Goal: Communication & Community: Answer question/provide support

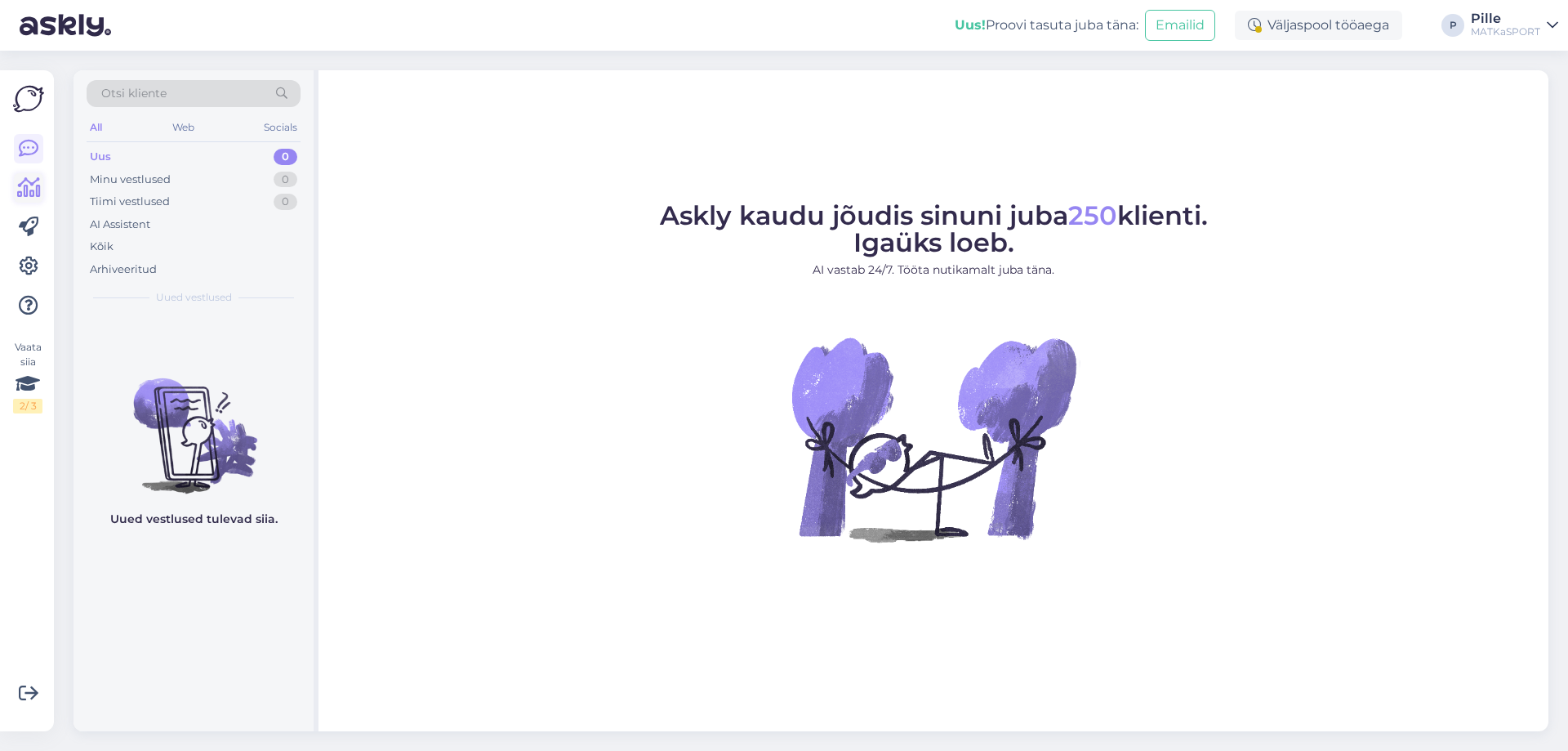
click at [21, 185] on icon at bounding box center [29, 188] width 24 height 20
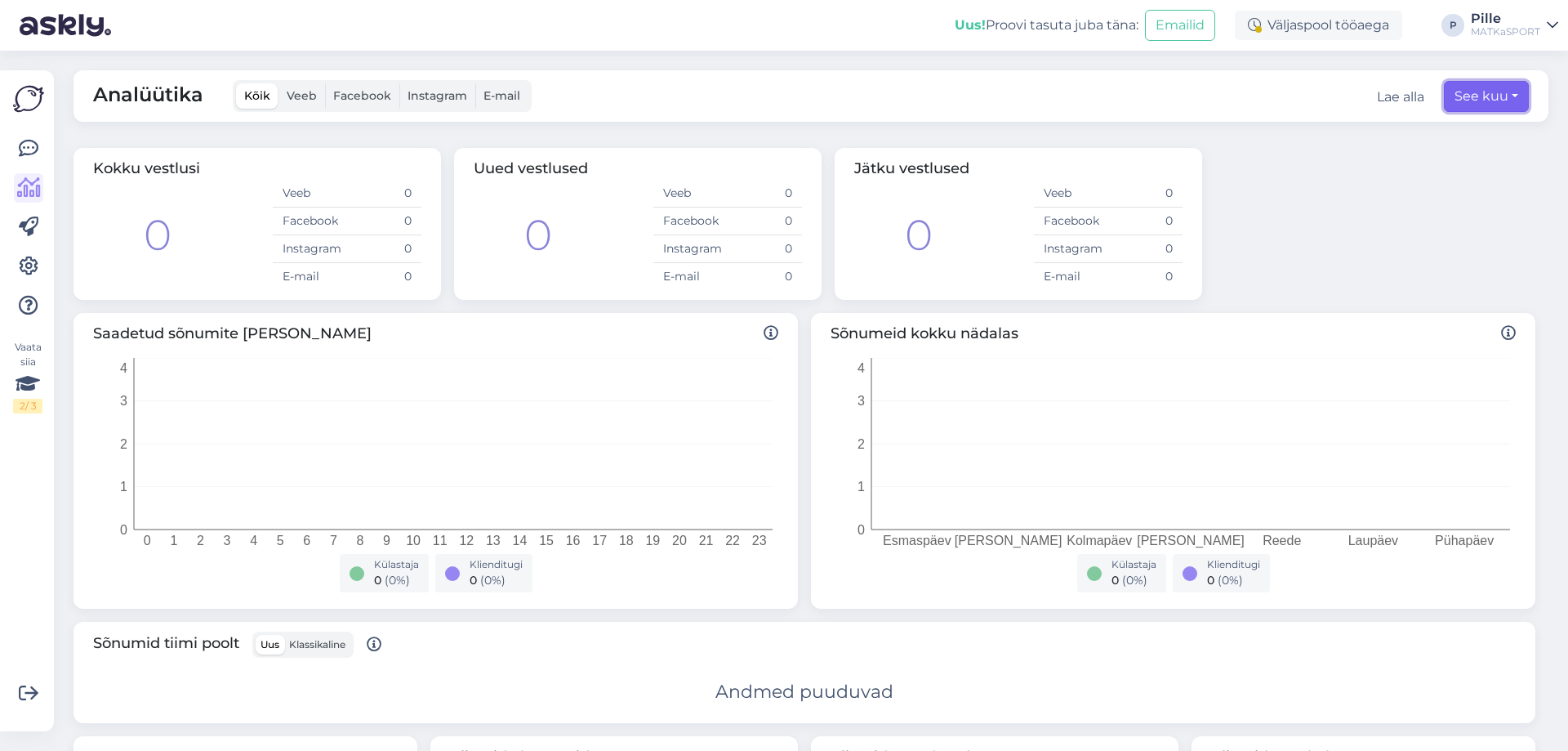
click at [1475, 96] on button "See kuu" at bounding box center [1486, 96] width 85 height 31
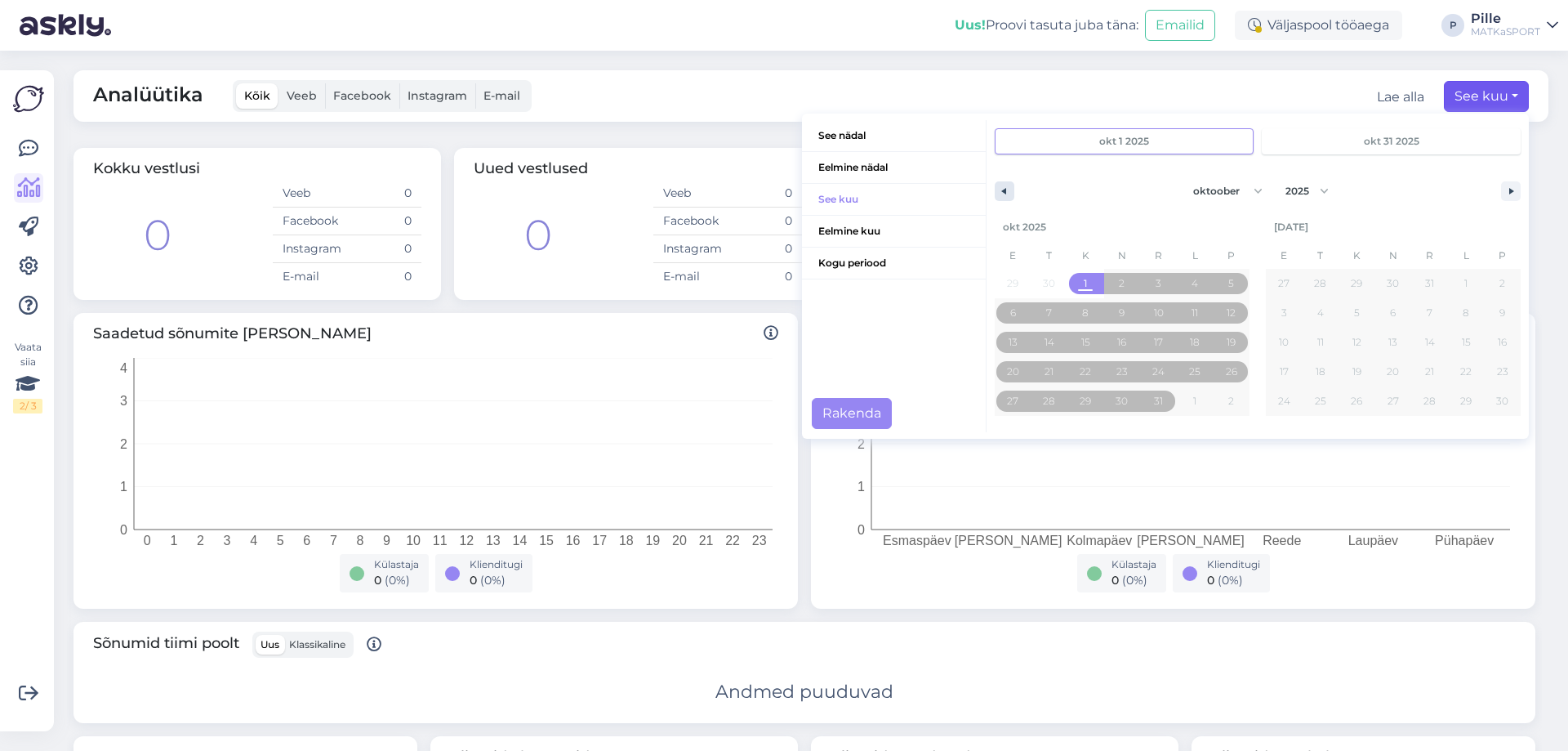
click at [998, 192] on icon "button" at bounding box center [1002, 191] width 8 height 7
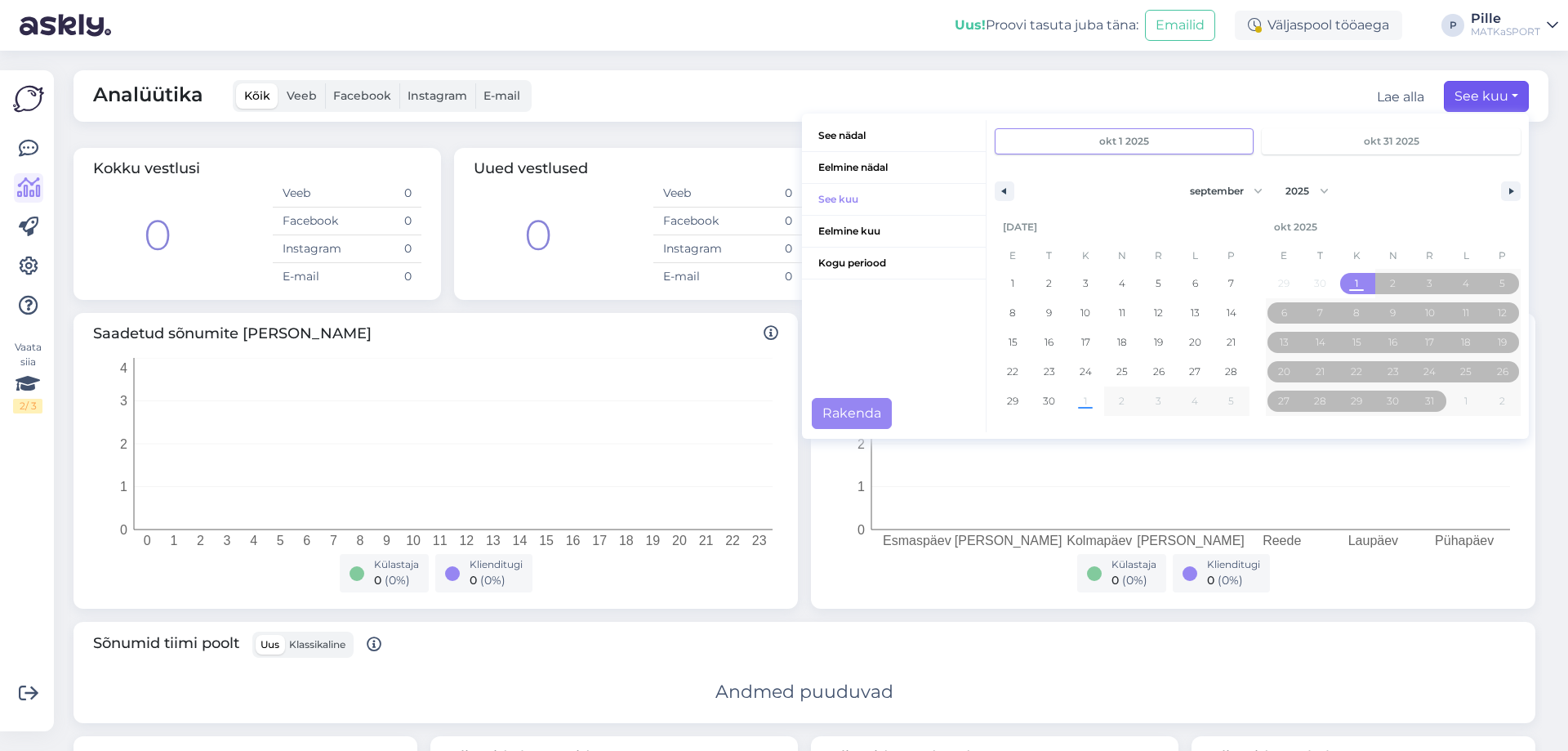
click at [986, 189] on div "jaanuar veebruar [PERSON_NAME] mai juuni juuli august september oktoober novemb…" at bounding box center [1257, 187] width 542 height 49
click at [998, 189] on icon "button" at bounding box center [1002, 191] width 8 height 7
select select "7"
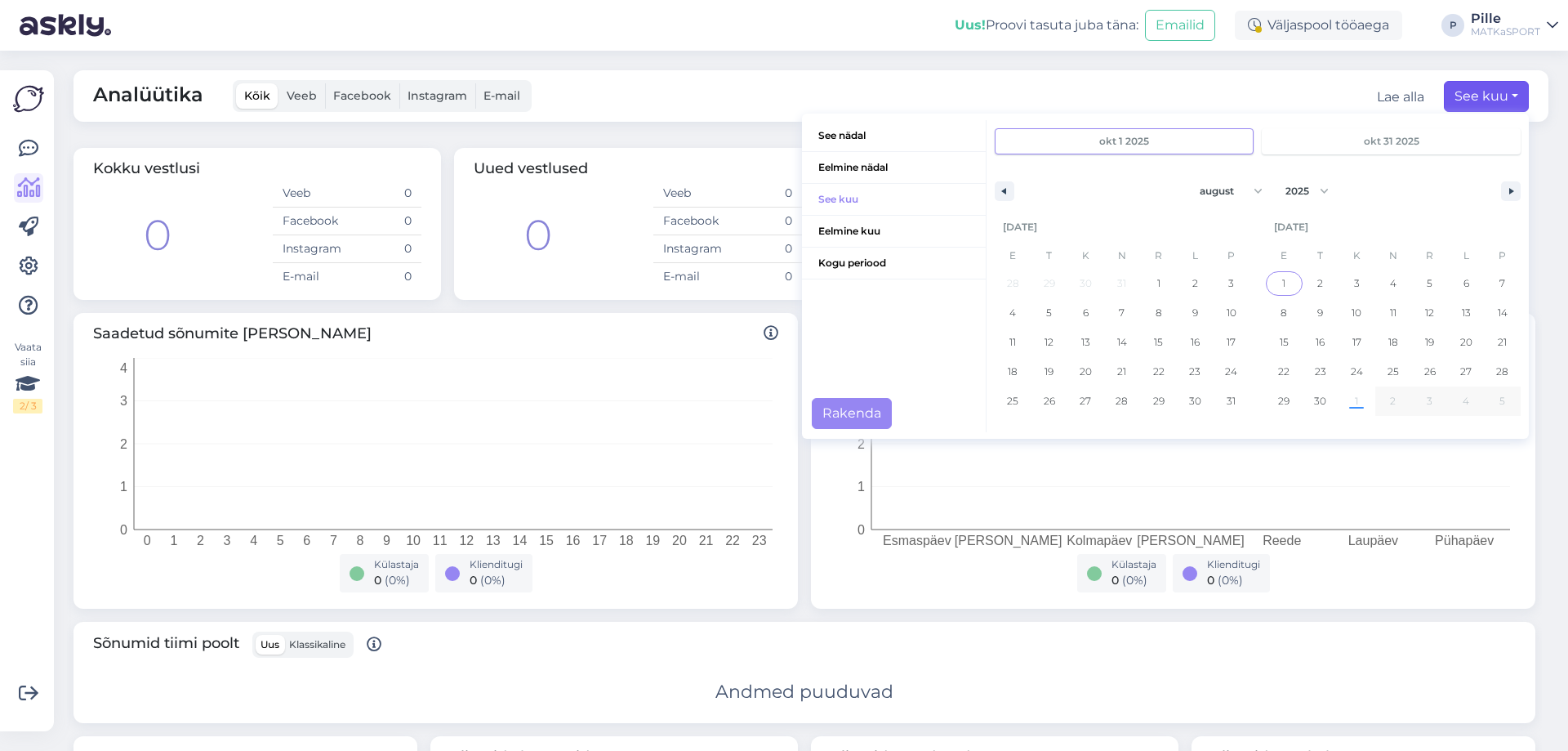
click at [1282, 283] on span "1" at bounding box center [1283, 284] width 3 height 30
type input "[DATE]"
click at [1075, 403] on div "1 2 3 4 5 6 7 8 9 10 11 12 13 14 15 16 17 18 19 20 21 22 23 24 25 26 27 28 29 3…" at bounding box center [1122, 342] width 255 height 147
click at [1074, 404] on div "1 2 3 4 5 6 7 8 9 10 11 12 13 14 15 16 17 18 19 20 21 22 23 24 25 26 27 28 29 3…" at bounding box center [1122, 342] width 255 height 147
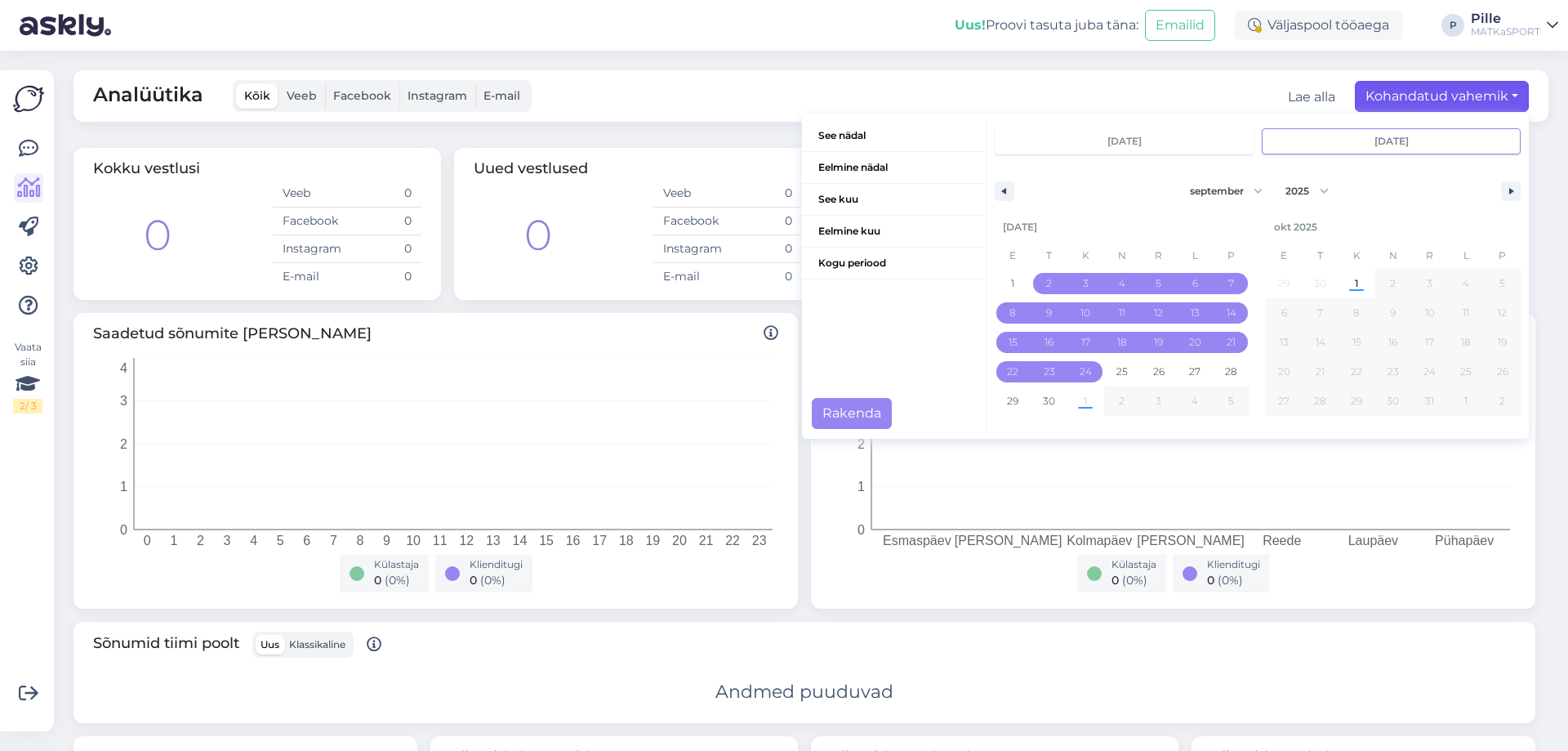
drag, startPoint x: 1053, startPoint y: 295, endPoint x: 1077, endPoint y: 399, distance: 106.7
click at [1078, 404] on div "1 2 3 4 5 6 7 8 9 10 11 12 13 14 15 16 17 18 19 20 21 22 23 24 25 26 27 28 29 3…" at bounding box center [1122, 342] width 255 height 147
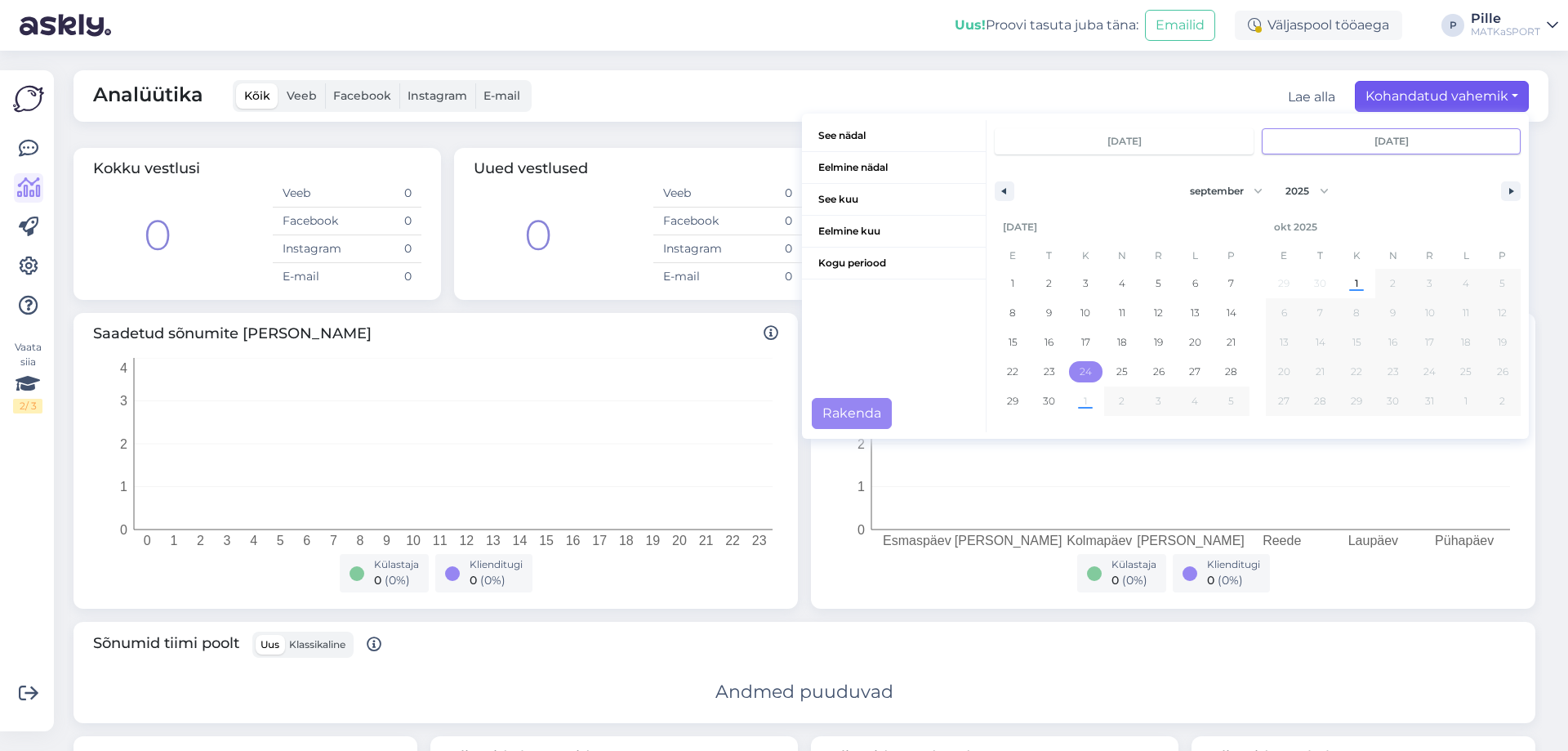
click at [1078, 407] on div "1 2 3 4 5 6 7 8 9 10 11 12 13 14 15 16 17 18 19 20 21 22 23 24 25 26 27 28 29 3…" at bounding box center [1122, 342] width 255 height 147
click at [1043, 405] on span "30" at bounding box center [1049, 401] width 12 height 30
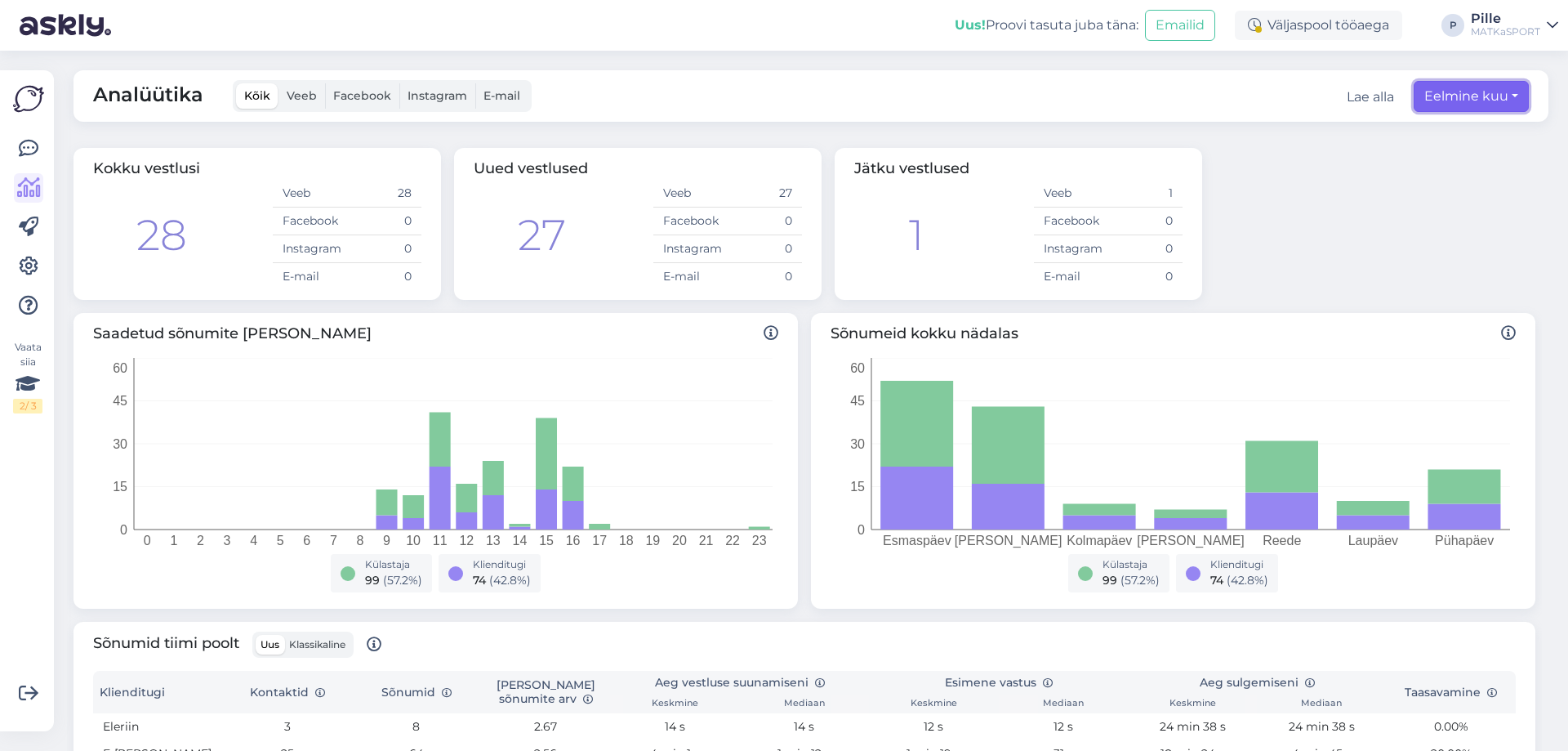
click at [1466, 102] on button "Eelmine kuu" at bounding box center [1471, 96] width 115 height 31
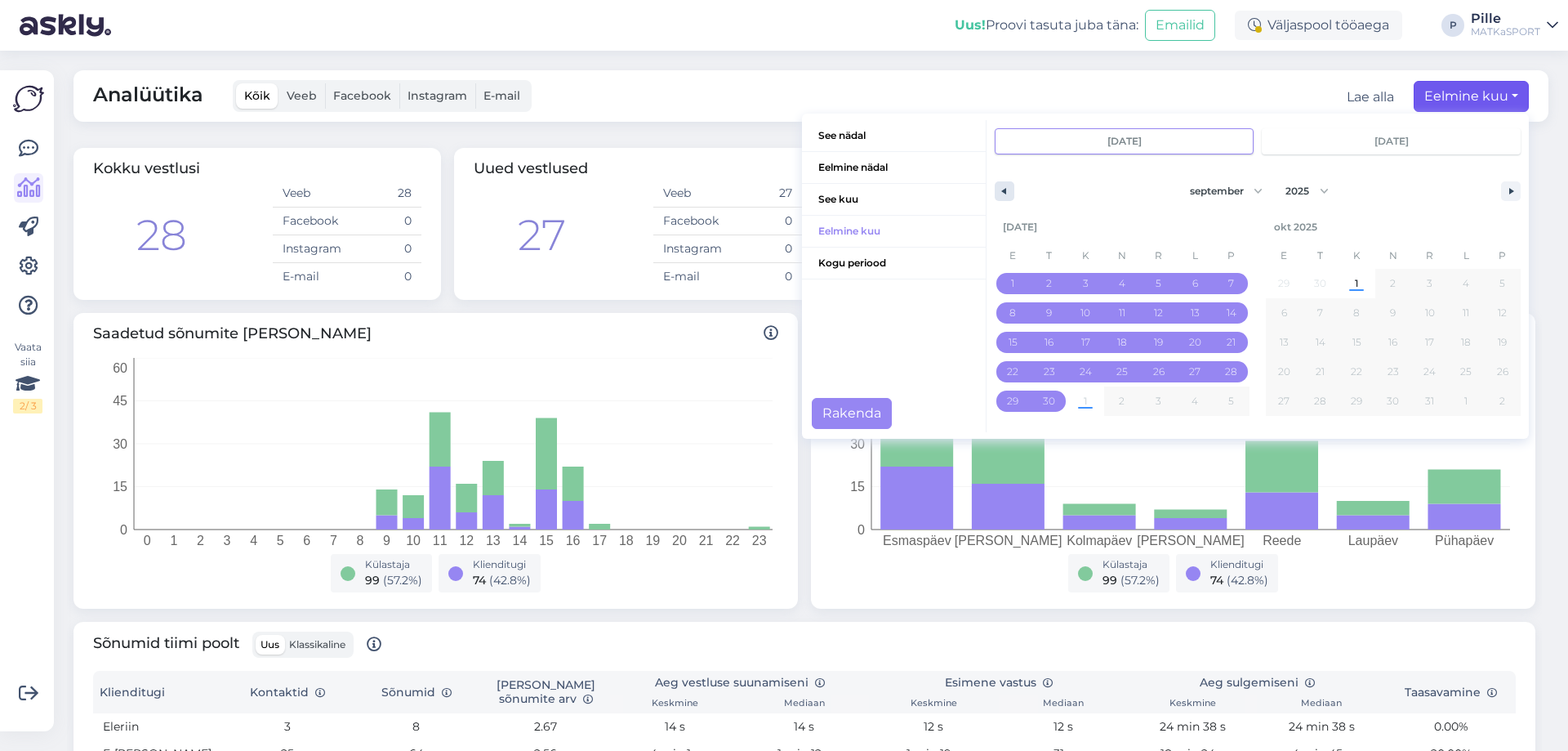
click at [994, 189] on button "button" at bounding box center [1004, 191] width 20 height 20
select select "7"
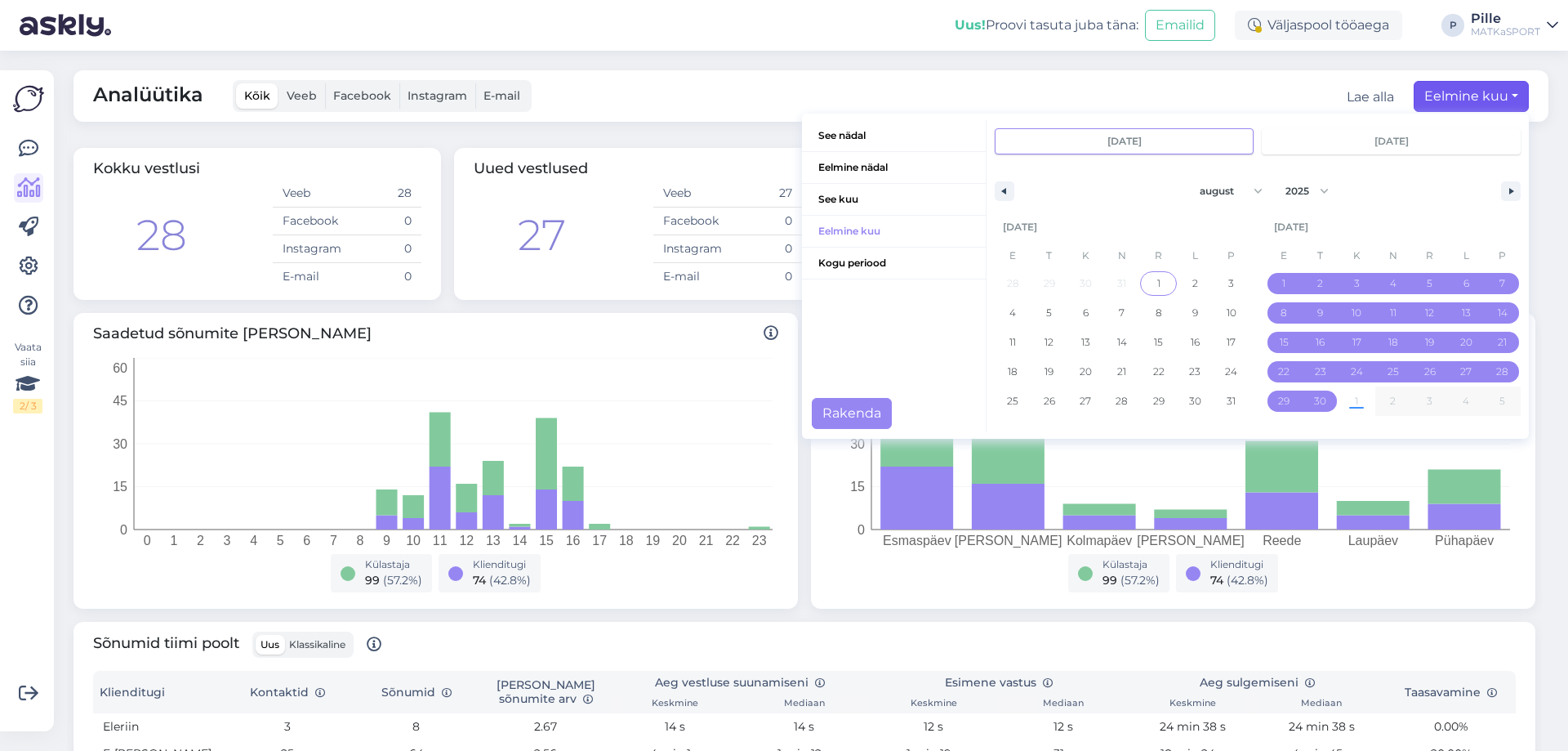
click at [1149, 286] on span "1" at bounding box center [1157, 283] width 37 height 21
type input "[DATE]"
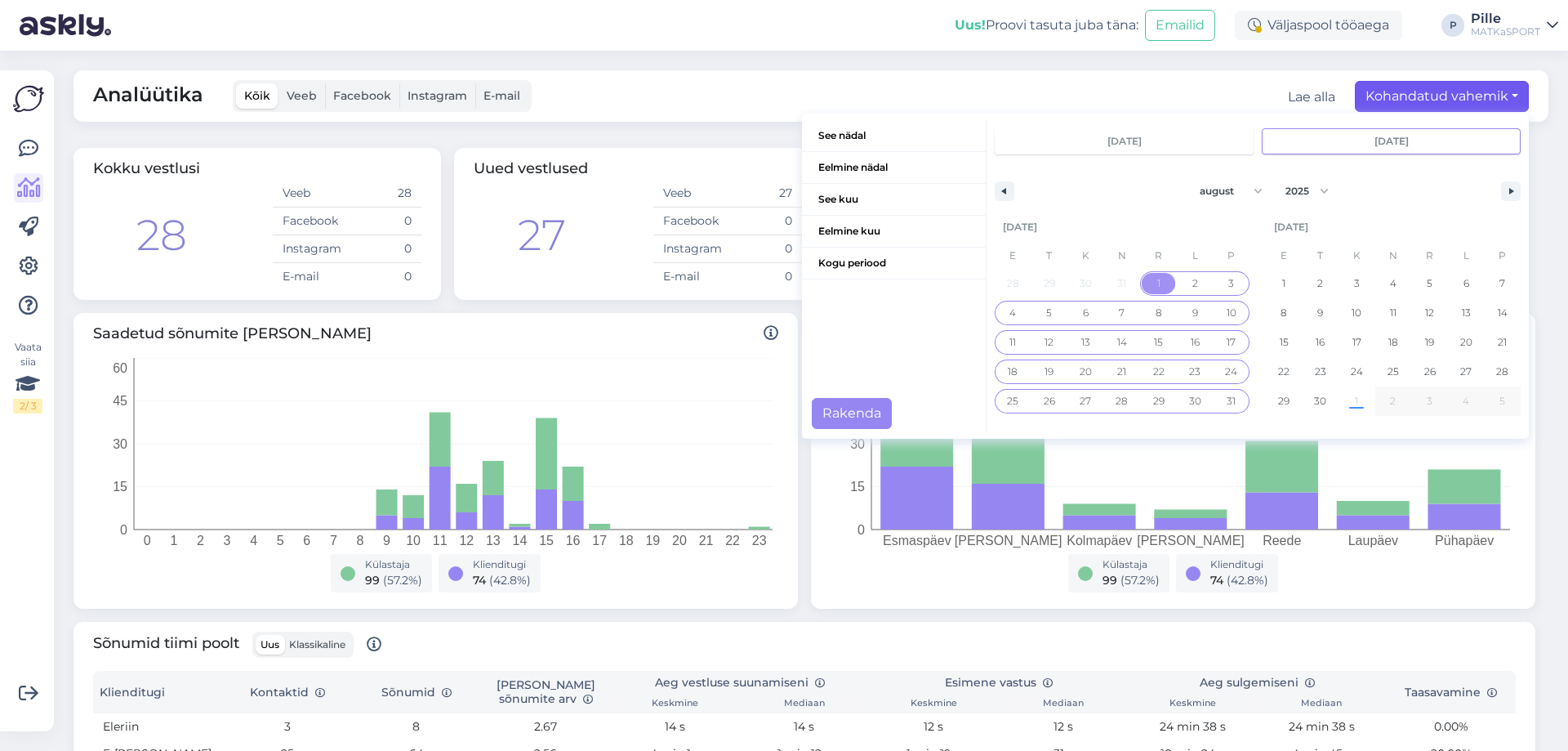
click at [1227, 400] on span "31" at bounding box center [1231, 401] width 9 height 30
type input "[DATE]"
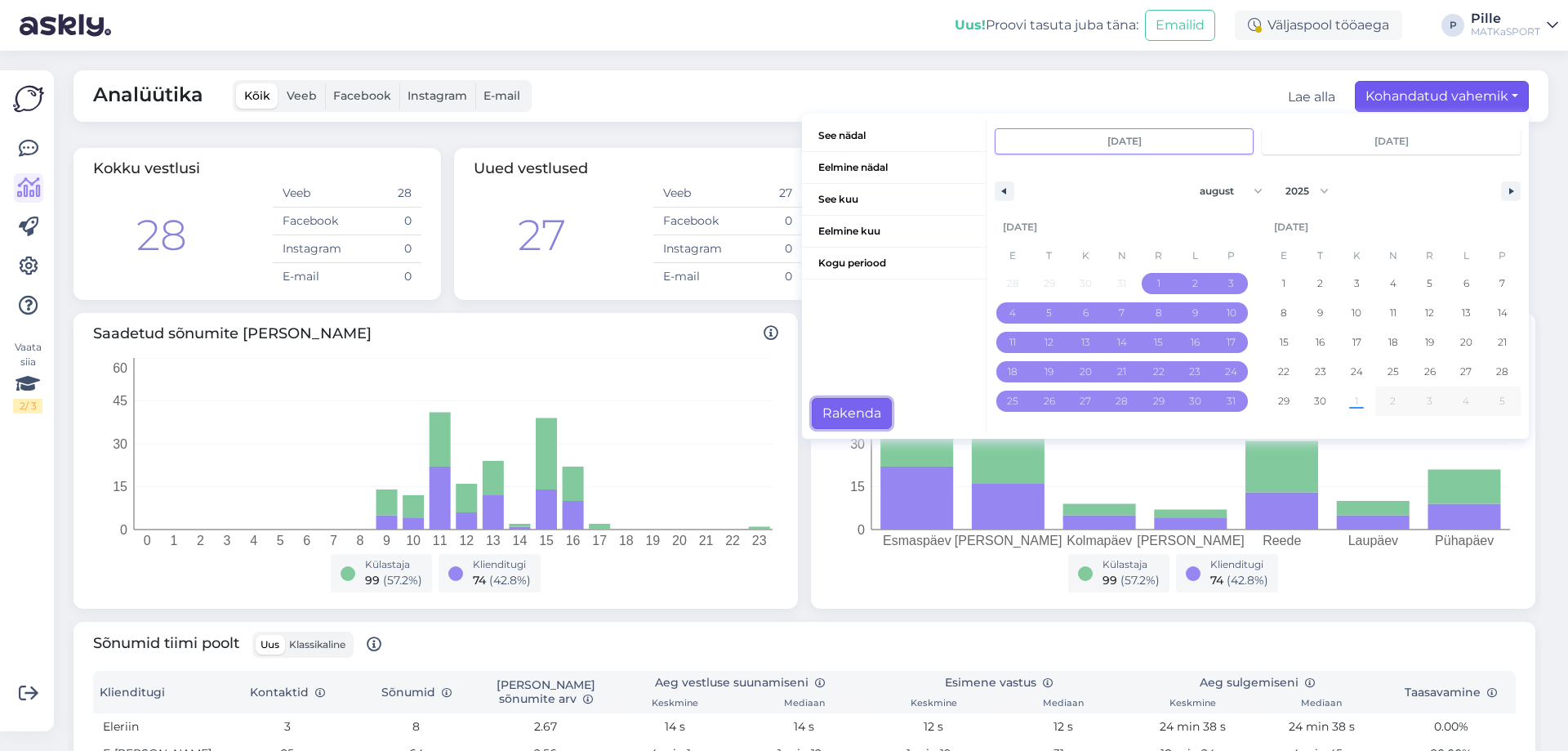
click at [858, 404] on button "Rakenda" at bounding box center [851, 413] width 80 height 31
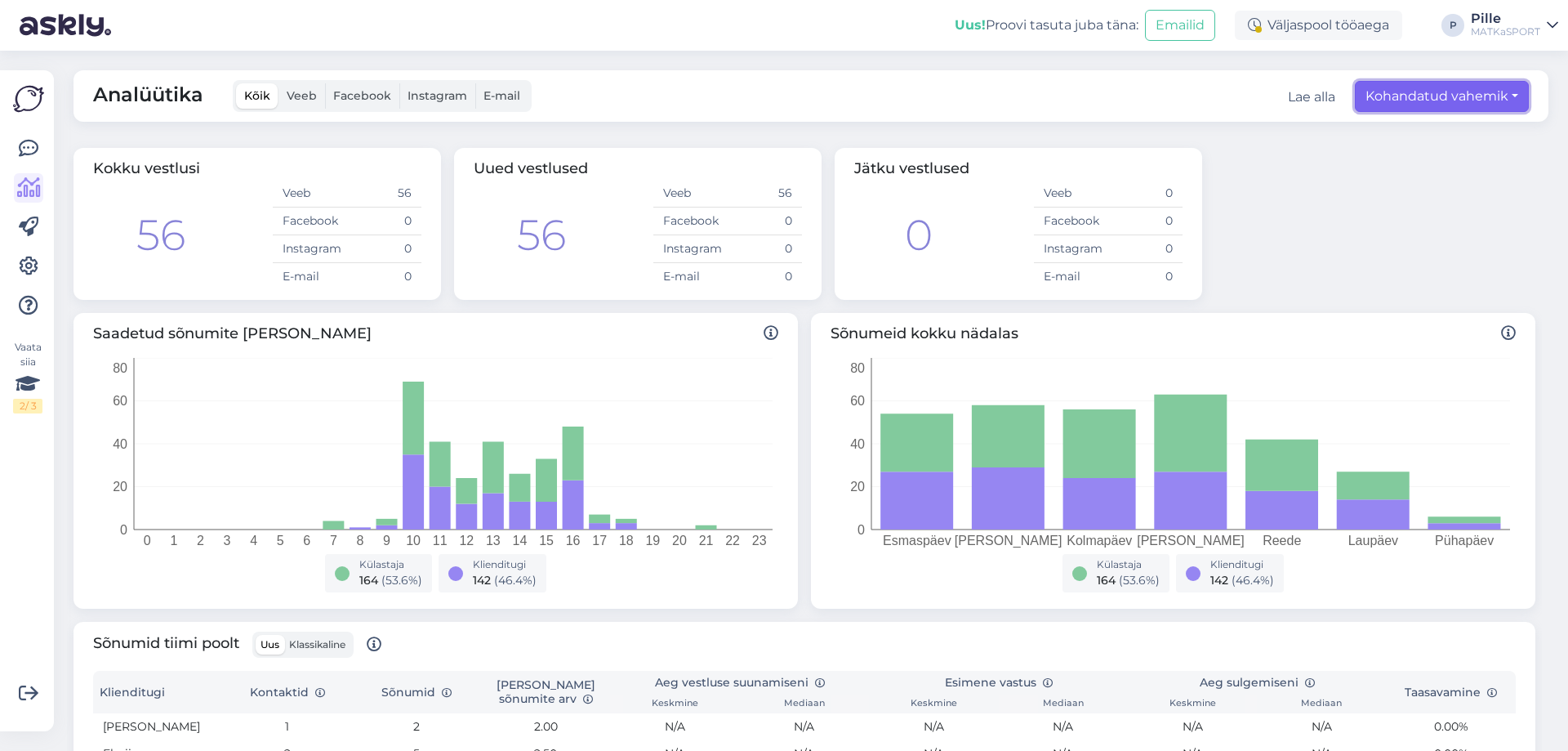
click at [1441, 97] on button "Kohandatud vahemik" at bounding box center [1441, 96] width 174 height 31
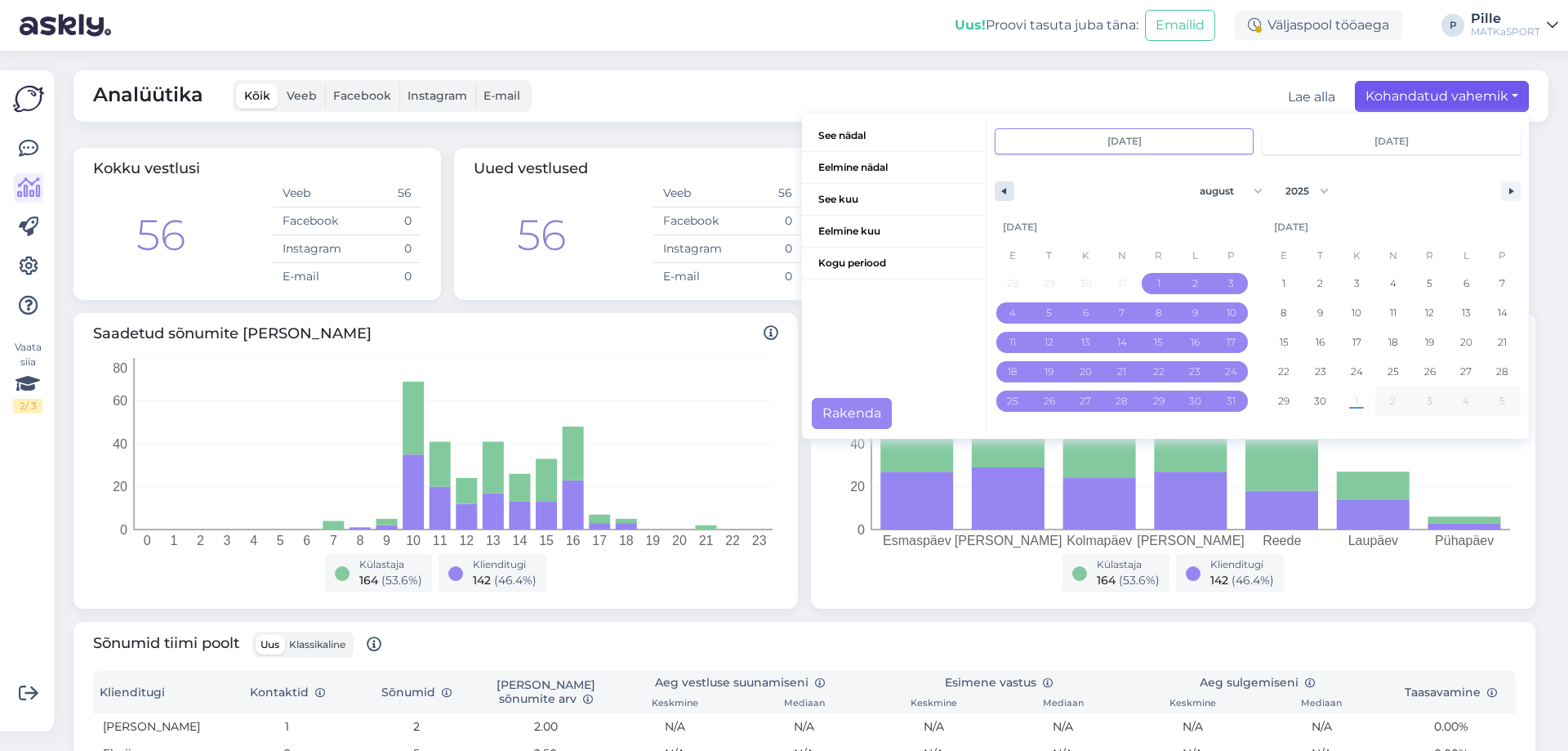
click at [998, 191] on icon "button" at bounding box center [1002, 191] width 8 height 7
select select "6"
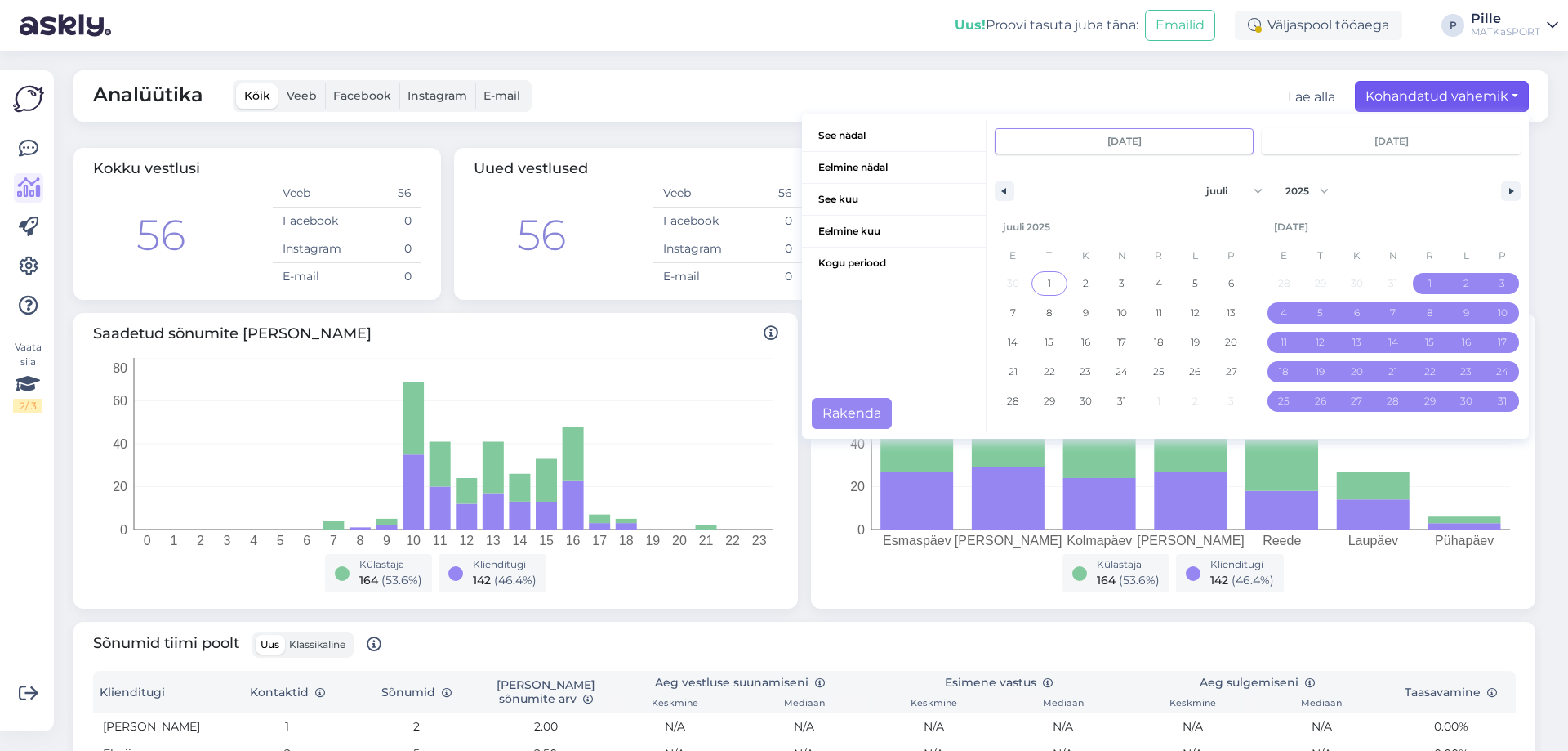
click at [1041, 280] on span "1" at bounding box center [1049, 283] width 37 height 21
type input "juuli 1 2025"
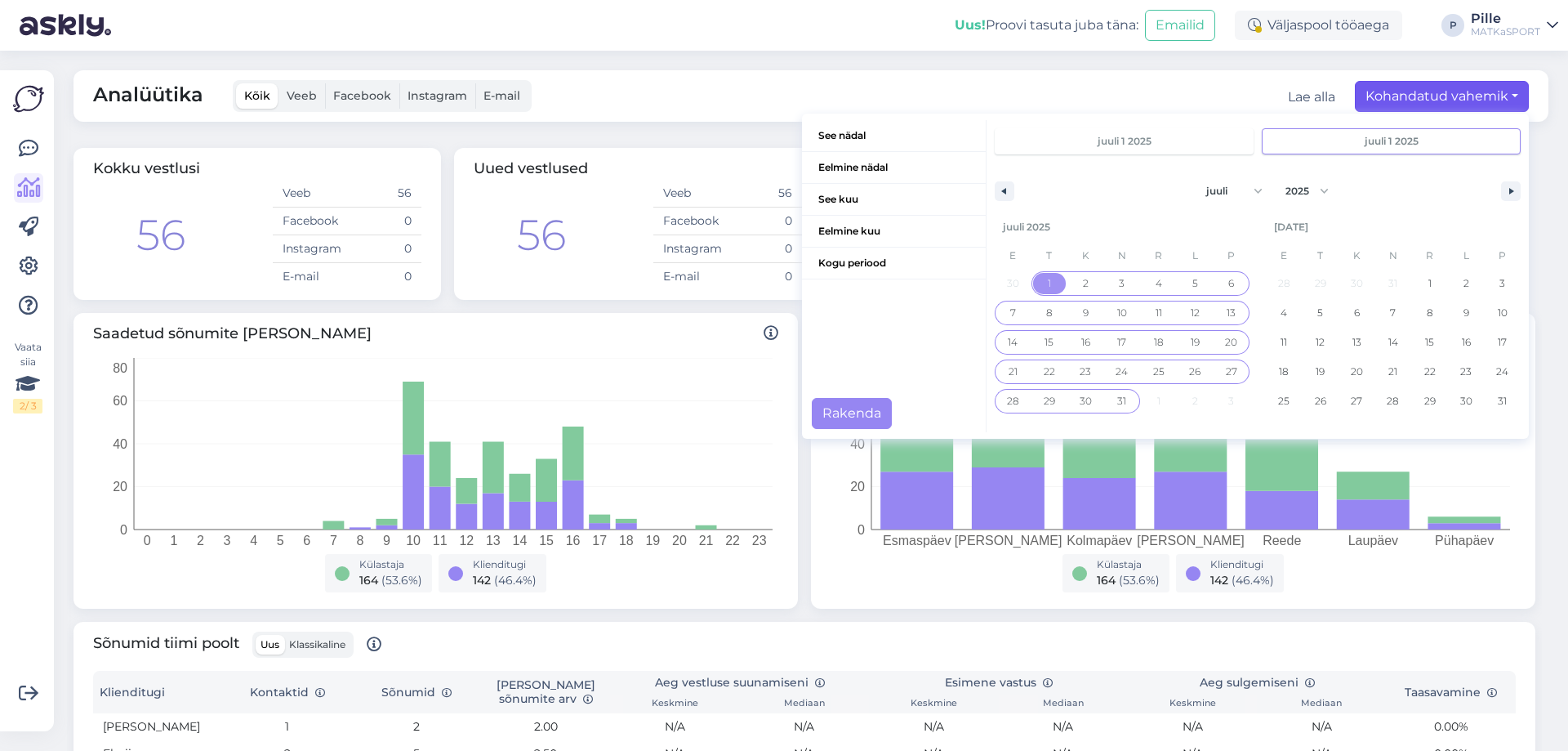
click at [1117, 398] on span "31" at bounding box center [1121, 401] width 9 height 30
type input "juuli 31 2025"
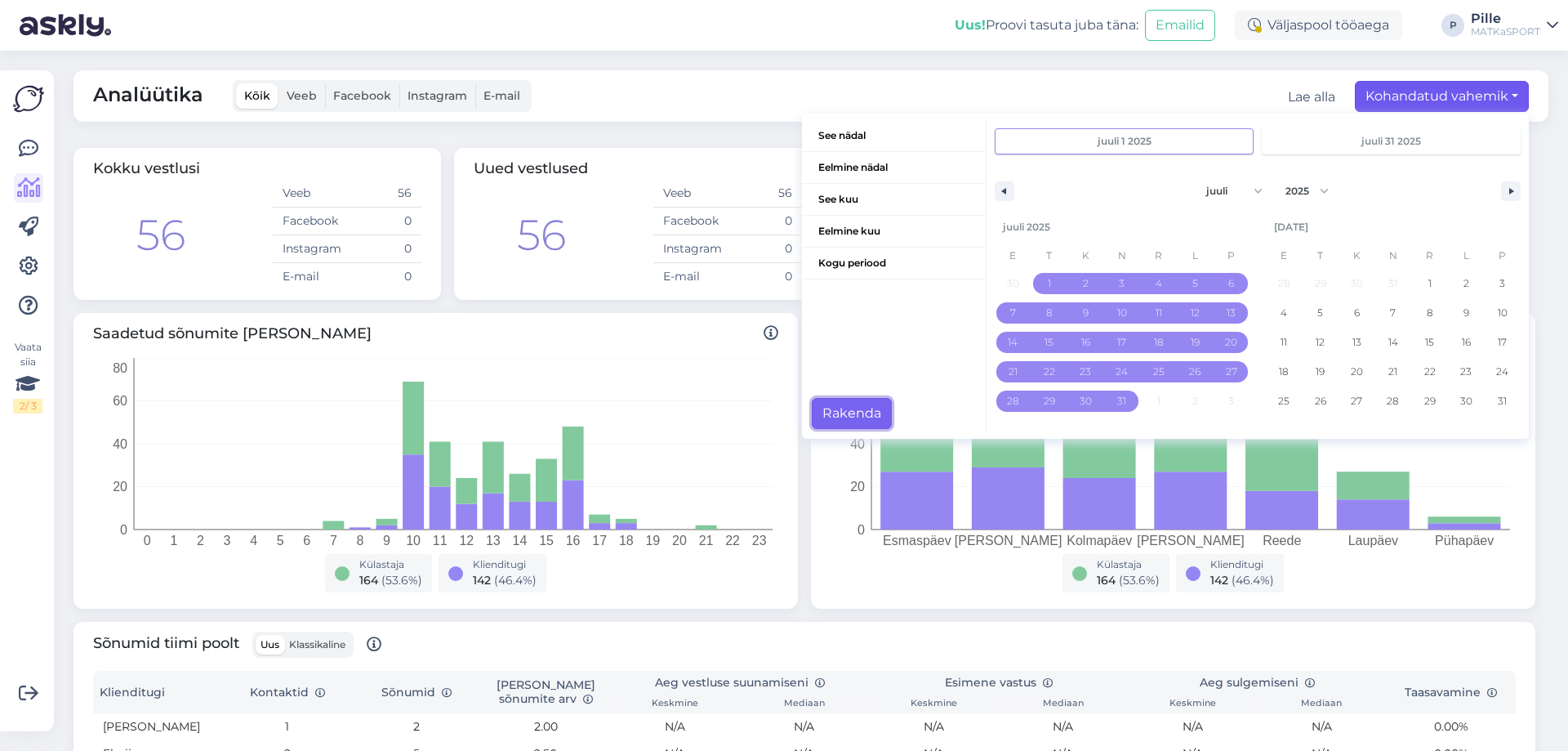
click at [856, 416] on button "Rakenda" at bounding box center [851, 413] width 80 height 31
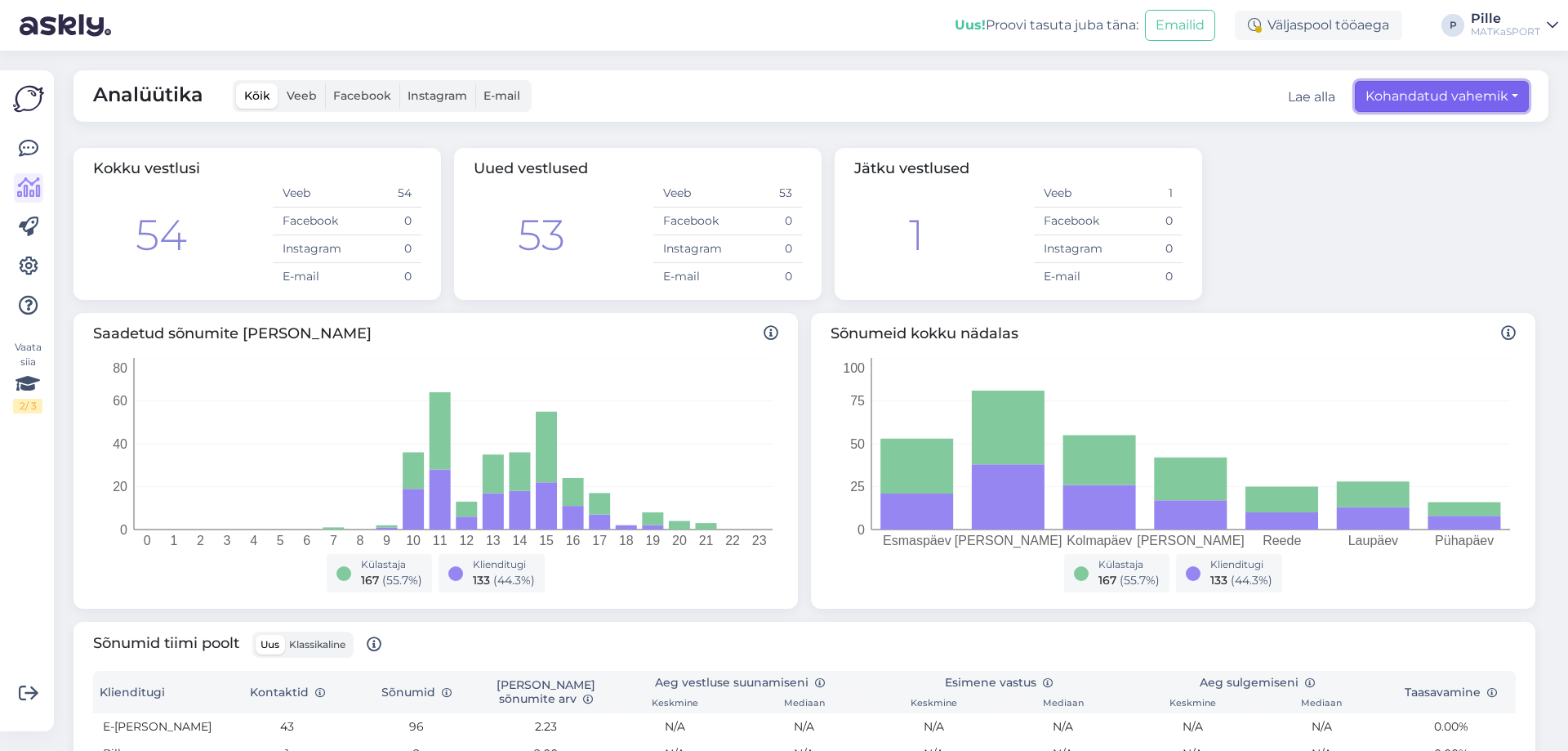
click at [1379, 91] on button "Kohandatud vahemik" at bounding box center [1441, 96] width 174 height 31
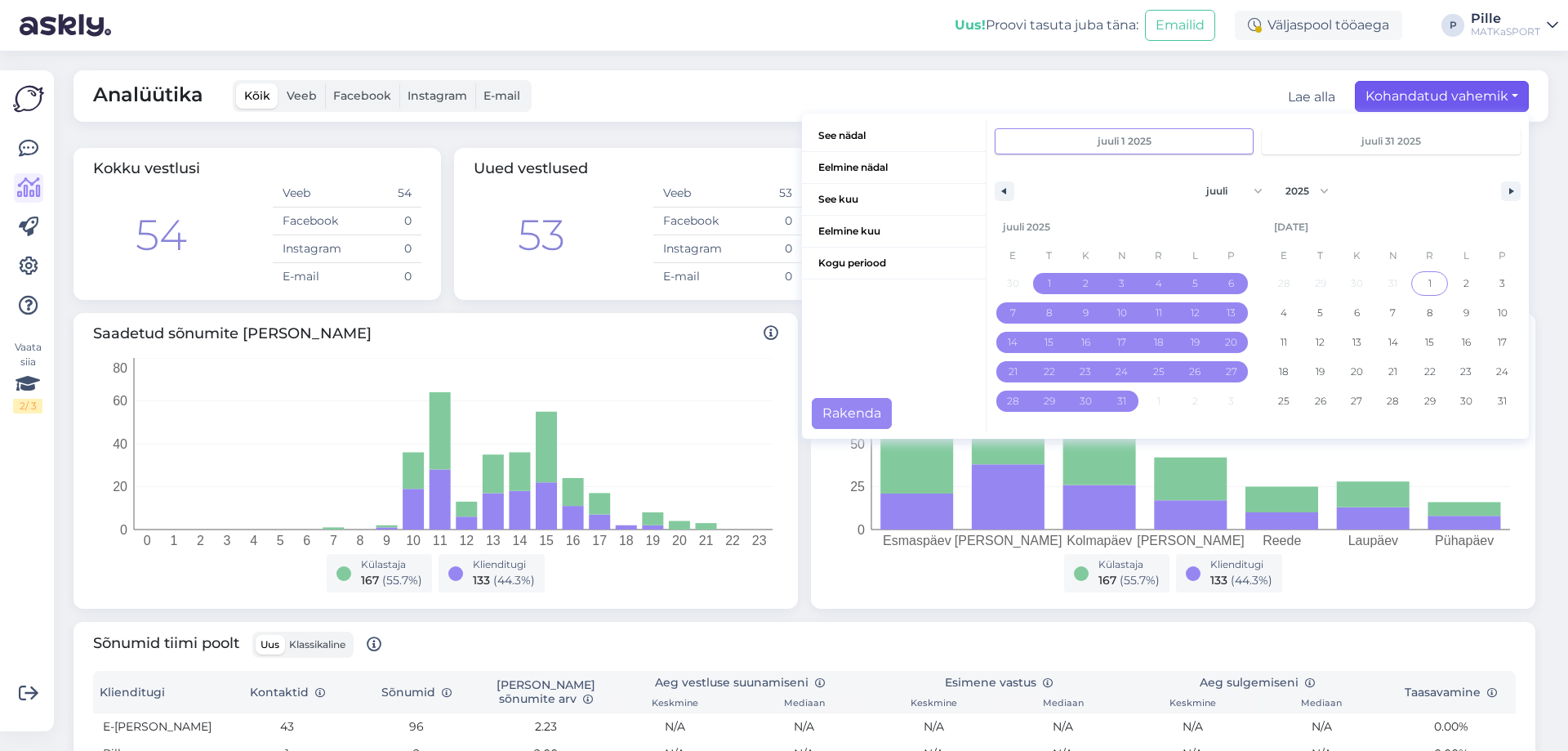
click at [1420, 278] on span "1" at bounding box center [1429, 283] width 37 height 21
type input "[DATE]"
select select "7"
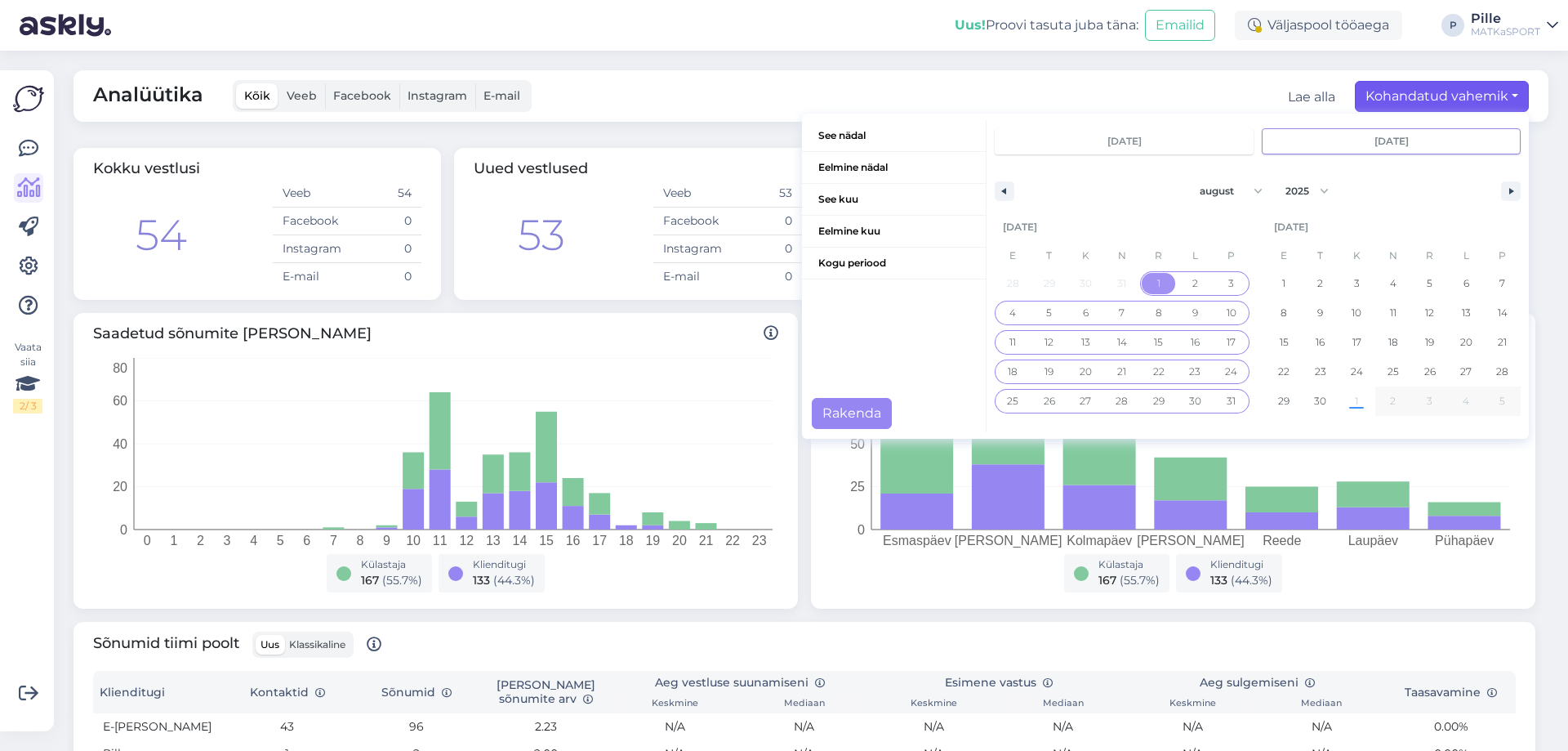
click at [1225, 394] on span "31" at bounding box center [1231, 401] width 37 height 21
type input "[DATE]"
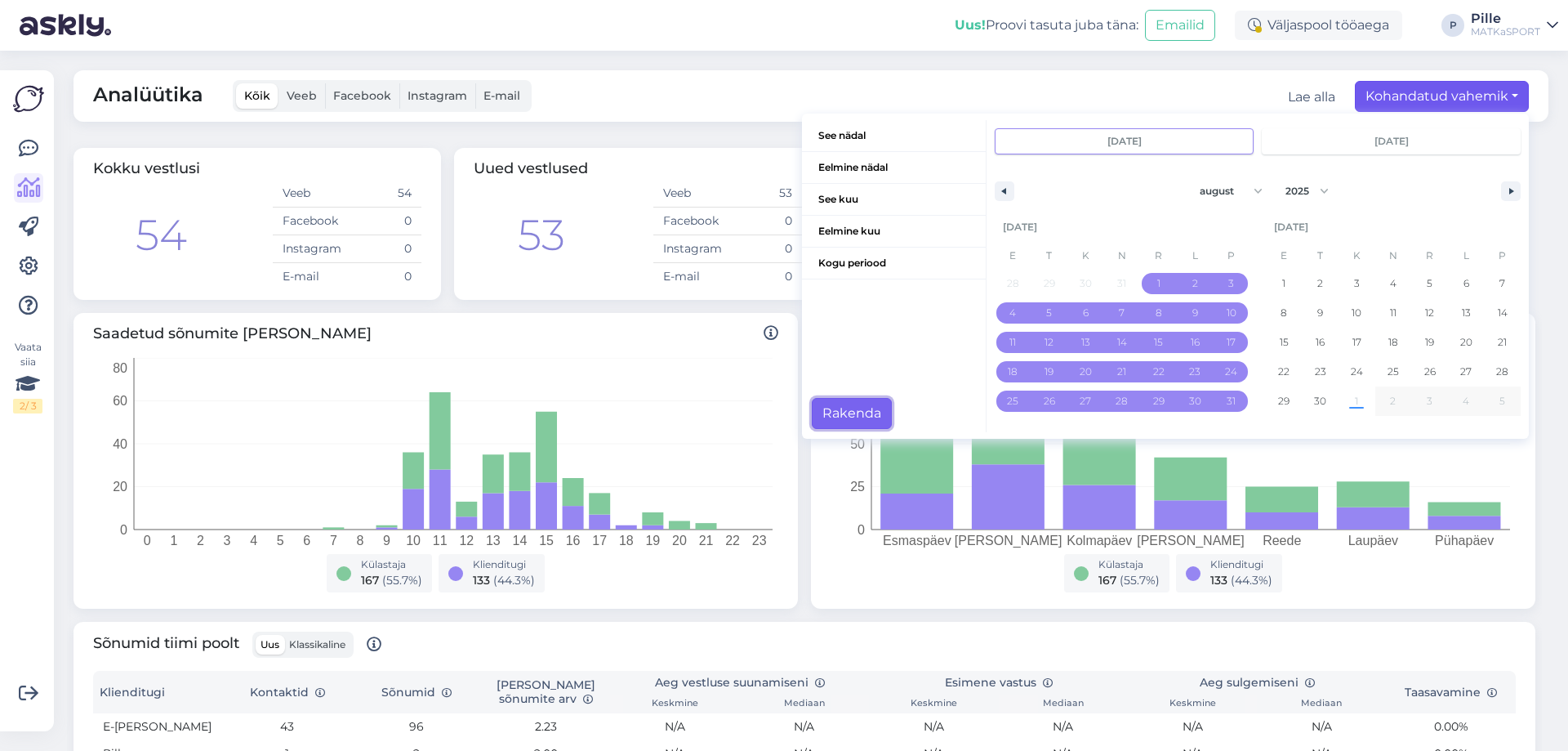
click at [844, 408] on button "Rakenda" at bounding box center [851, 413] width 80 height 31
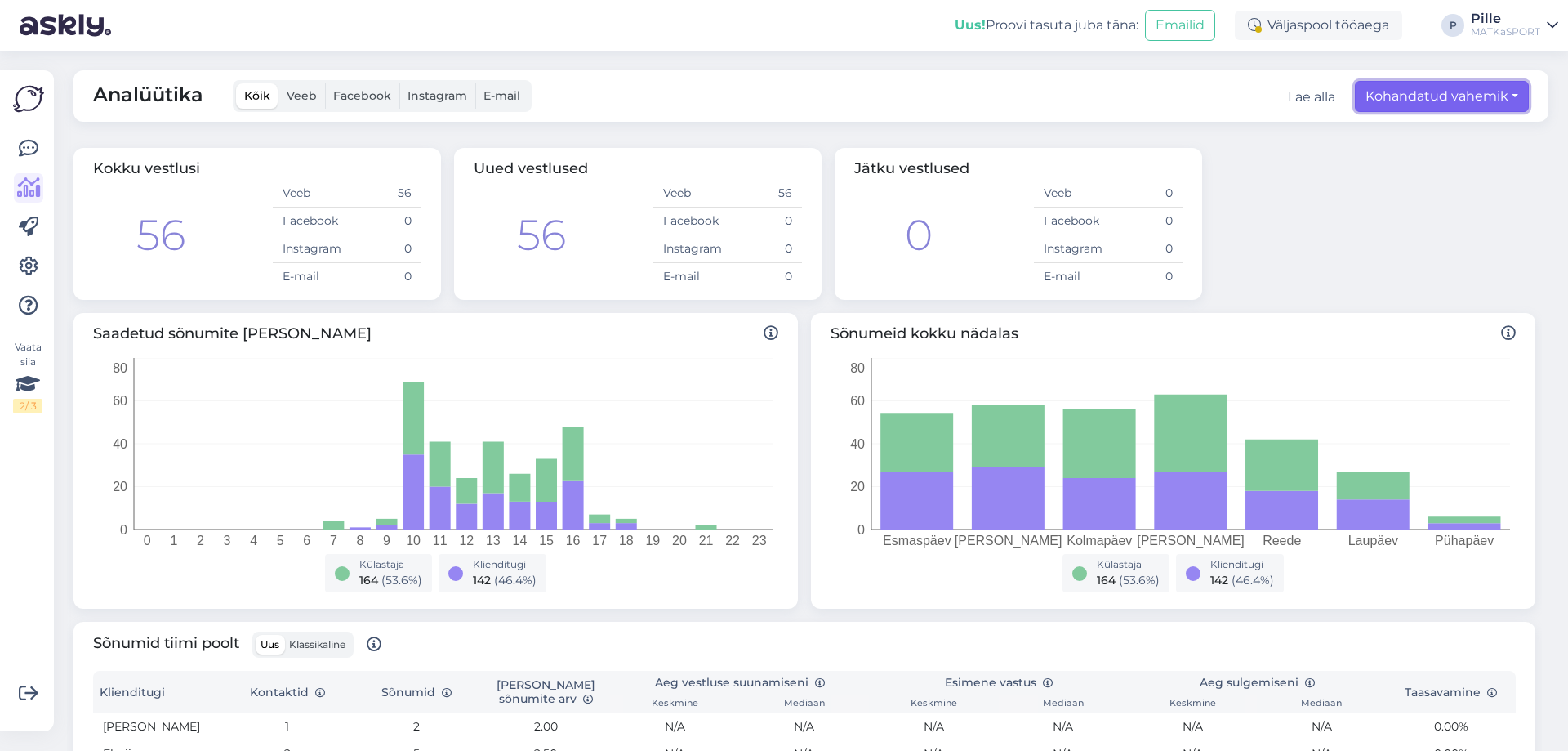
click at [1365, 96] on button "Kohandatud vahemik" at bounding box center [1441, 96] width 174 height 31
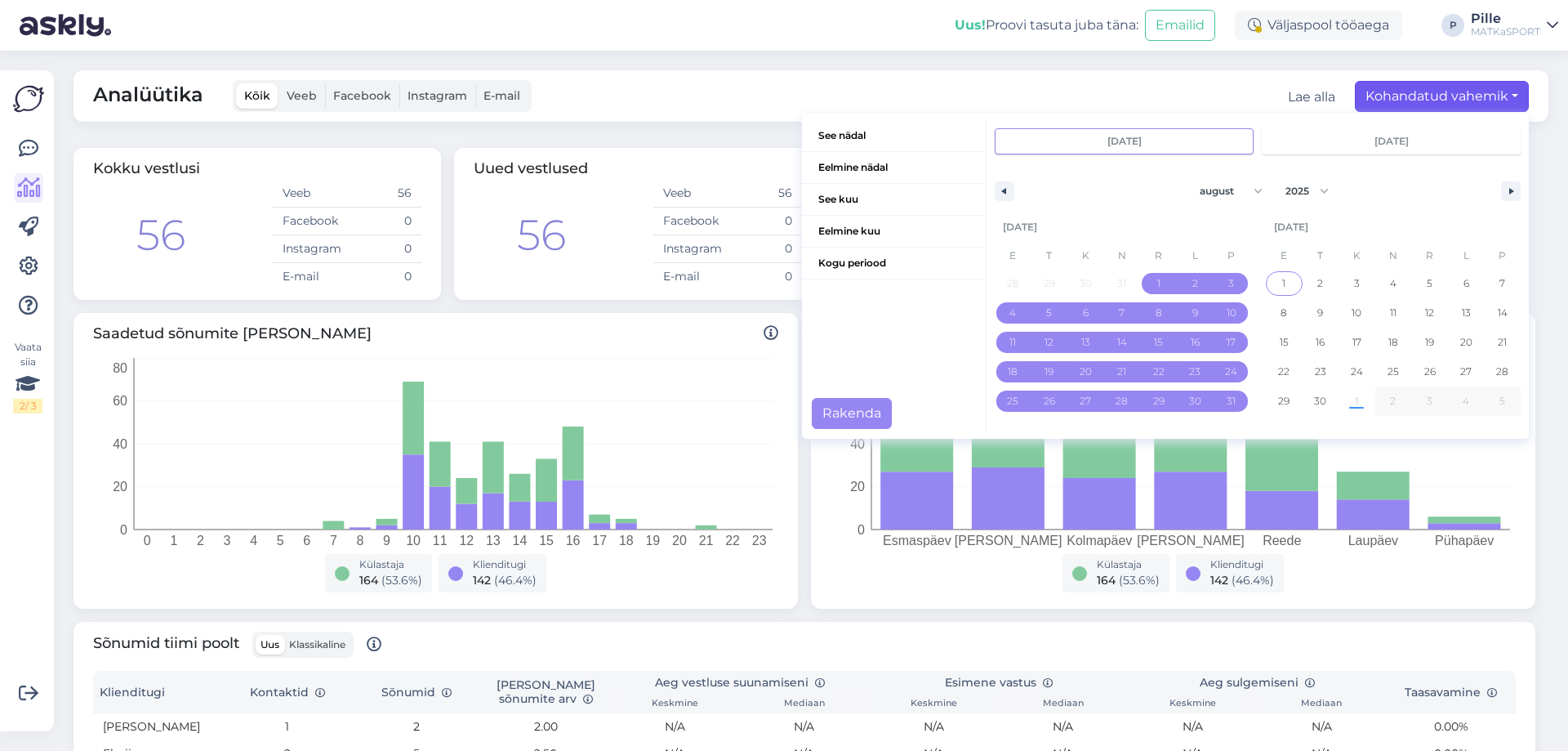
click at [1265, 284] on span "1" at bounding box center [1283, 283] width 37 height 21
type input "[DATE]"
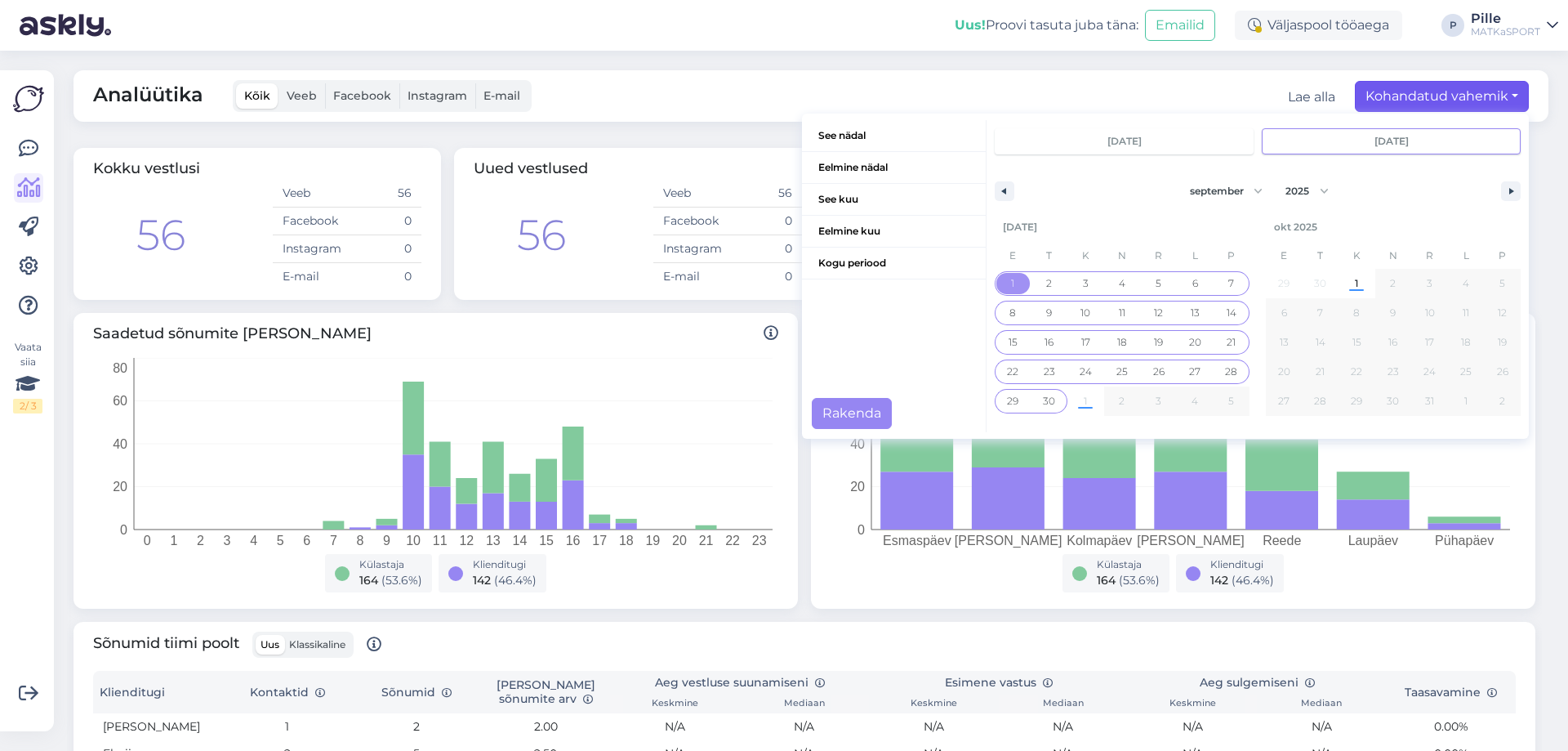
click at [1043, 400] on span "30" at bounding box center [1049, 401] width 12 height 30
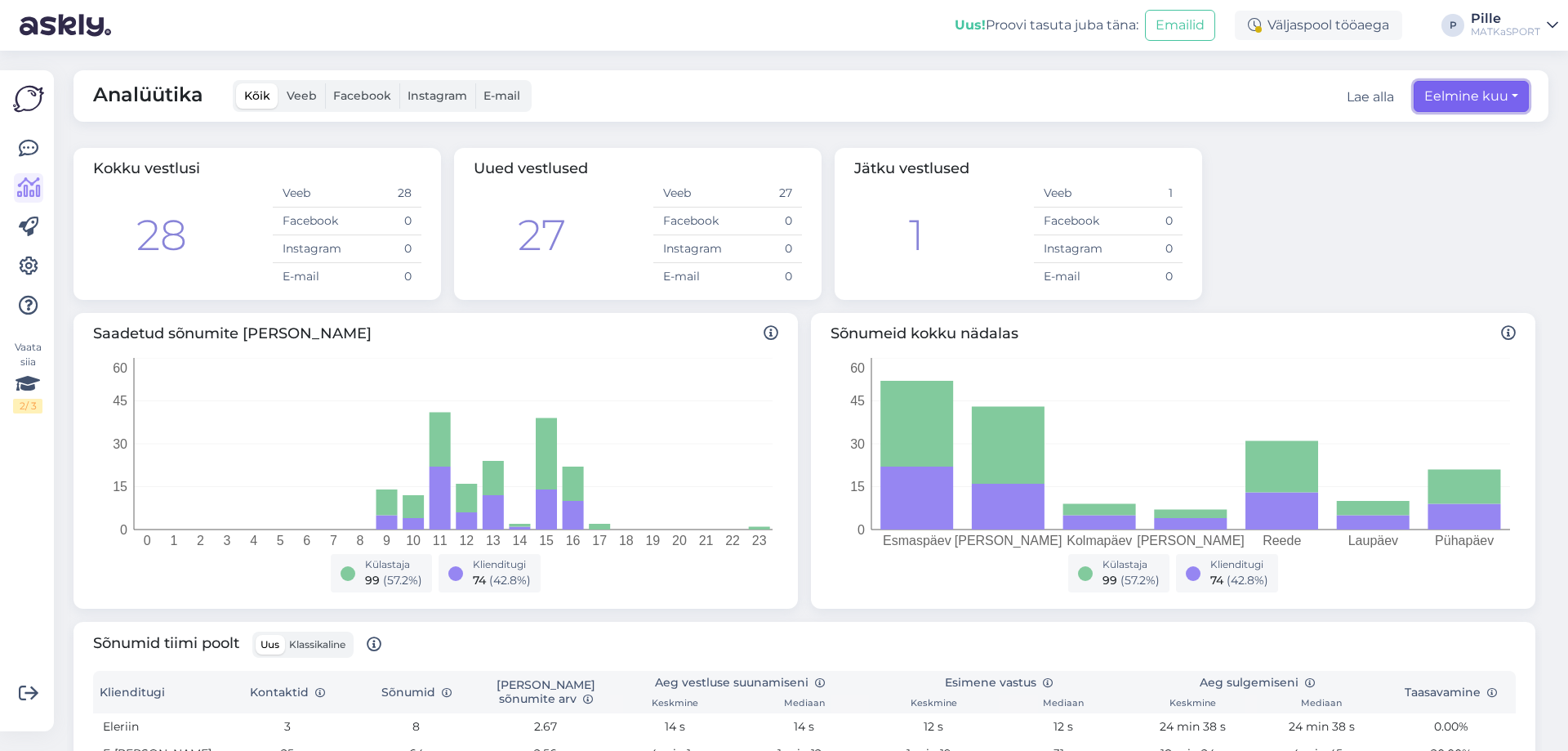
click at [1461, 100] on button "Eelmine kuu" at bounding box center [1471, 96] width 115 height 31
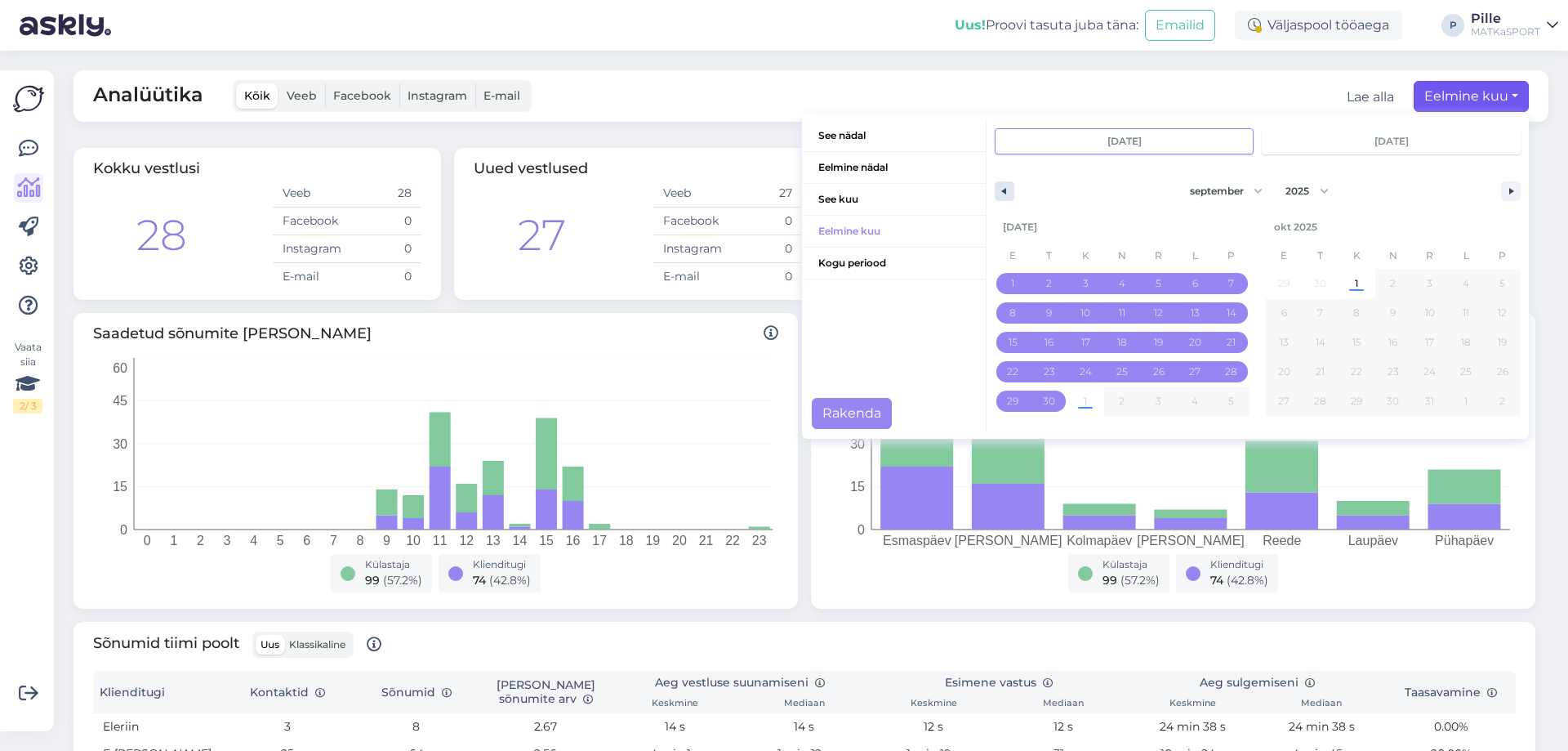
click at [998, 189] on icon "button" at bounding box center [1002, 191] width 8 height 7
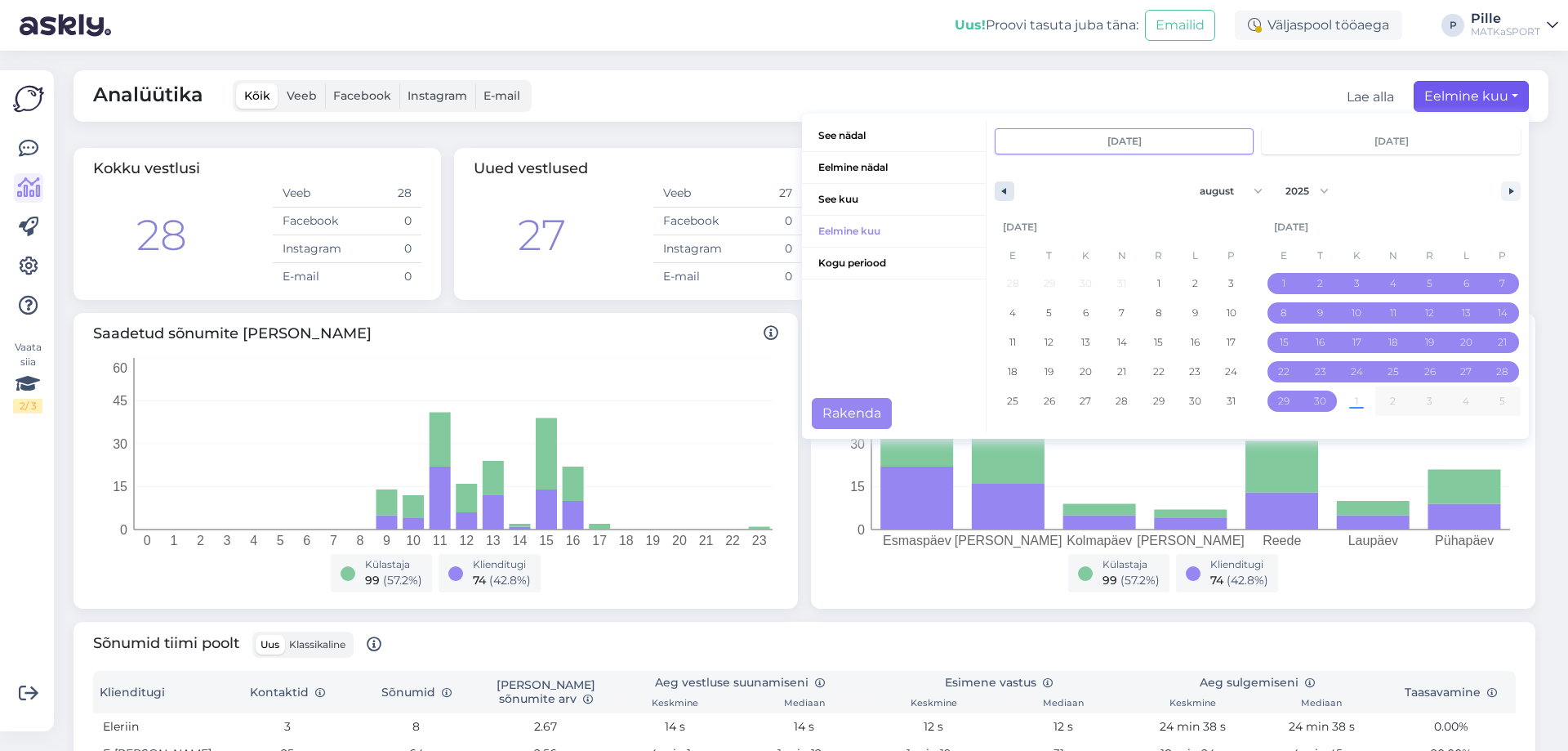
click at [998, 189] on icon "button" at bounding box center [1002, 191] width 8 height 7
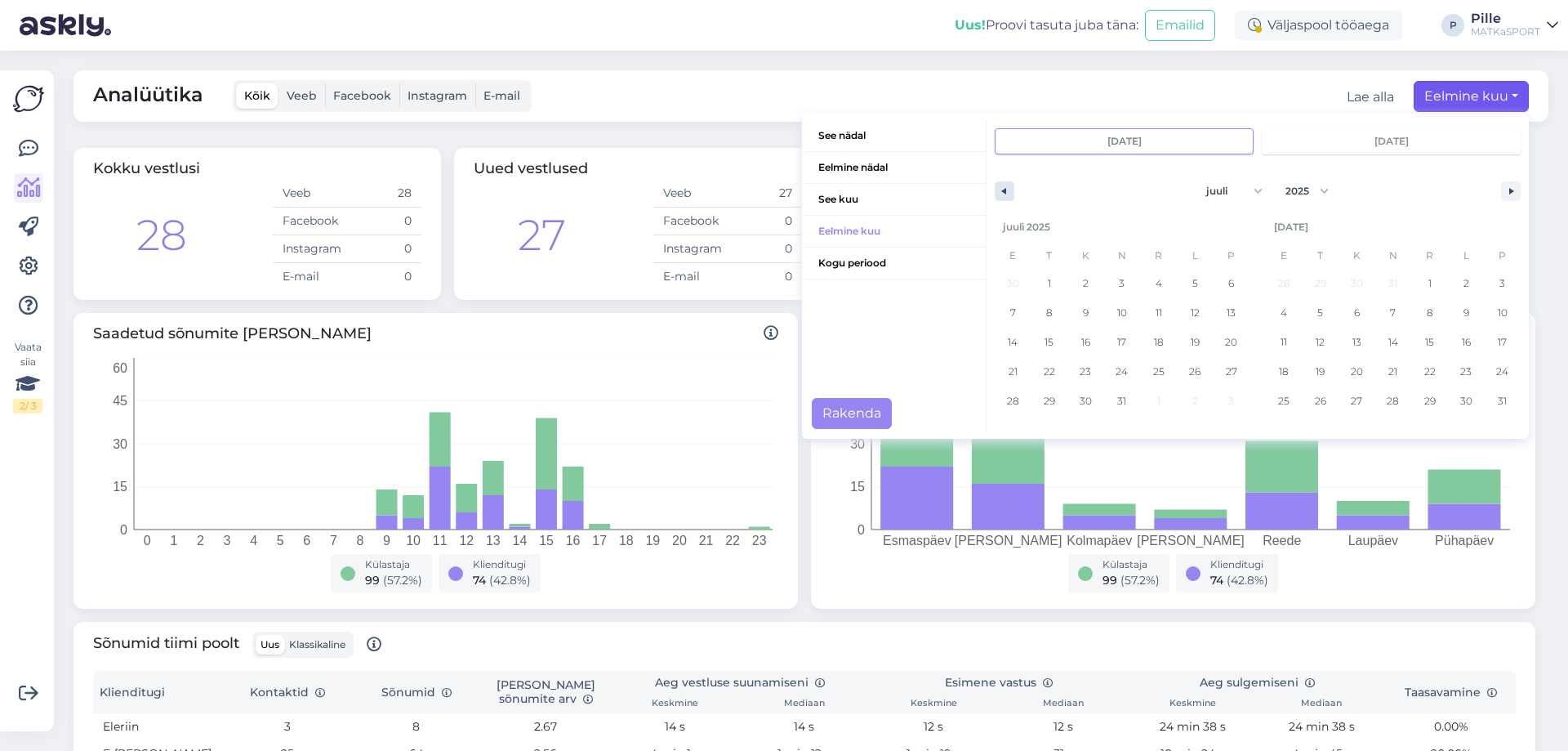
click at [998, 189] on icon "button" at bounding box center [1002, 191] width 8 height 7
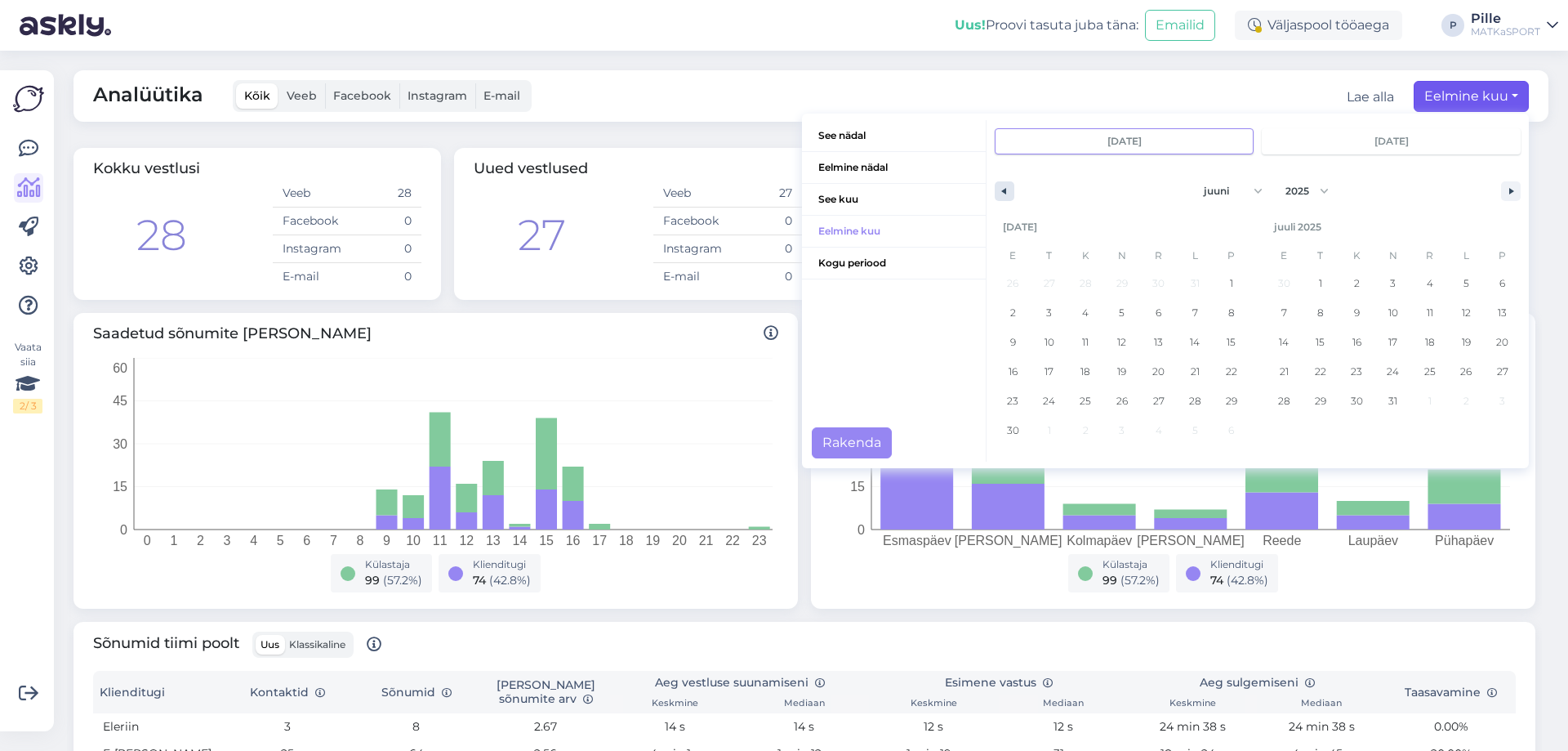
click at [998, 189] on icon "button" at bounding box center [1002, 191] width 8 height 7
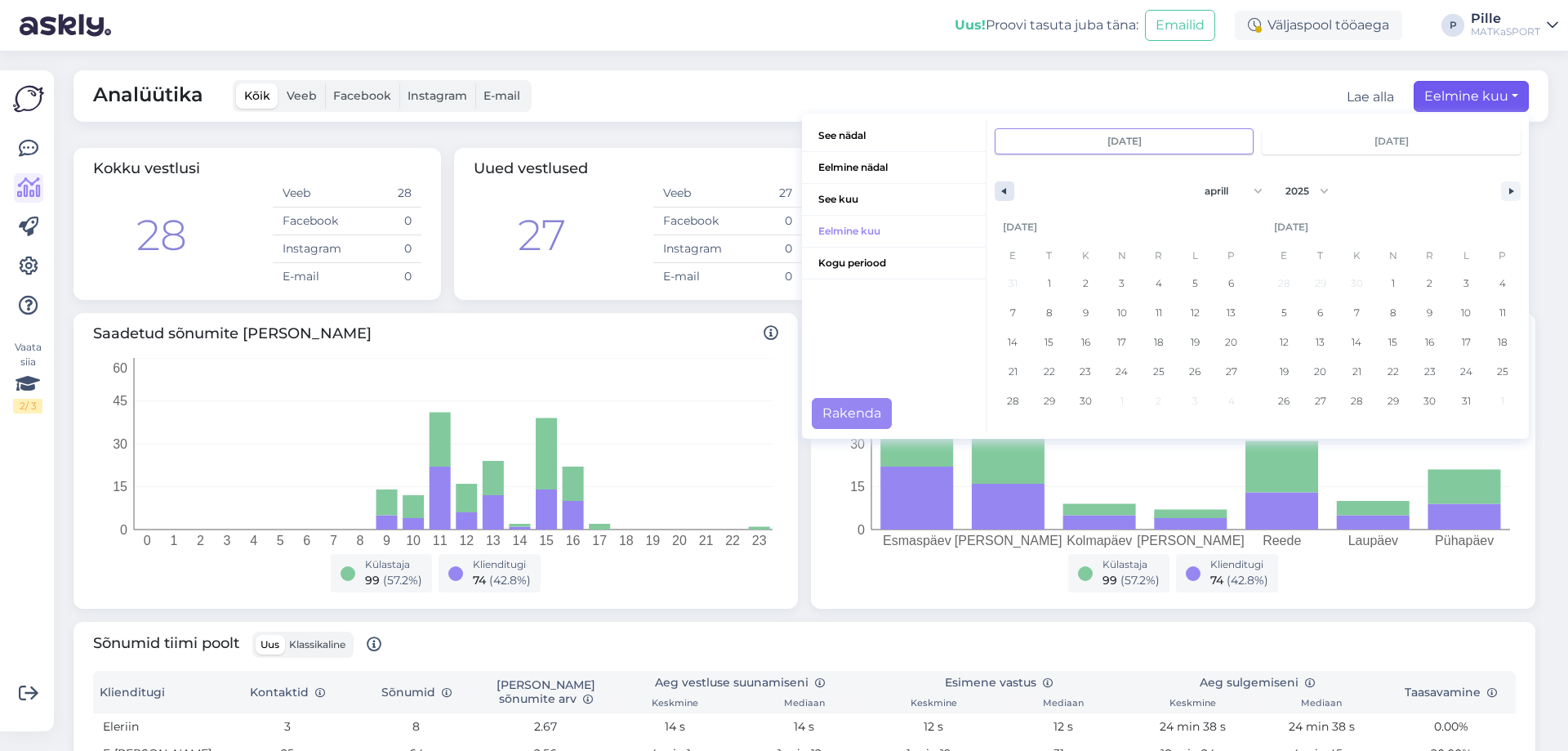
click at [998, 189] on icon "button" at bounding box center [1002, 191] width 8 height 7
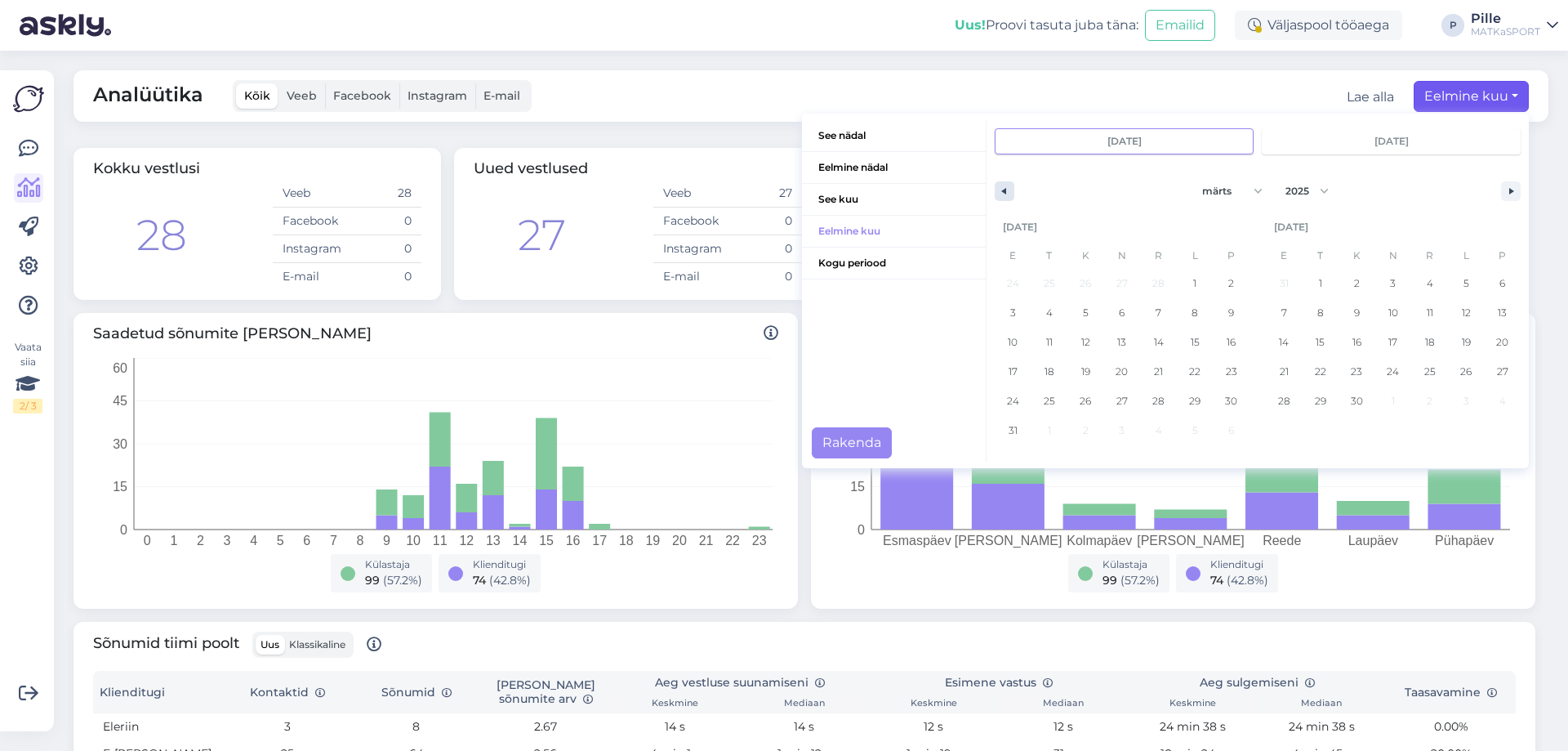
click at [998, 189] on icon "button" at bounding box center [1002, 191] width 8 height 7
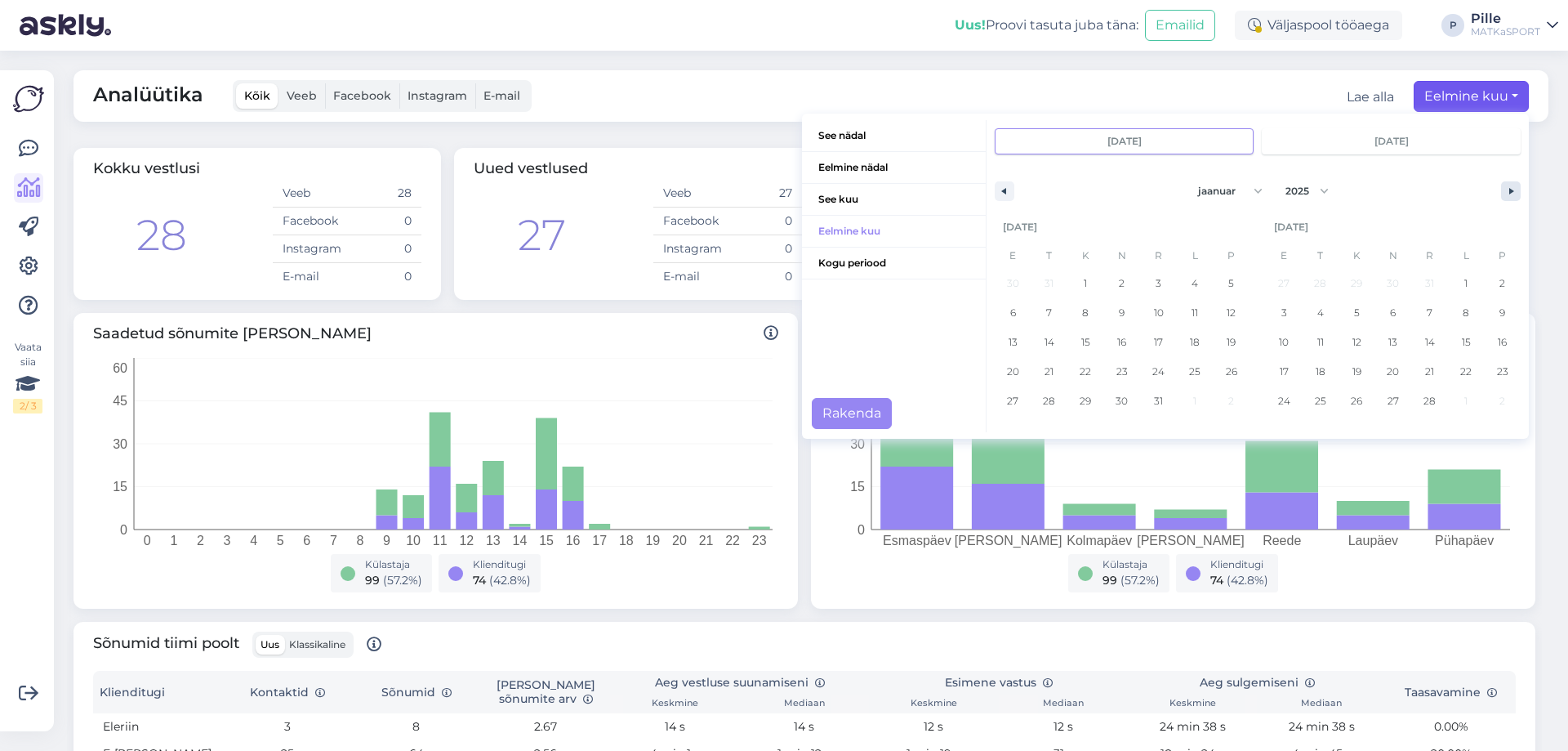
click at [1503, 194] on button "button" at bounding box center [1511, 191] width 20 height 20
select select "1"
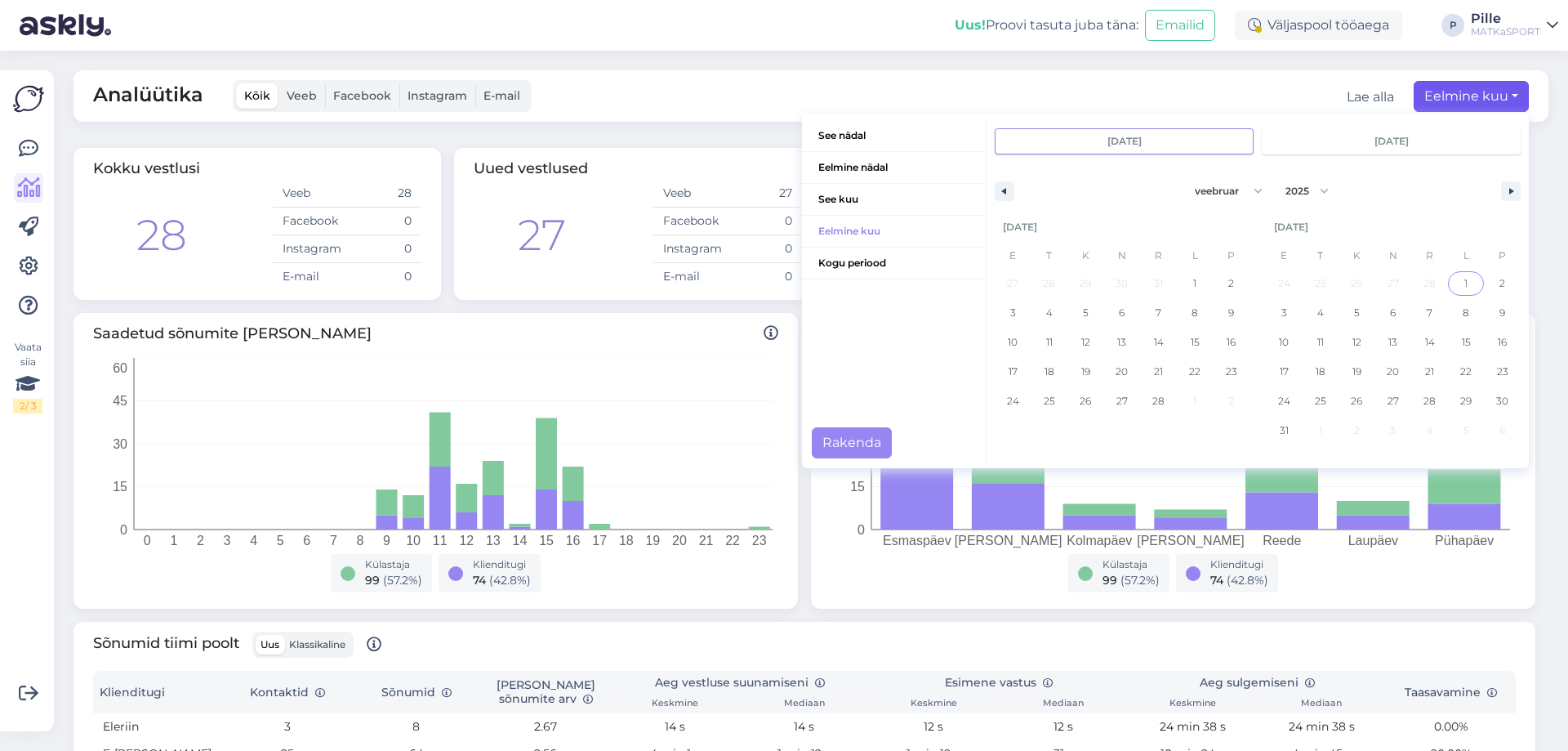
click at [1447, 282] on span "1" at bounding box center [1465, 283] width 37 height 21
type input "[DATE]"
select select "2"
click at [1006, 429] on span "31" at bounding box center [1012, 429] width 37 height 21
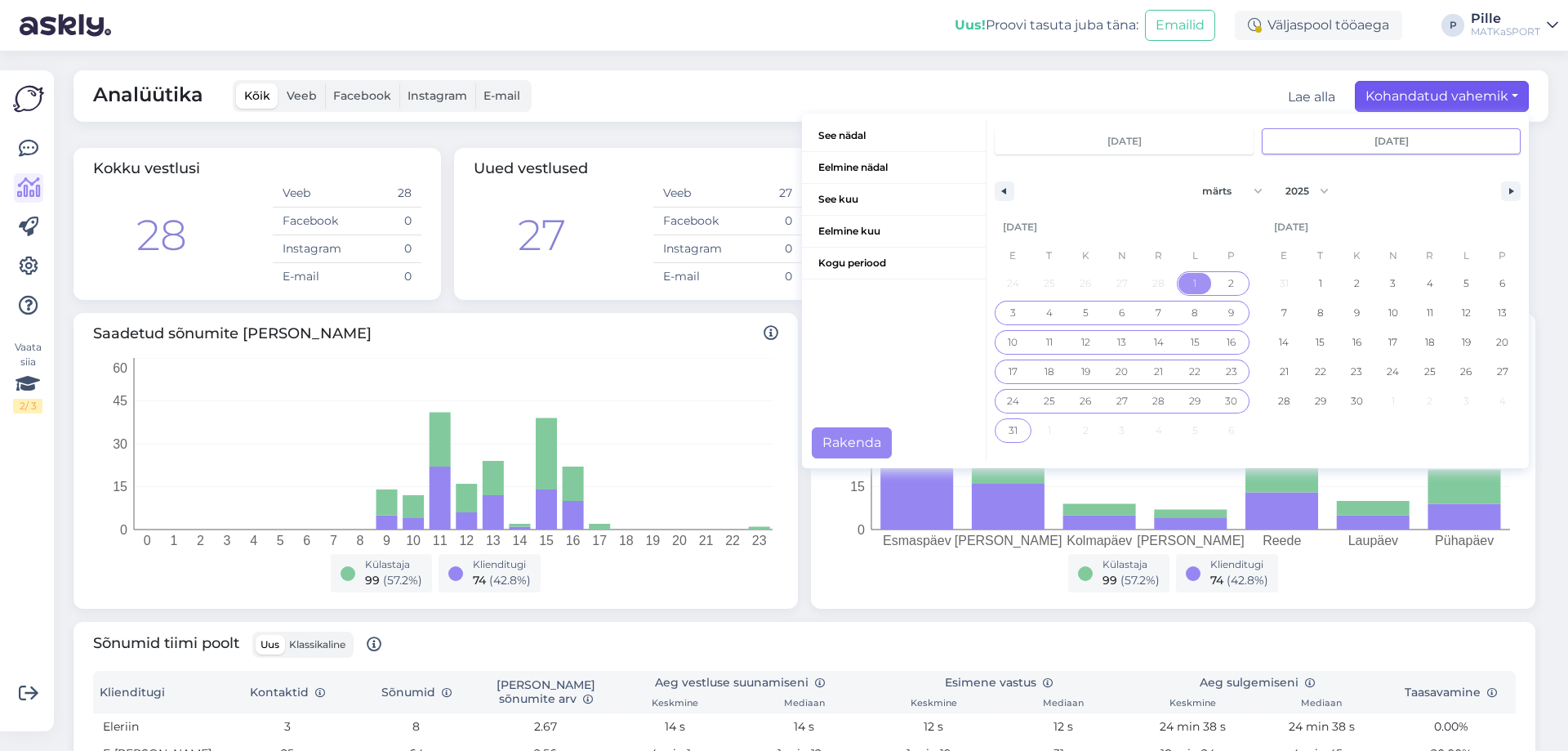
type input "[DATE]"
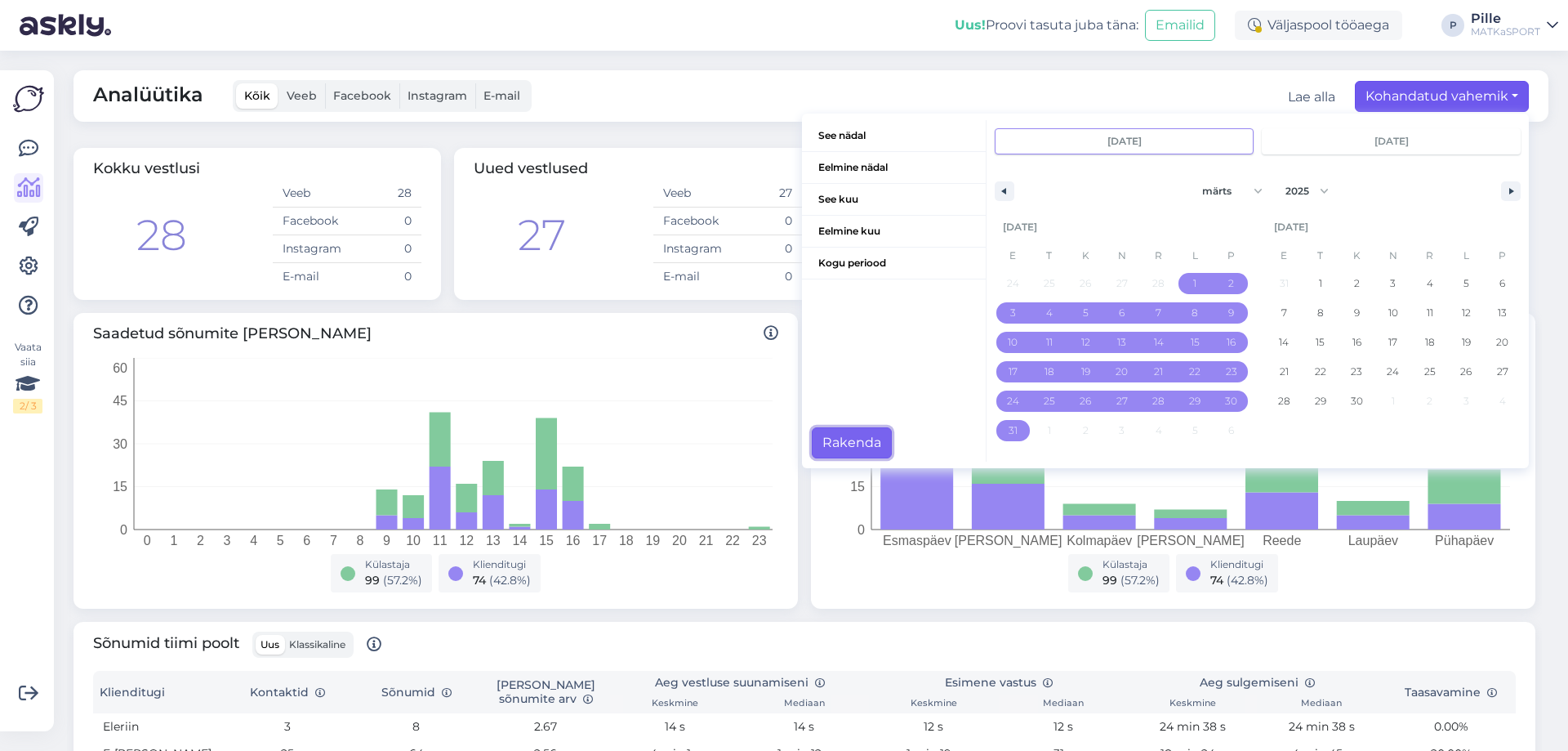
click at [859, 435] on button "Rakenda" at bounding box center [851, 442] width 80 height 31
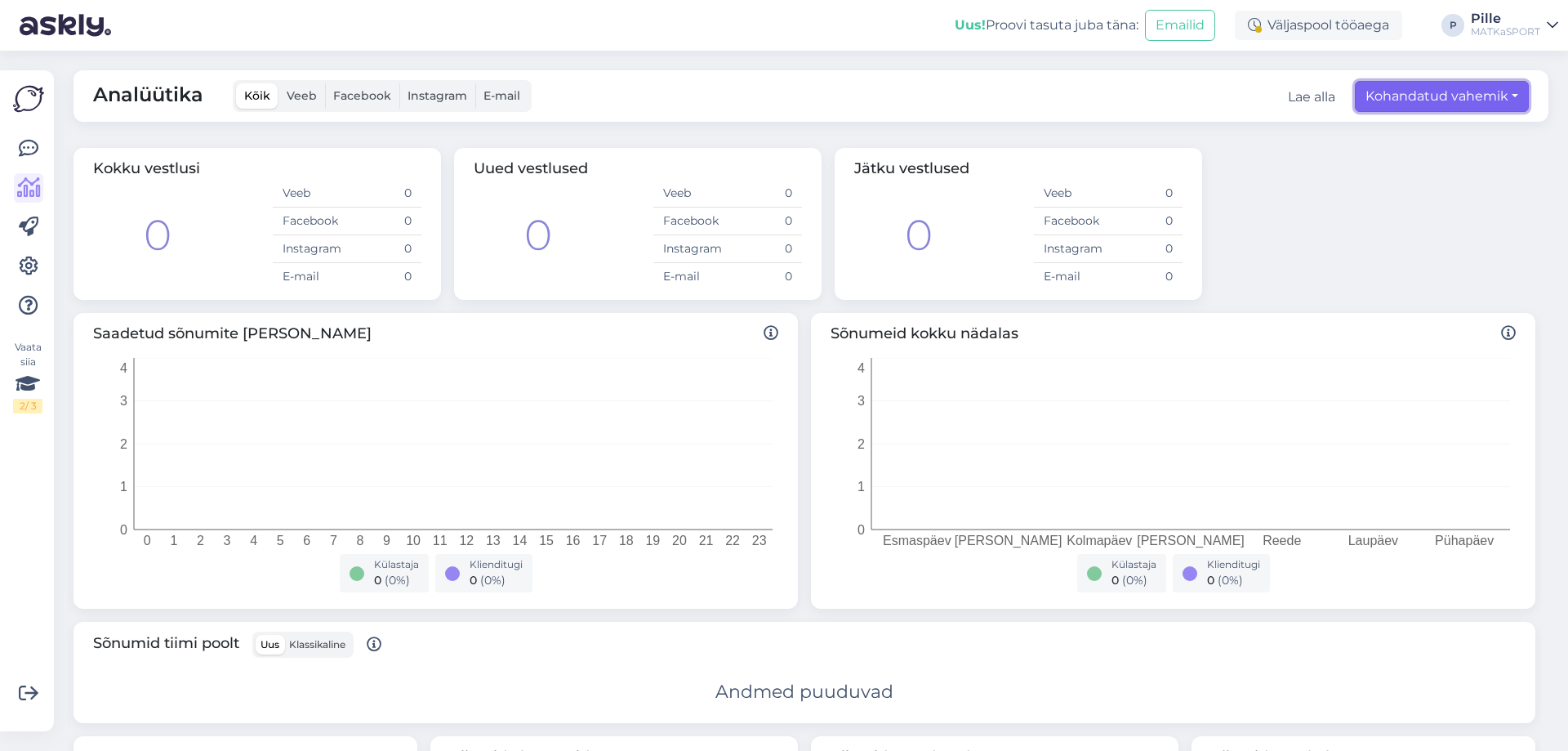
click at [1476, 97] on button "Kohandatud vahemik" at bounding box center [1441, 96] width 174 height 31
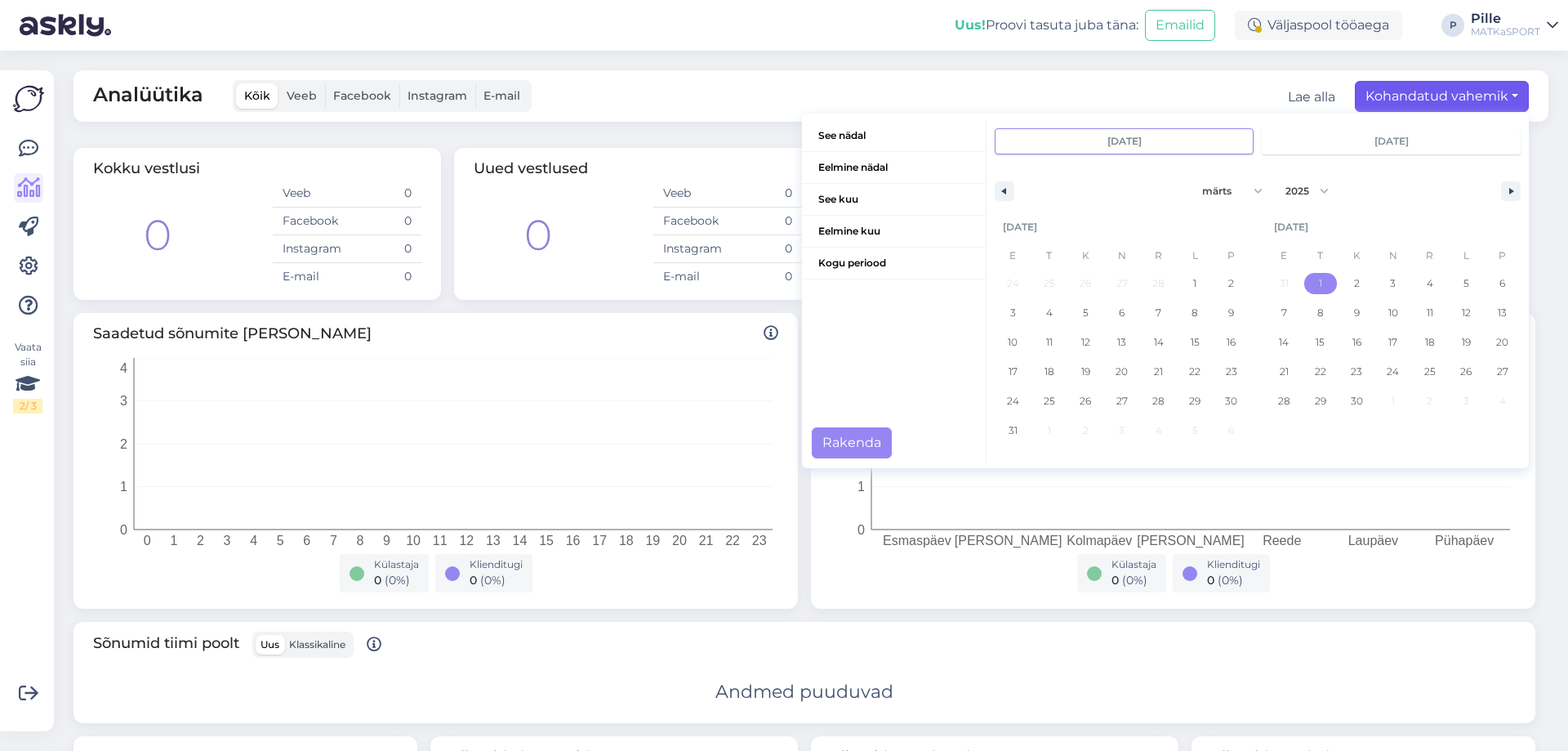
click at [1314, 279] on span "1" at bounding box center [1320, 283] width 37 height 21
type input "[DATE]"
select select "3"
click at [1079, 402] on span "30" at bounding box center [1085, 401] width 12 height 30
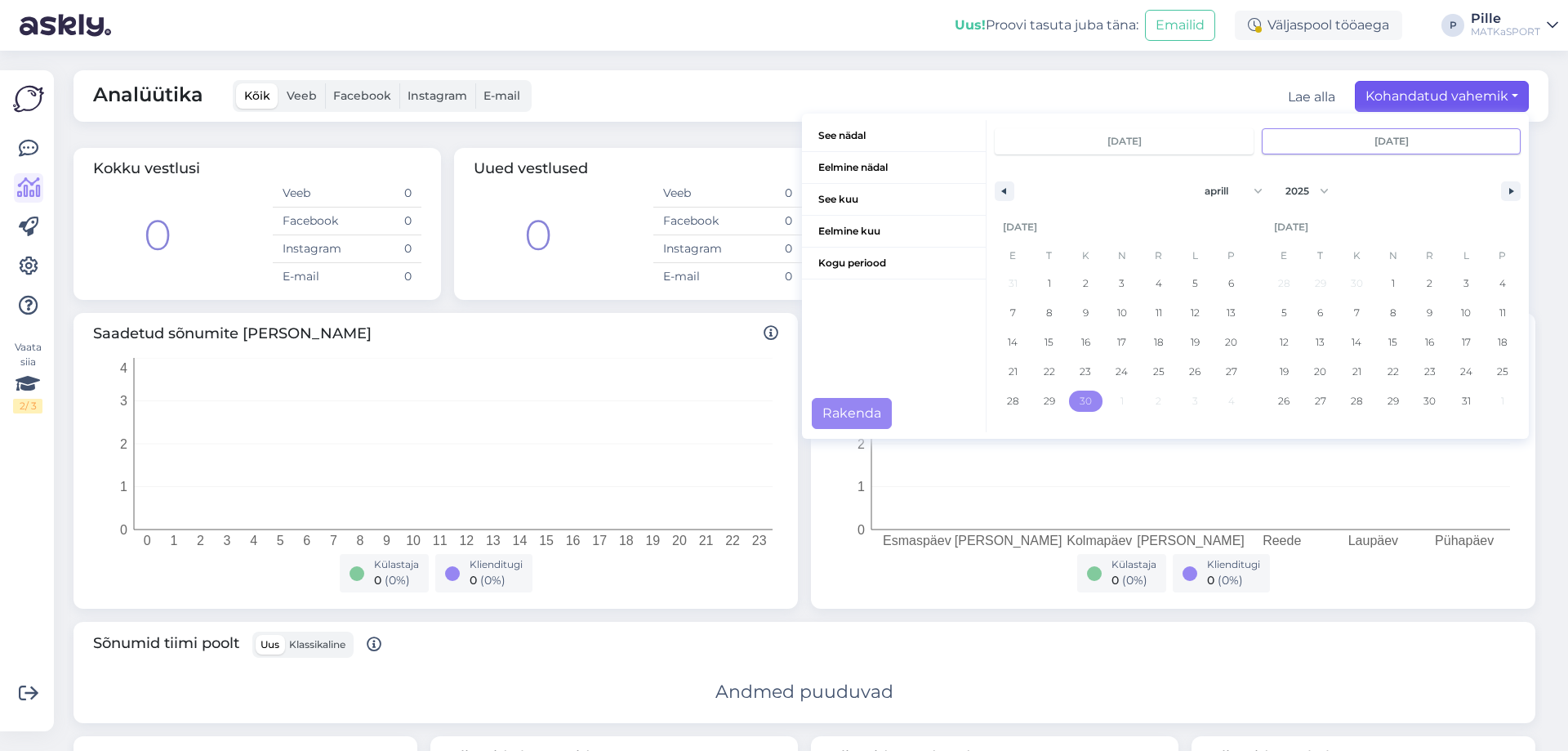
type input "[DATE]"
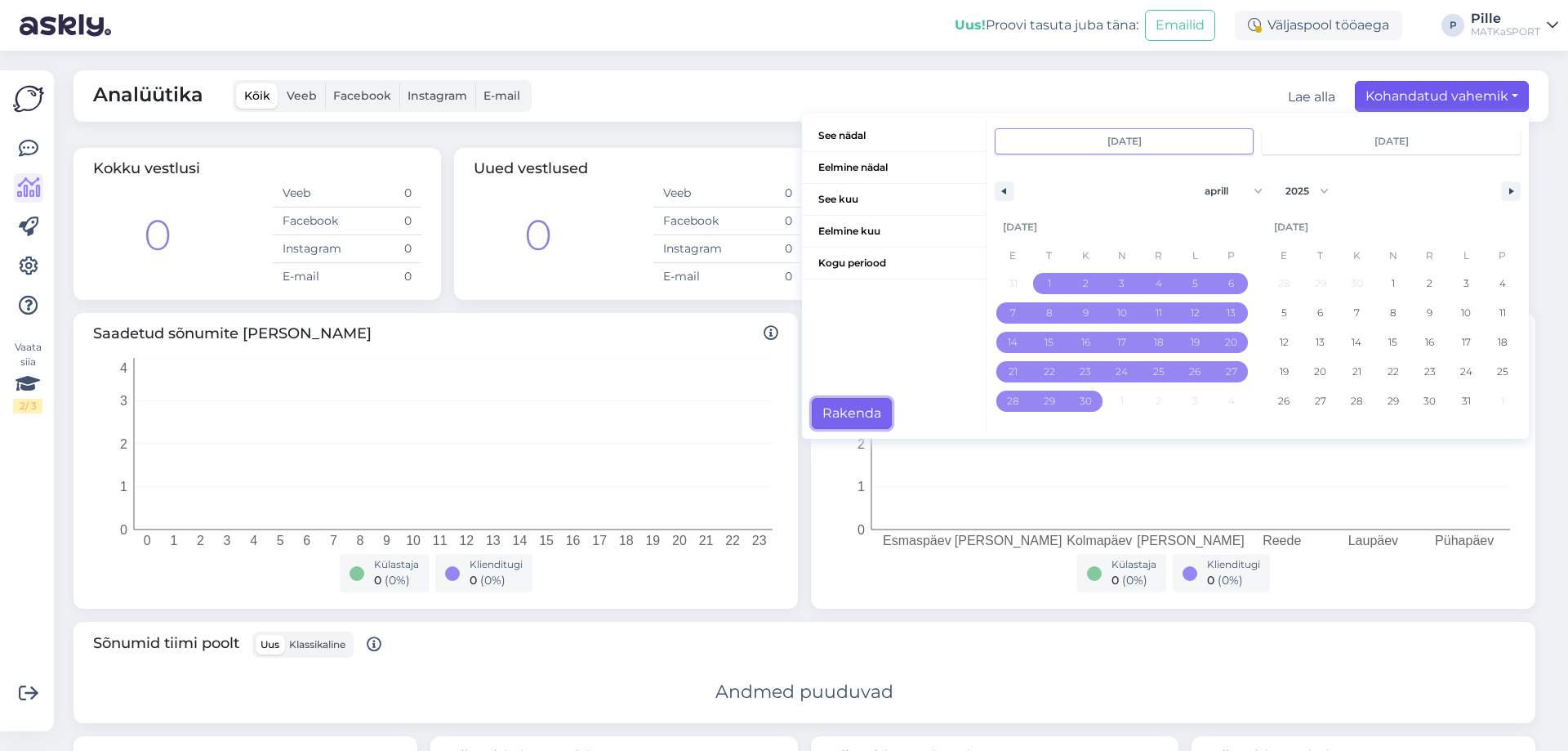
click at [855, 400] on button "Rakenda" at bounding box center [851, 413] width 80 height 31
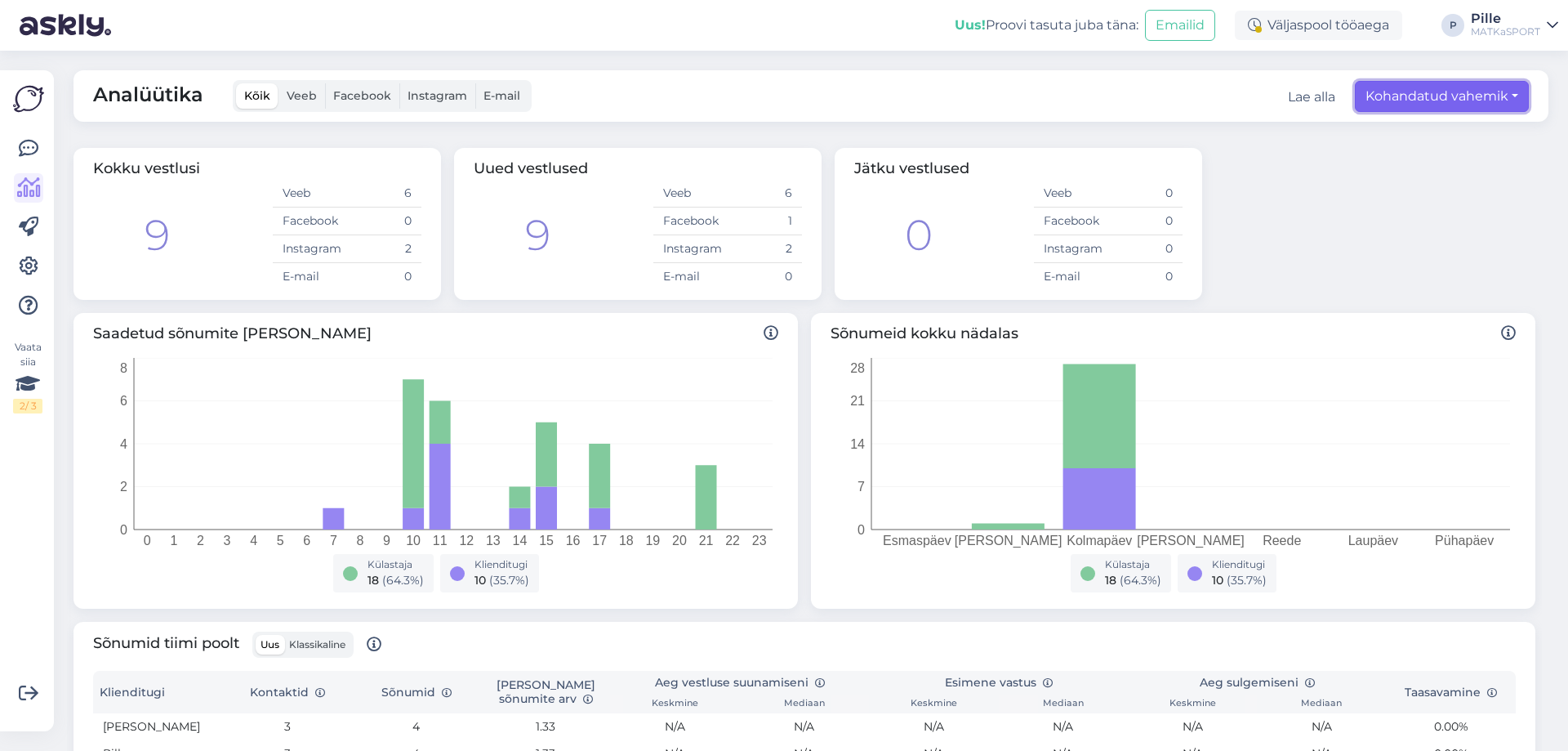
click at [1411, 91] on button "Kohandatud vahemik" at bounding box center [1441, 96] width 174 height 31
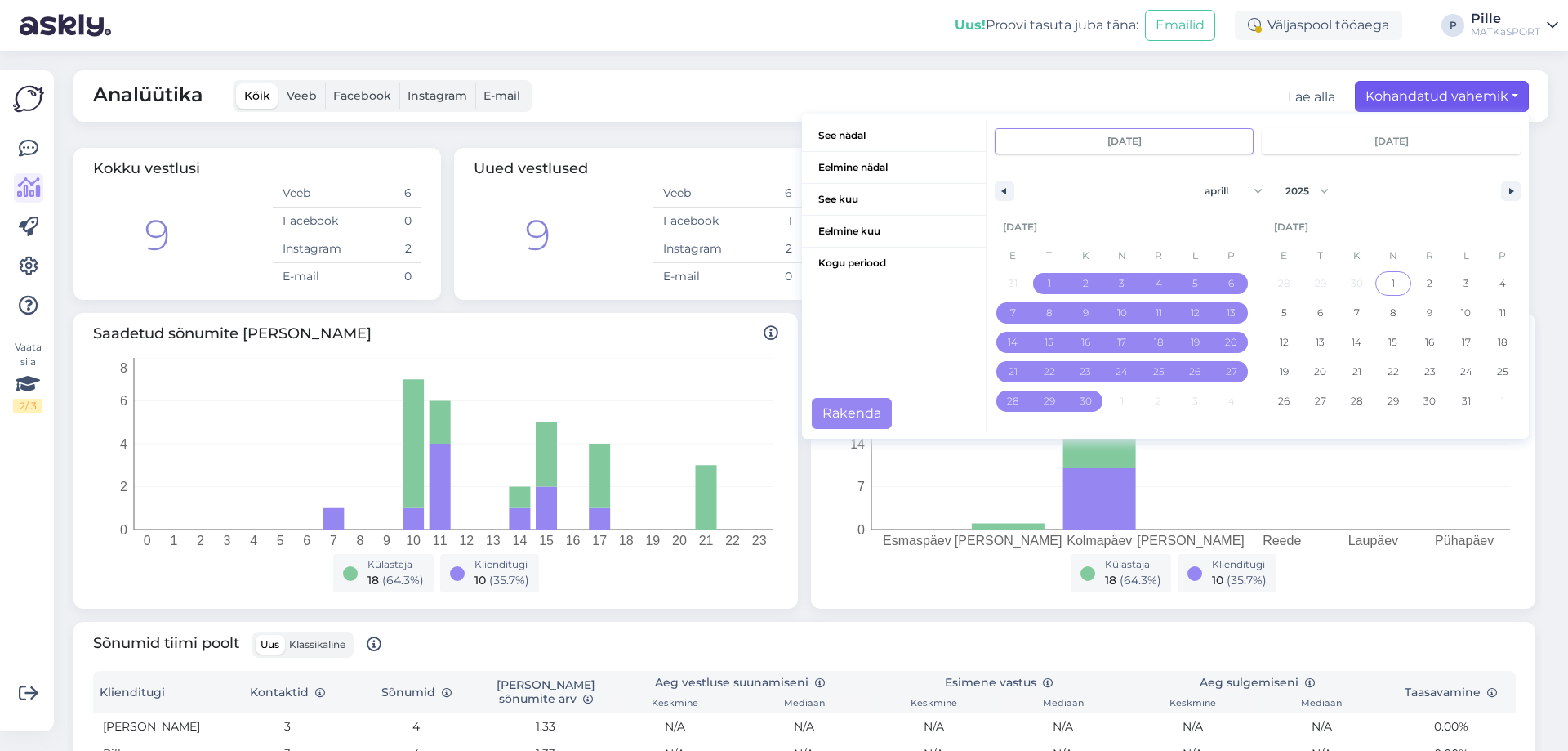
click at [1375, 278] on span "1" at bounding box center [1393, 283] width 37 height 21
type input "[DATE]"
select select "4"
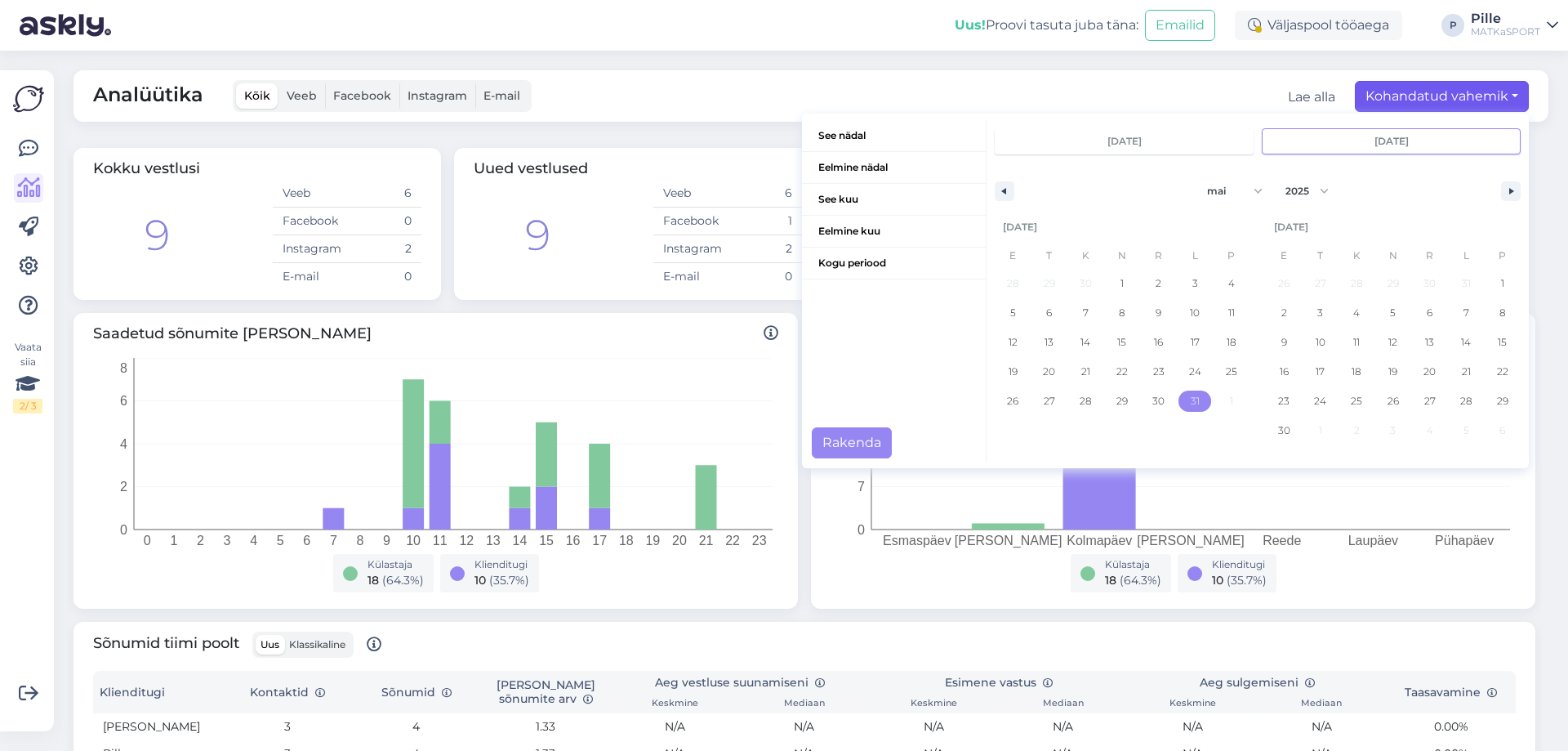
click at [1190, 401] on span "31" at bounding box center [1194, 401] width 9 height 30
type input "[DATE]"
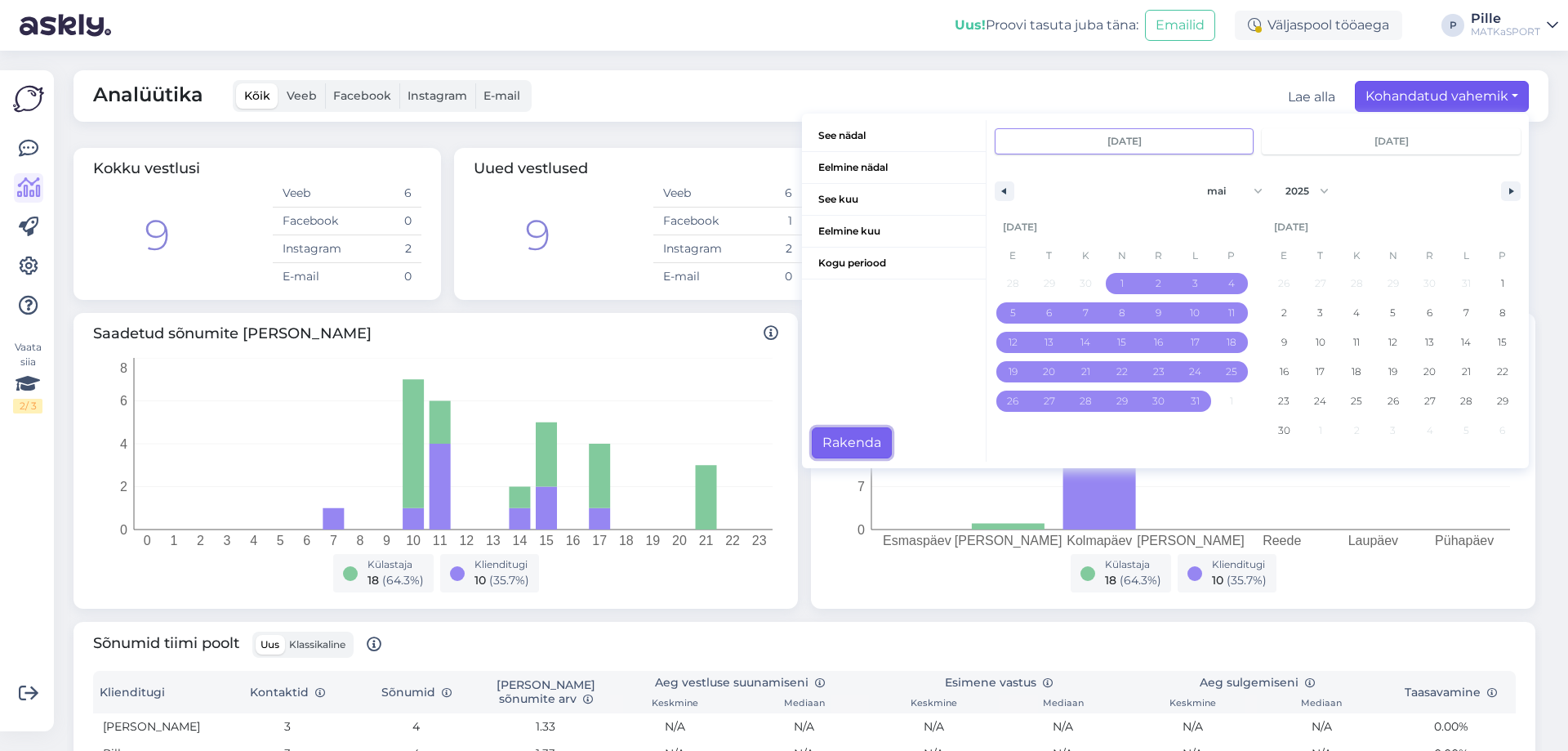
click at [843, 451] on button "Rakenda" at bounding box center [851, 442] width 80 height 31
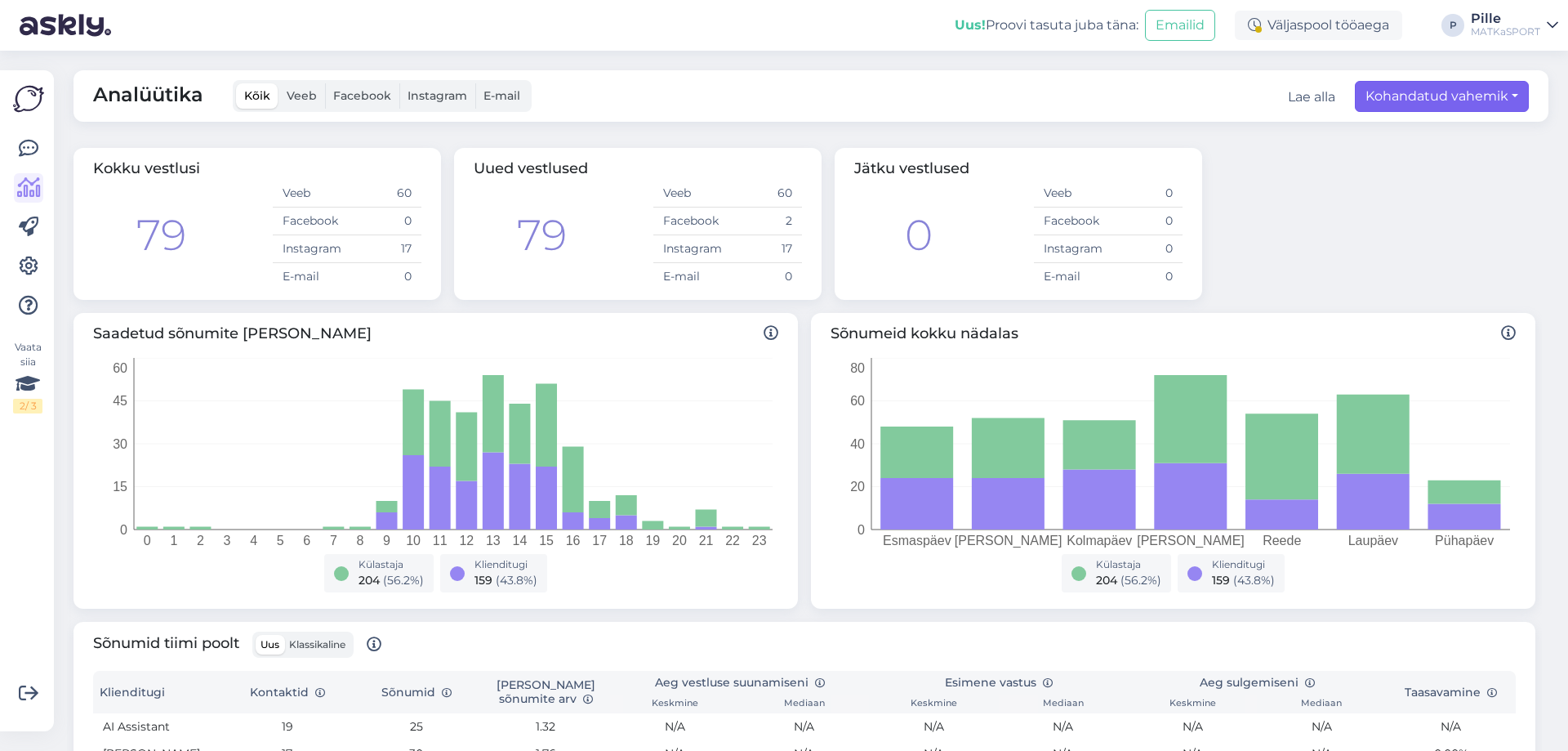
drag, startPoint x: 1433, startPoint y: 72, endPoint x: 1433, endPoint y: 86, distance: 14.0
click at [1433, 74] on div "Analüütika Kõik Veeb Facebook Instagram E-mail Lae alla Kohandatud vahemik See …" at bounding box center [810, 96] width 1475 height 51
click at [1433, 86] on button "Kohandatud vahemik" at bounding box center [1441, 96] width 174 height 31
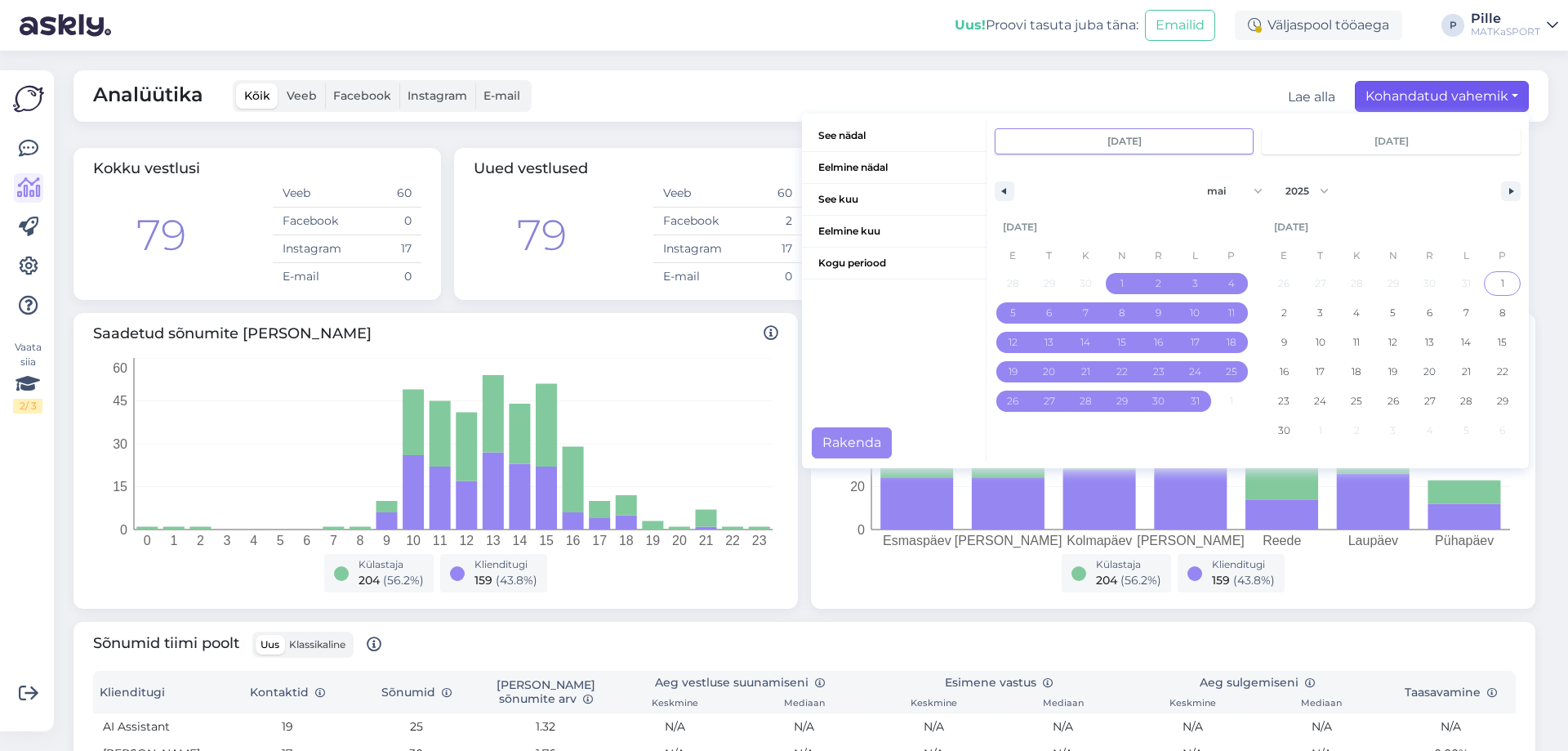
click at [1487, 285] on span "1" at bounding box center [1502, 283] width 37 height 21
type input "[DATE]"
select select "5"
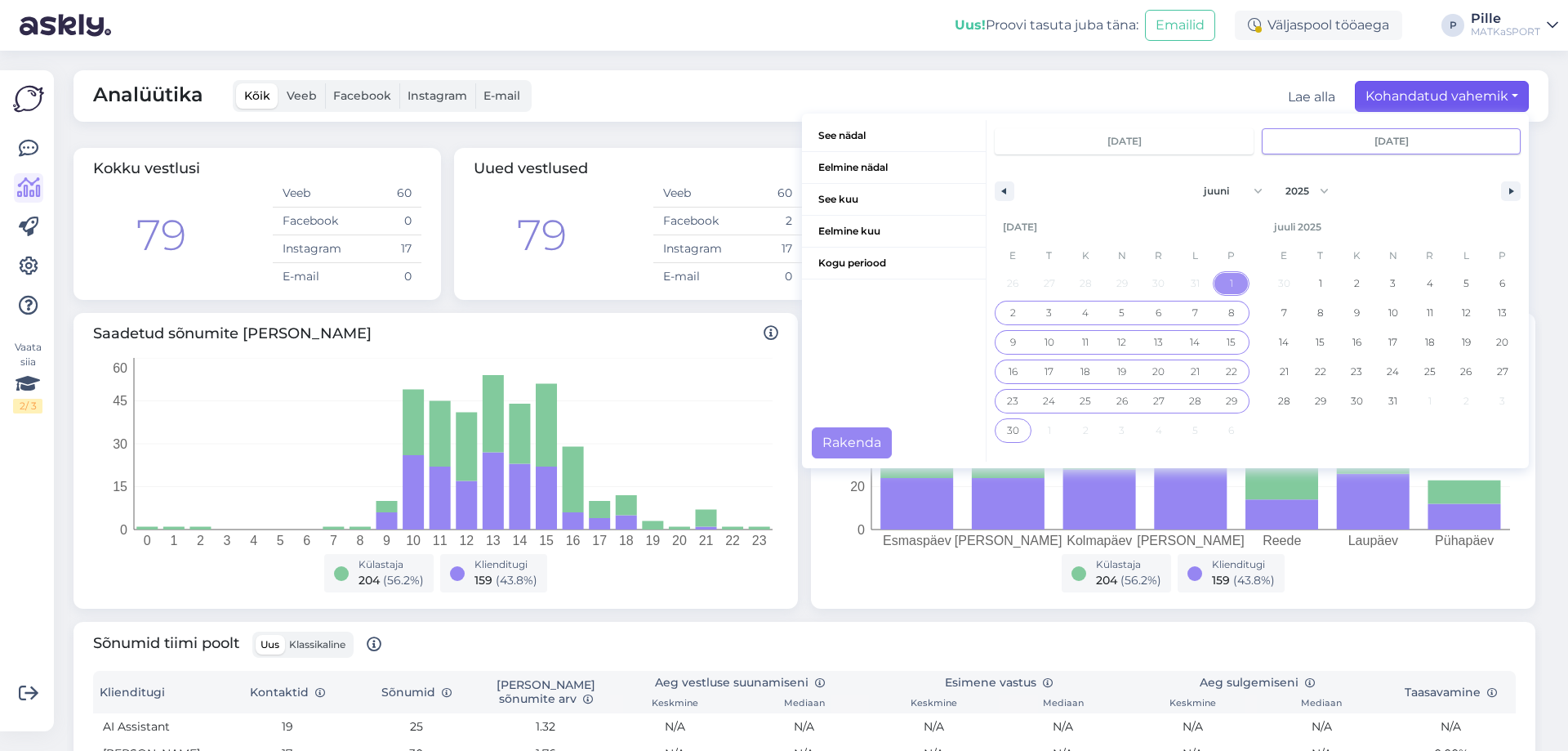
click at [1007, 428] on span "30" at bounding box center [1013, 430] width 12 height 30
type input "[DATE]"
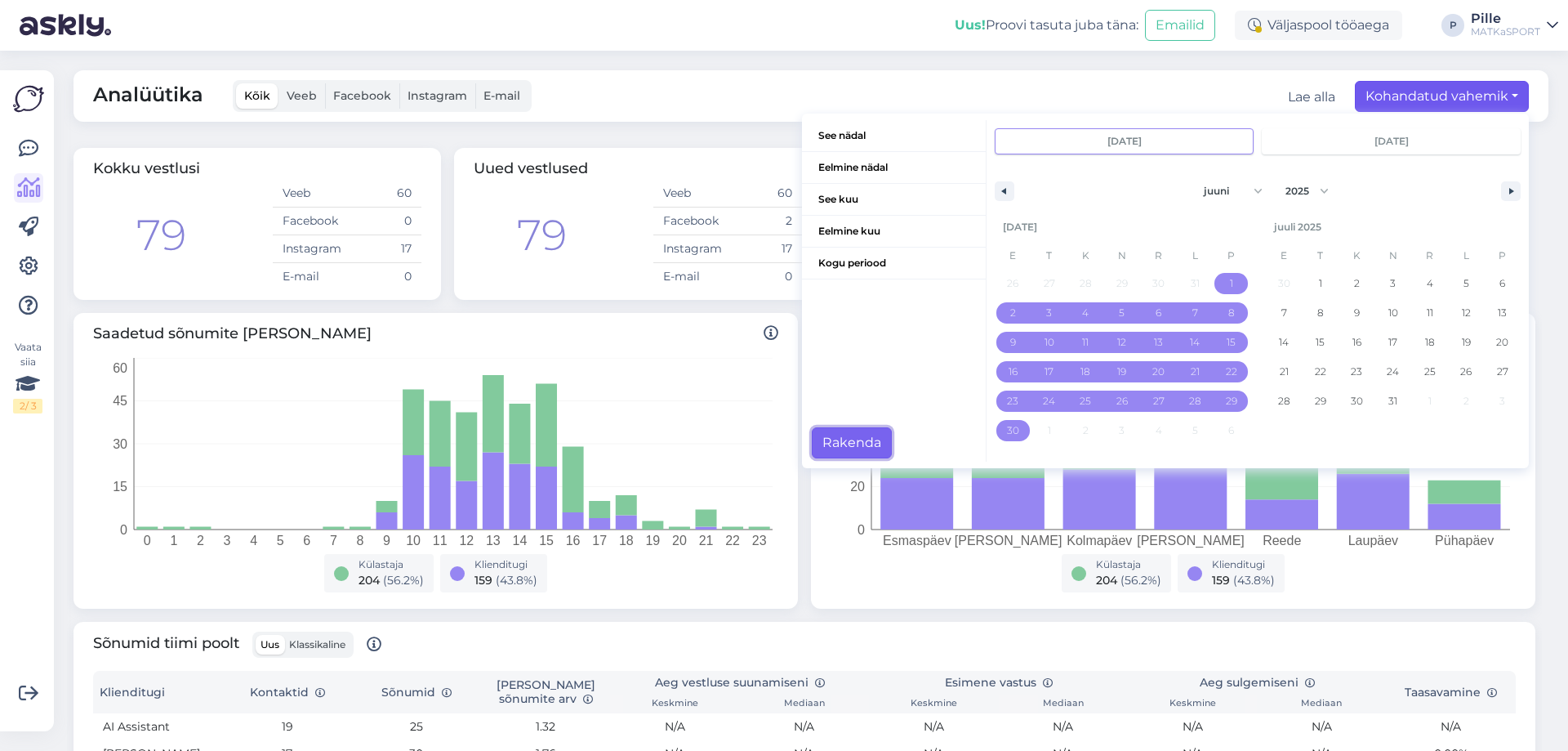
click at [857, 439] on button "Rakenda" at bounding box center [851, 442] width 80 height 31
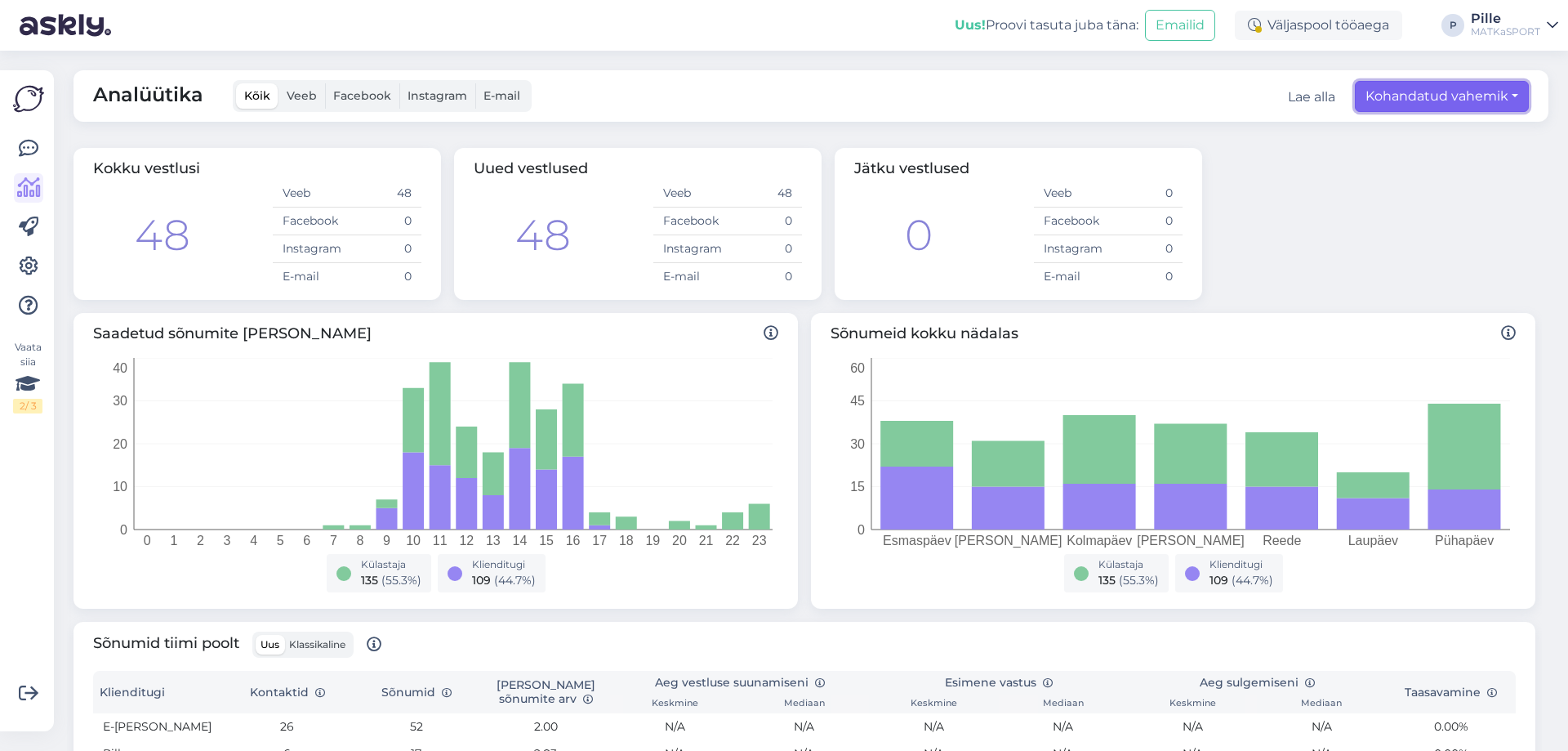
click at [1368, 97] on button "Kohandatud vahemik" at bounding box center [1441, 96] width 174 height 31
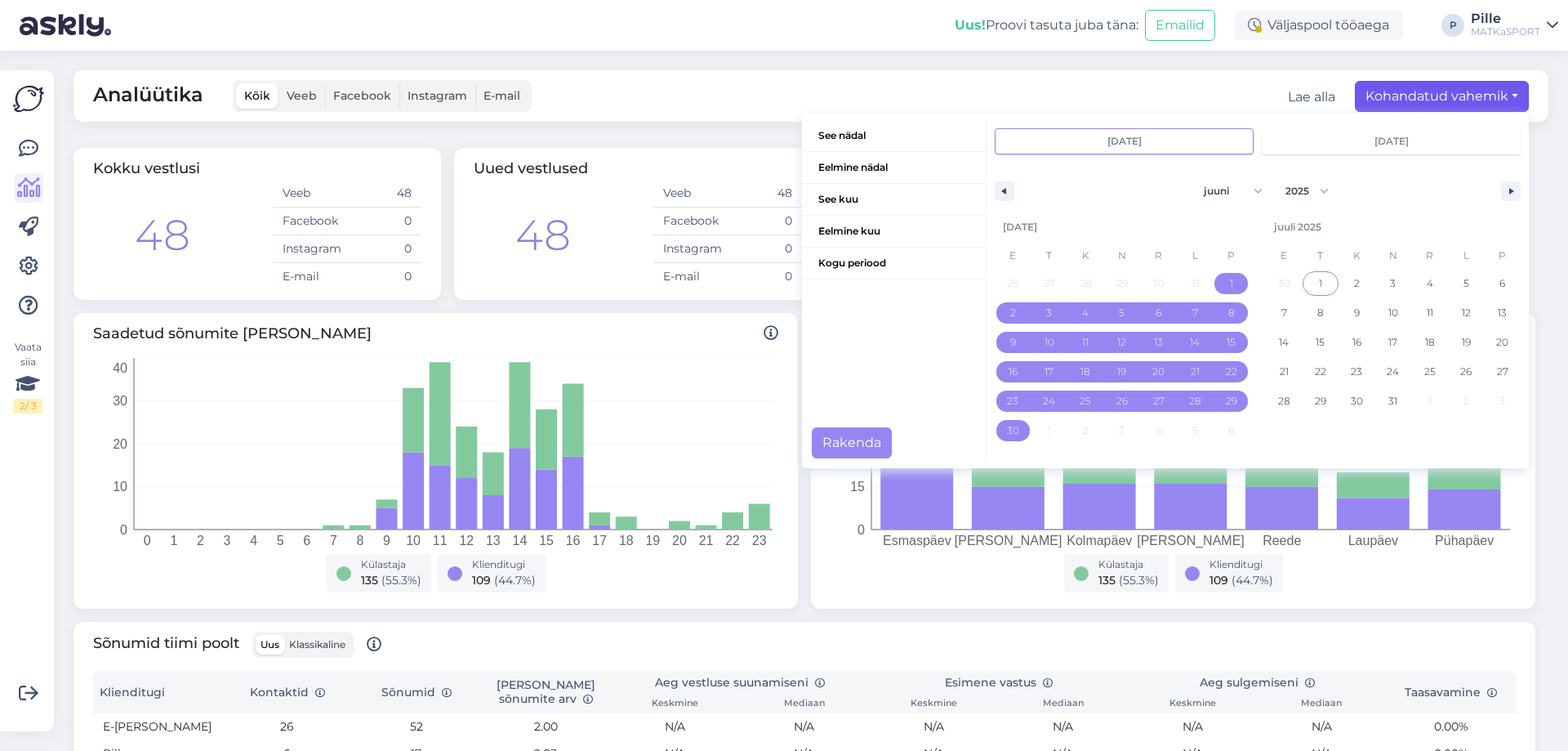
click at [1310, 278] on span "1" at bounding box center [1320, 283] width 37 height 21
type input "juuli 1 2025"
select select "6"
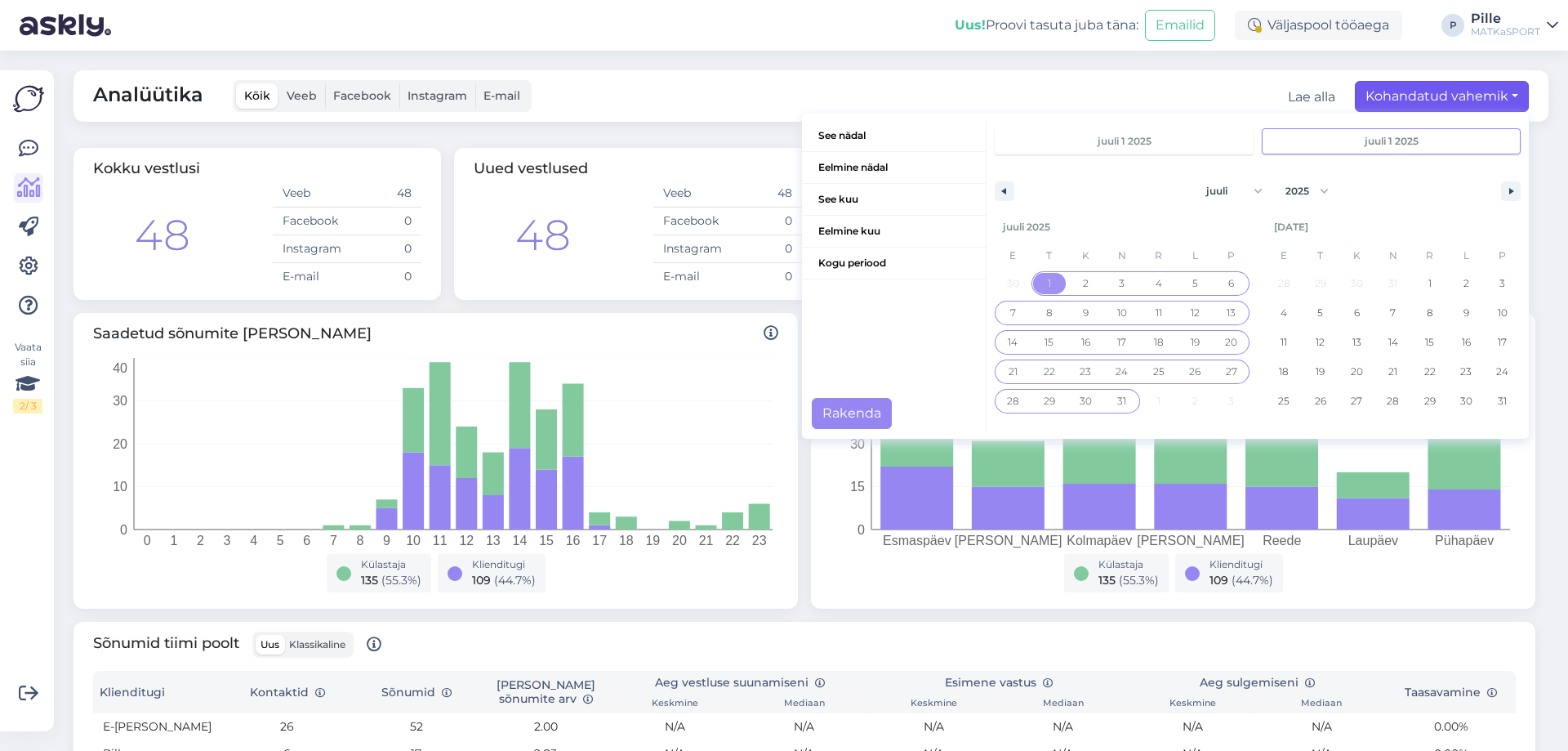
click at [1104, 400] on span "31" at bounding box center [1122, 401] width 37 height 21
type input "juuli 31 2025"
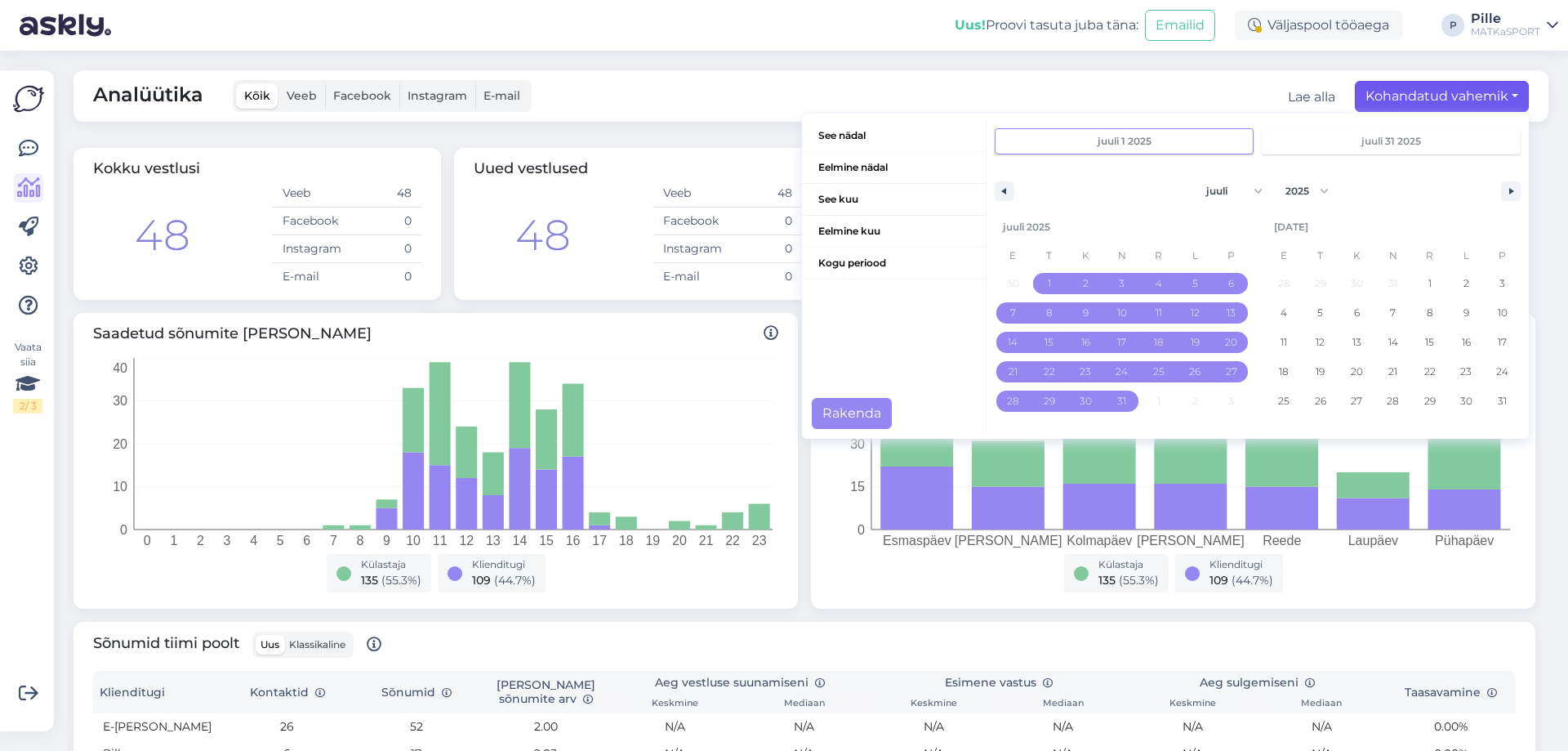
click at [802, 414] on div "See nädal [PERSON_NAME] nädal See kuu [PERSON_NAME] kuu Kogu periood" at bounding box center [894, 275] width 185 height 312
click at [845, 414] on button "Rakenda" at bounding box center [851, 413] width 80 height 31
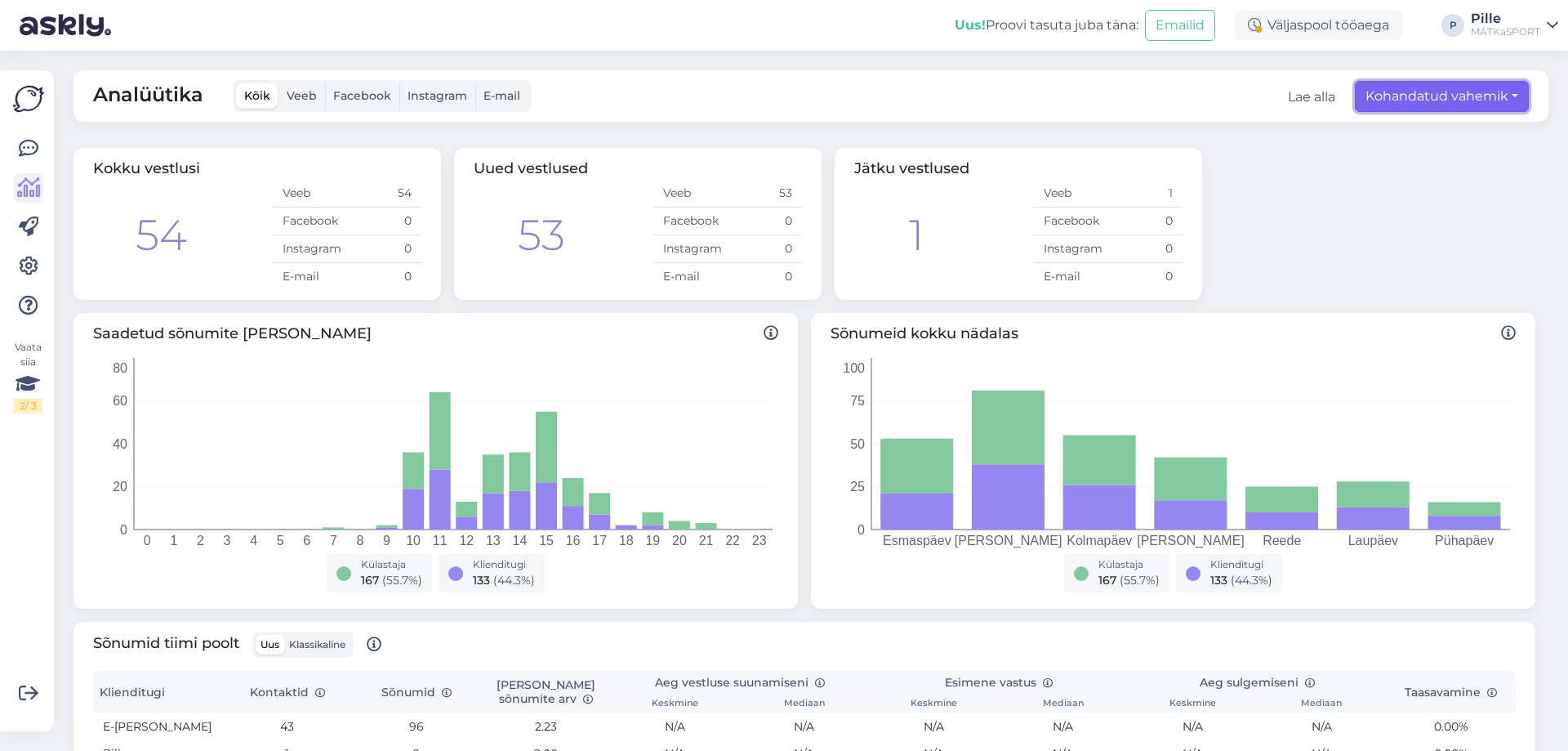
click at [1440, 104] on button "Kohandatud vahemik" at bounding box center [1441, 96] width 174 height 31
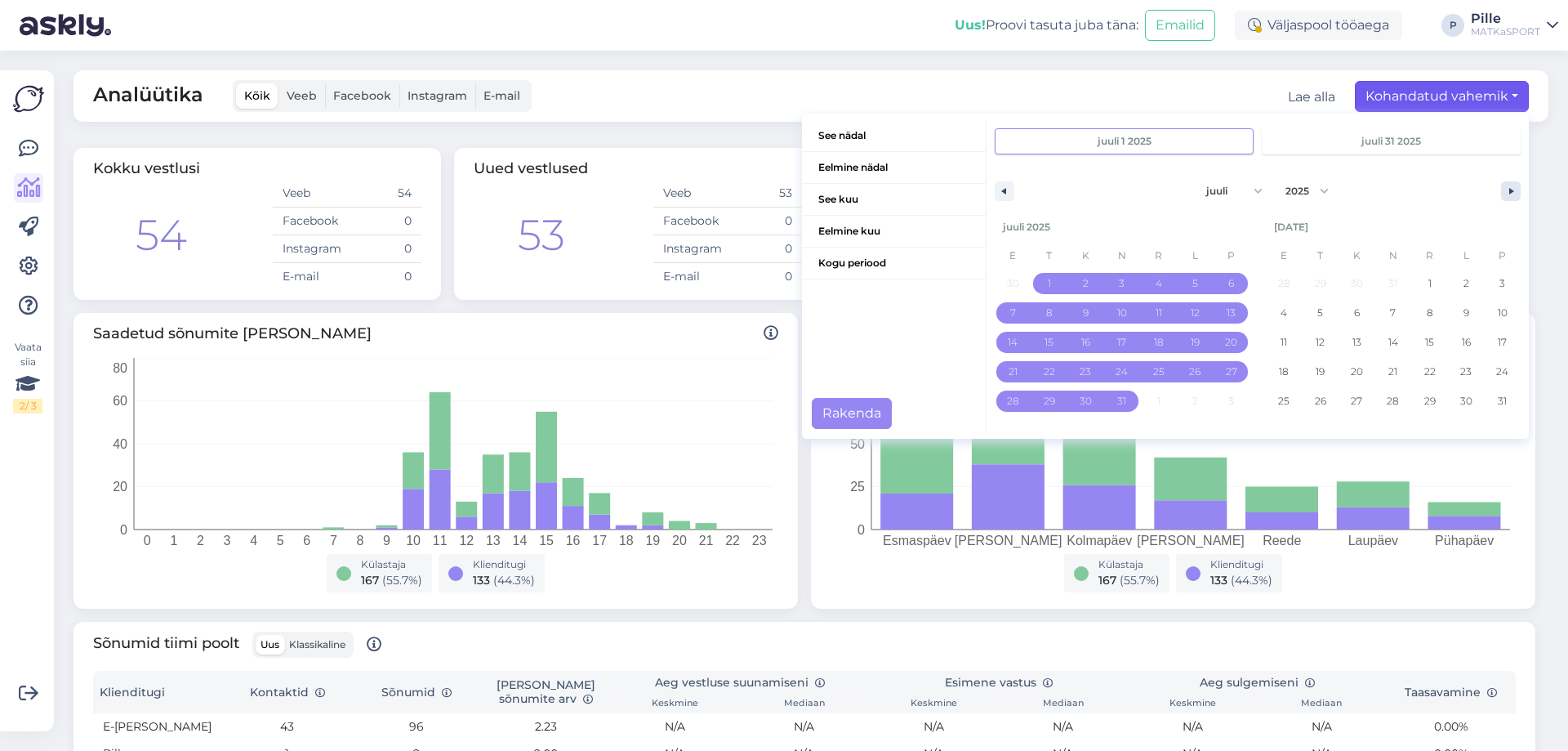
click at [1501, 189] on button "button" at bounding box center [1511, 191] width 20 height 20
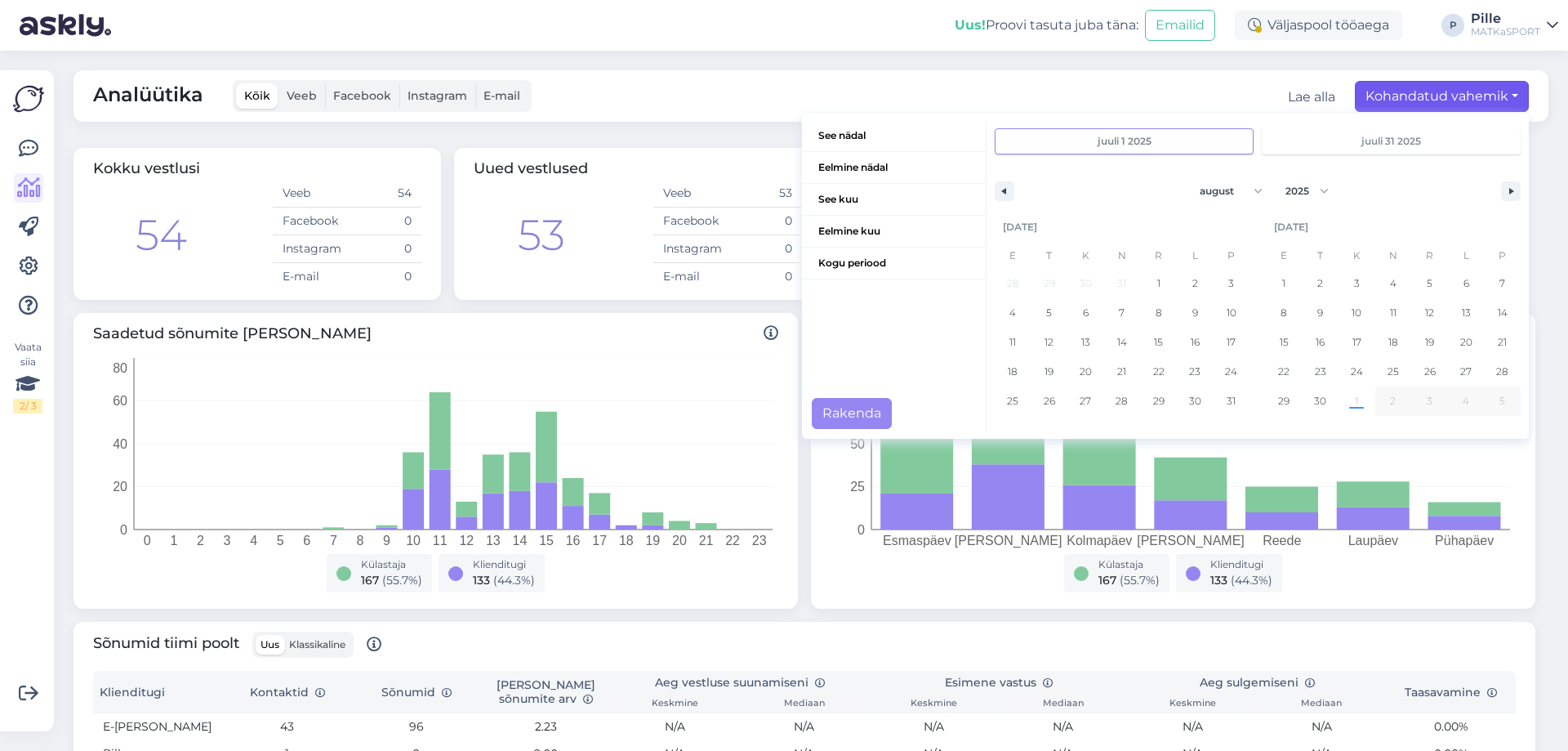
select select "6"
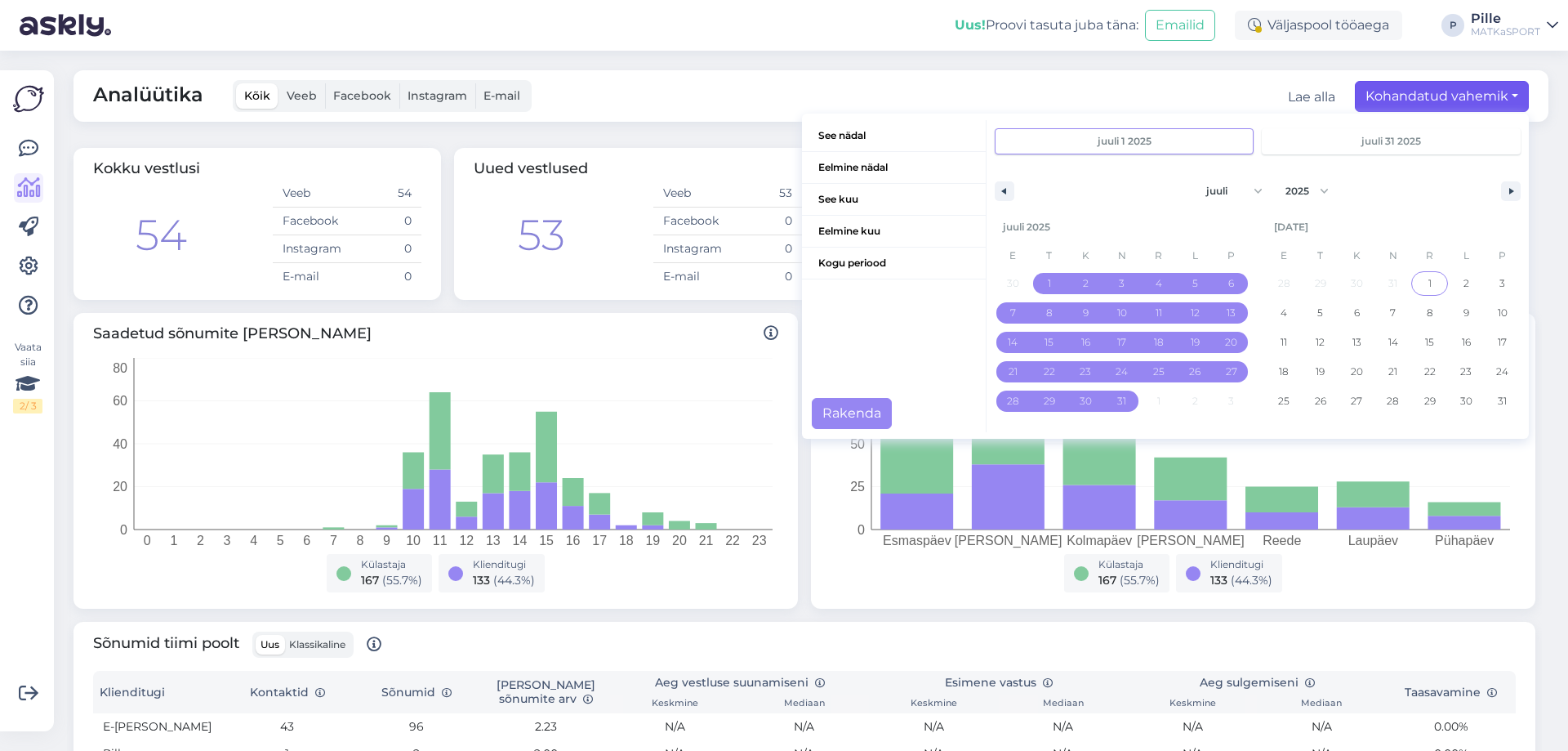
click at [1411, 280] on span "1" at bounding box center [1429, 283] width 37 height 21
type input "[DATE]"
select select "7"
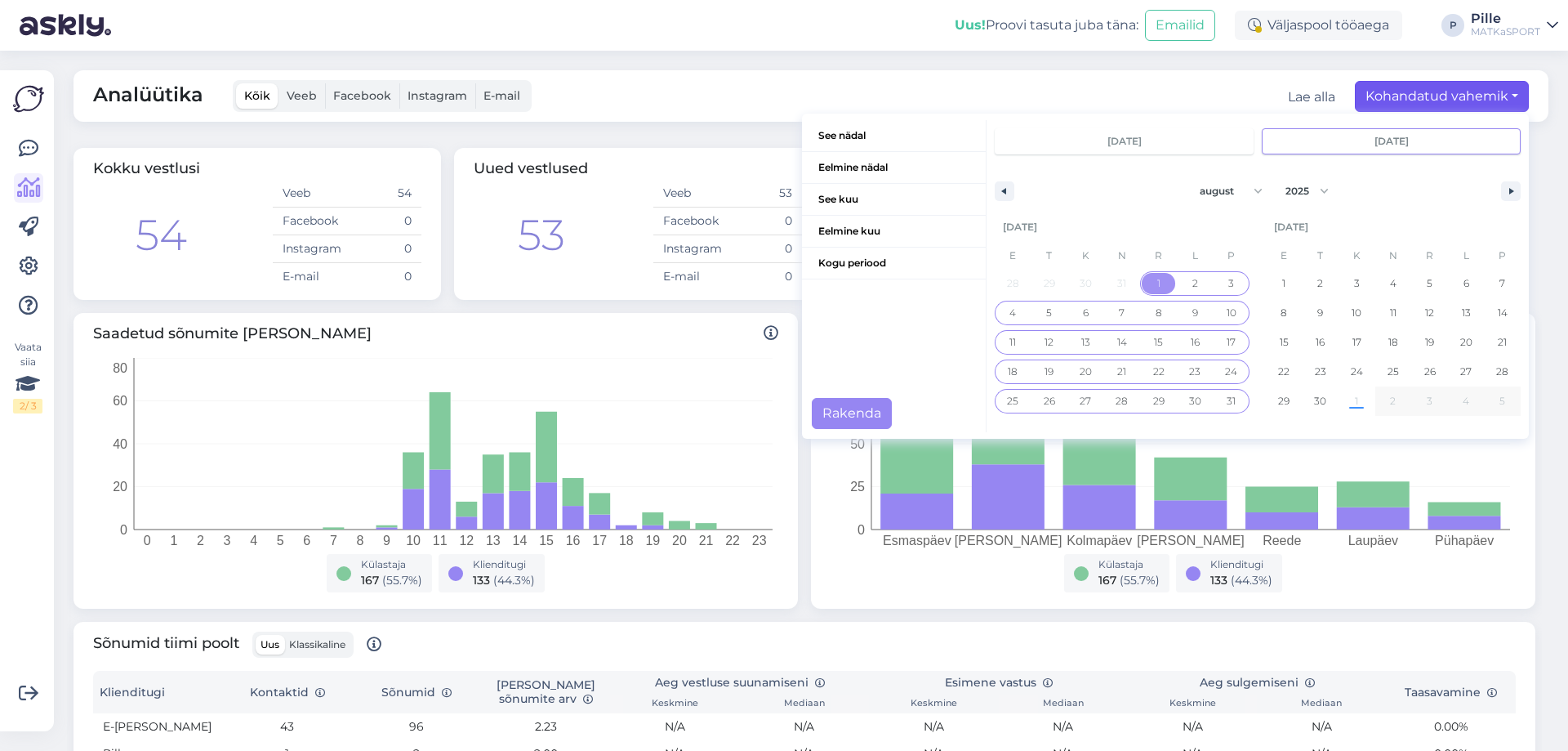
click at [1227, 405] on span "31" at bounding box center [1231, 401] width 9 height 30
type input "[DATE]"
click at [1277, 282] on span "1" at bounding box center [1283, 283] width 37 height 21
type input "[DATE]"
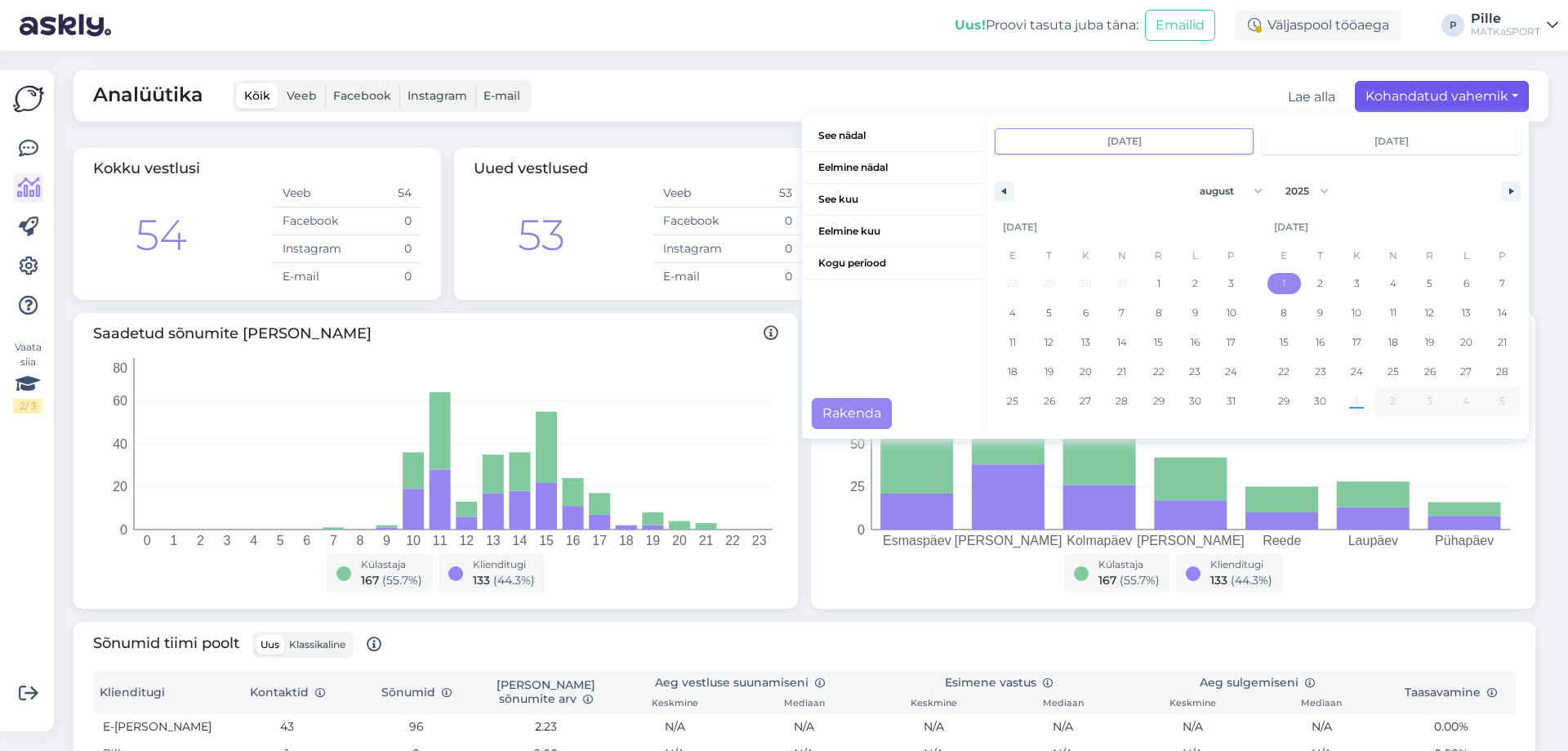
select select "8"
click at [1043, 400] on span "30" at bounding box center [1049, 401] width 12 height 30
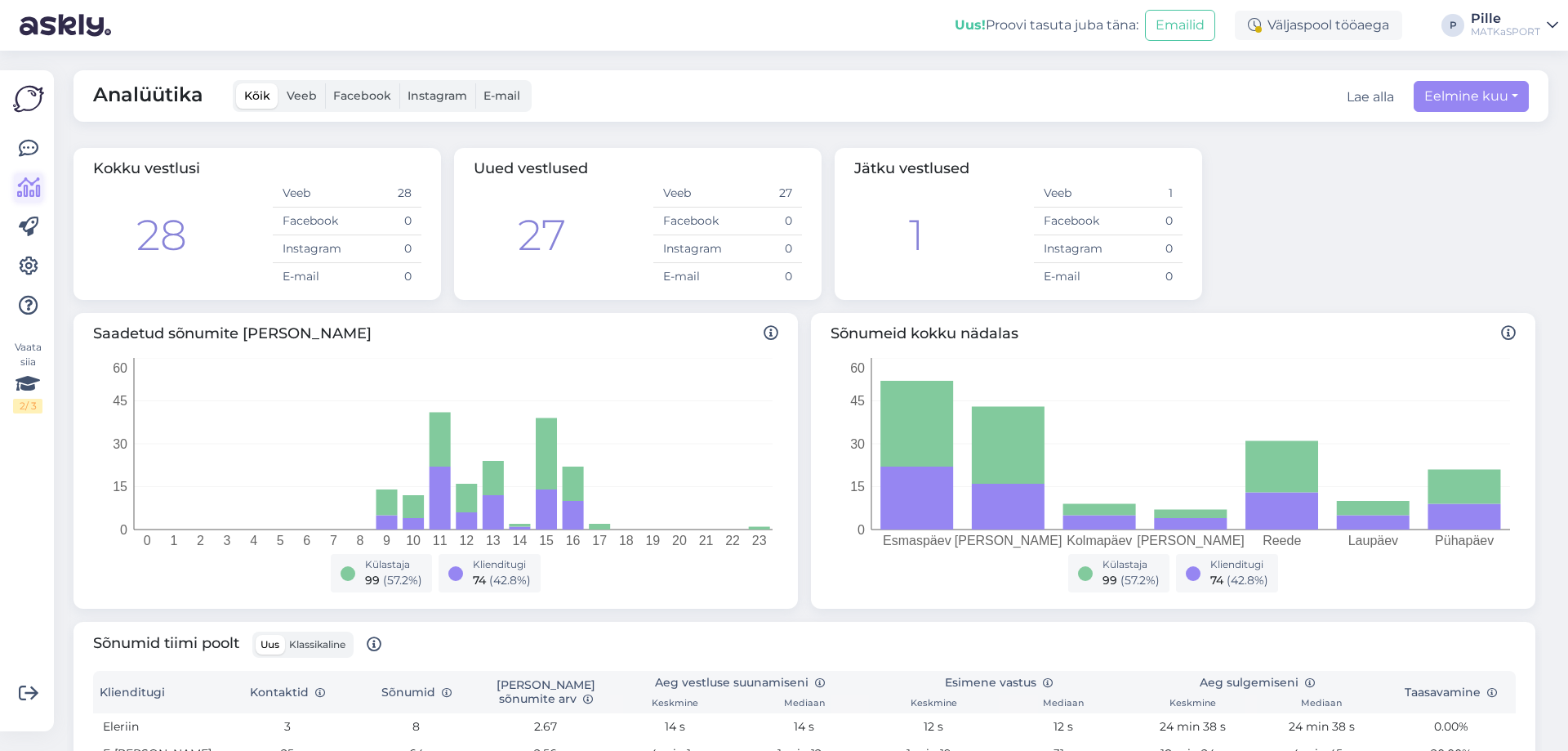
drag, startPoint x: 22, startPoint y: 175, endPoint x: 28, endPoint y: 185, distance: 11.7
click at [22, 175] on link at bounding box center [29, 188] width 30 height 30
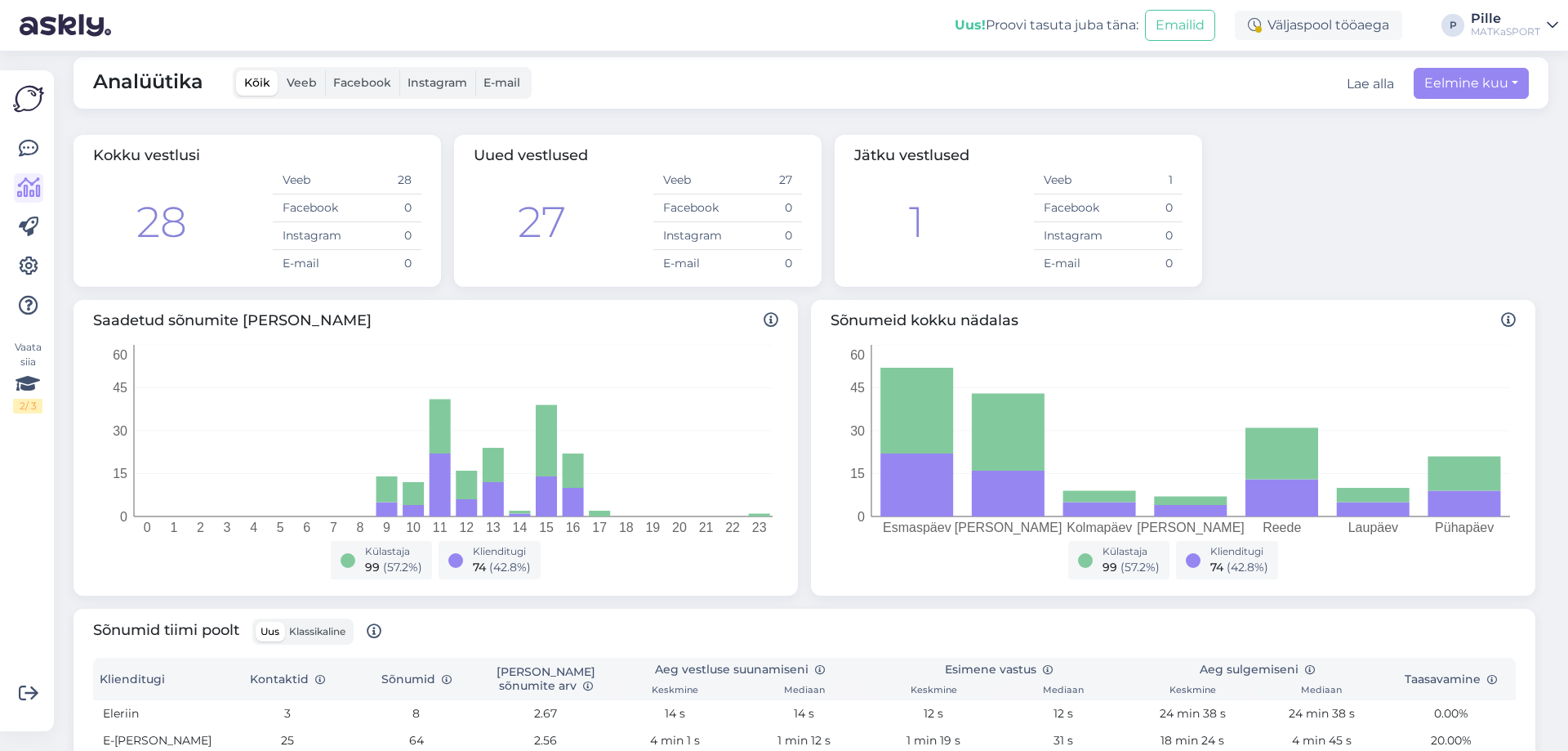
scroll to position [12, 0]
click at [26, 150] on icon at bounding box center [29, 148] width 20 height 20
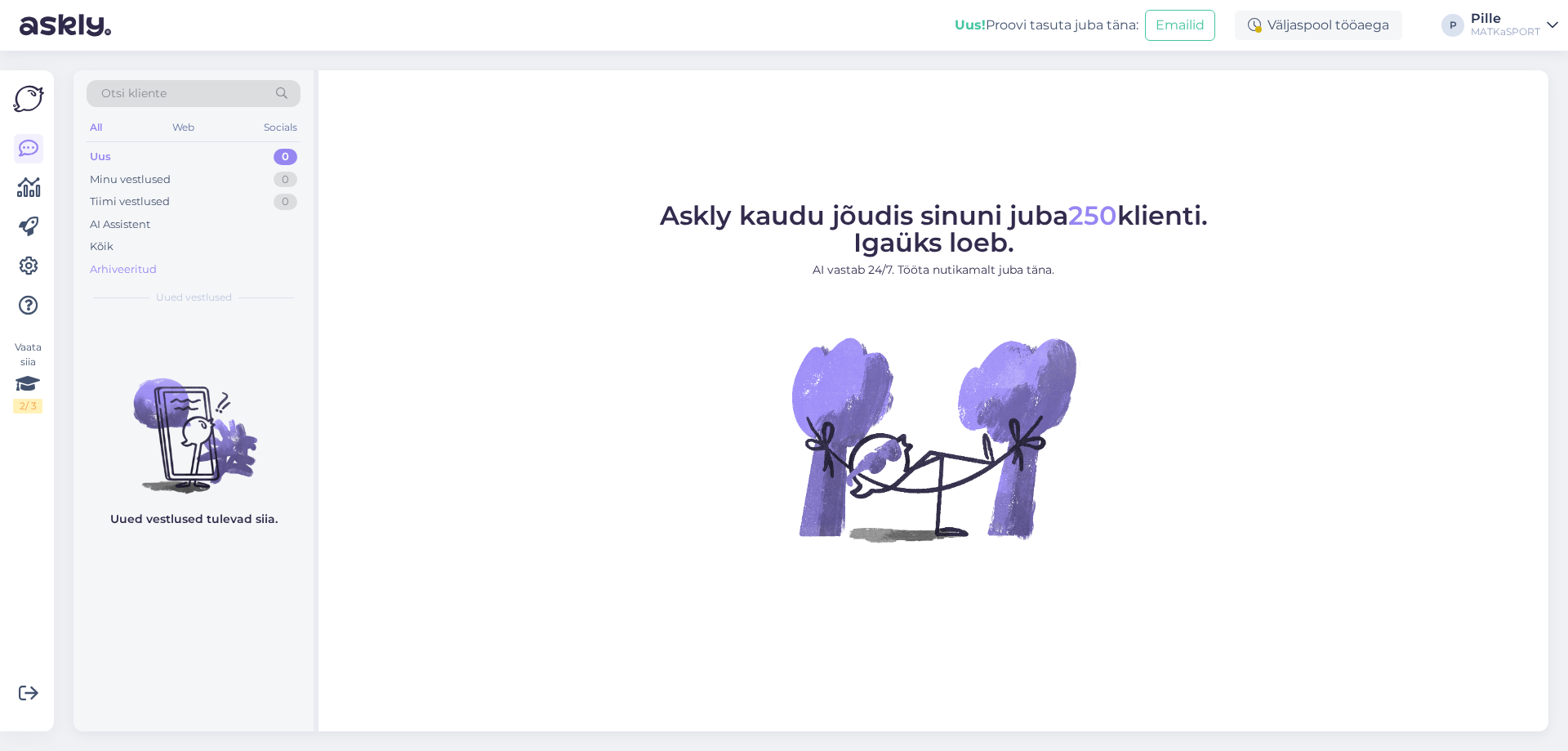
click at [127, 276] on div "Arhiveeritud" at bounding box center [124, 269] width 67 height 17
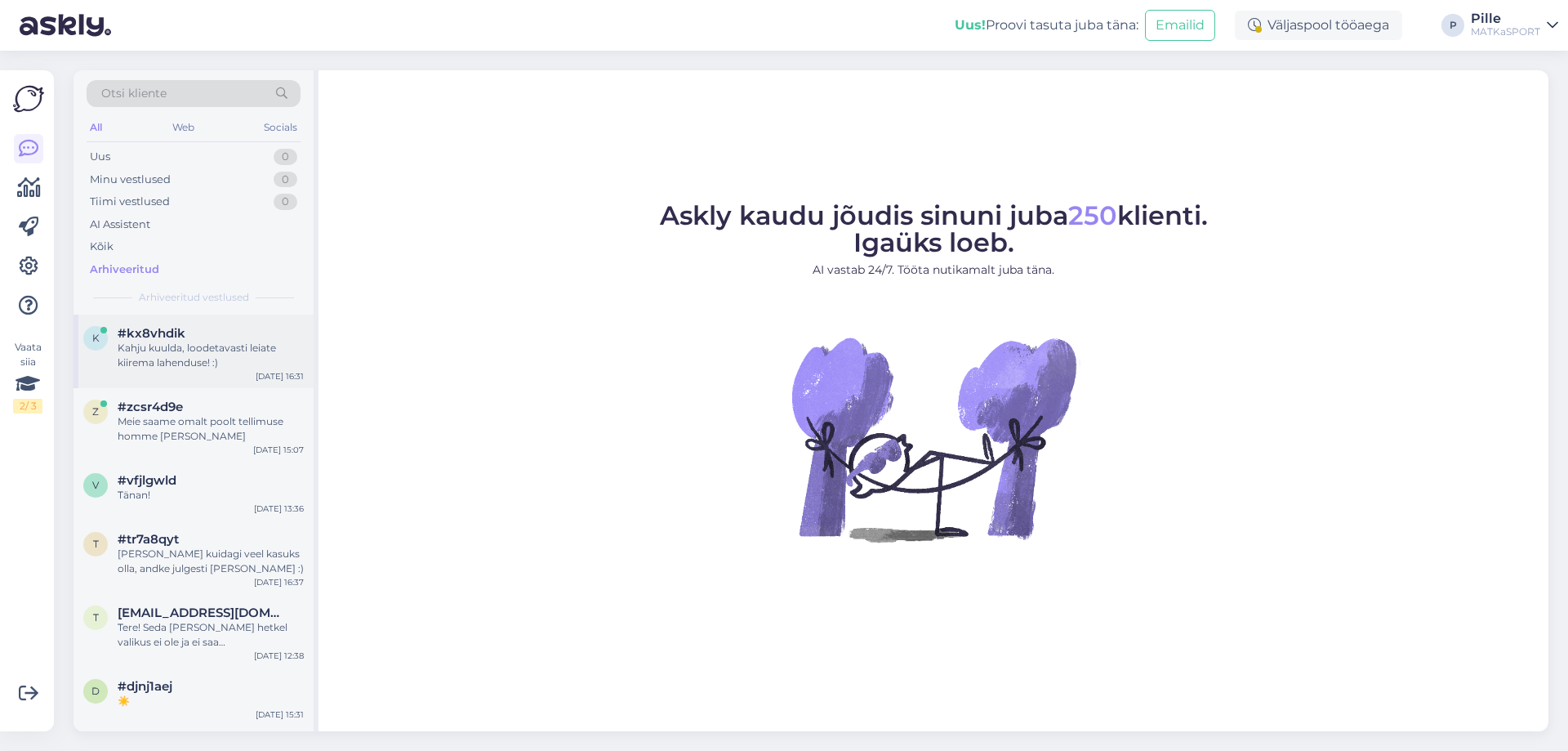
click at [210, 352] on div "Kahju kuulda, loodetavasti leiate kiirema lahenduse! :)" at bounding box center [211, 355] width 186 height 30
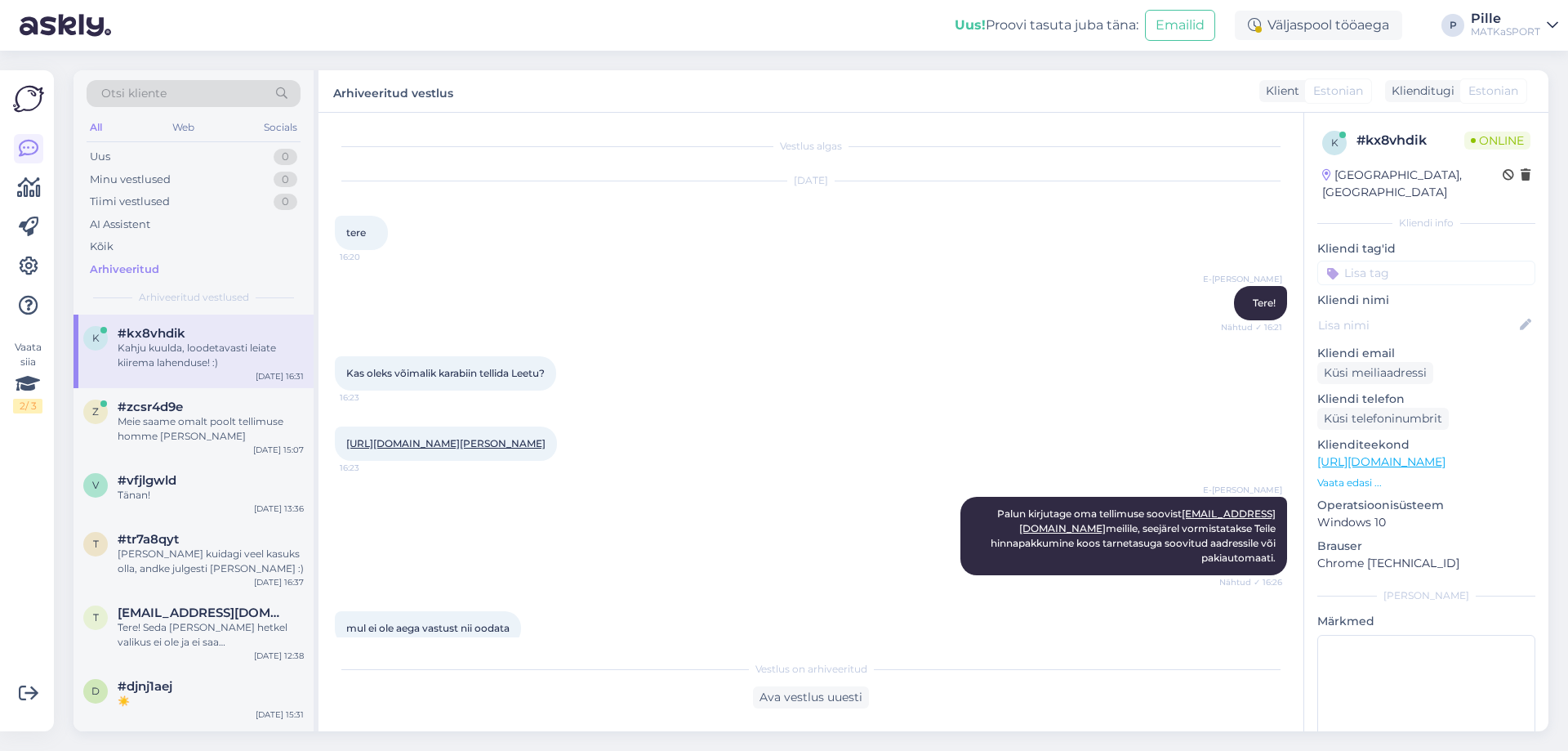
scroll to position [166, 0]
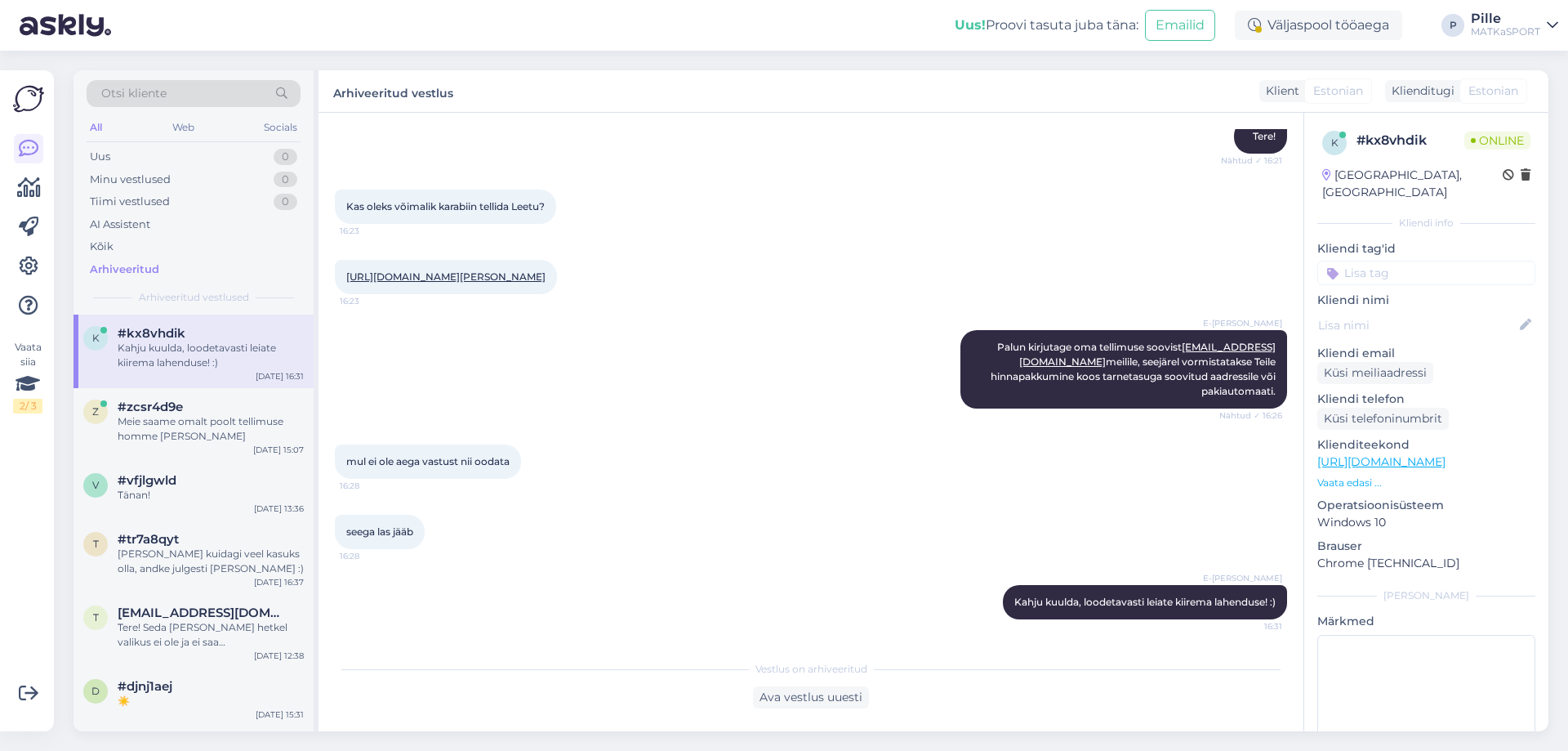
click at [1364, 264] on input at bounding box center [1426, 272] width 218 height 25
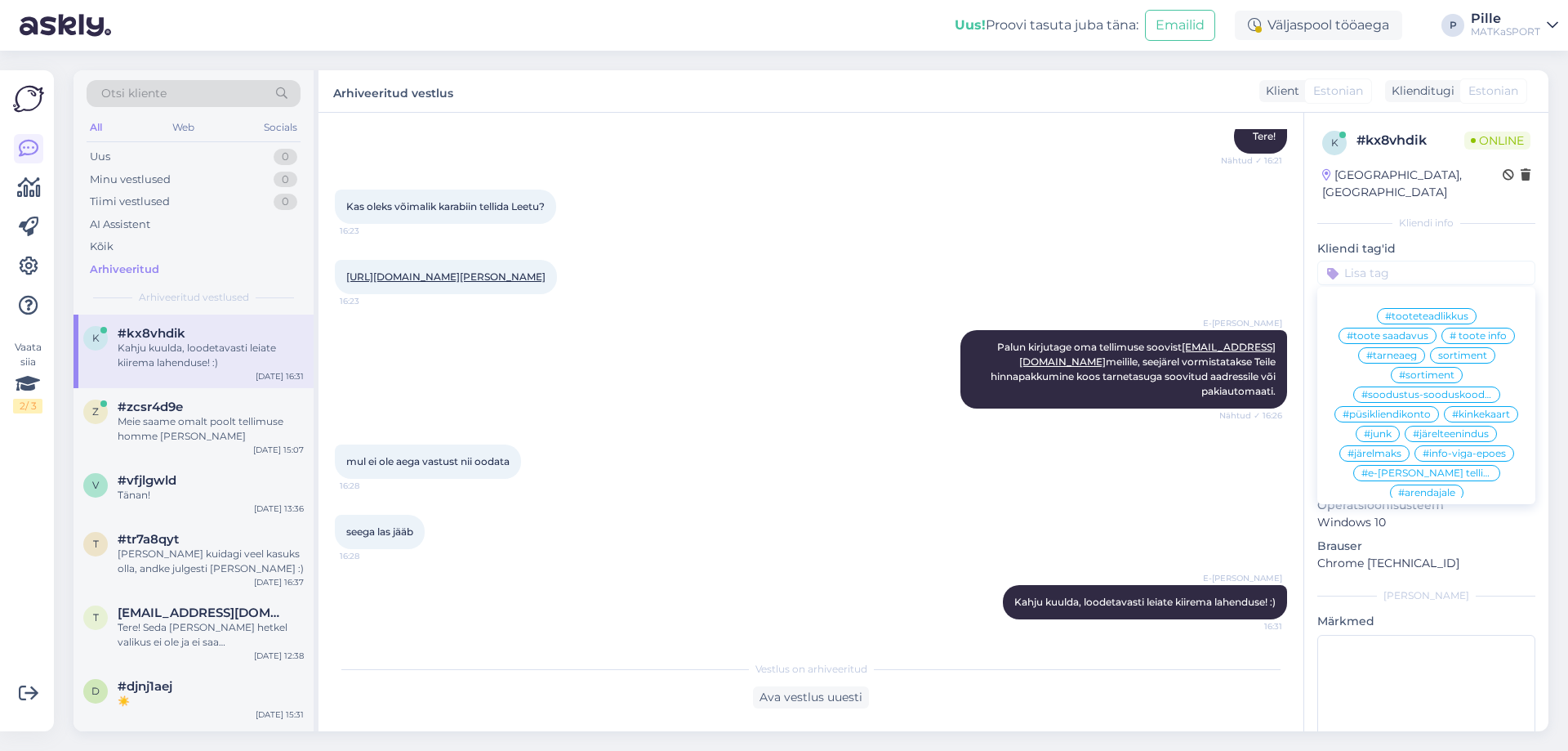
click at [1426, 370] on span "#sortiment" at bounding box center [1427, 375] width 55 height 10
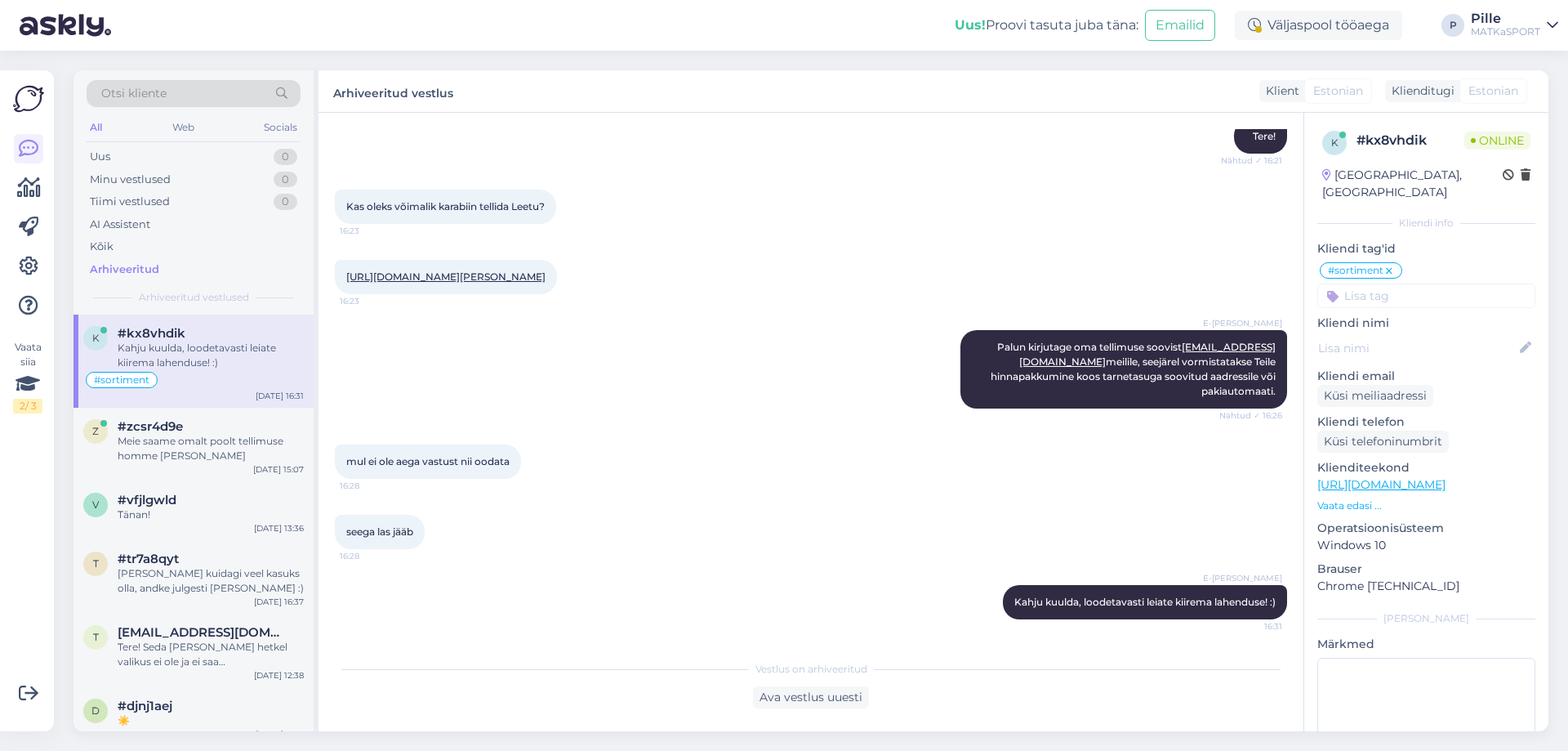
click at [1387, 264] on icon at bounding box center [1389, 270] width 10 height 13
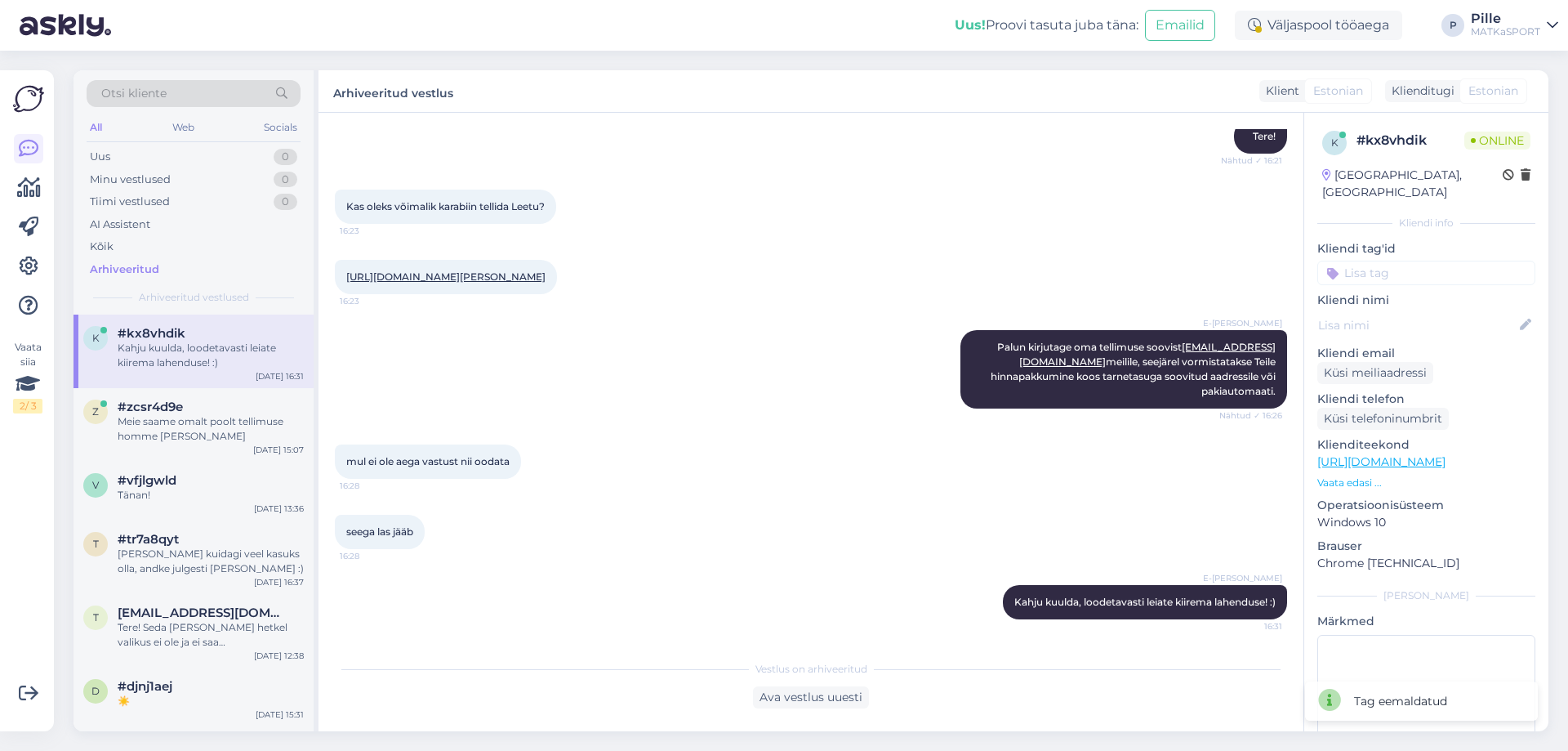
click at [1387, 260] on input at bounding box center [1426, 272] width 218 height 25
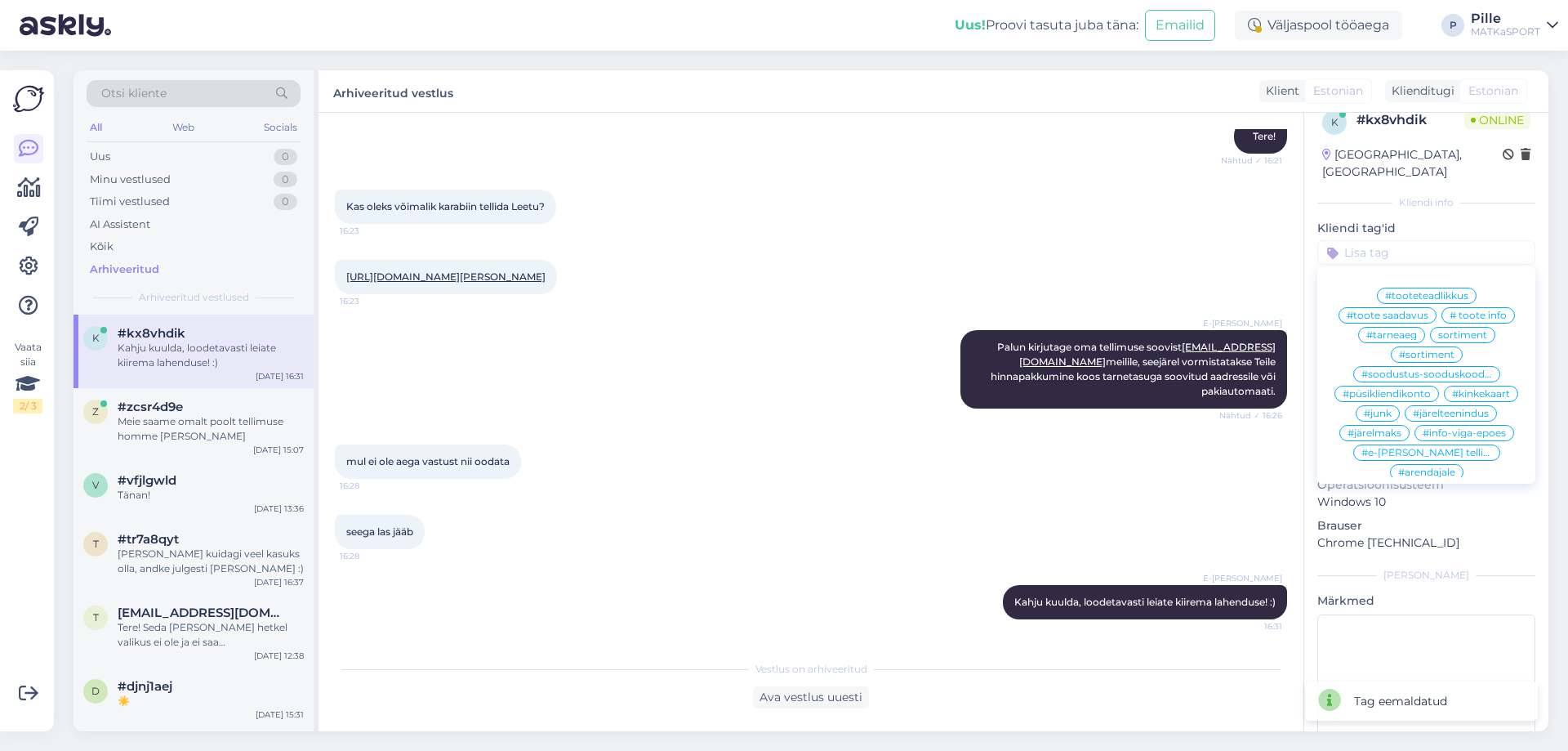
scroll to position [0, 0]
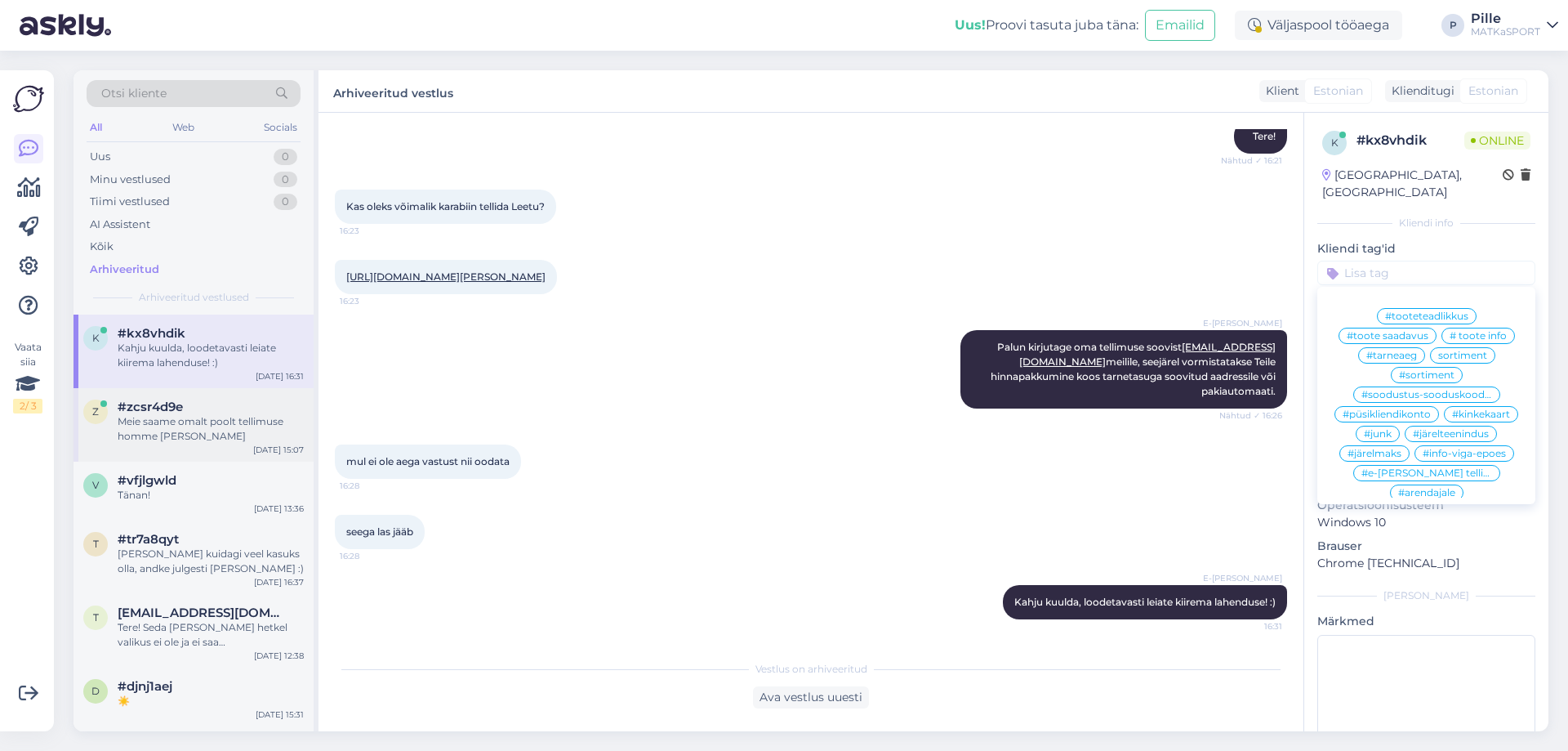
click at [204, 414] on div "#zcsr4d9e" at bounding box center [211, 407] width 186 height 15
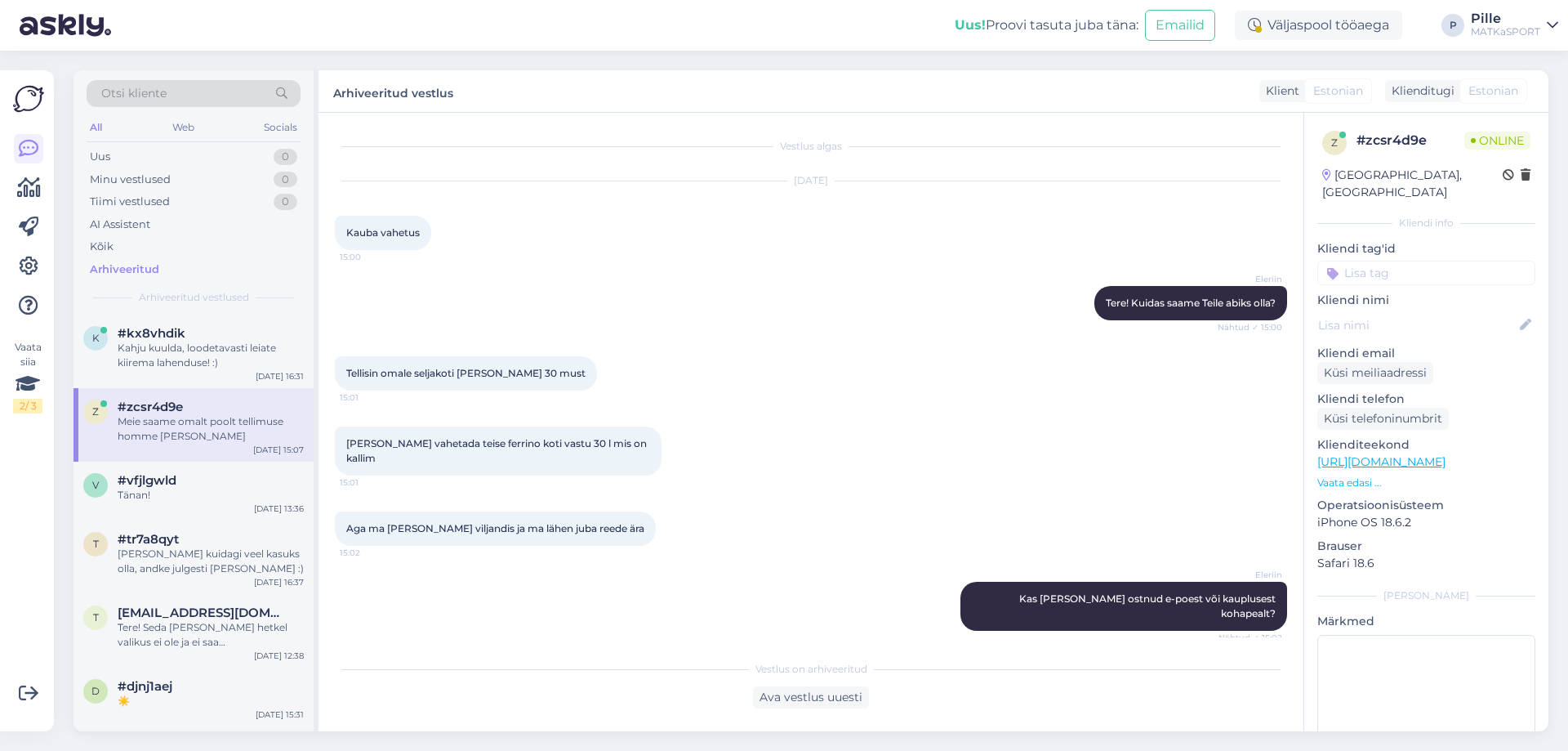
click at [1377, 260] on input at bounding box center [1426, 272] width 218 height 25
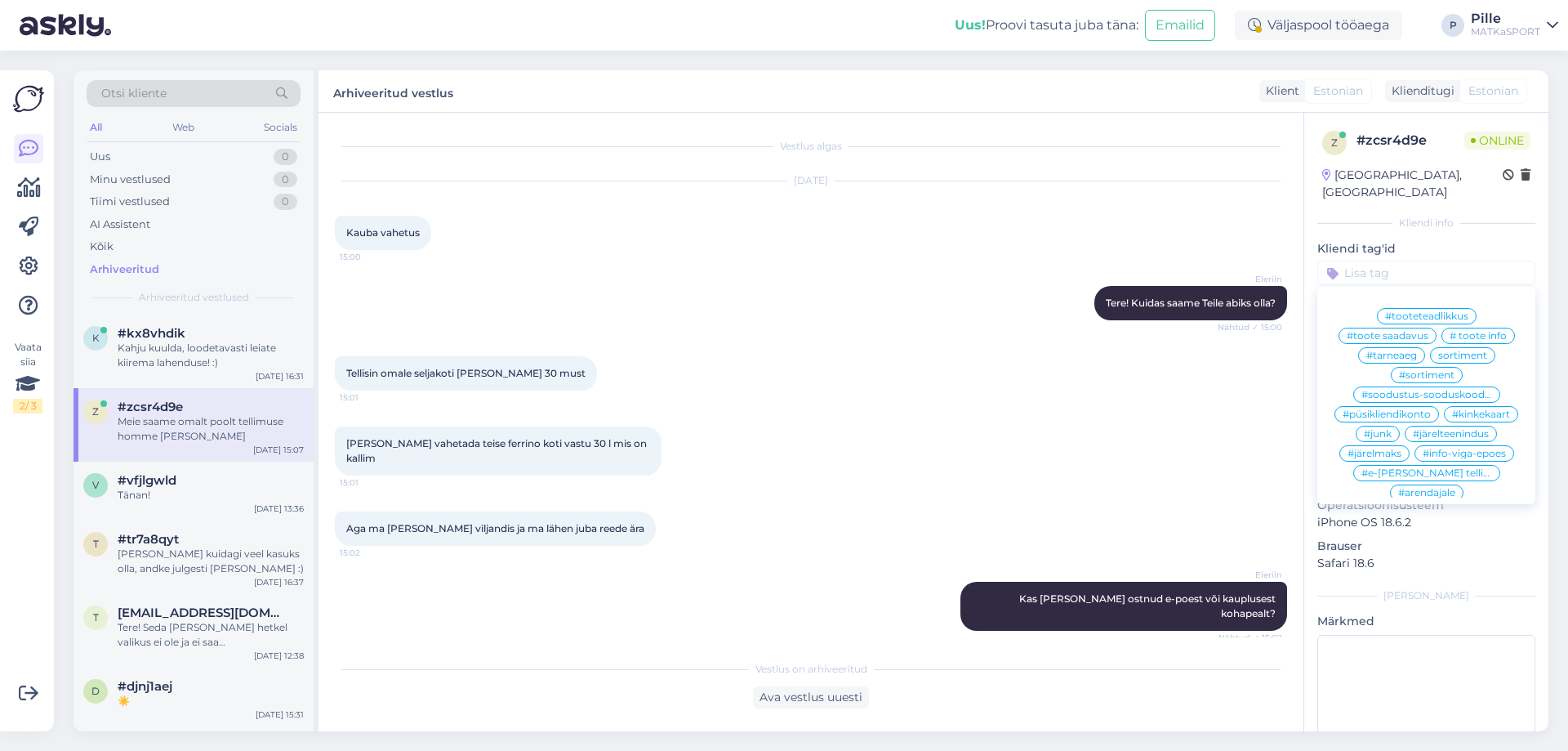
click at [1383, 468] on span "#e-[PERSON_NAME] tellimus" at bounding box center [1427, 473] width 131 height 10
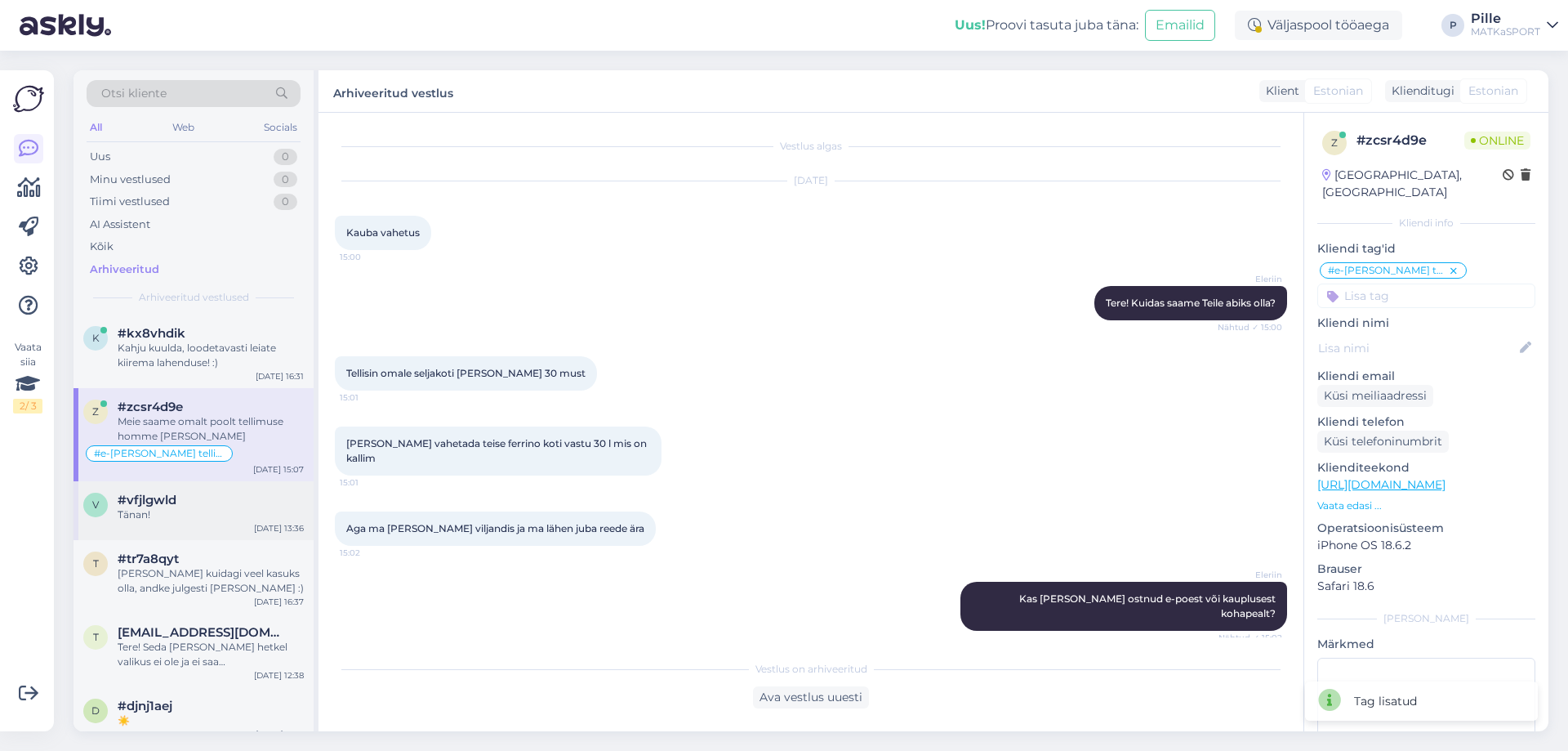
click at [176, 511] on div "Tänan!" at bounding box center [211, 515] width 186 height 15
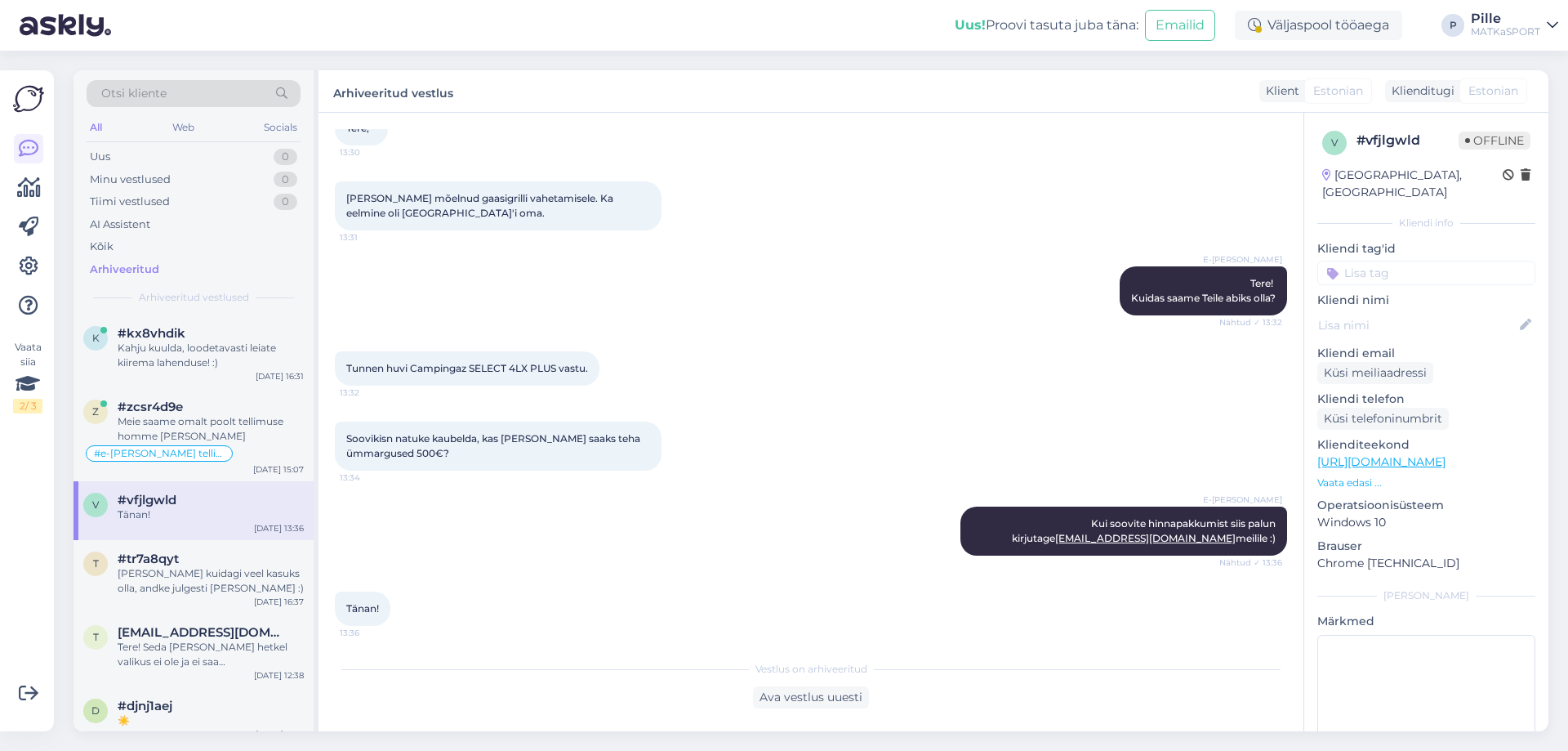
scroll to position [111, 0]
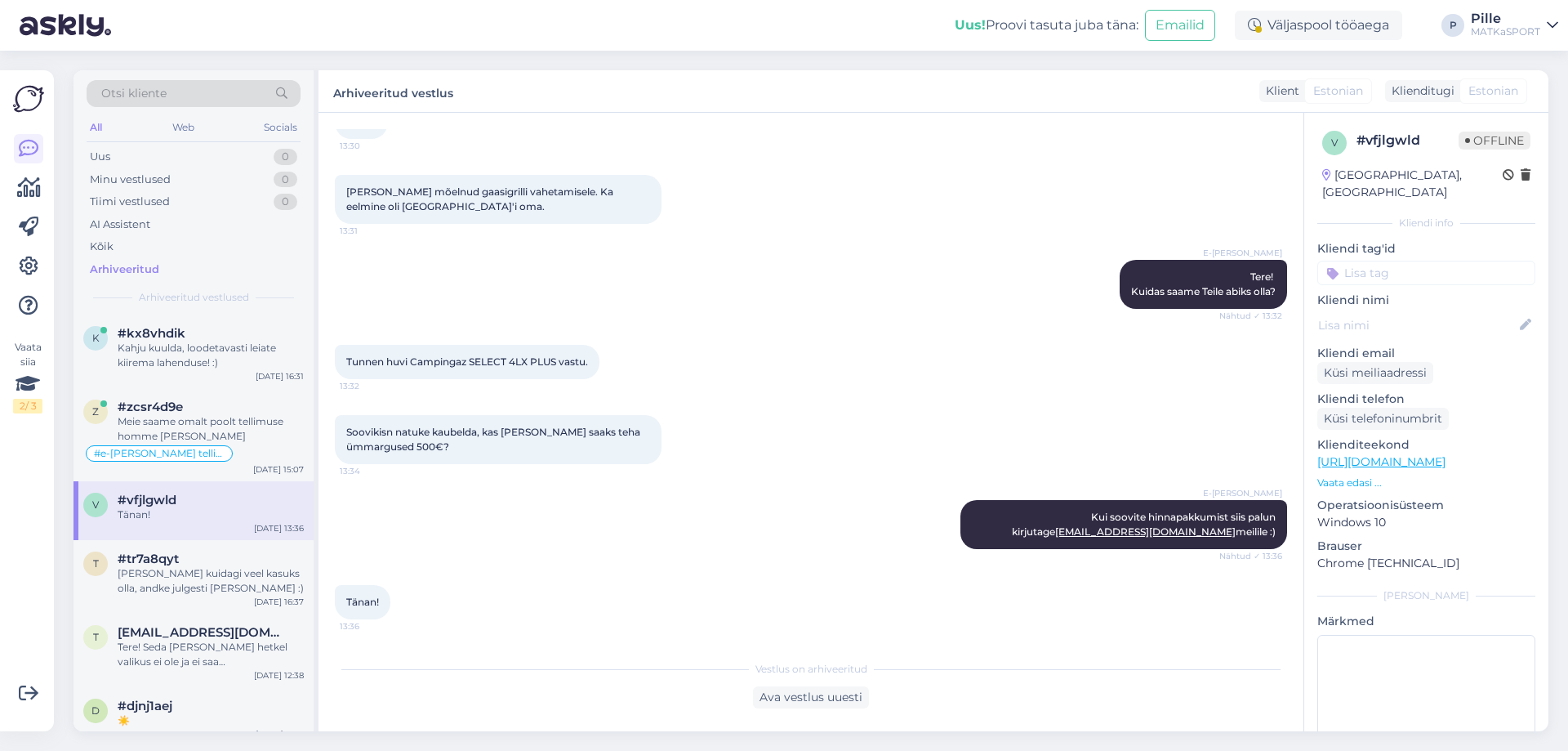
click at [1356, 264] on input at bounding box center [1426, 272] width 218 height 25
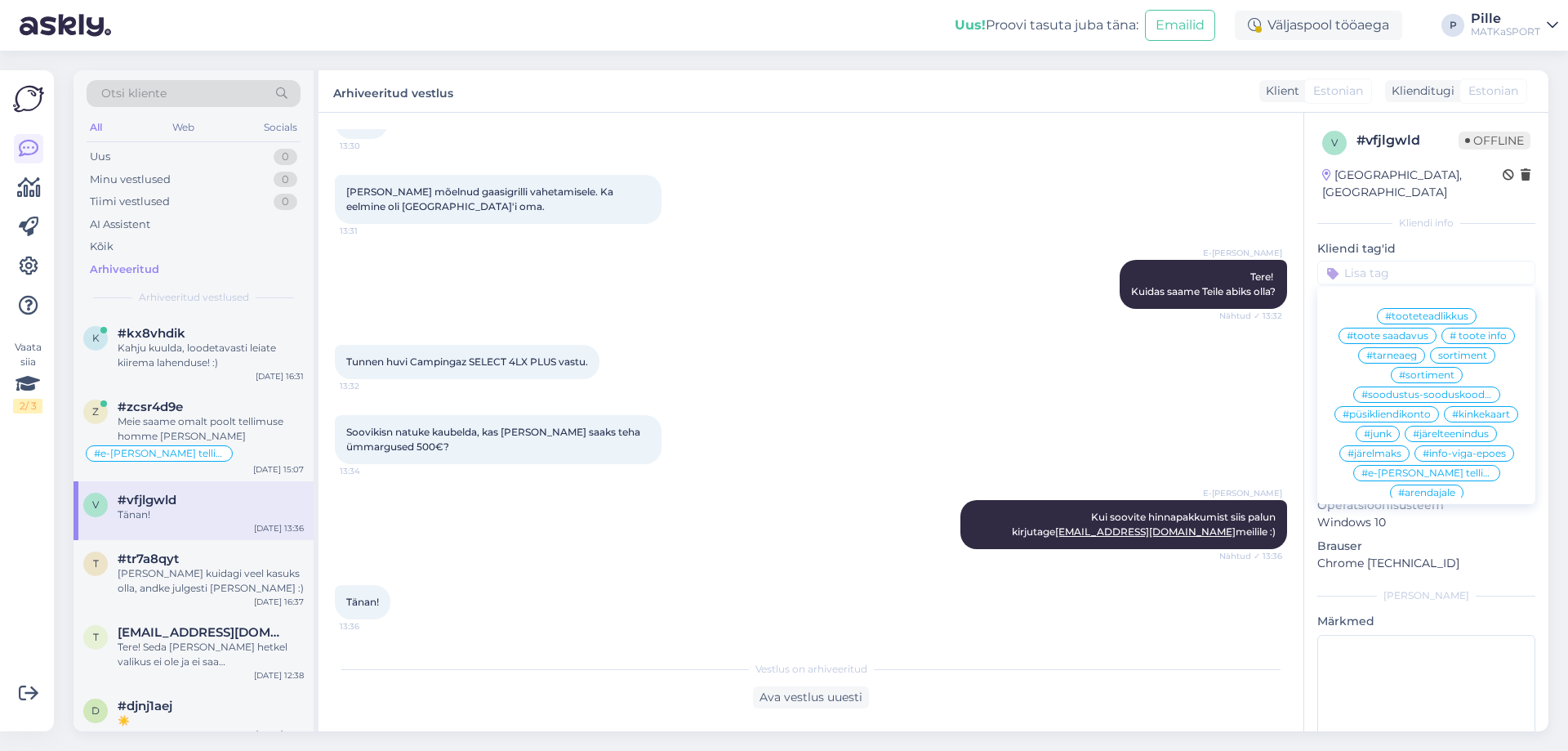
click at [1414, 390] on span "#soodustus-sooduskood-allahindlus" at bounding box center [1427, 395] width 131 height 10
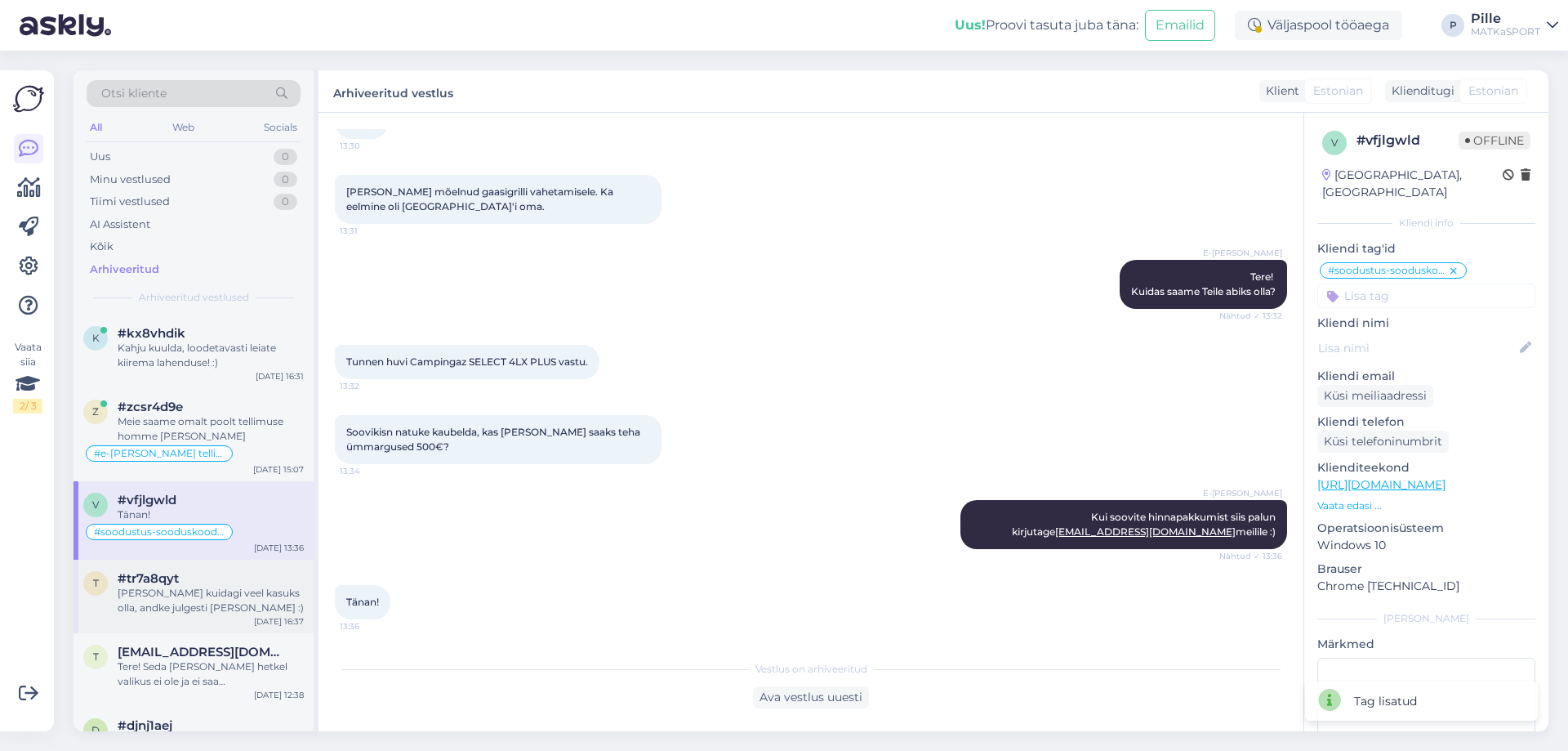
click at [150, 592] on div "[PERSON_NAME] kuidagi veel kasuks olla, andke julgesti [PERSON_NAME] :)" at bounding box center [211, 601] width 186 height 30
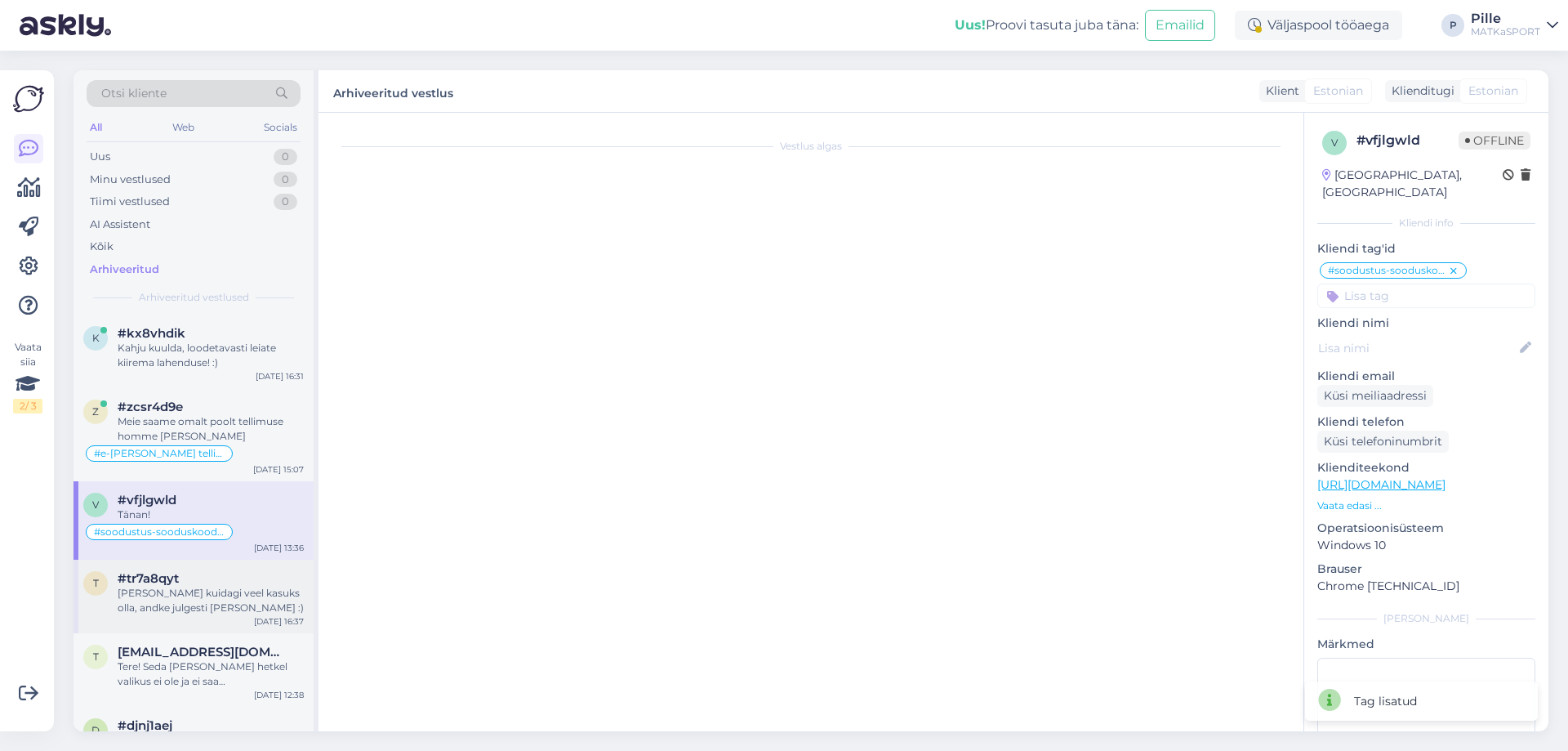
scroll to position [0, 0]
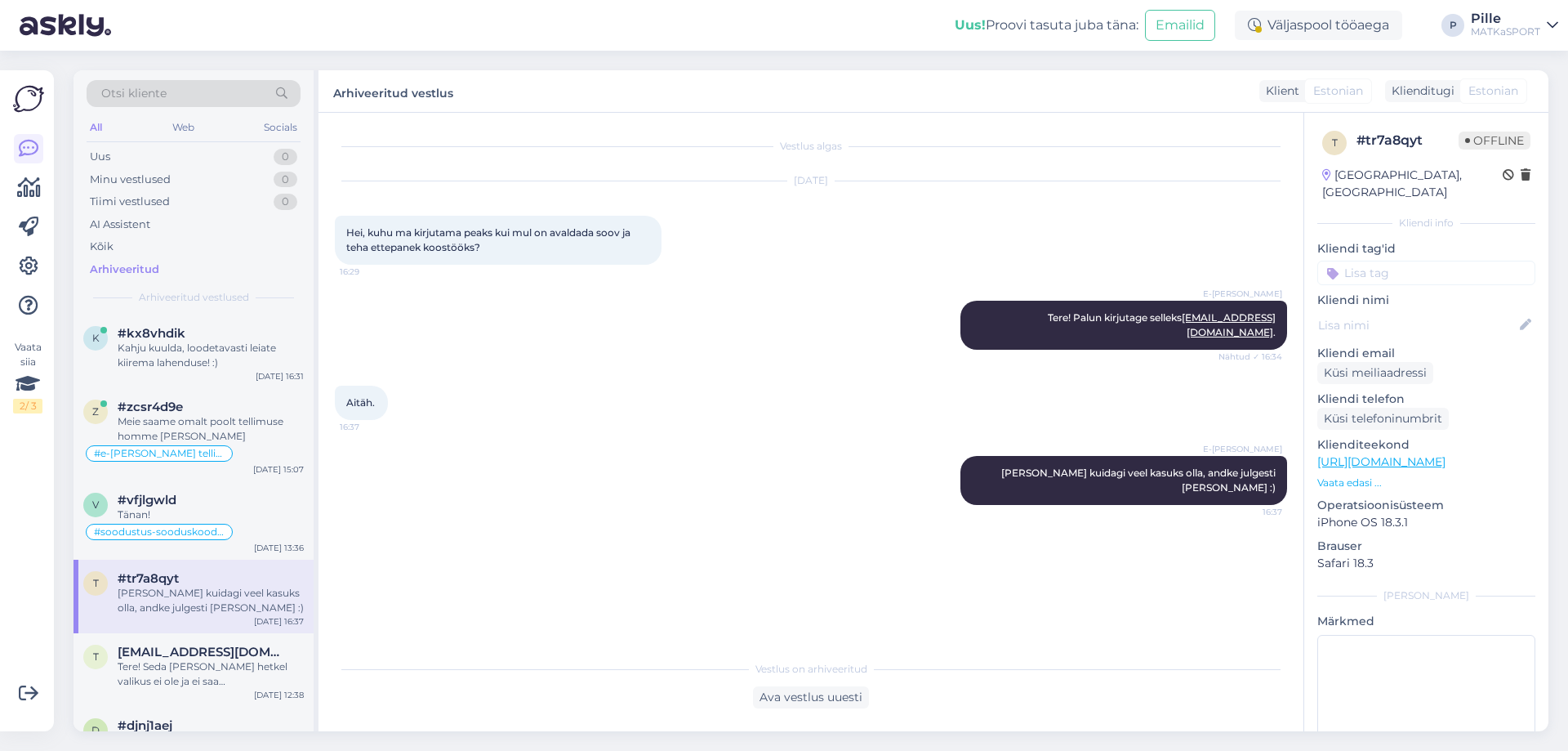
click at [1401, 260] on input at bounding box center [1426, 272] width 218 height 25
click at [175, 670] on div "Tere! Seda [PERSON_NAME] hetkel valikus ei ole ja ei saa [PERSON_NAME] tellida." at bounding box center [211, 674] width 186 height 30
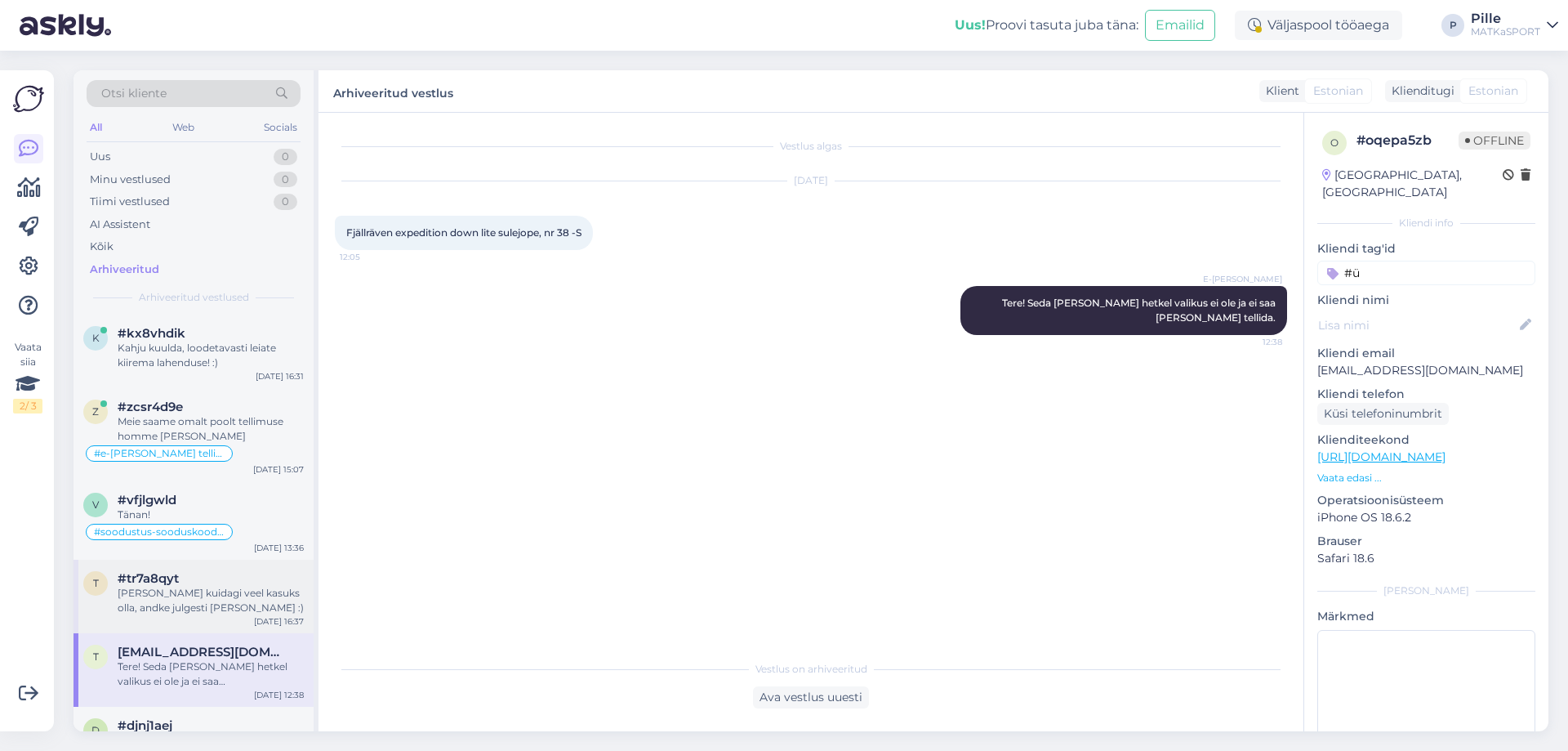
click at [199, 592] on div "[PERSON_NAME] kuidagi veel kasuks olla, andke julgesti [PERSON_NAME] :)" at bounding box center [211, 601] width 186 height 30
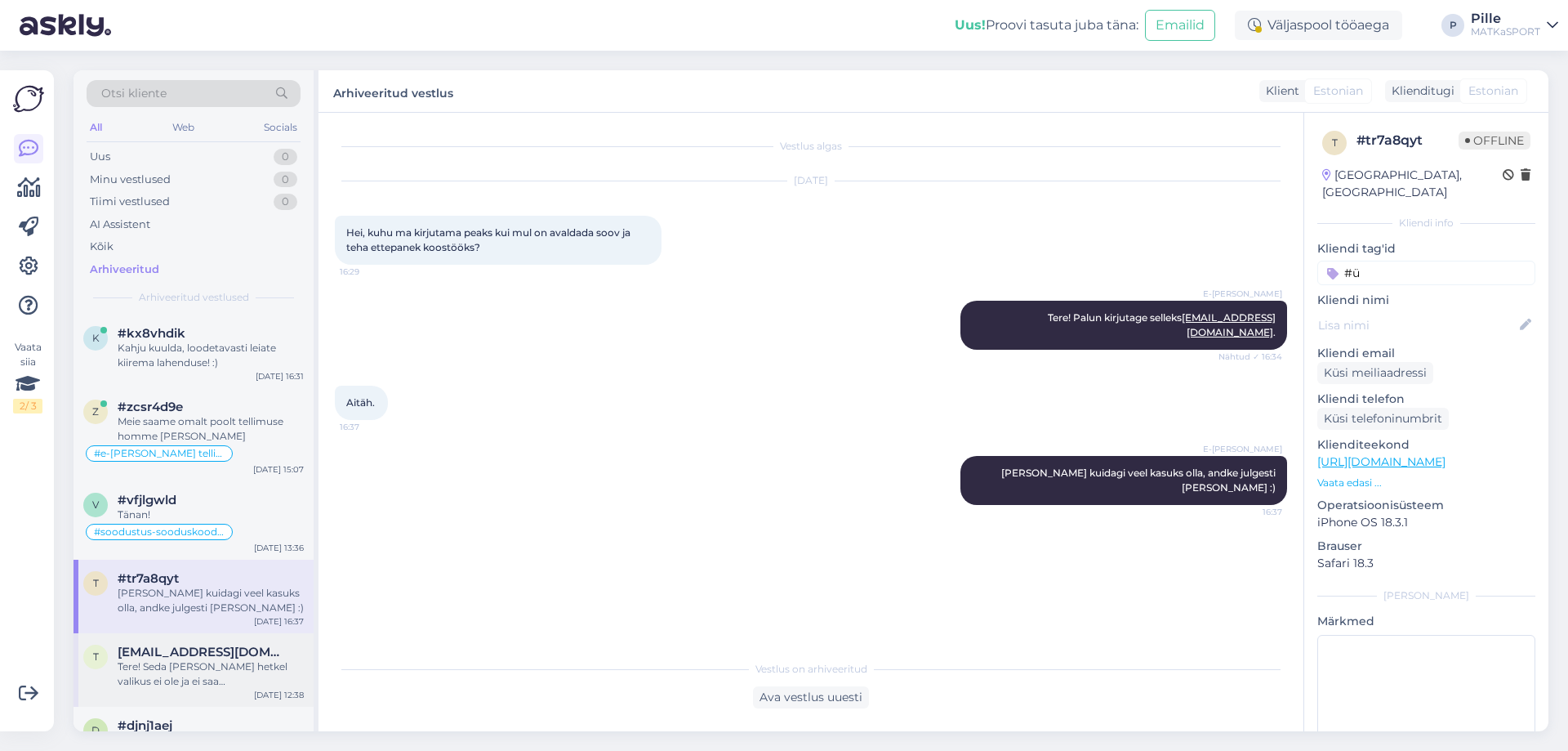
click at [193, 657] on span "[EMAIL_ADDRESS][DOMAIN_NAME]" at bounding box center [203, 651] width 170 height 15
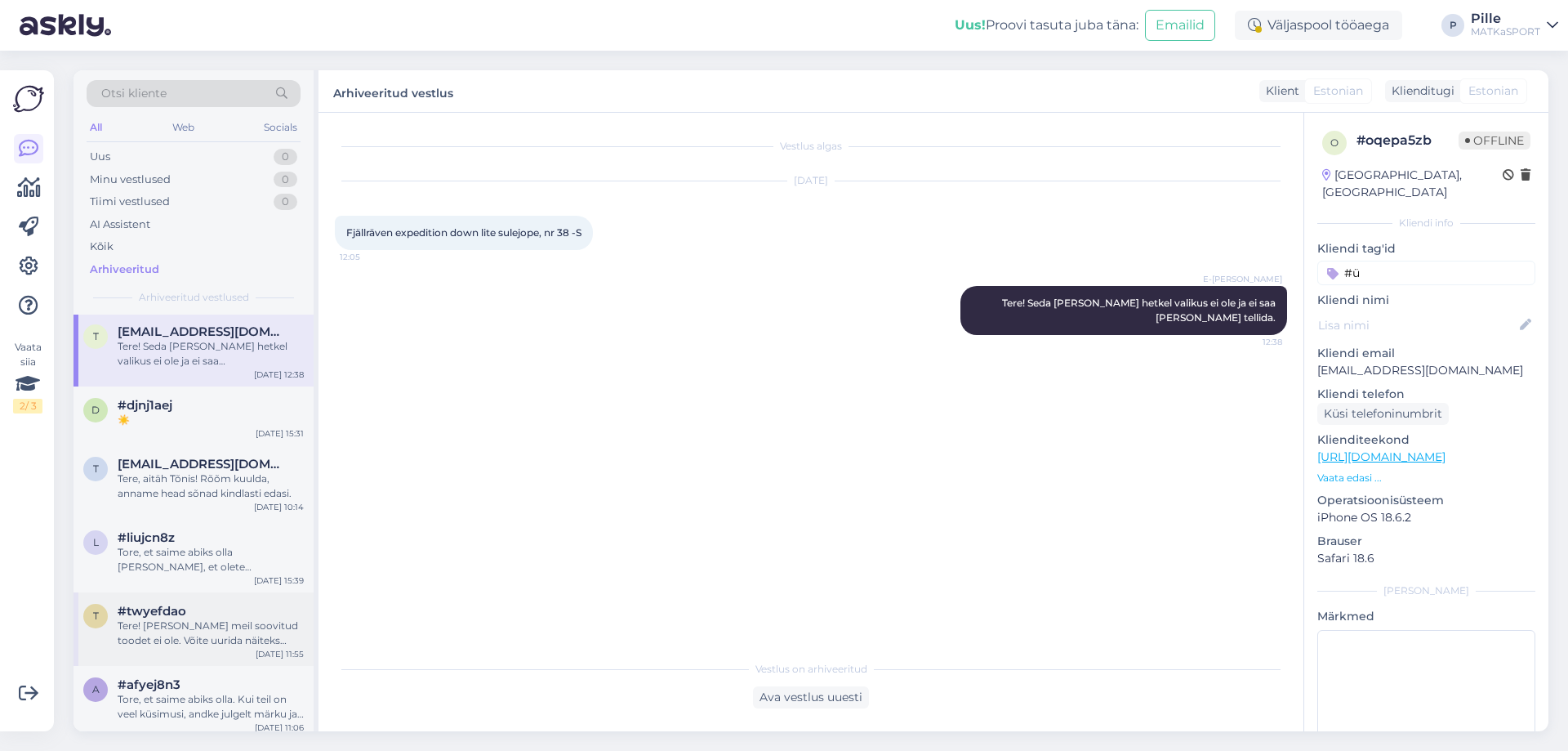
scroll to position [327, 0]
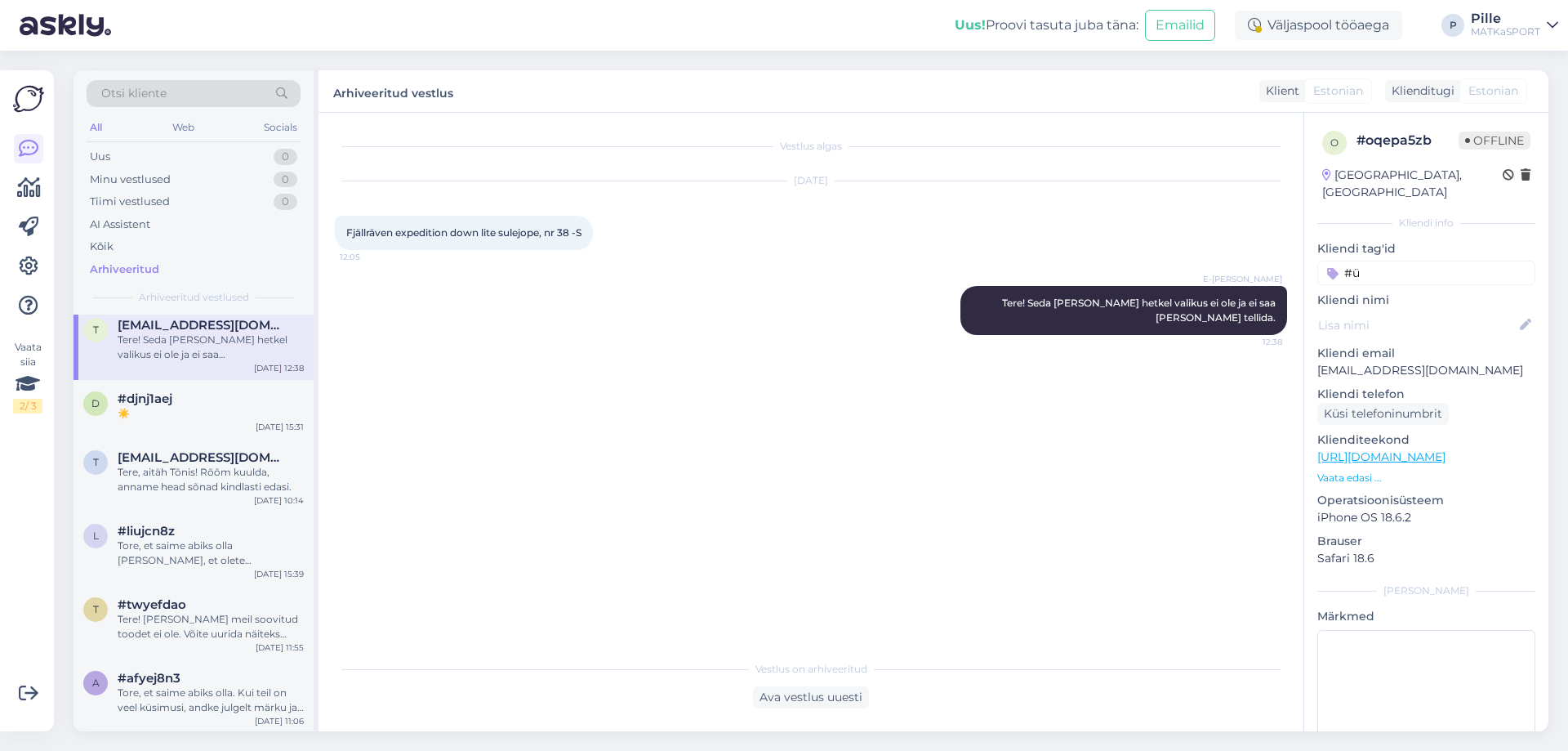
click at [1372, 260] on input "#ü" at bounding box center [1426, 272] width 218 height 25
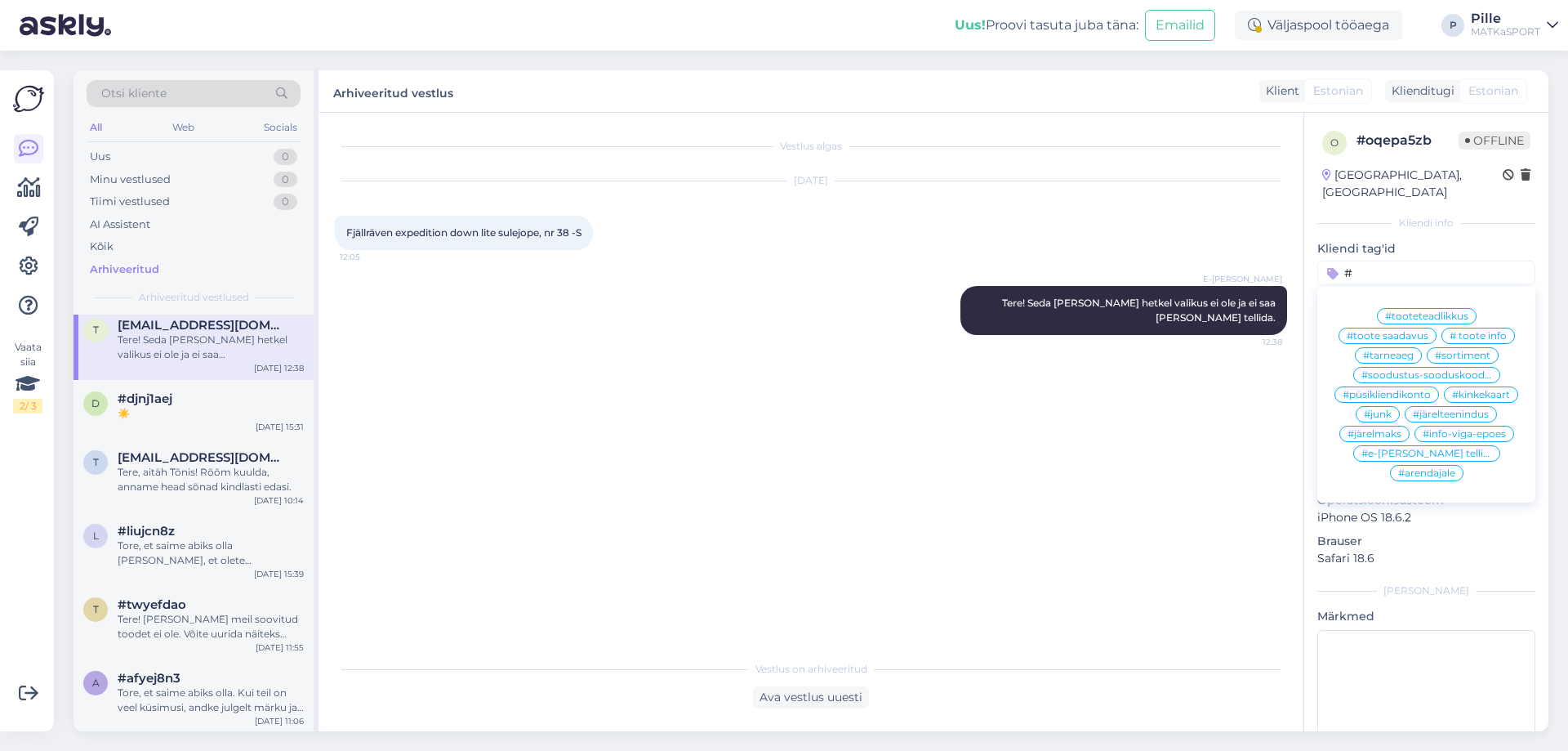
type input "#"
click at [1465, 350] on span "#sortiment" at bounding box center [1462, 355] width 55 height 10
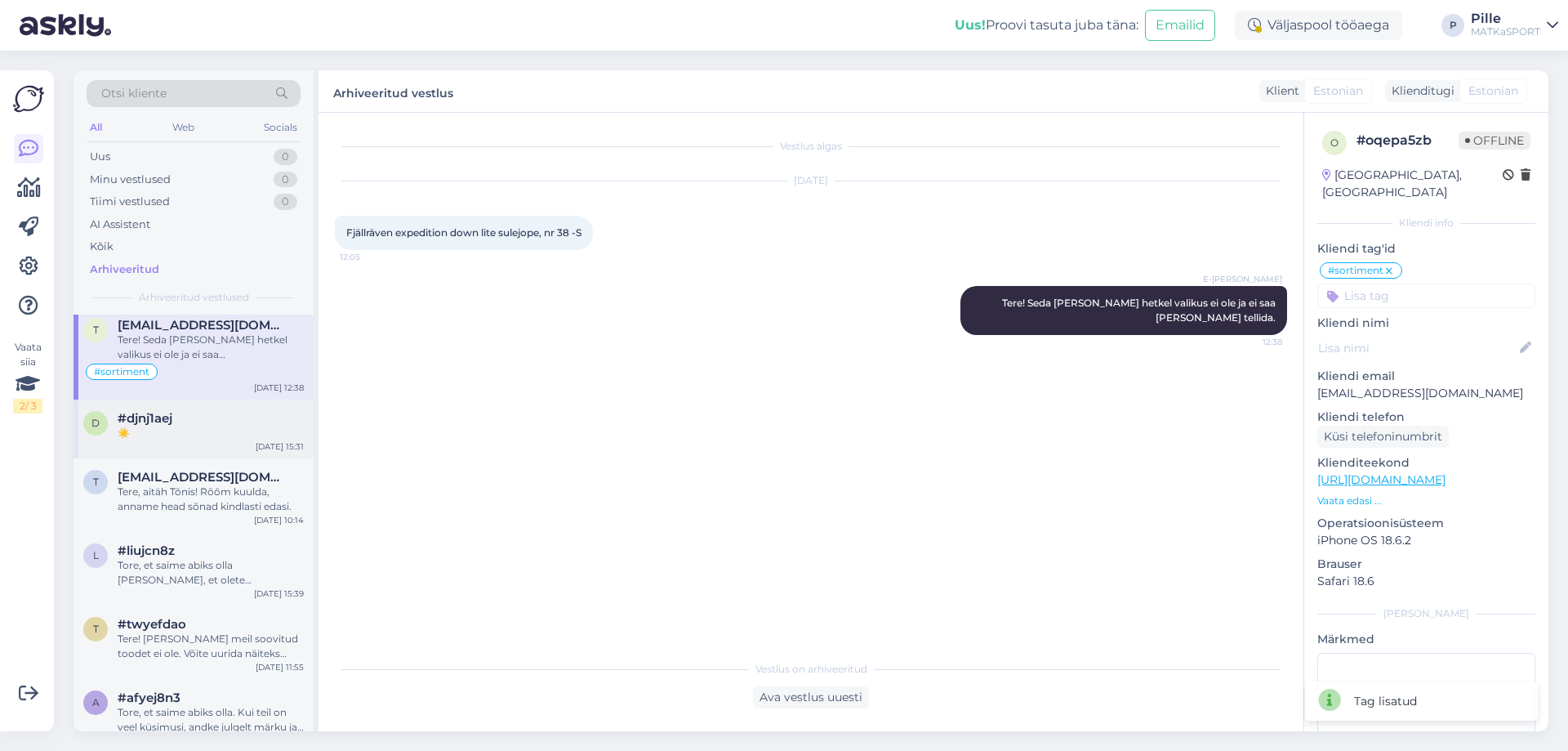
click at [197, 446] on div "d #djnj1aej ☀️ [DATE] 15:31" at bounding box center [193, 428] width 240 height 58
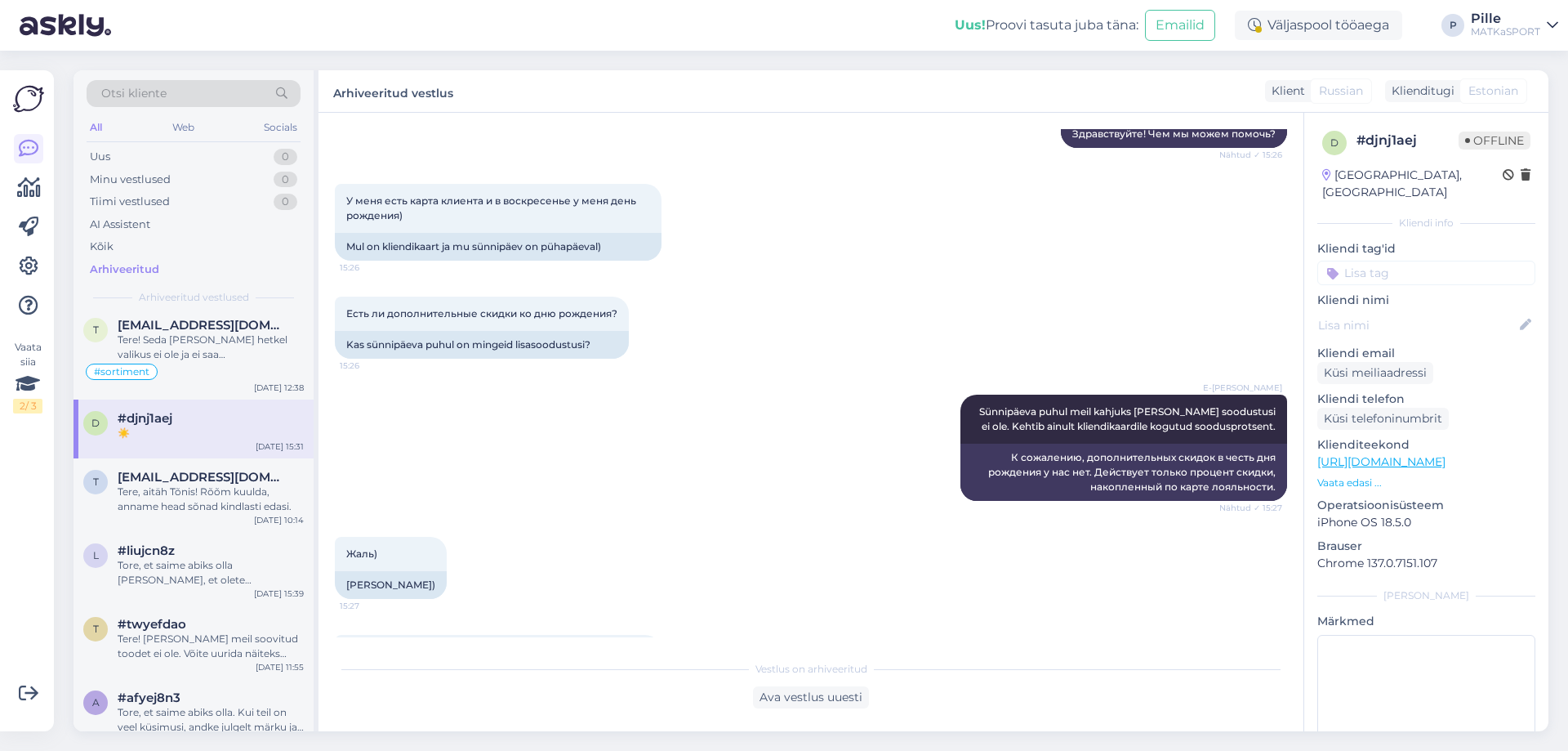
scroll to position [245, 0]
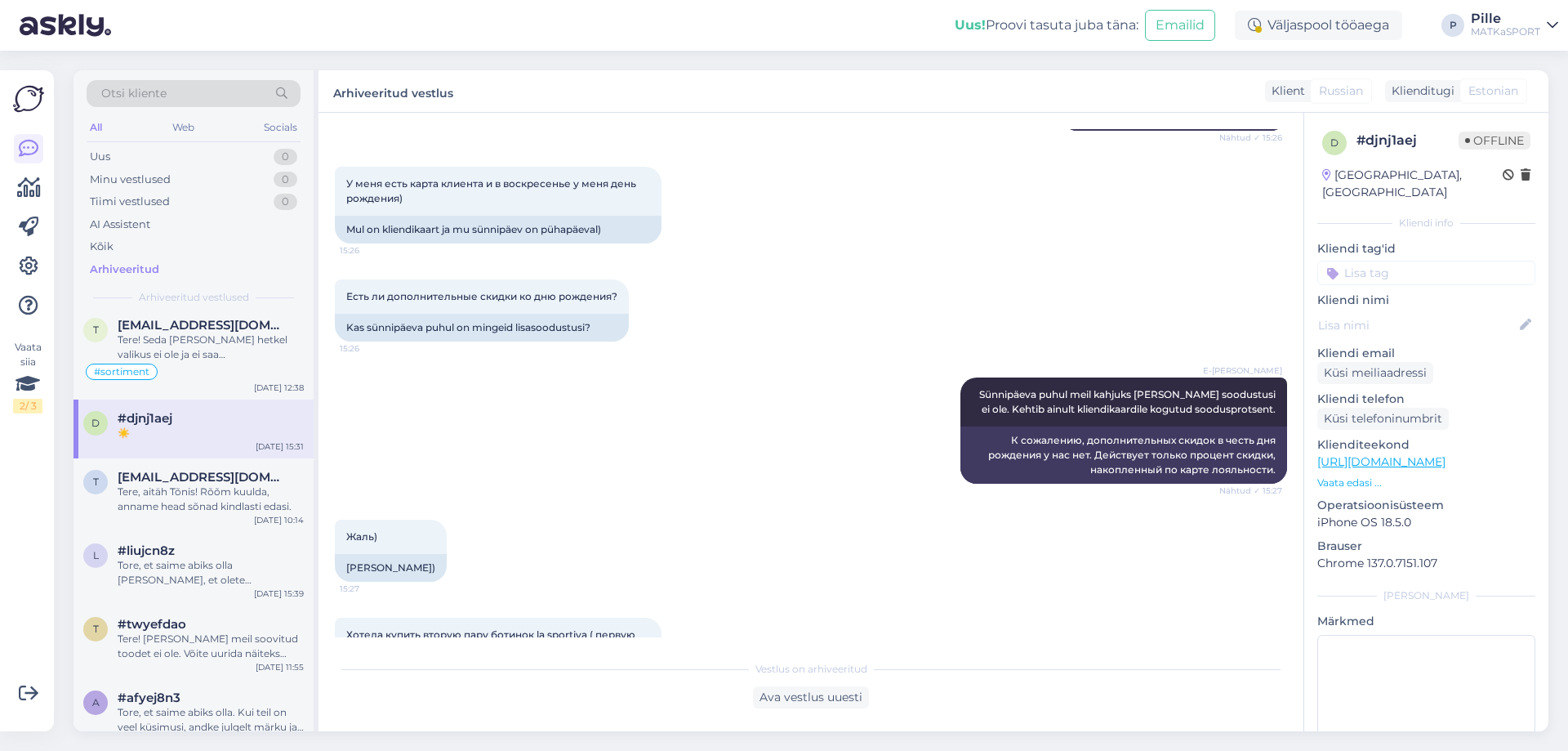
click at [1363, 260] on input at bounding box center [1426, 272] width 218 height 25
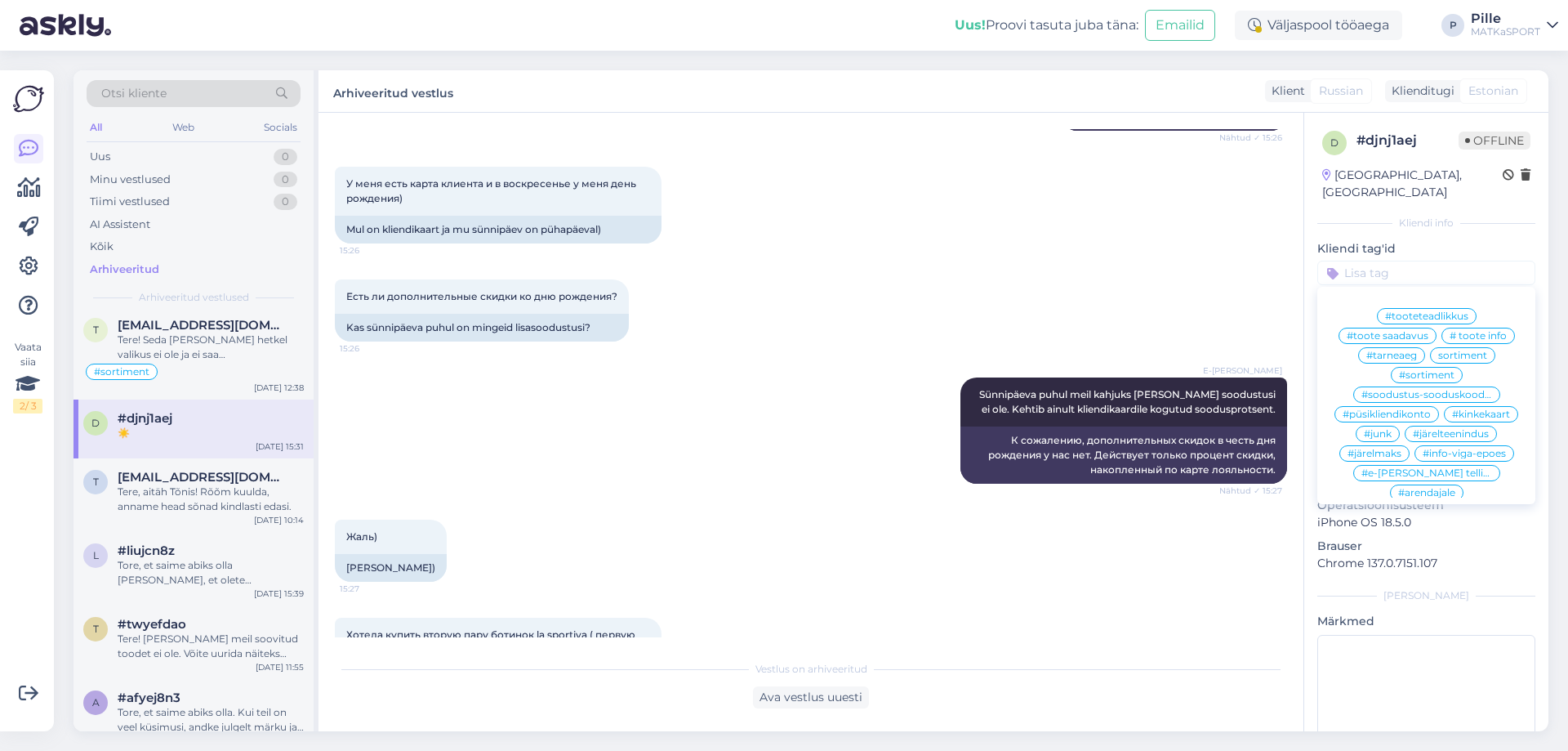
click at [1429, 390] on span "#soodustus-sooduskood-allahindlus" at bounding box center [1427, 395] width 131 height 10
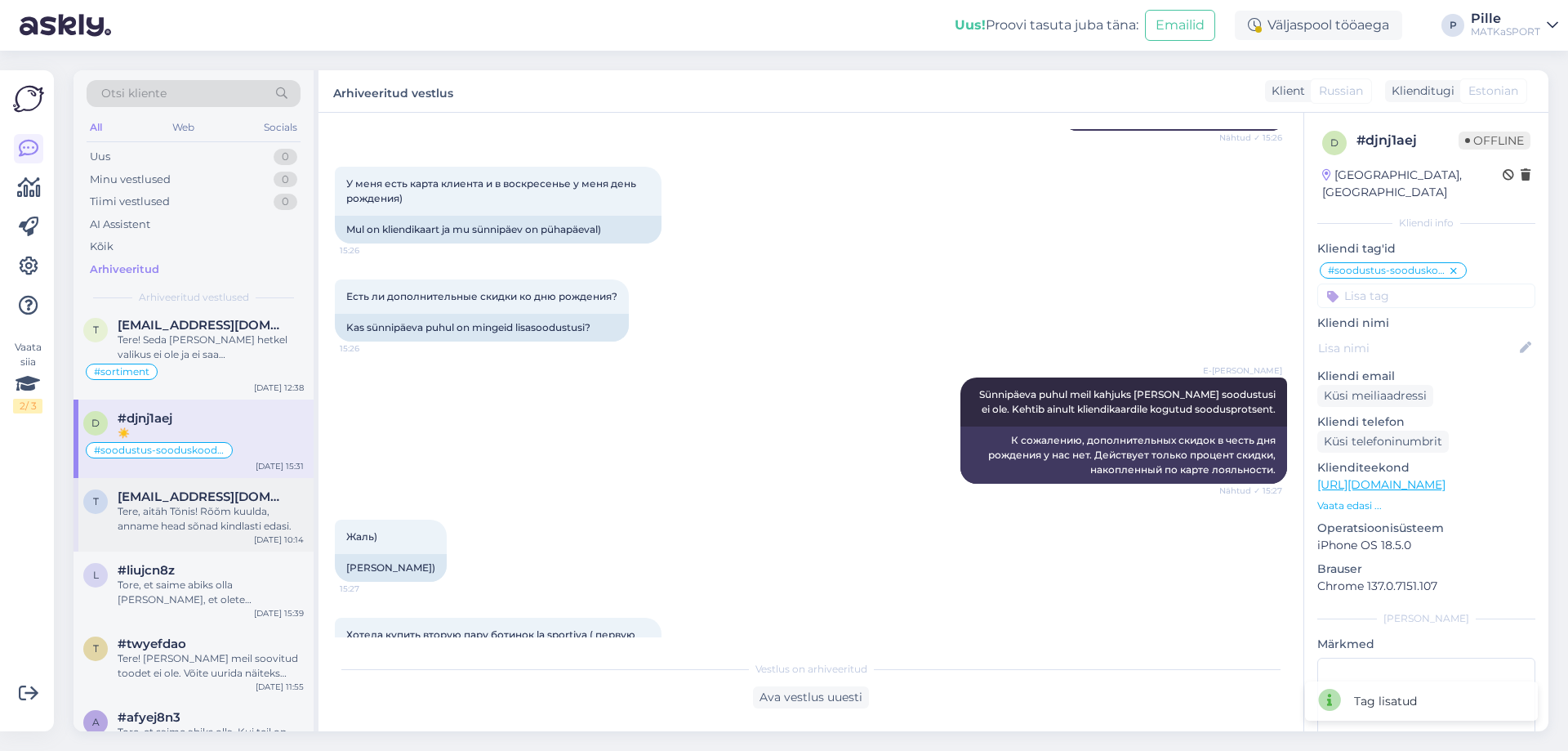
click at [212, 527] on div "Tere, aitäh Tõnis! Rõõm kuulda, anname head sõnad kindlasti edasi." at bounding box center [211, 518] width 186 height 30
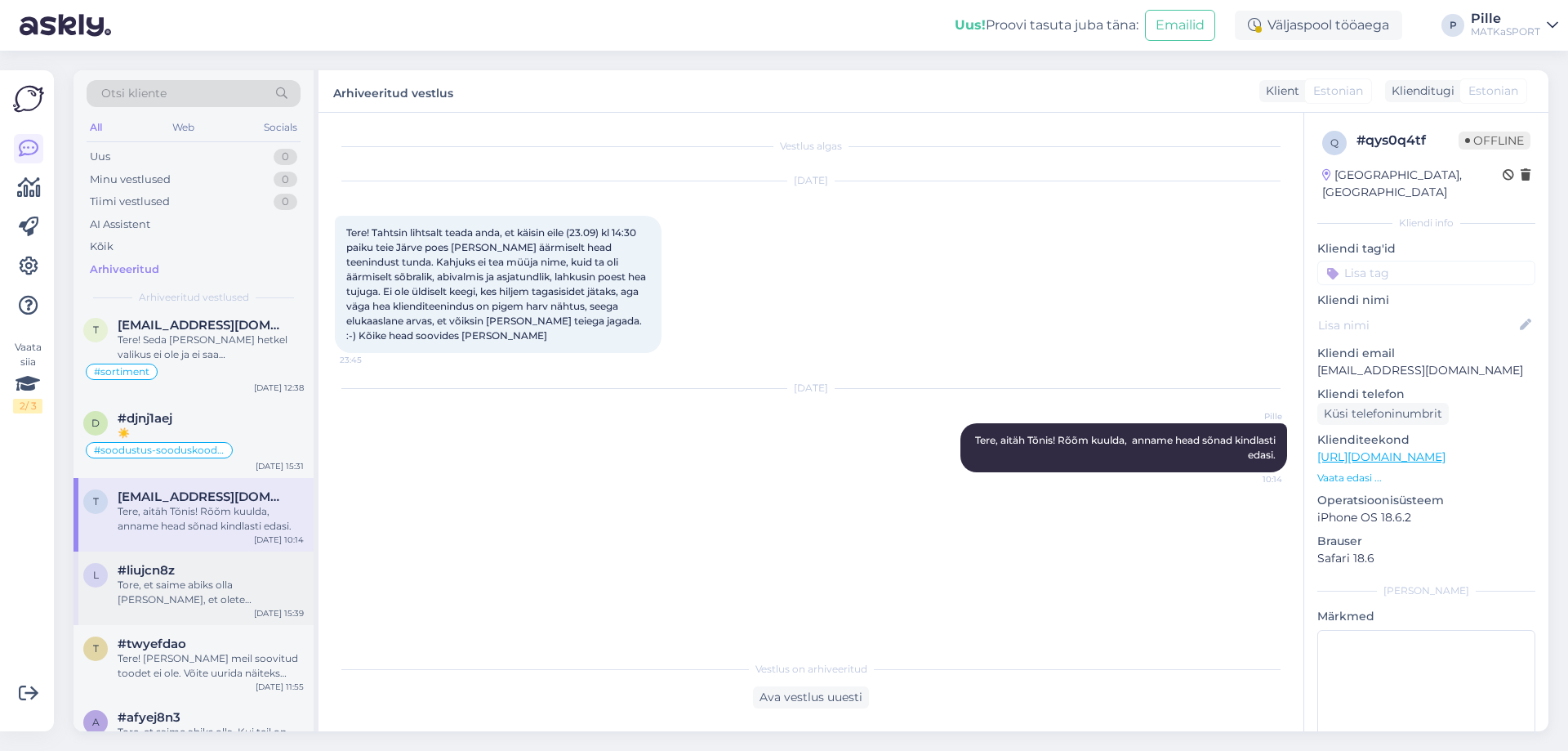
click at [145, 588] on div "Tore, et saime abiks olla [PERSON_NAME], et olete MATKaSPORT e-[PERSON_NAME] kl…" at bounding box center [211, 593] width 186 height 30
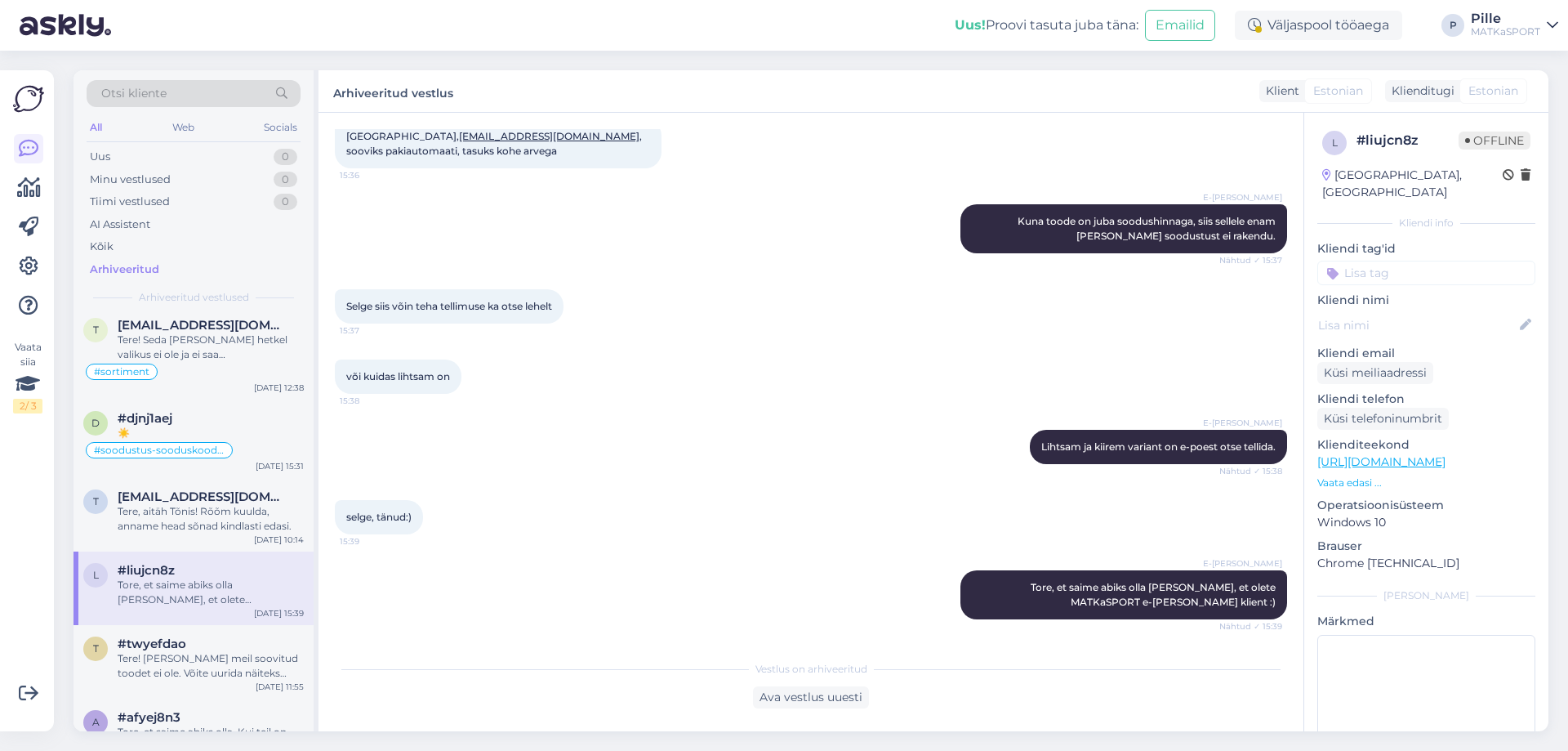
click at [1349, 260] on input at bounding box center [1426, 272] width 218 height 25
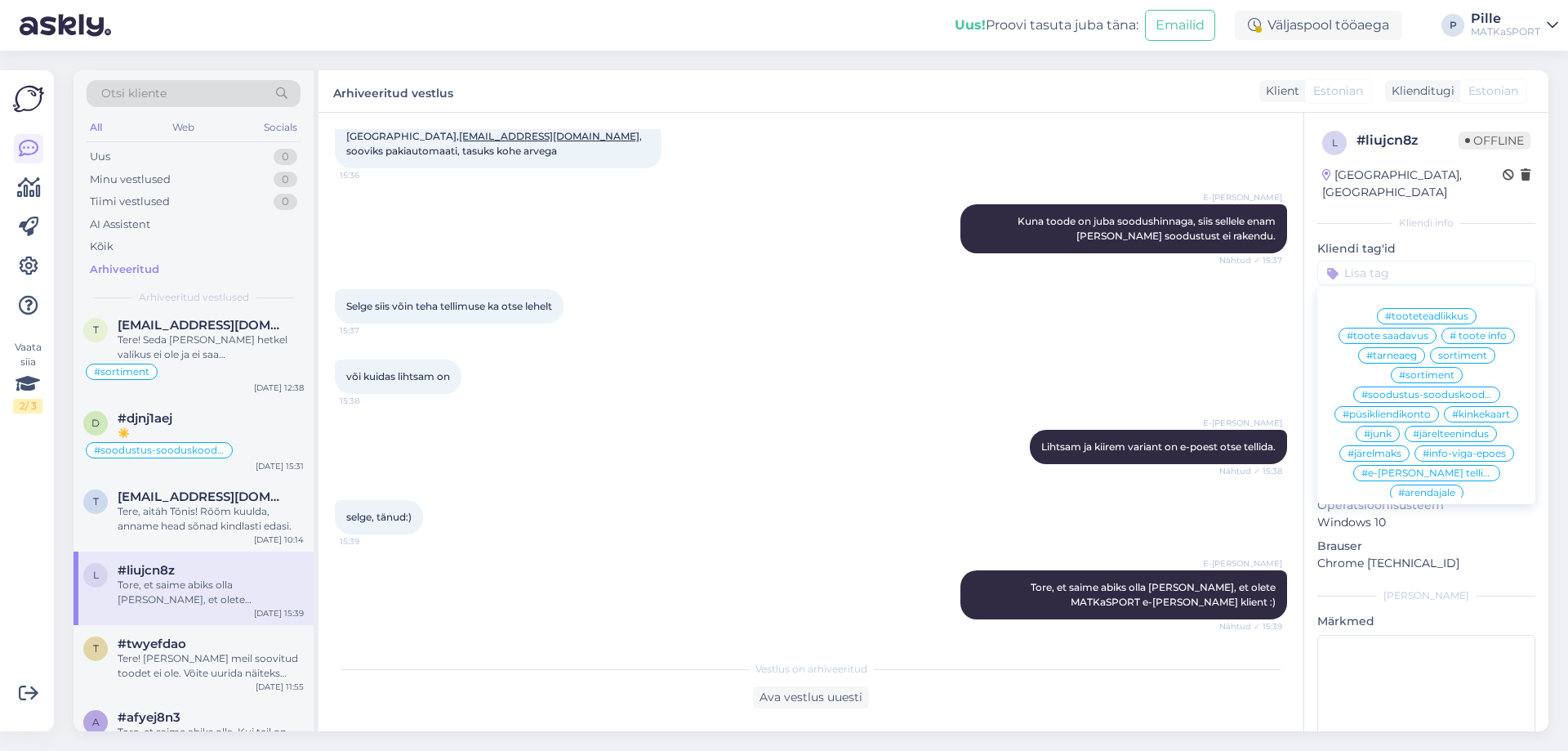
click at [1368, 468] on span "#e-[PERSON_NAME] tellimus" at bounding box center [1427, 473] width 131 height 10
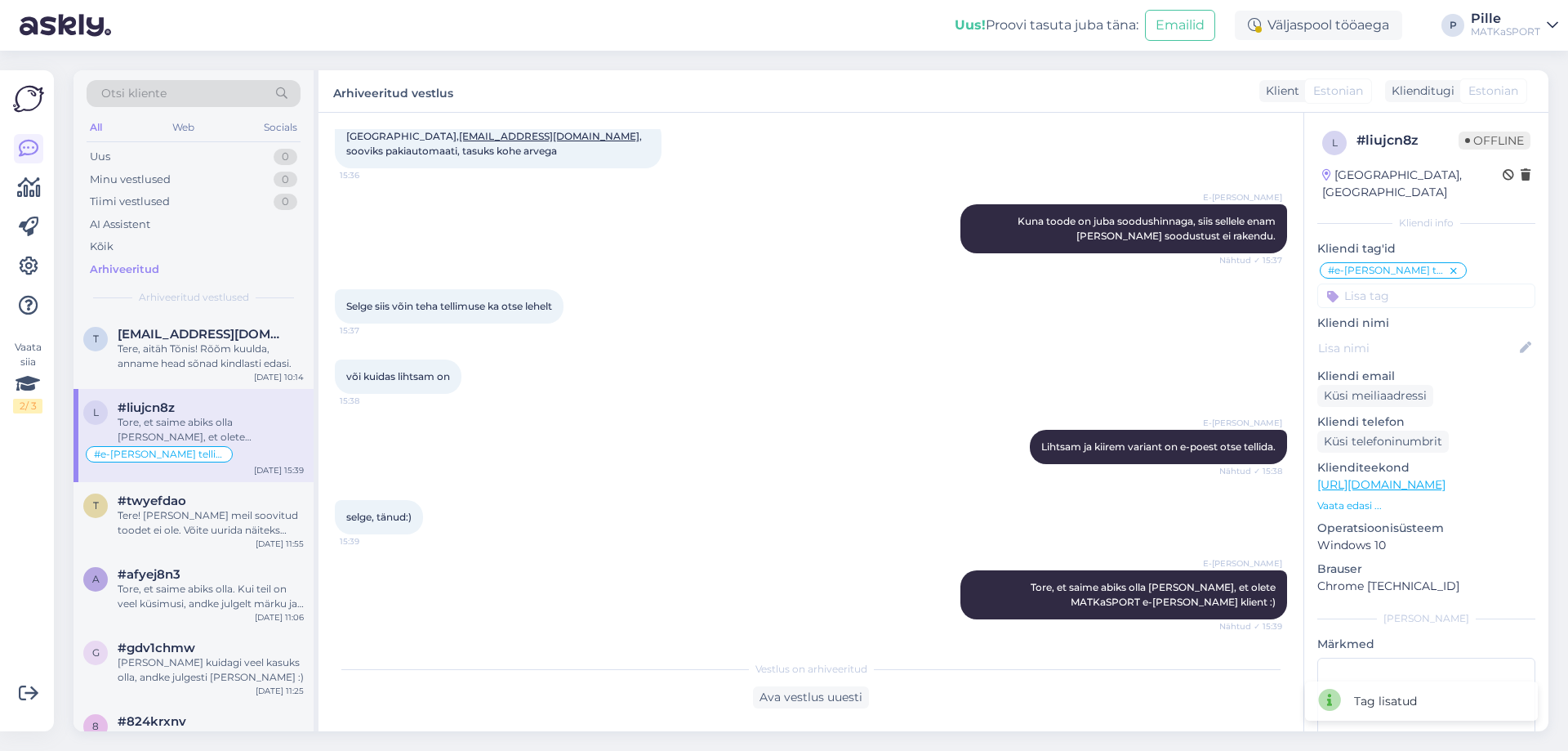
scroll to position [490, 0]
click at [174, 546] on div "t #twyefdao Tere! [PERSON_NAME] meil soovitud toodet ei ole. Võite uurida näite…" at bounding box center [193, 517] width 240 height 73
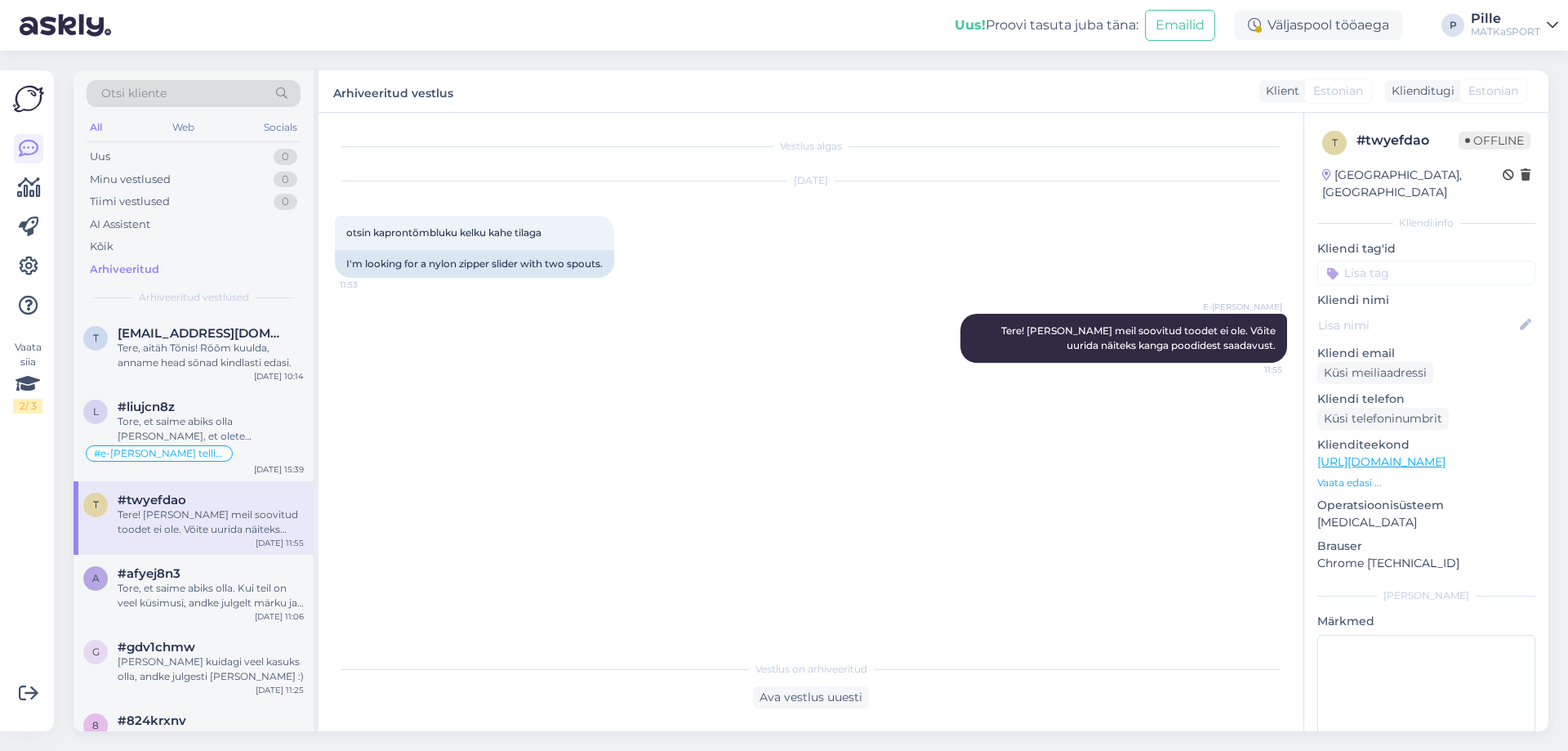
click at [1427, 240] on p "Kliendi tag'id" at bounding box center [1426, 248] width 218 height 17
click at [1427, 260] on input at bounding box center [1426, 272] width 218 height 25
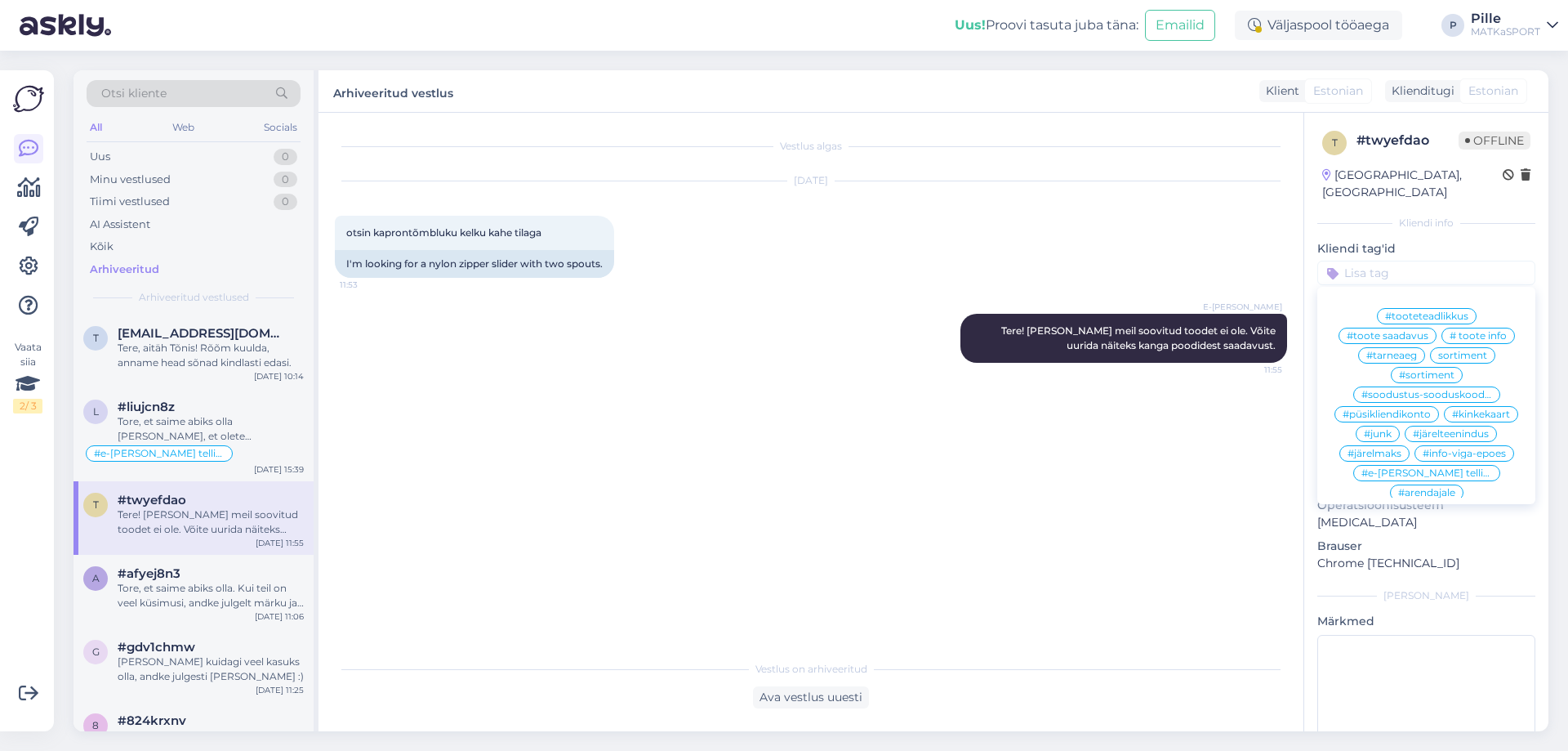
click at [1425, 370] on span "#sortiment" at bounding box center [1427, 375] width 55 height 10
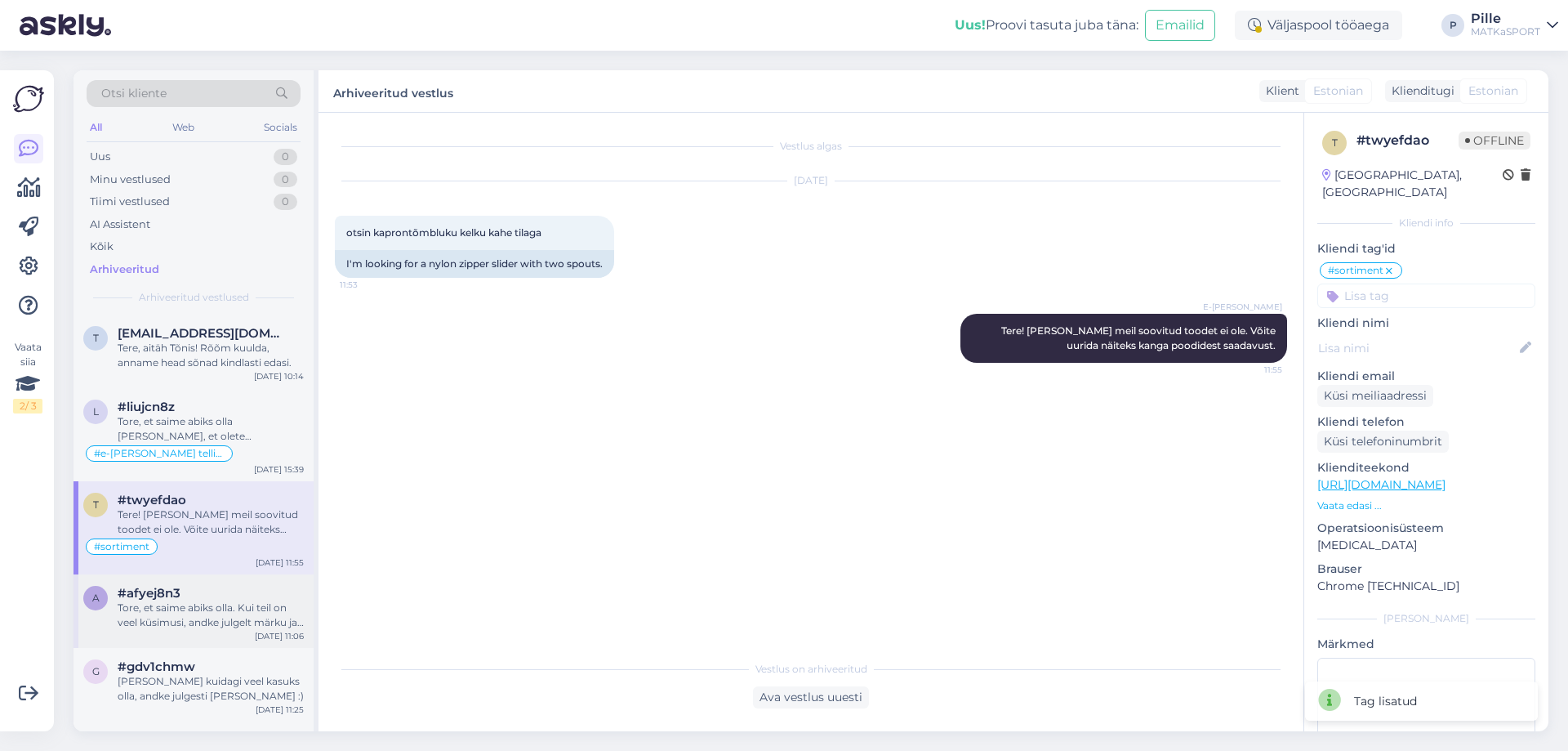
click at [199, 607] on div "Tore, et saime abiks olla. Kui teil on veel küsimusi, andke julgelt märku ja ai…" at bounding box center [211, 615] width 186 height 30
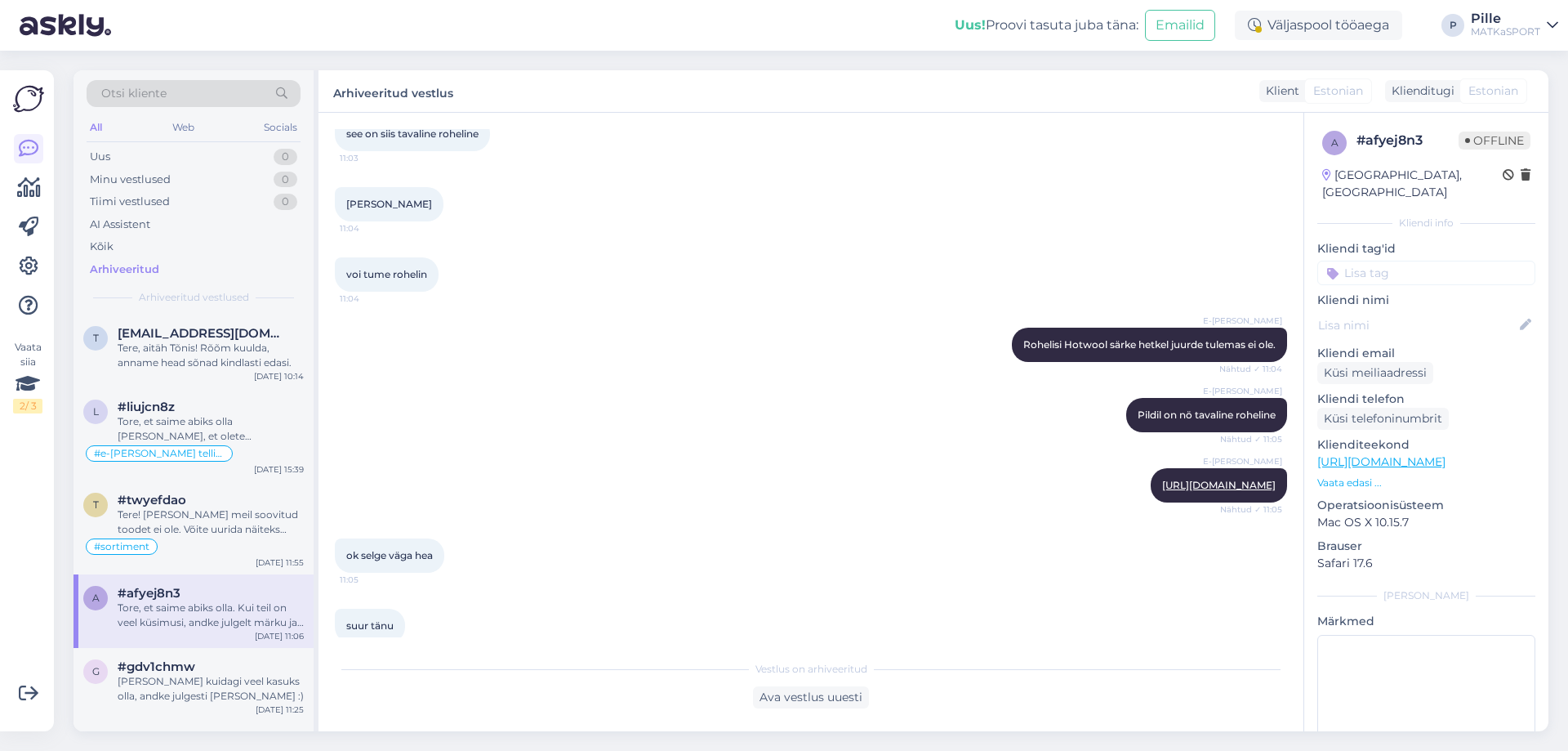
scroll to position [572, 0]
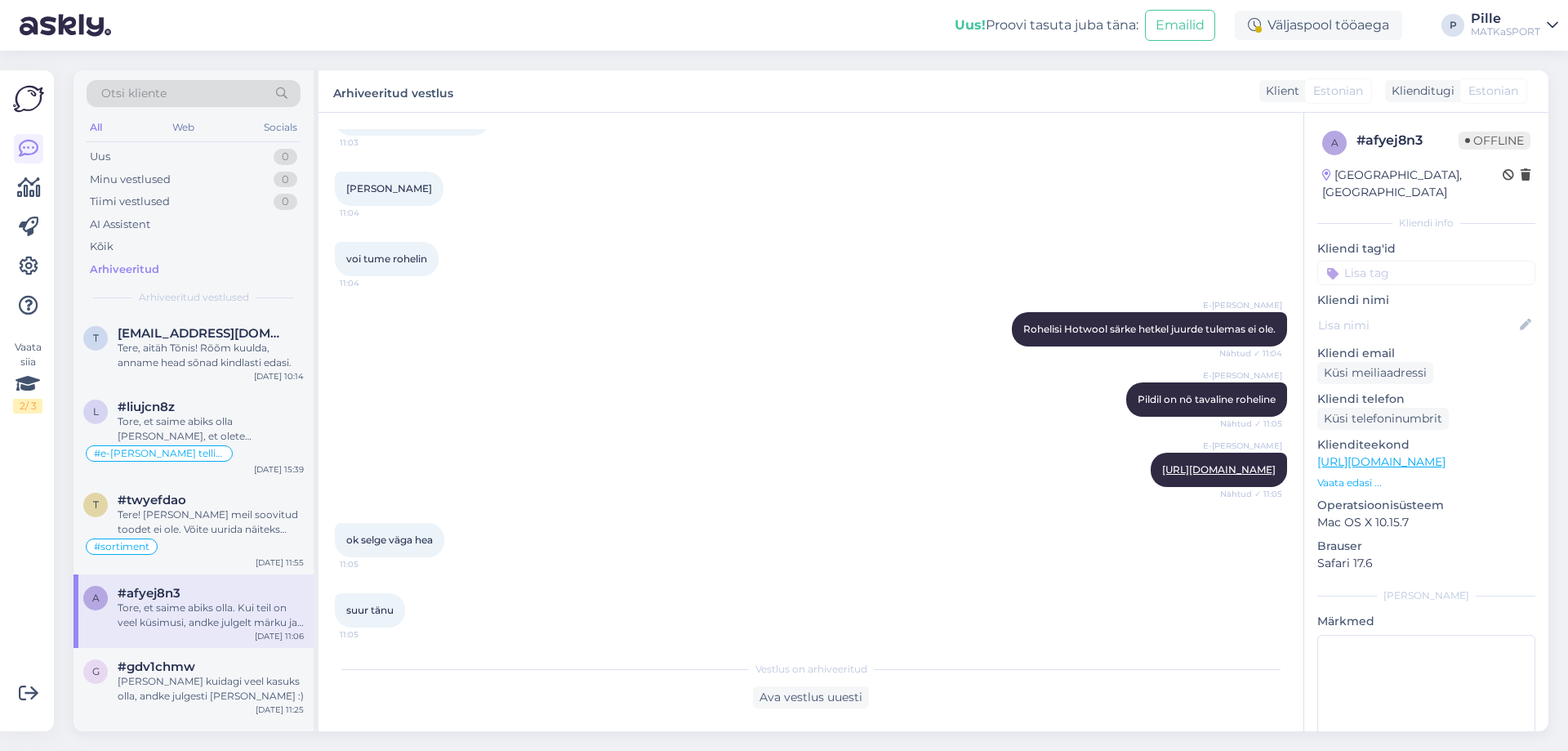
click at [1407, 260] on input at bounding box center [1426, 272] width 218 height 25
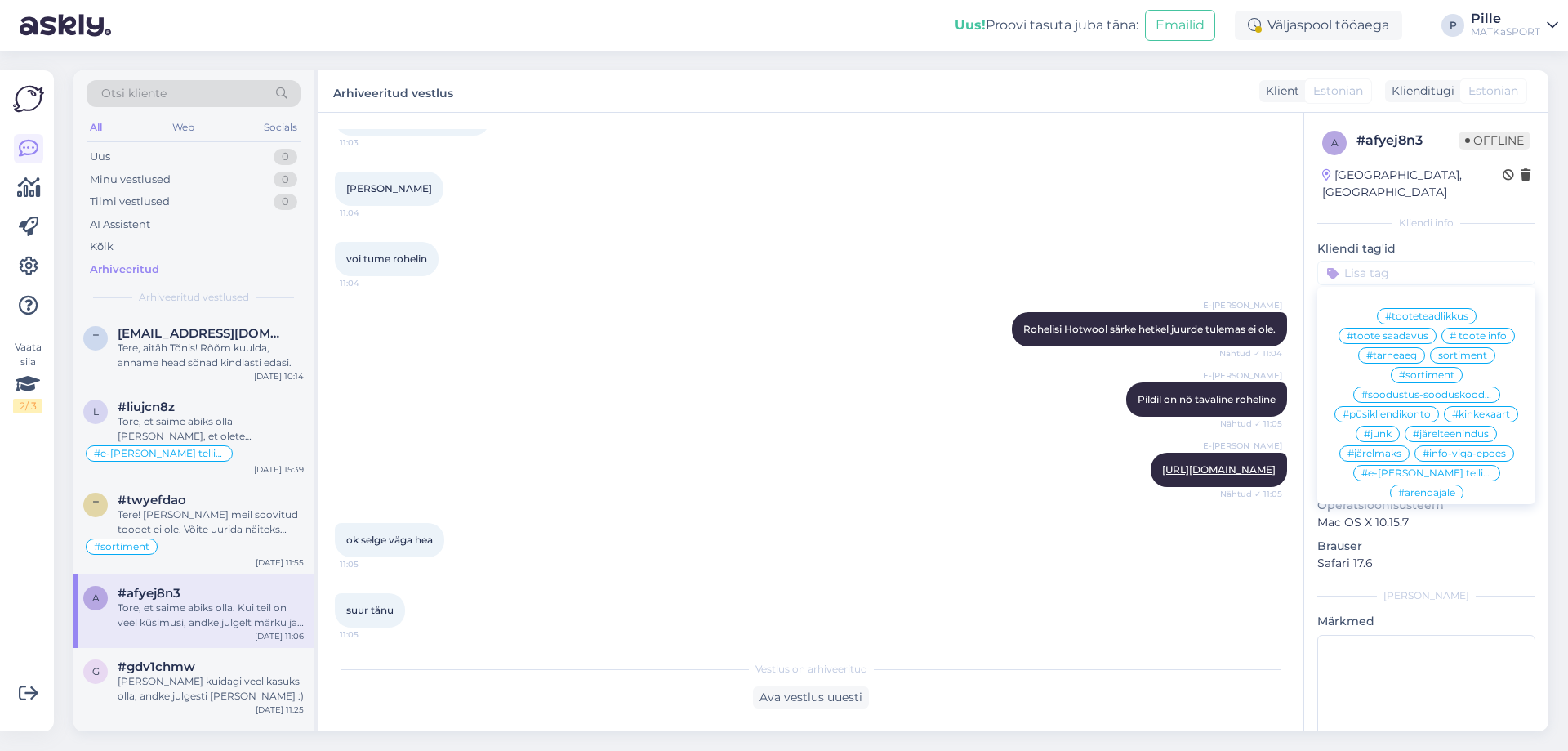
click at [1401, 370] on span "#sortiment" at bounding box center [1427, 375] width 55 height 10
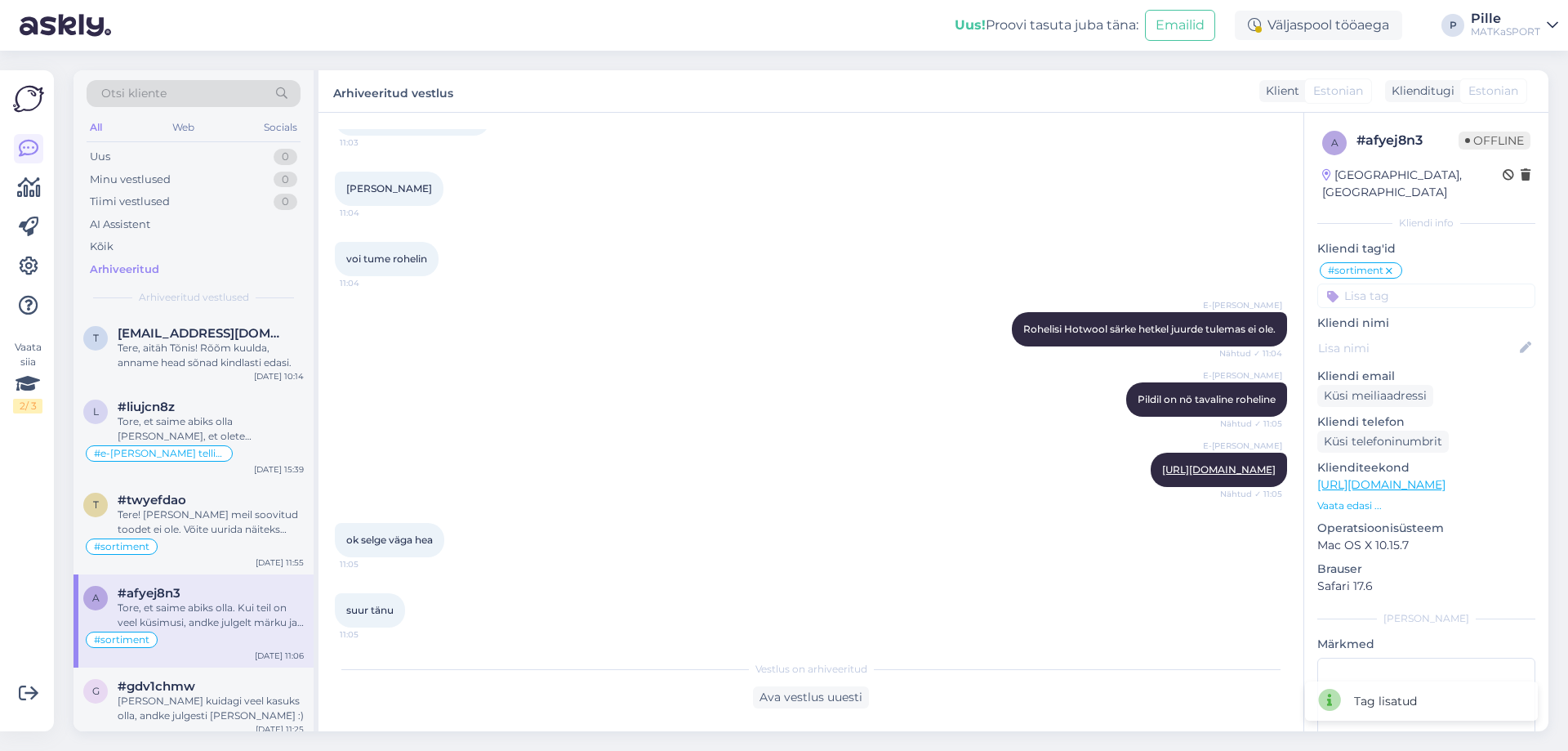
click at [1417, 287] on input at bounding box center [1426, 295] width 218 height 25
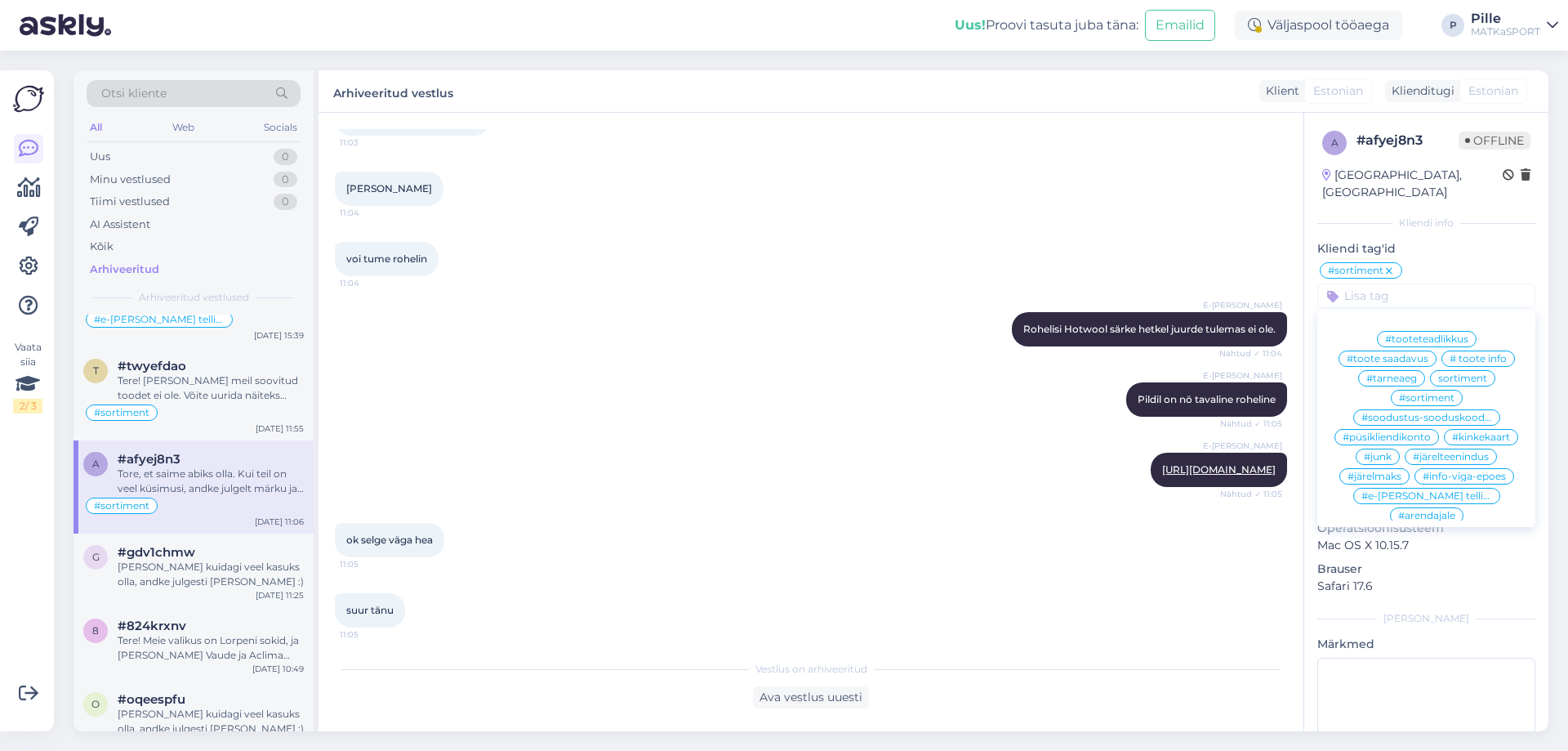
scroll to position [653, 0]
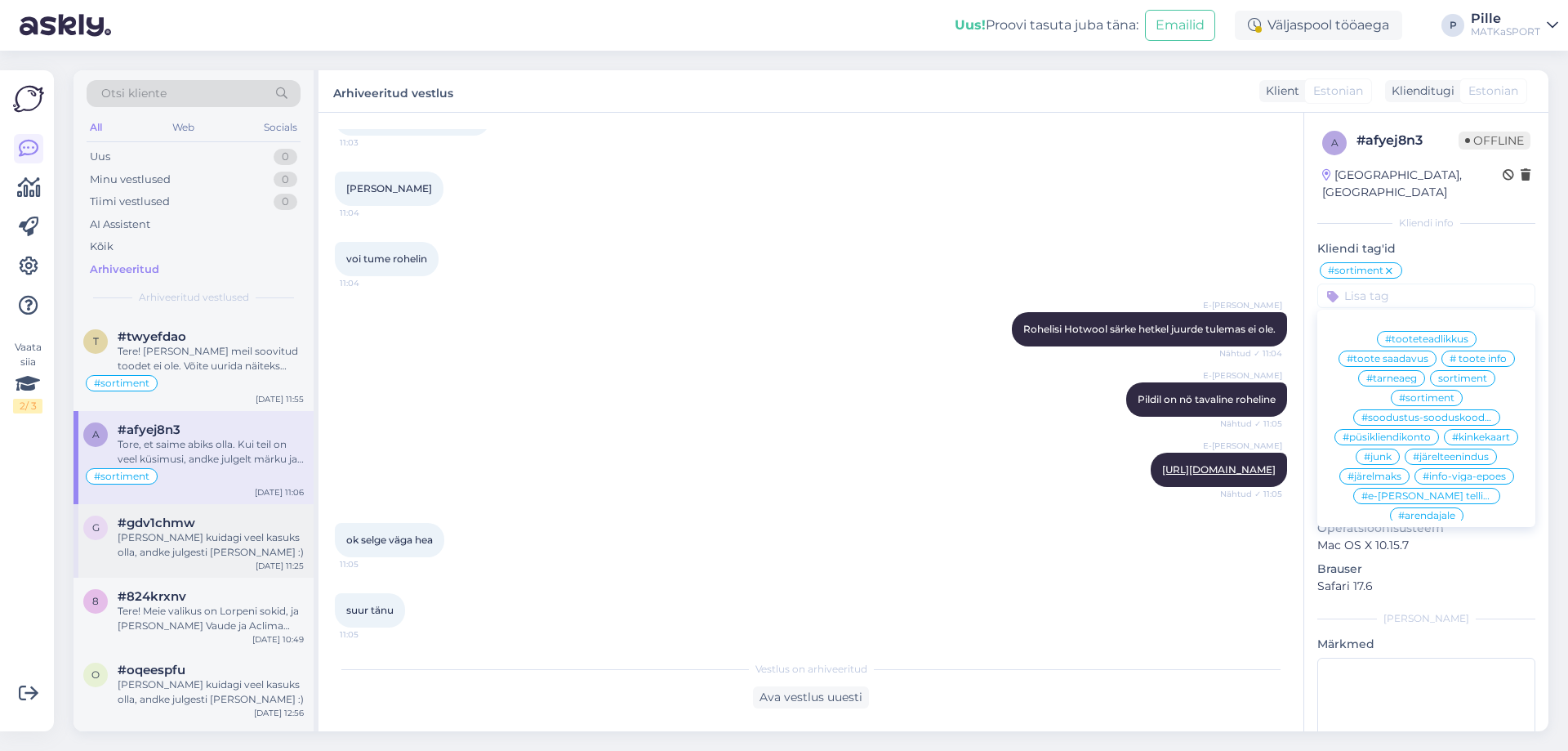
click at [228, 557] on div "[PERSON_NAME] kuidagi veel kasuks olla, andke julgesti [PERSON_NAME] :)" at bounding box center [211, 545] width 186 height 30
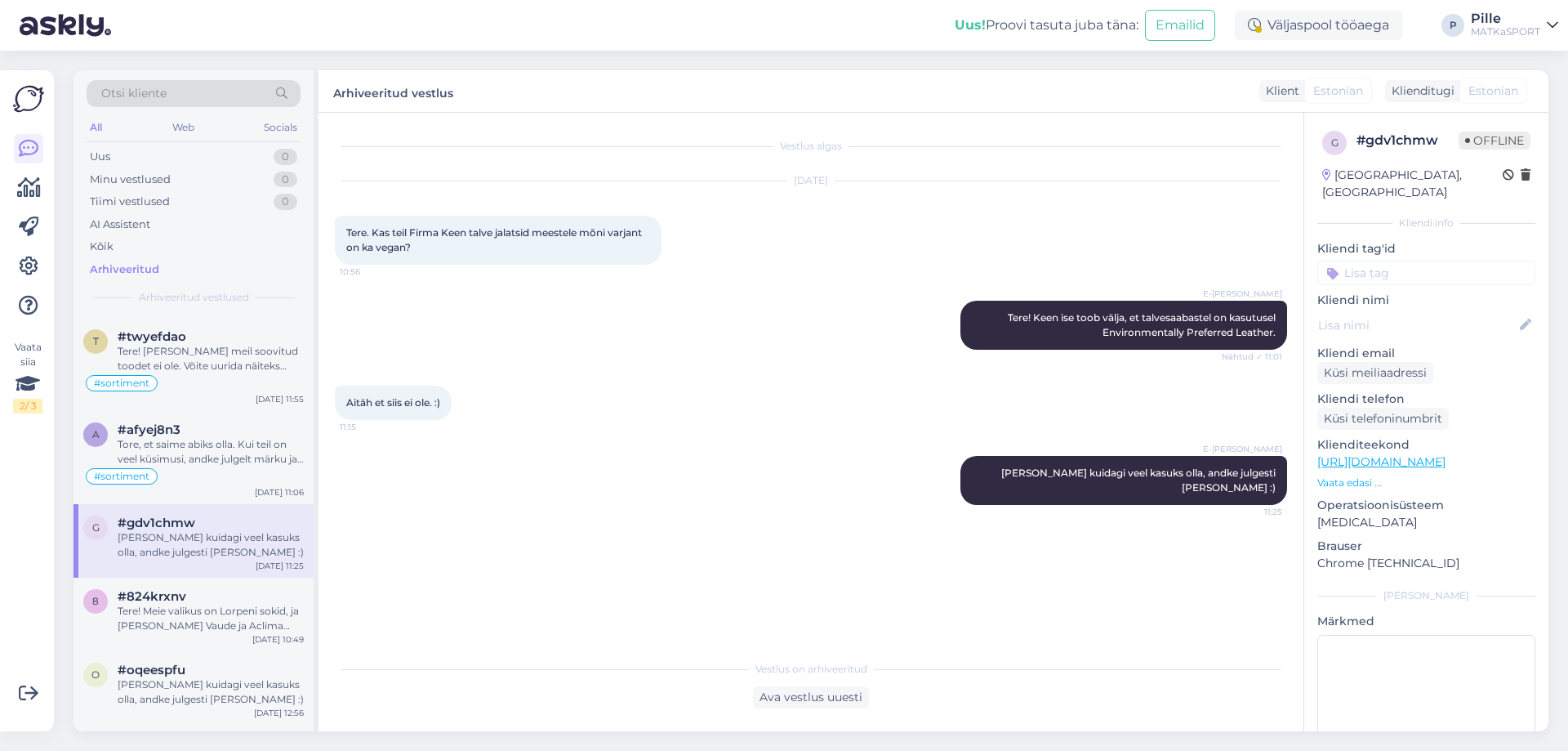
scroll to position [0, 0]
click at [1352, 260] on input at bounding box center [1426, 272] width 218 height 25
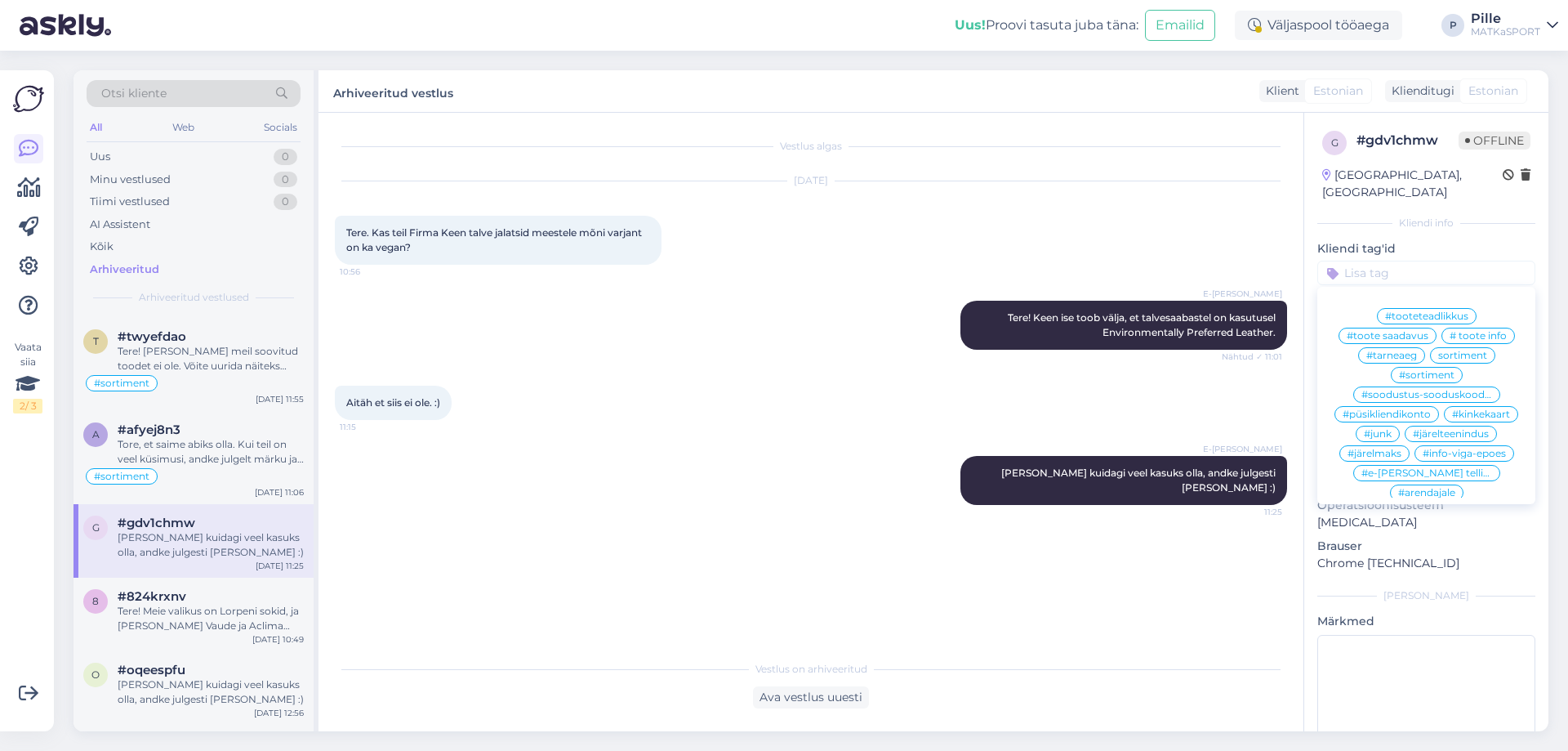
click at [1477, 330] on span "# toote info" at bounding box center [1478, 335] width 57 height 10
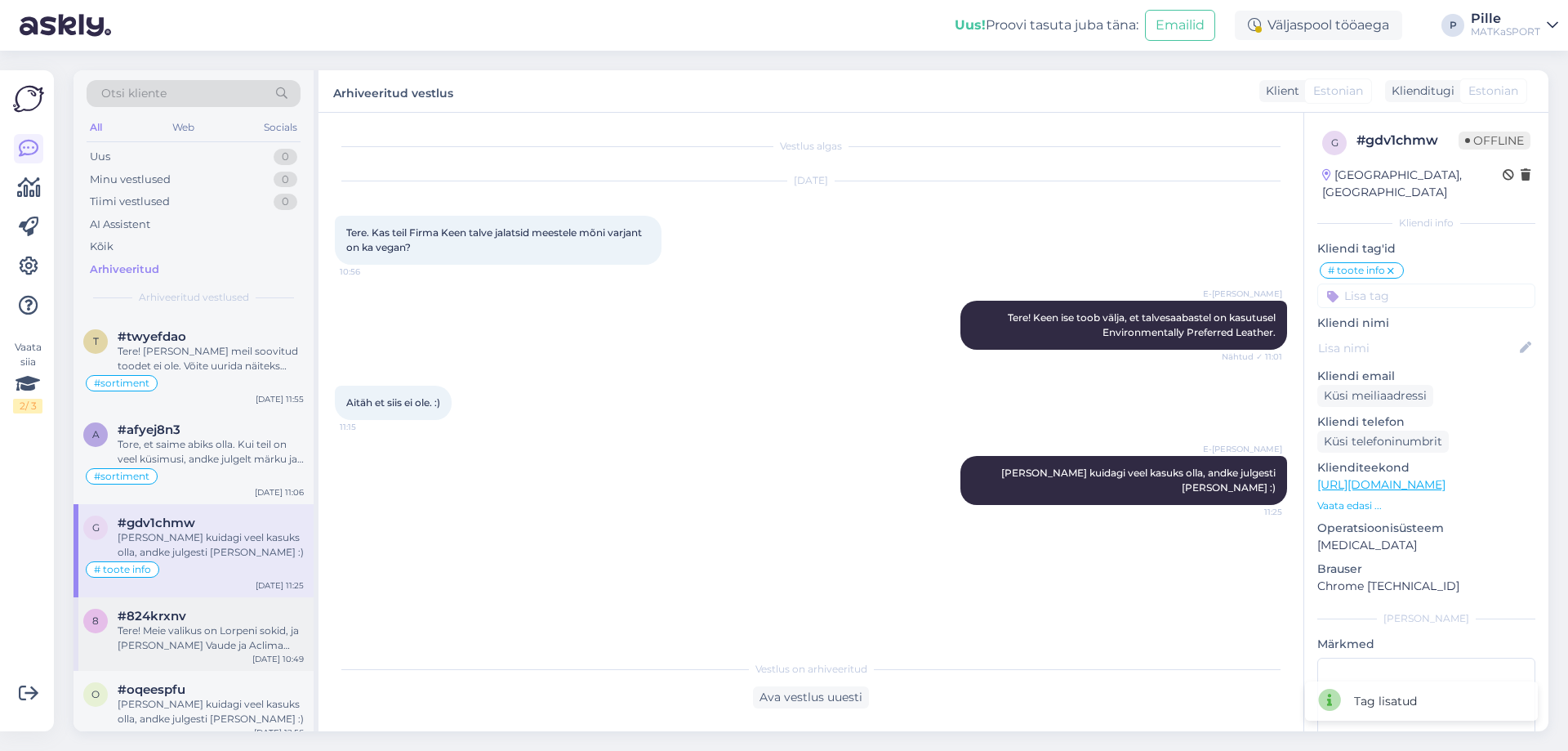
click at [238, 649] on div "Tere! Meie valikus on Lorpeni sokid, ja [PERSON_NAME] Vaude ja Aclima sokke." at bounding box center [211, 638] width 186 height 30
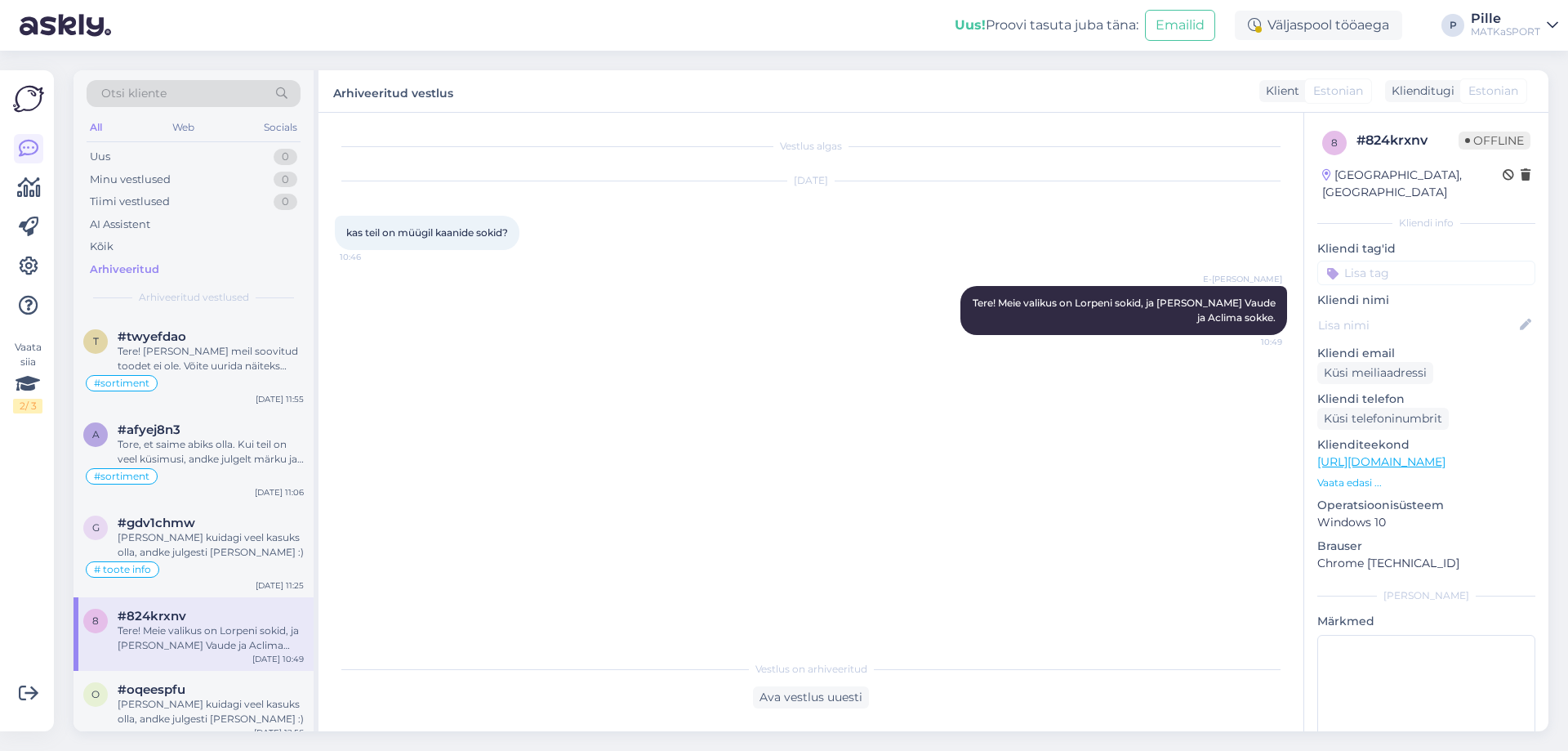
click at [1409, 260] on input at bounding box center [1426, 272] width 218 height 25
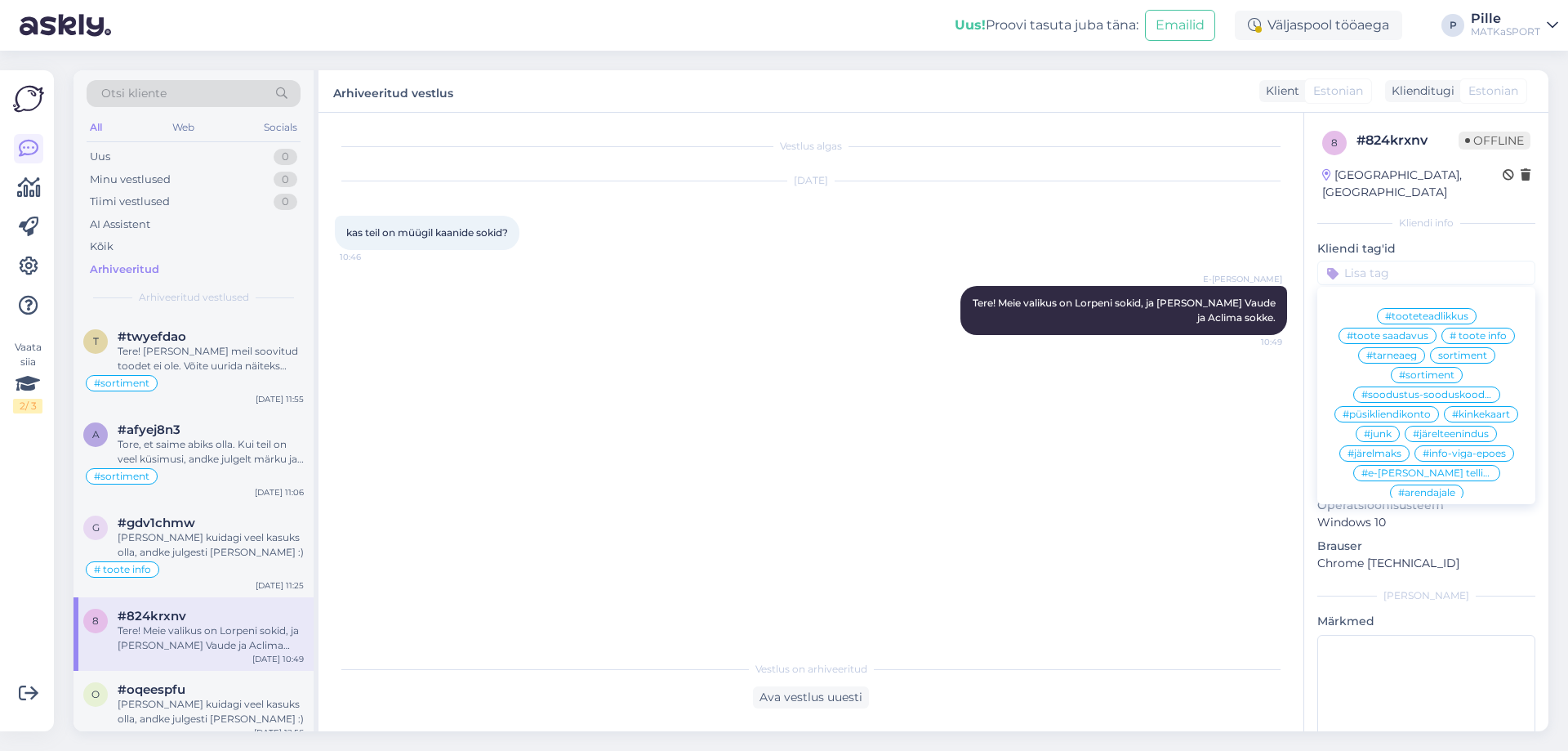
click at [1410, 370] on span "#sortiment" at bounding box center [1427, 375] width 55 height 10
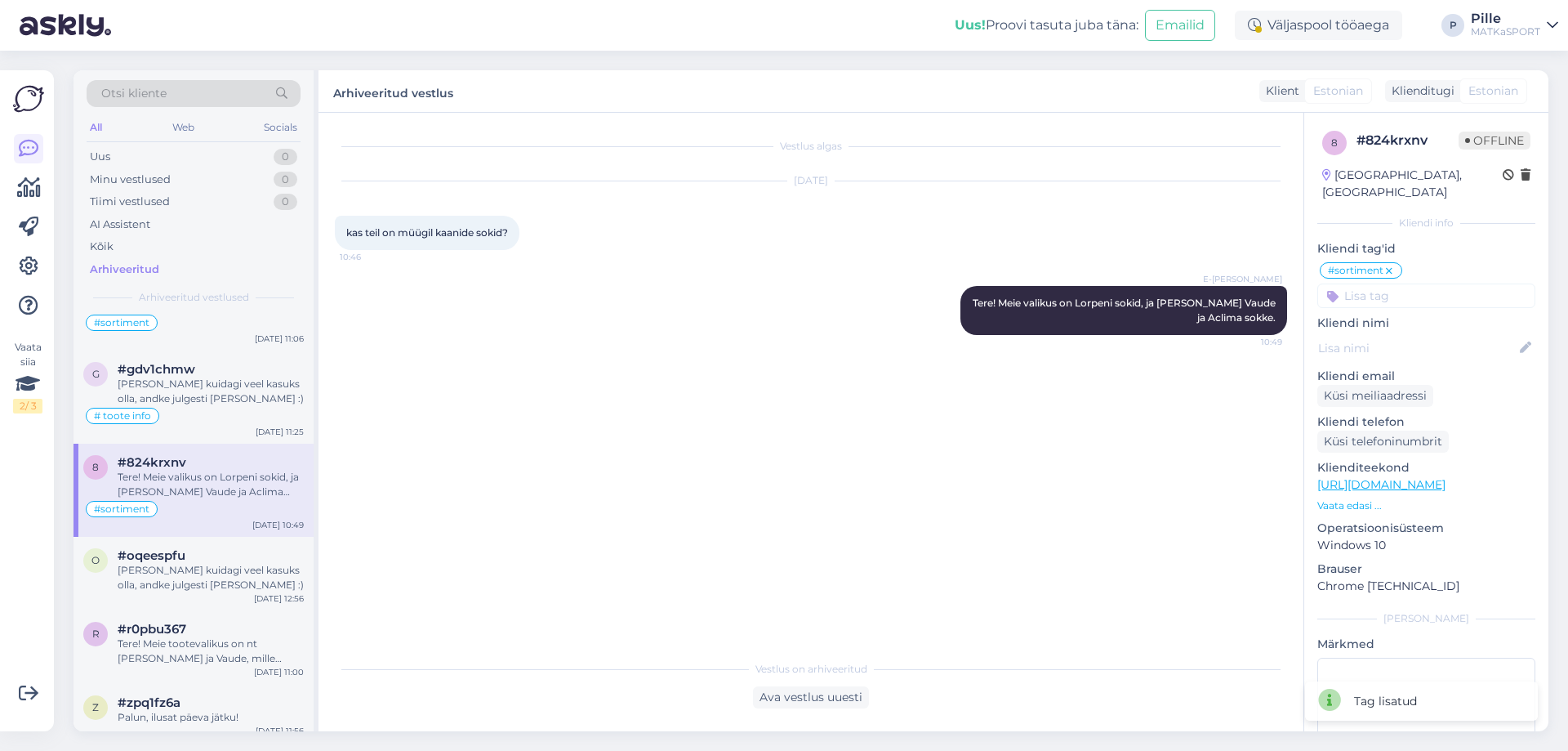
scroll to position [898, 0]
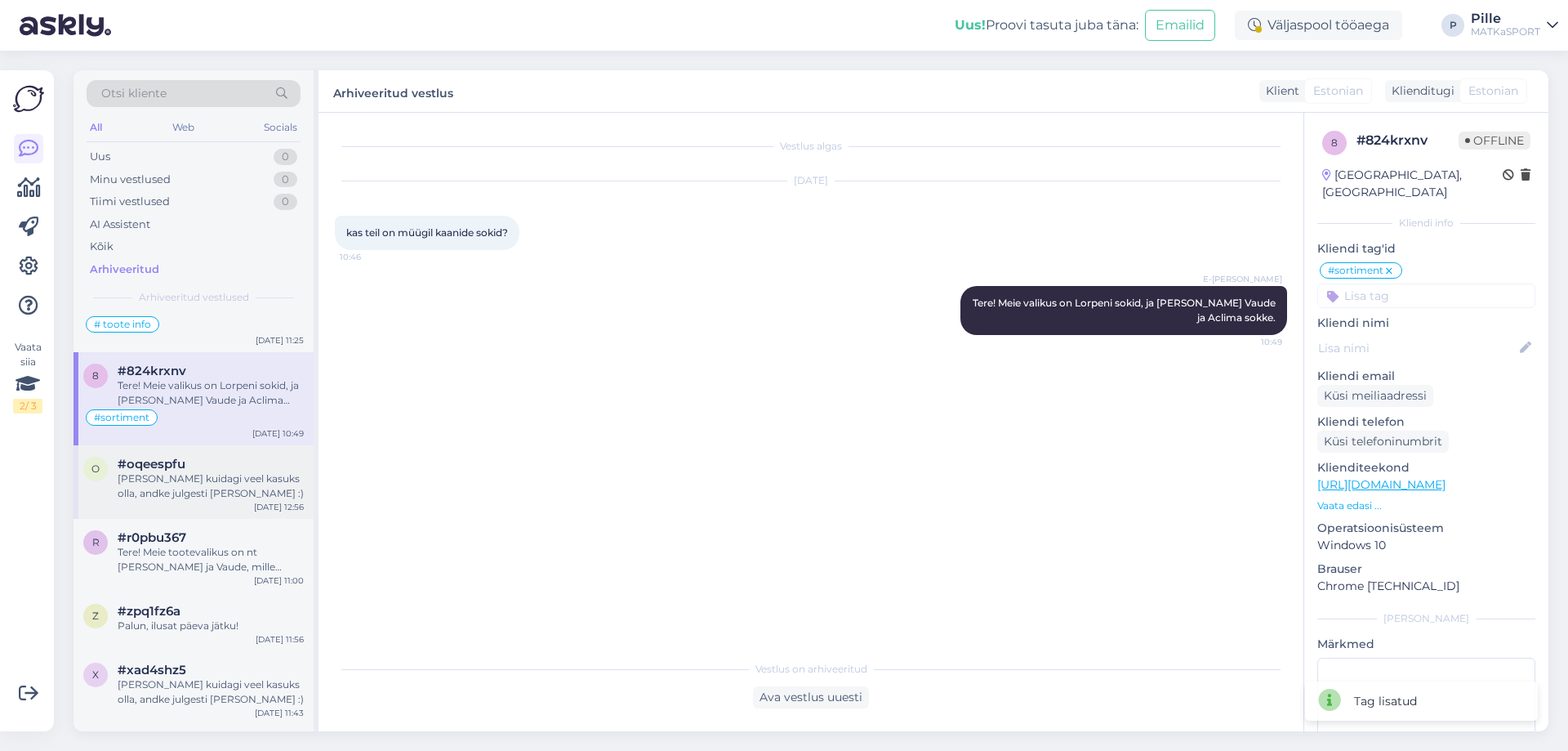
click at [218, 484] on div "[PERSON_NAME] kuidagi veel kasuks olla, andke julgesti [PERSON_NAME] :)" at bounding box center [211, 486] width 186 height 30
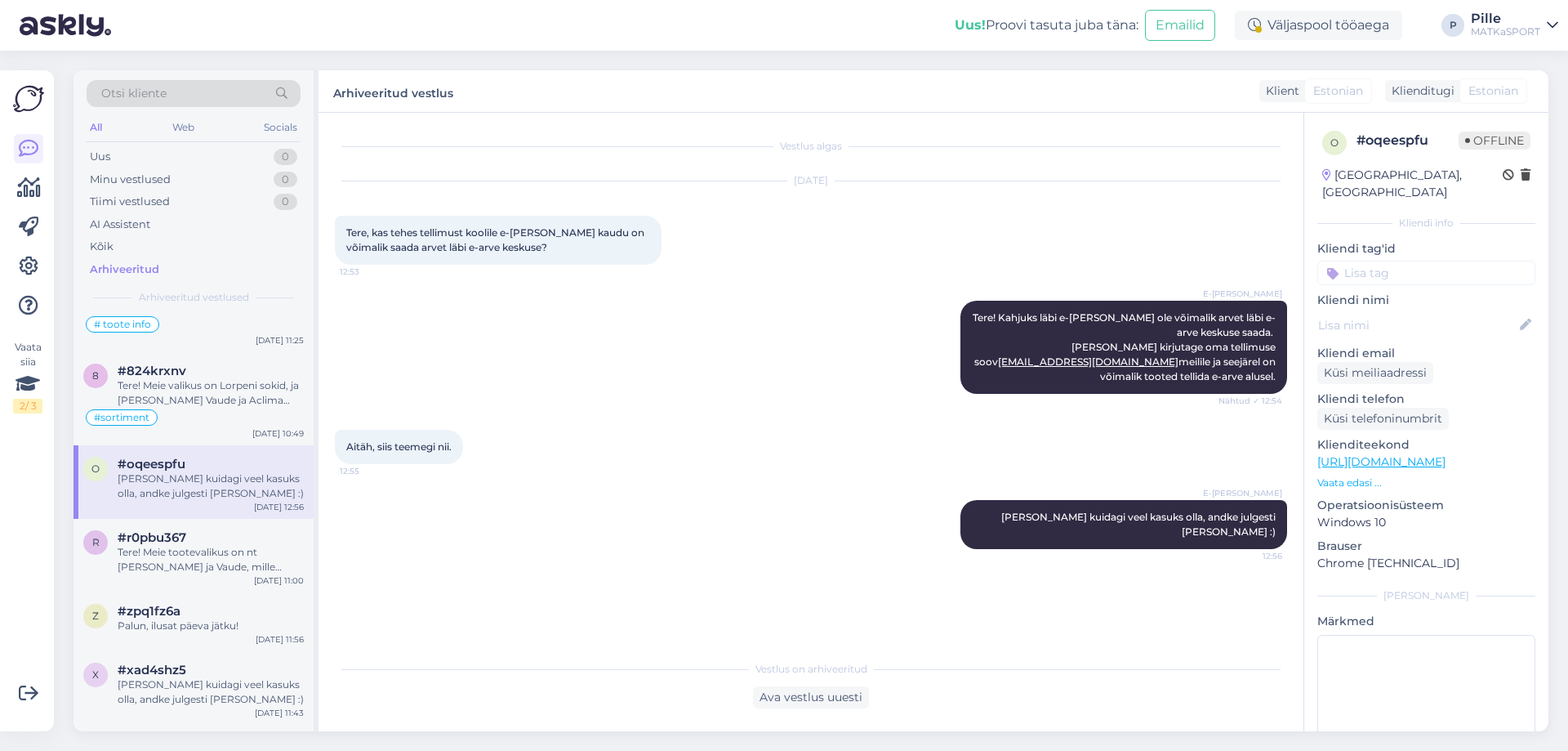
click at [1388, 260] on input at bounding box center [1426, 272] width 218 height 25
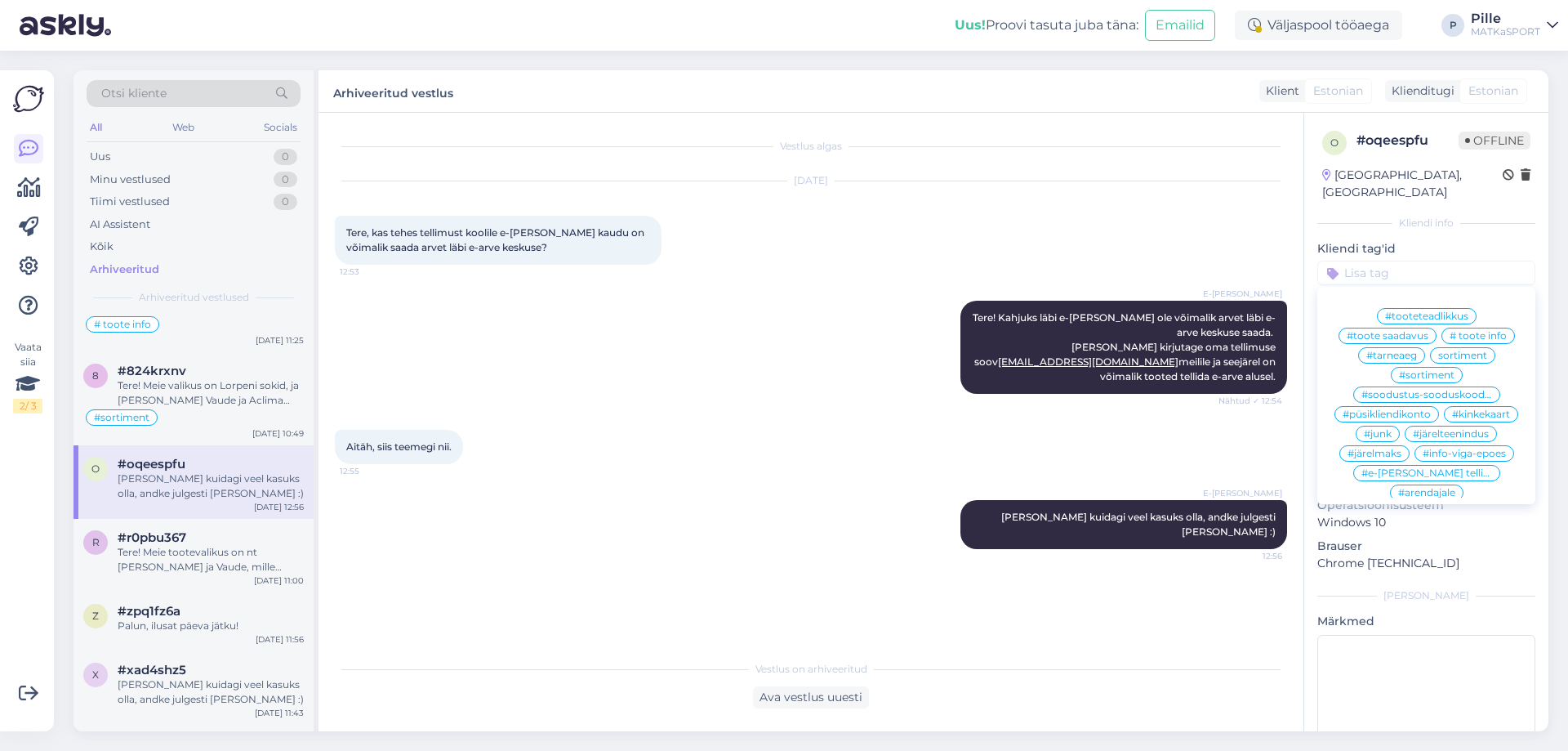
click at [1379, 468] on span "#e-[PERSON_NAME] tellimus" at bounding box center [1427, 473] width 131 height 10
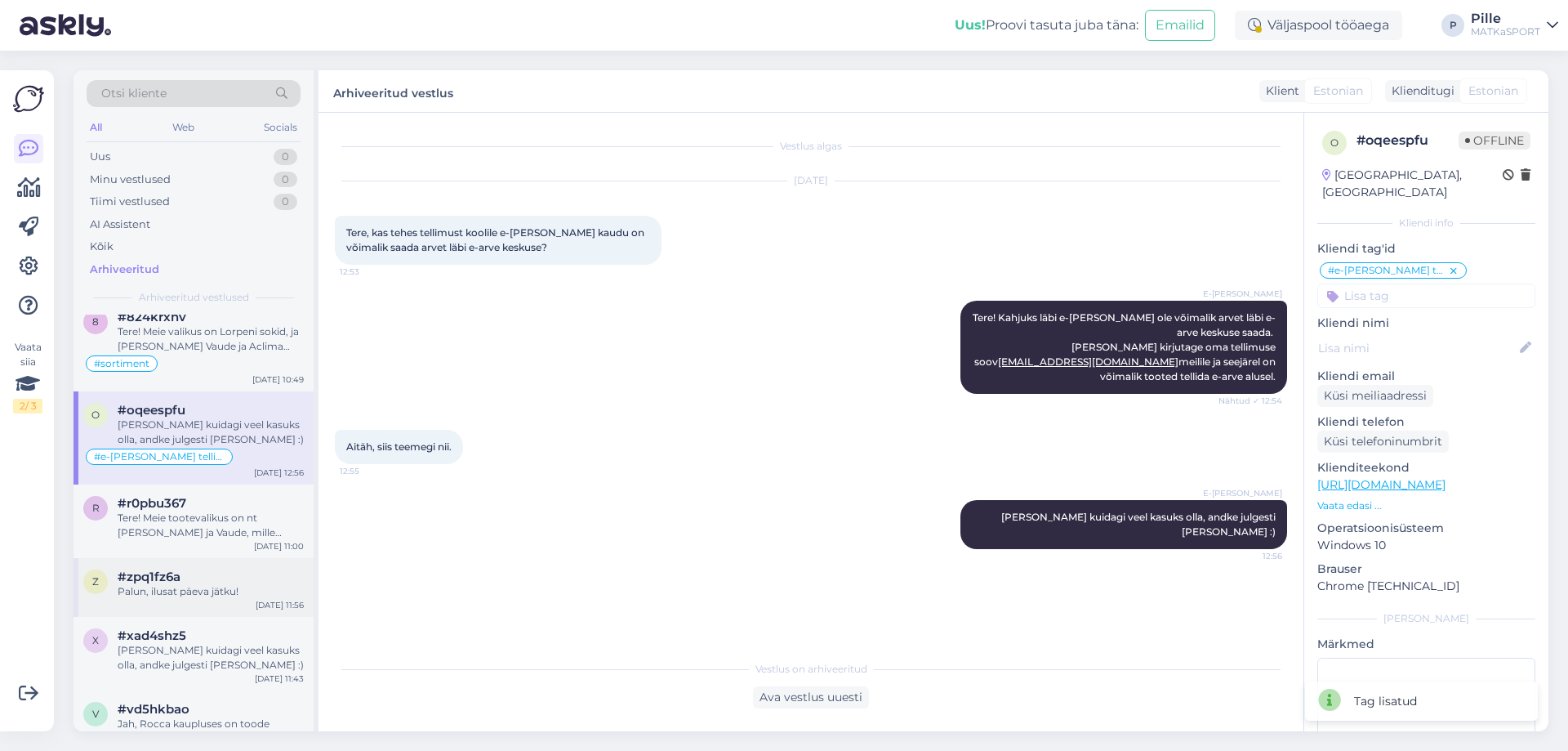
scroll to position [980, 0]
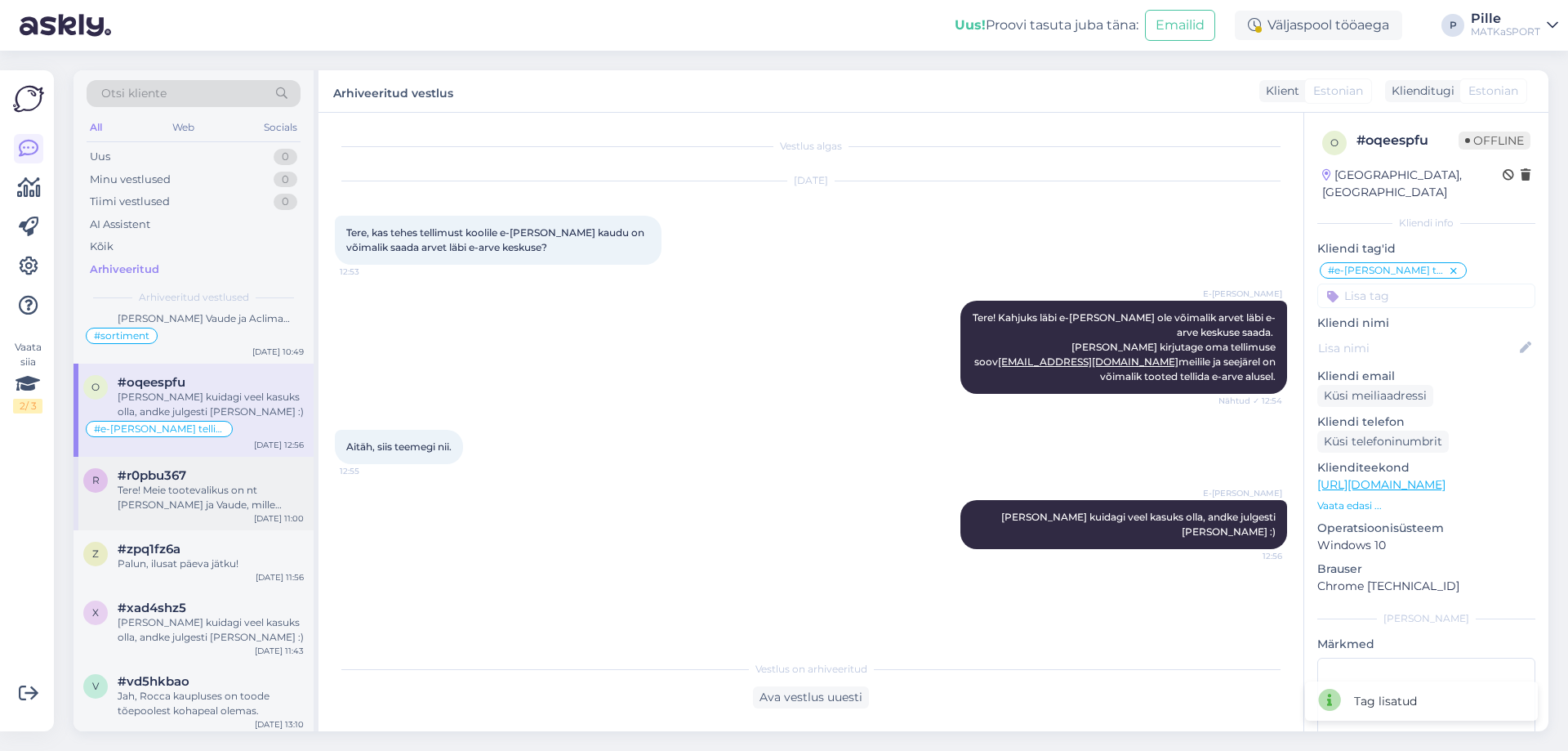
click at [211, 498] on div "Tere! Meie tootevalikus on nt [PERSON_NAME] ja Vaude, mille valikust leiab ka s…" at bounding box center [211, 498] width 186 height 30
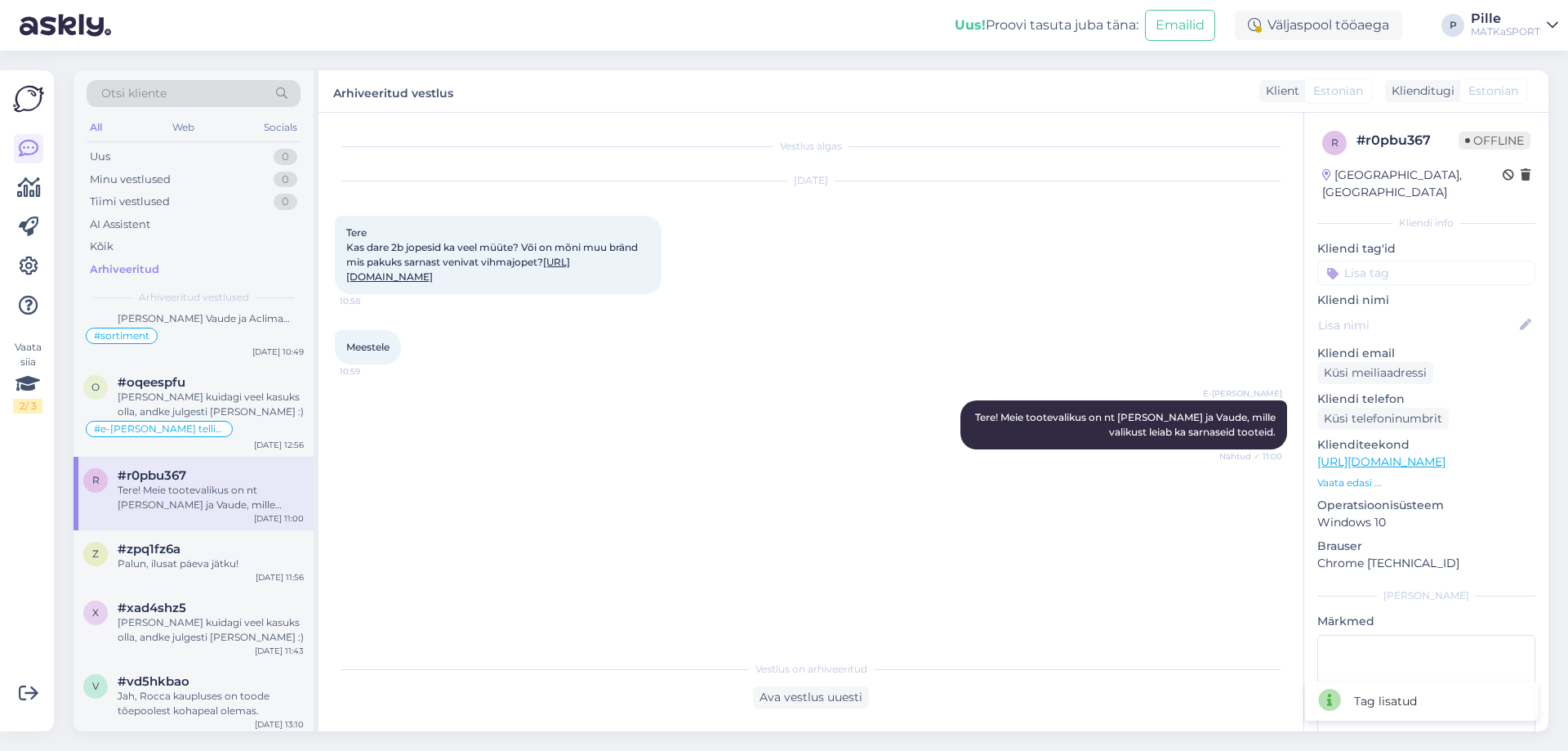
click at [1402, 260] on input at bounding box center [1426, 272] width 218 height 25
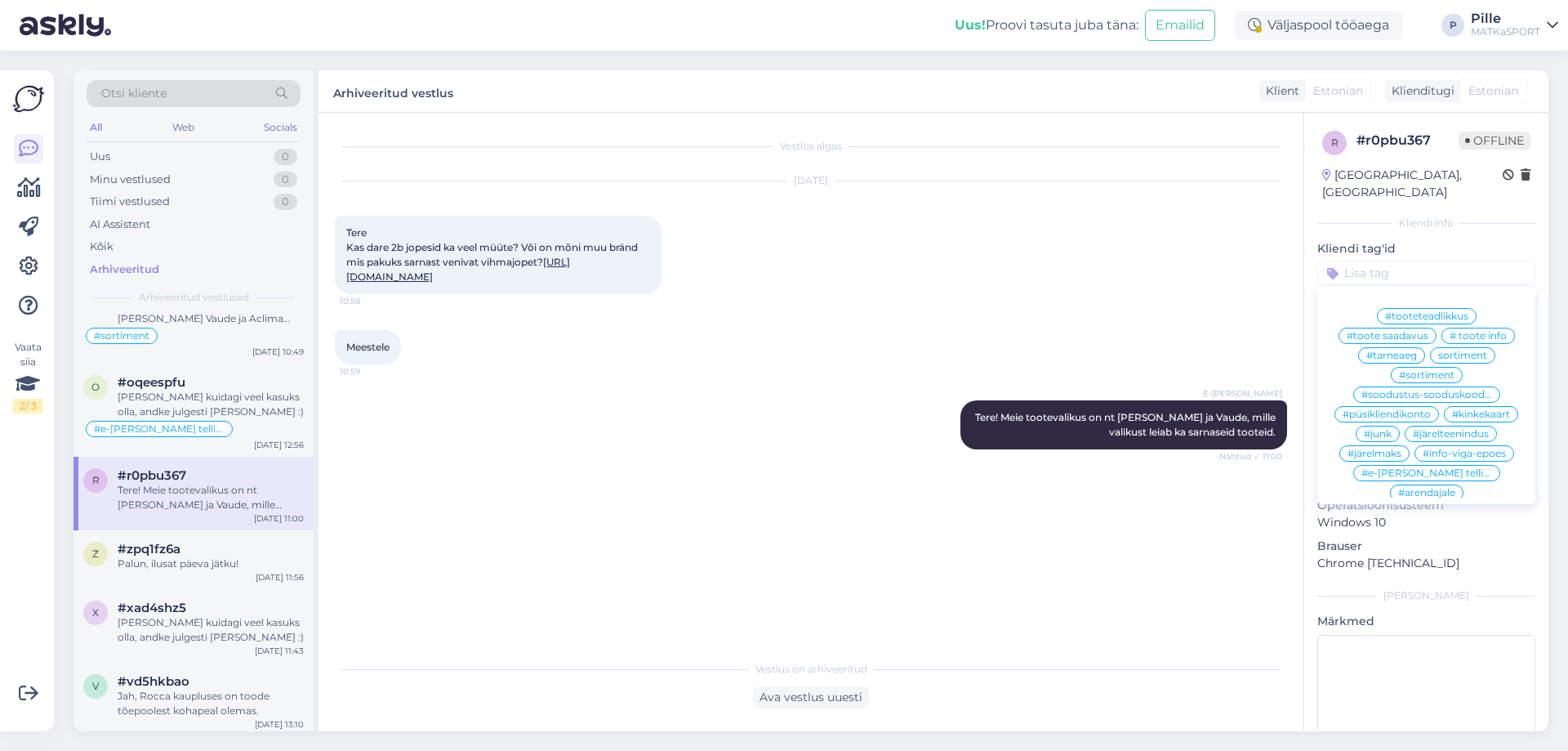
click at [1425, 370] on span "#sortiment" at bounding box center [1427, 375] width 55 height 10
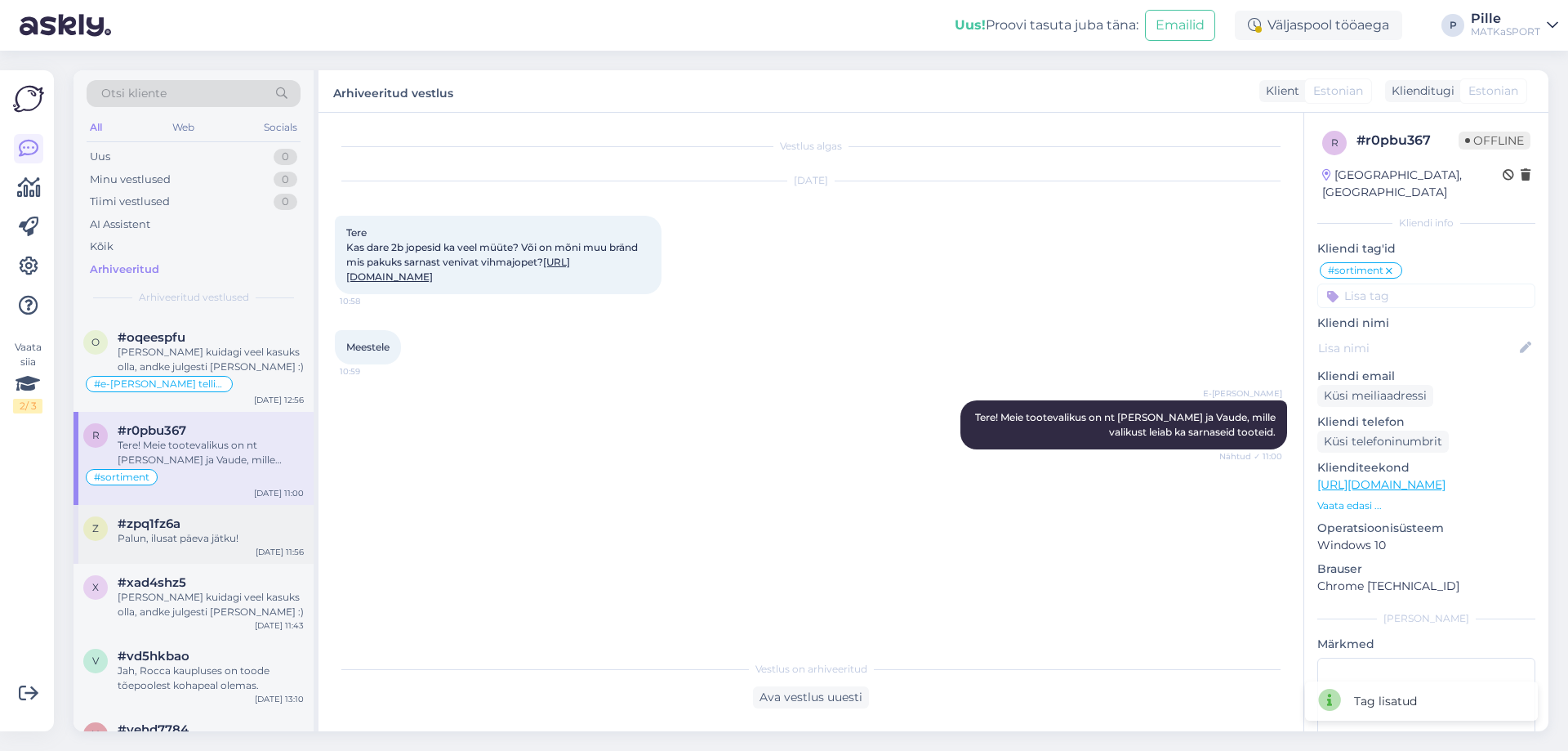
scroll to position [1062, 0]
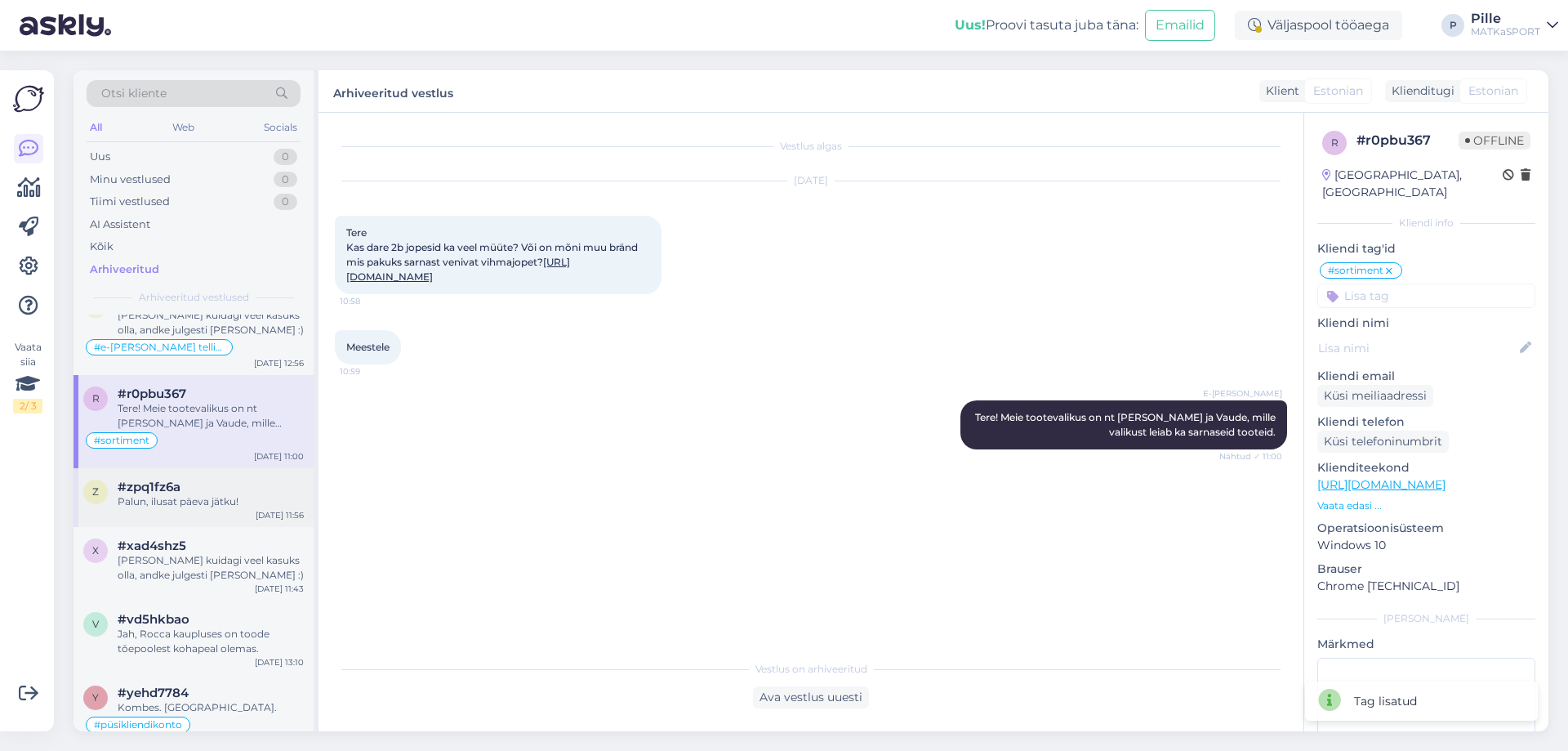
click at [227, 500] on div "Palun, ilusat päeva jätku!" at bounding box center [211, 501] width 186 height 15
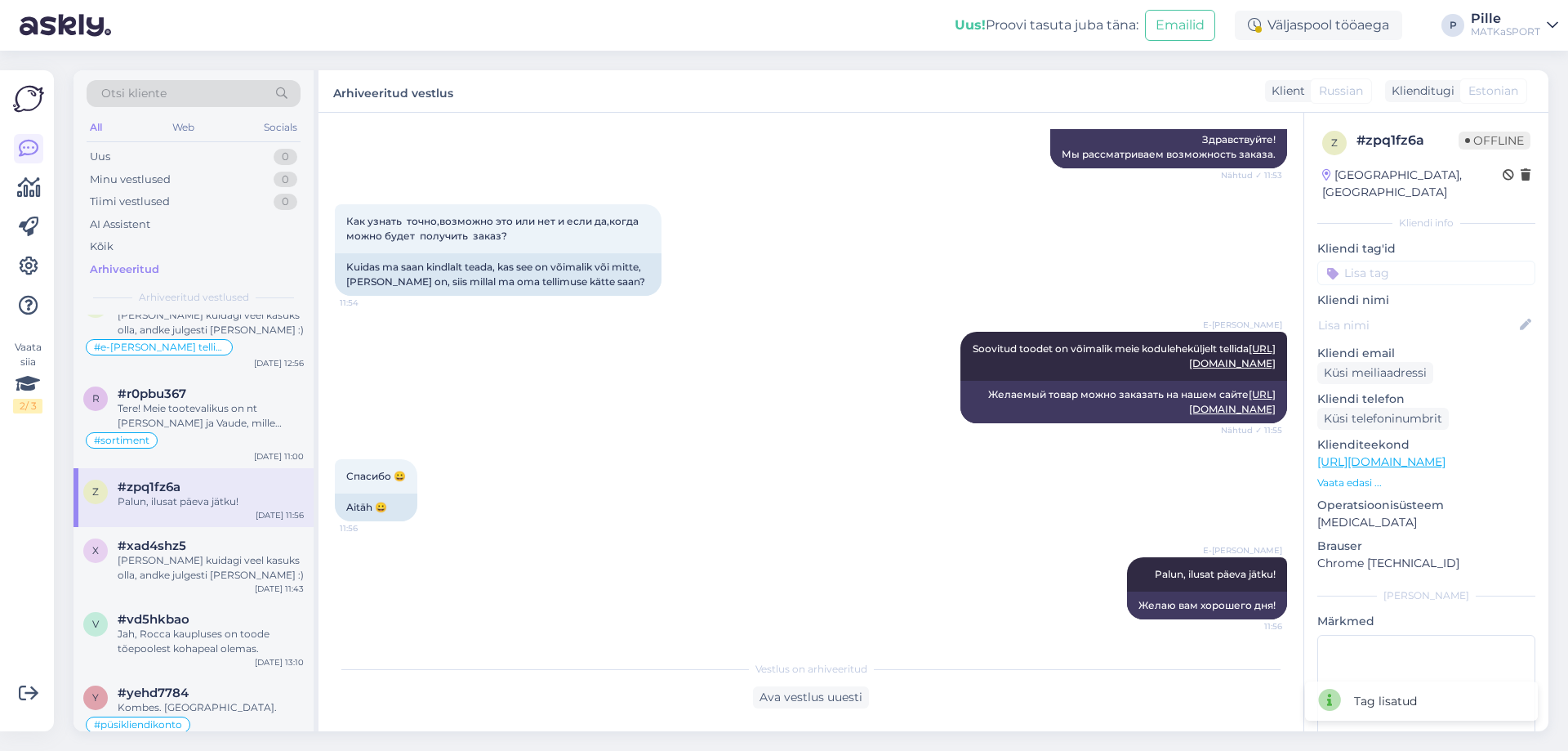
scroll to position [191, 0]
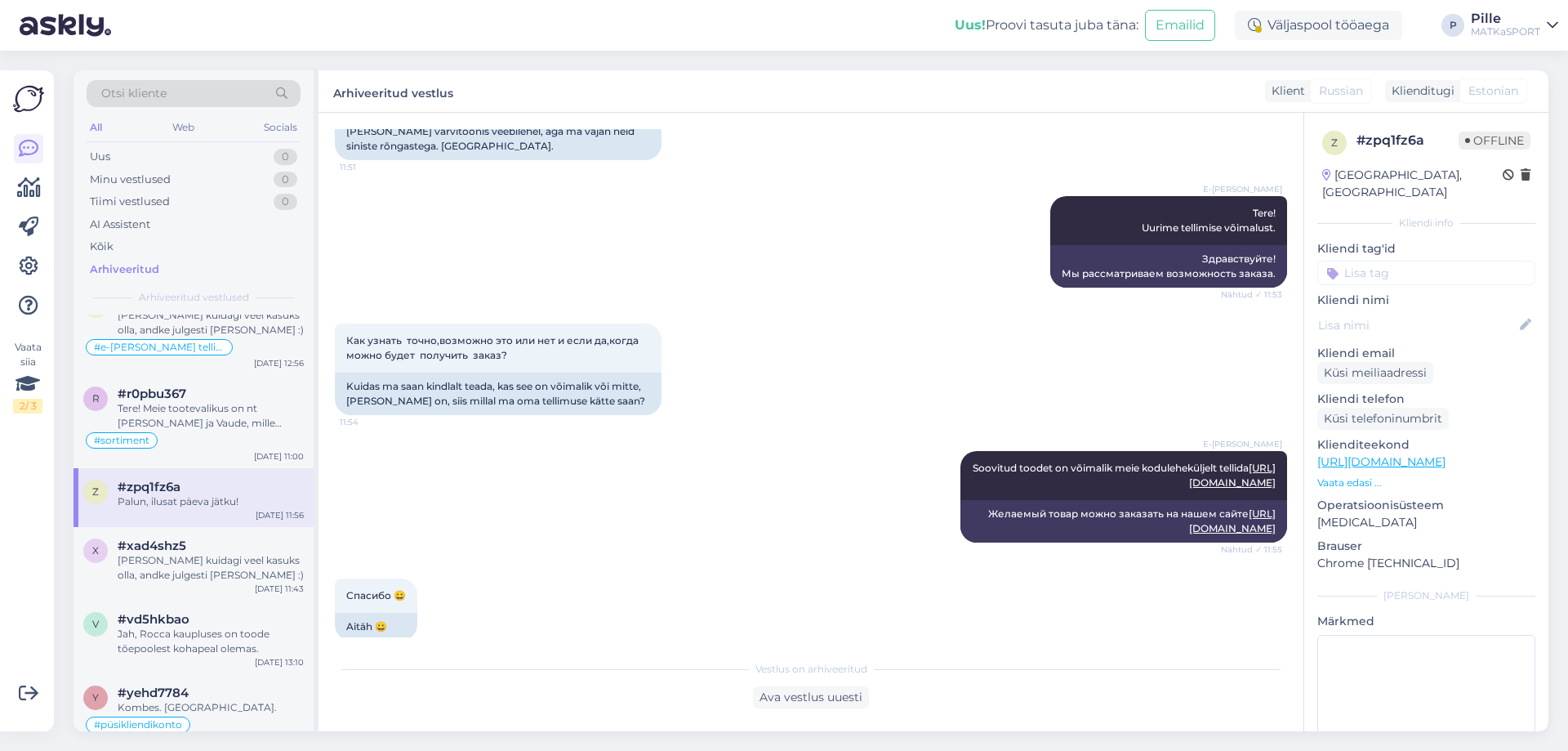
click at [1391, 260] on input at bounding box center [1426, 272] width 218 height 25
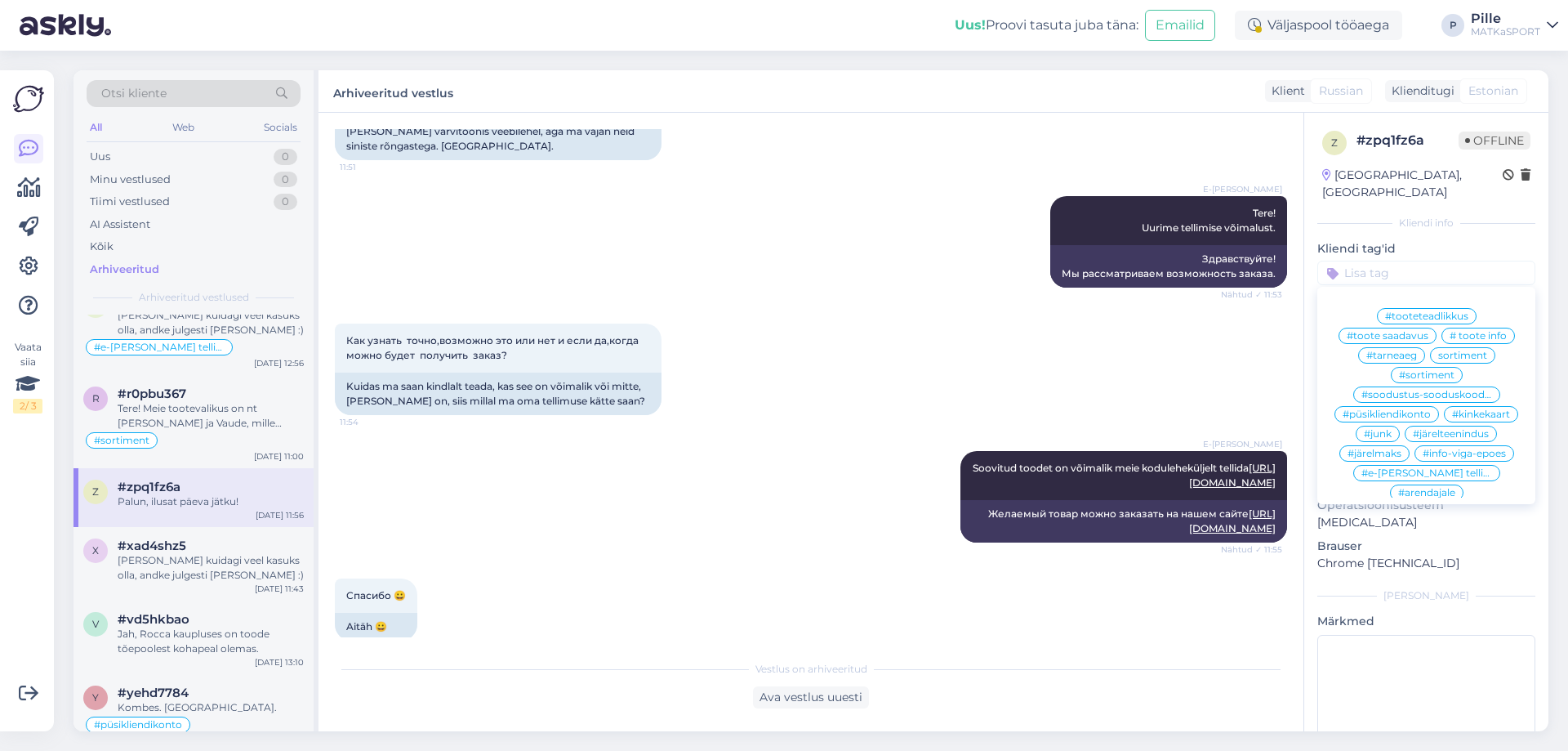
click at [1364, 468] on span "#e-[PERSON_NAME] tellimus" at bounding box center [1427, 473] width 131 height 10
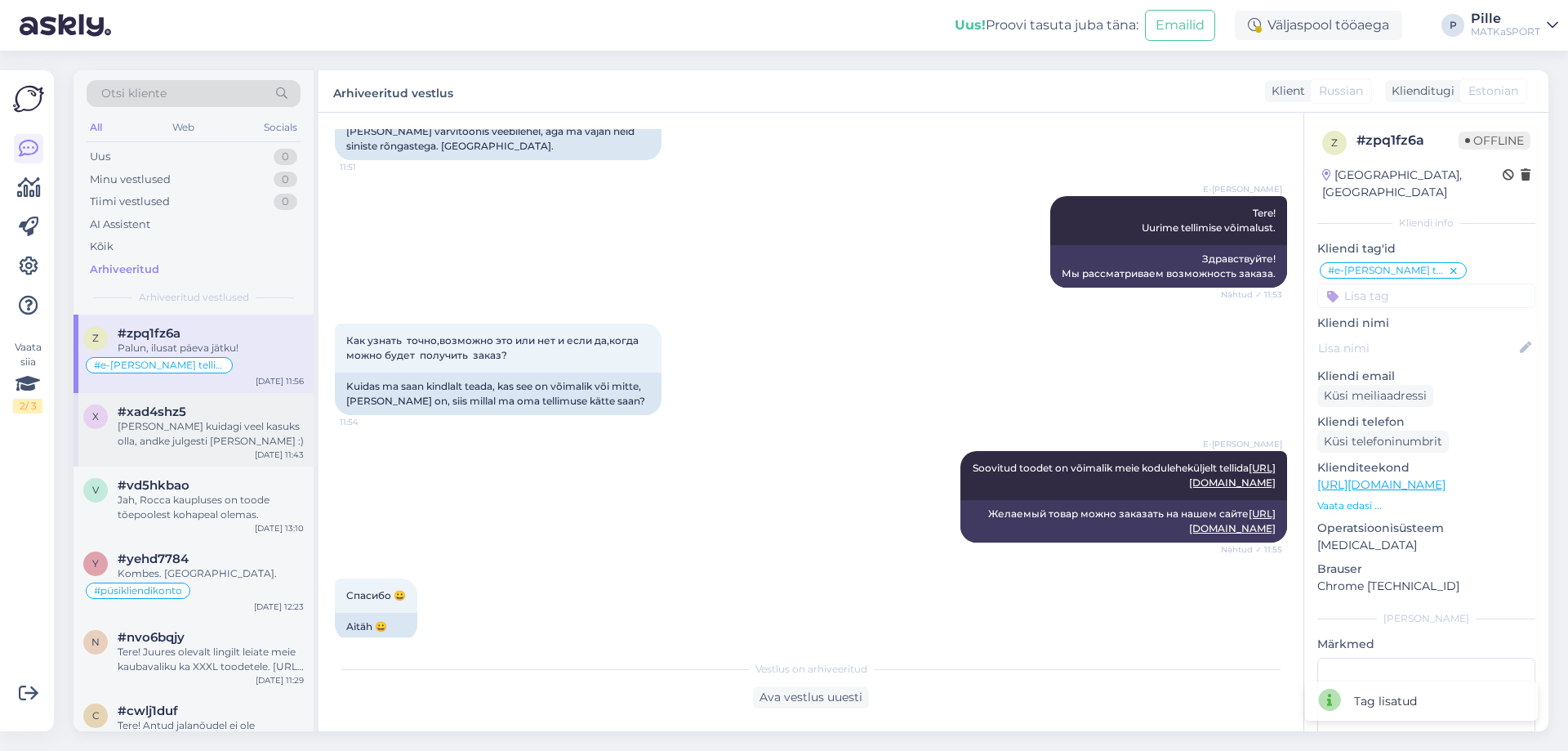
scroll to position [1225, 0]
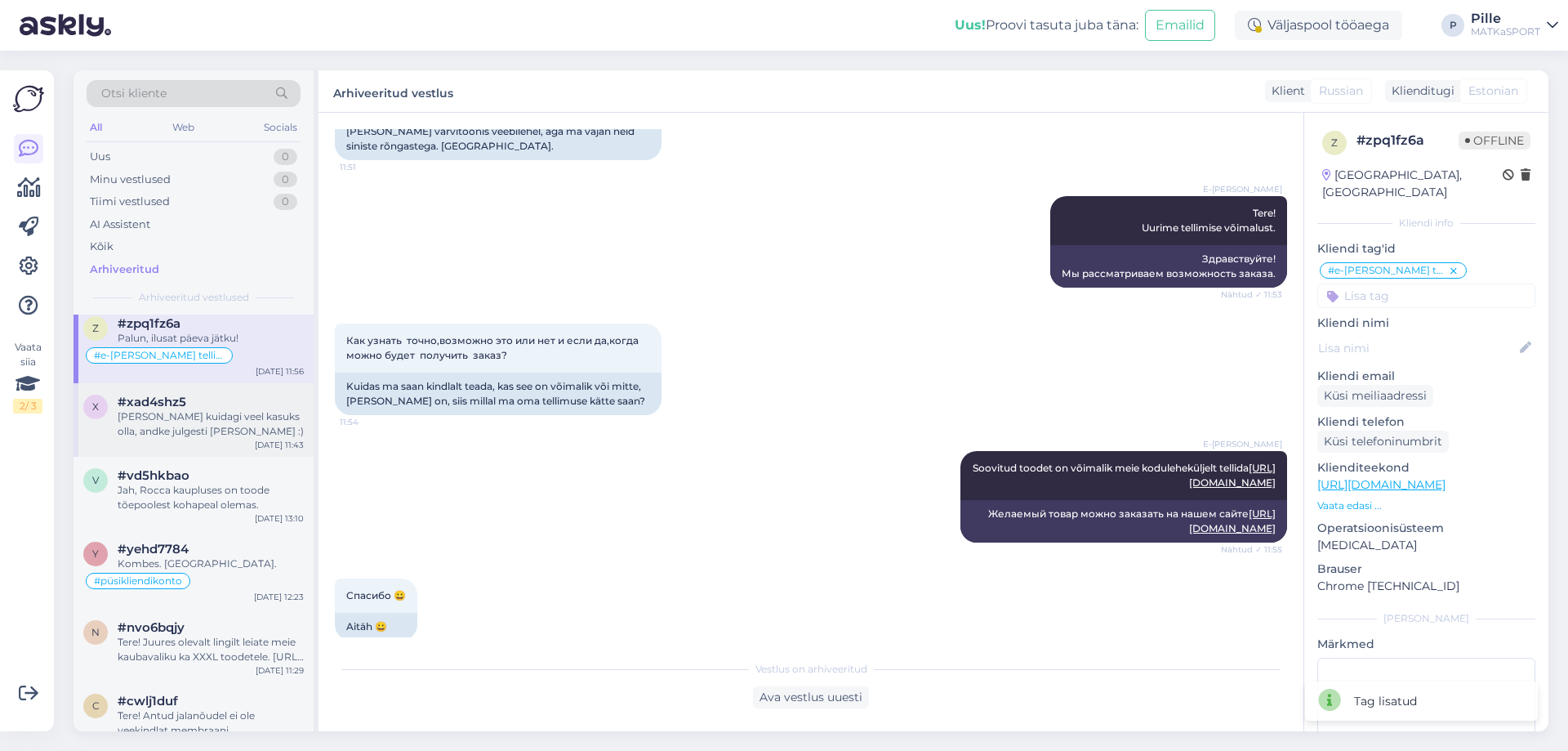
click at [228, 429] on div "[PERSON_NAME] kuidagi veel kasuks olla, andke julgesti [PERSON_NAME] :)" at bounding box center [211, 424] width 186 height 30
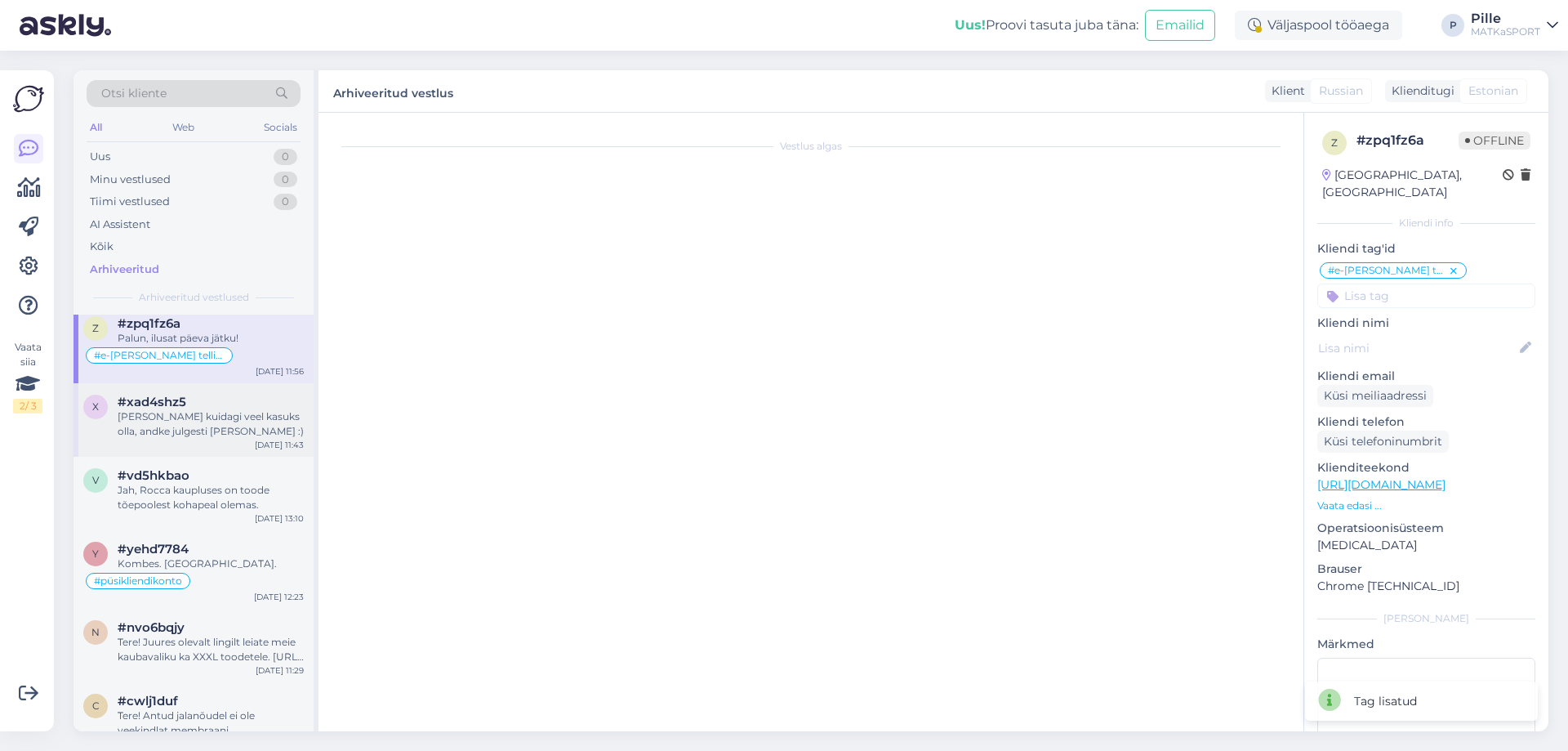
scroll to position [0, 0]
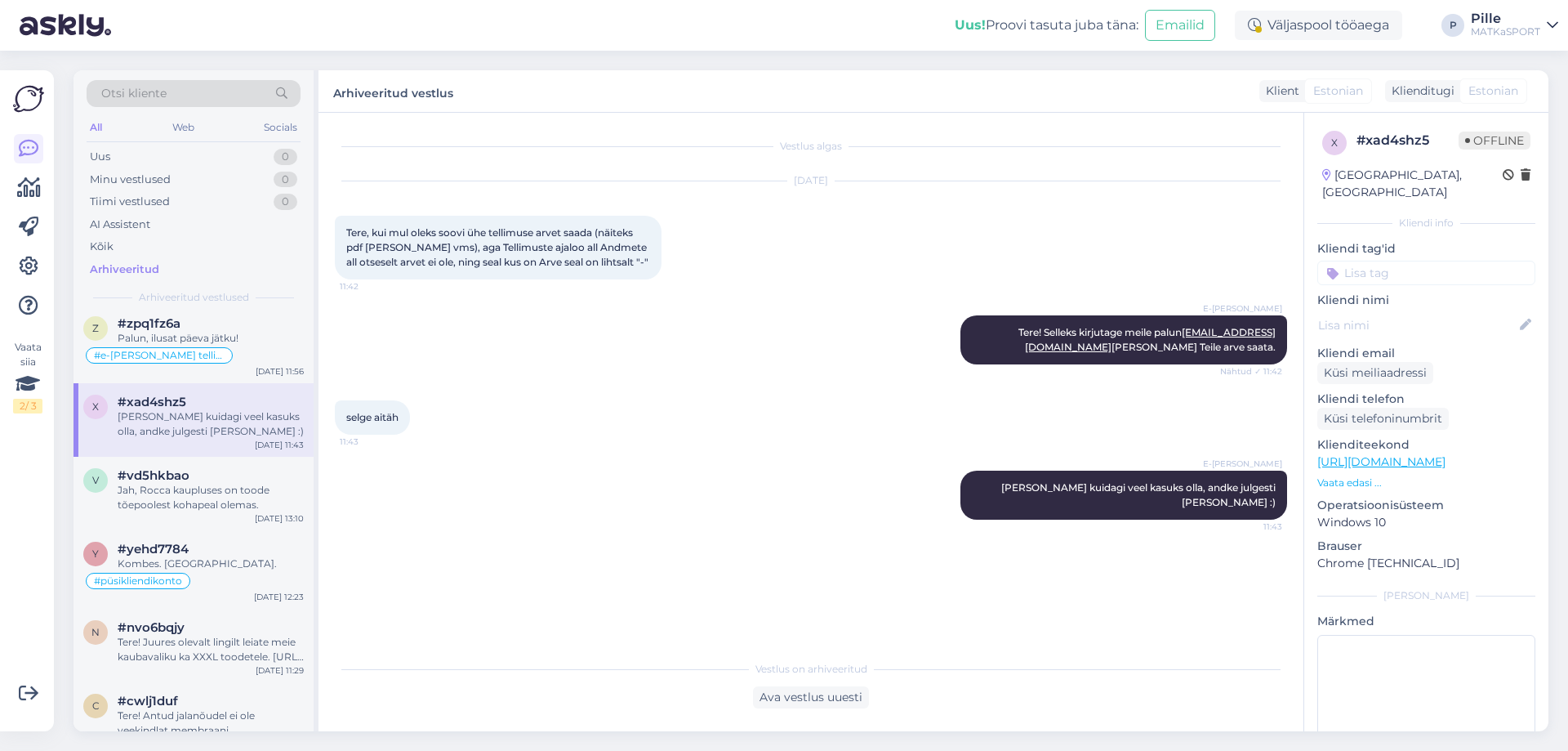
click at [1466, 260] on input at bounding box center [1426, 272] width 218 height 25
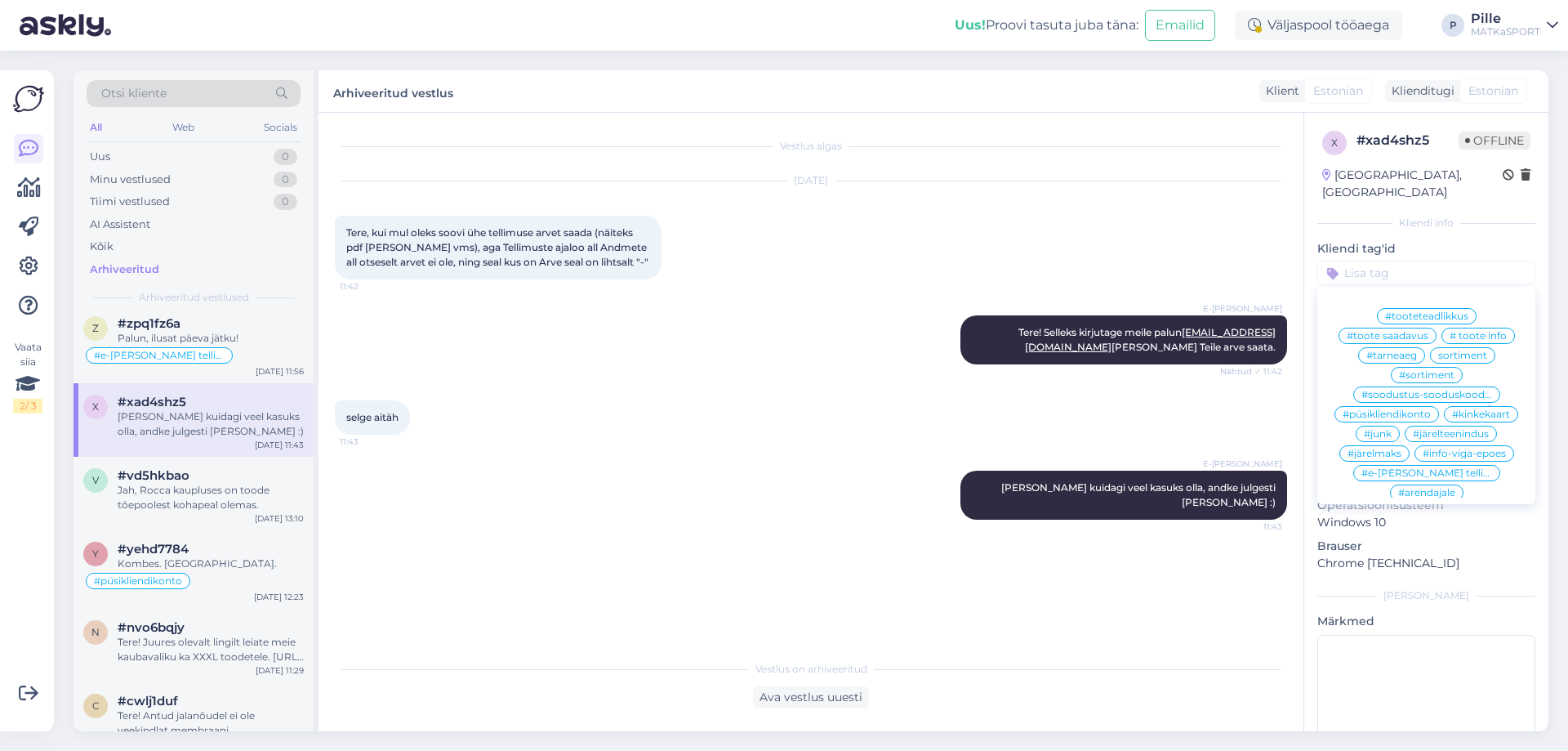
click at [1361, 468] on span "#e-[PERSON_NAME] tellimus" at bounding box center [1427, 473] width 131 height 10
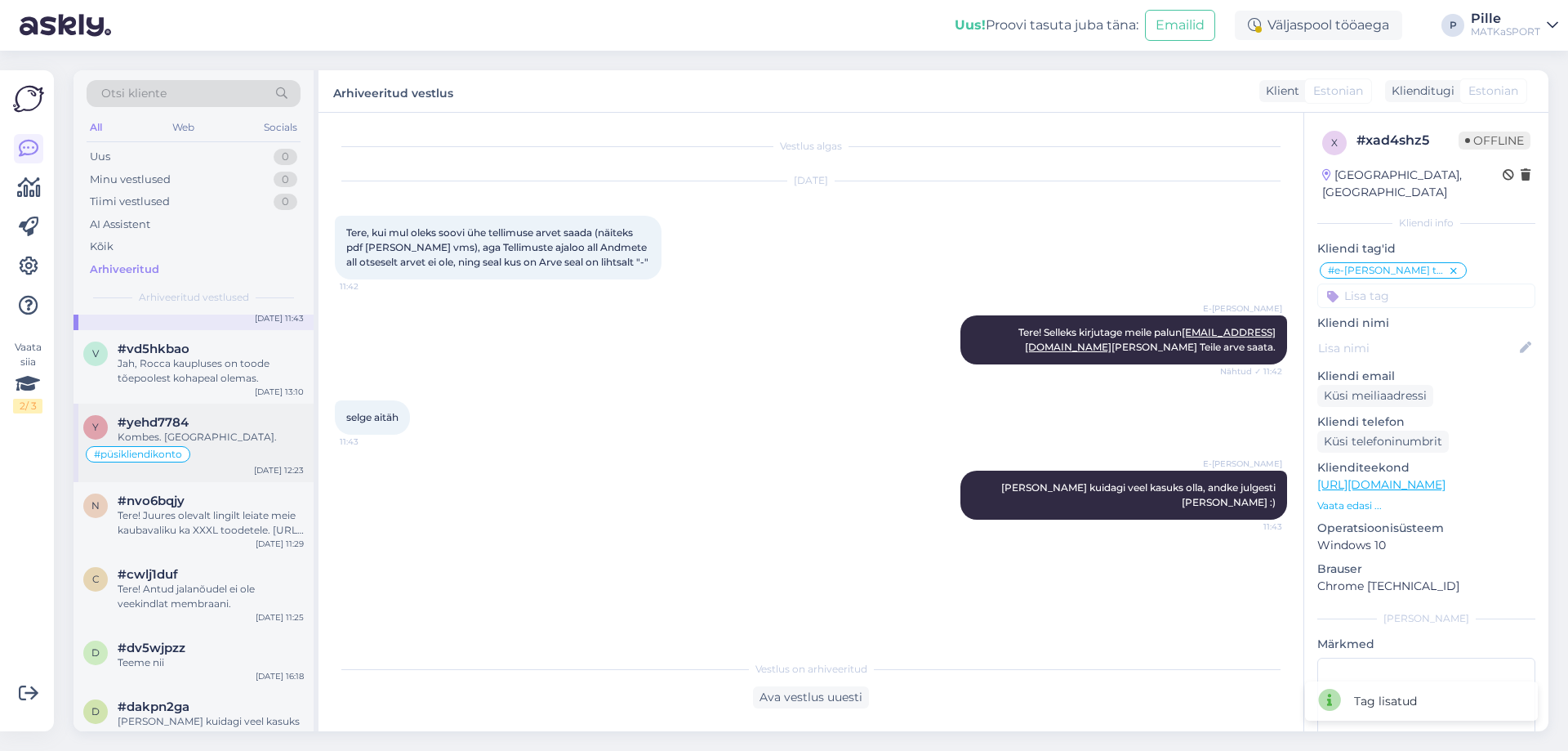
scroll to position [1388, 0]
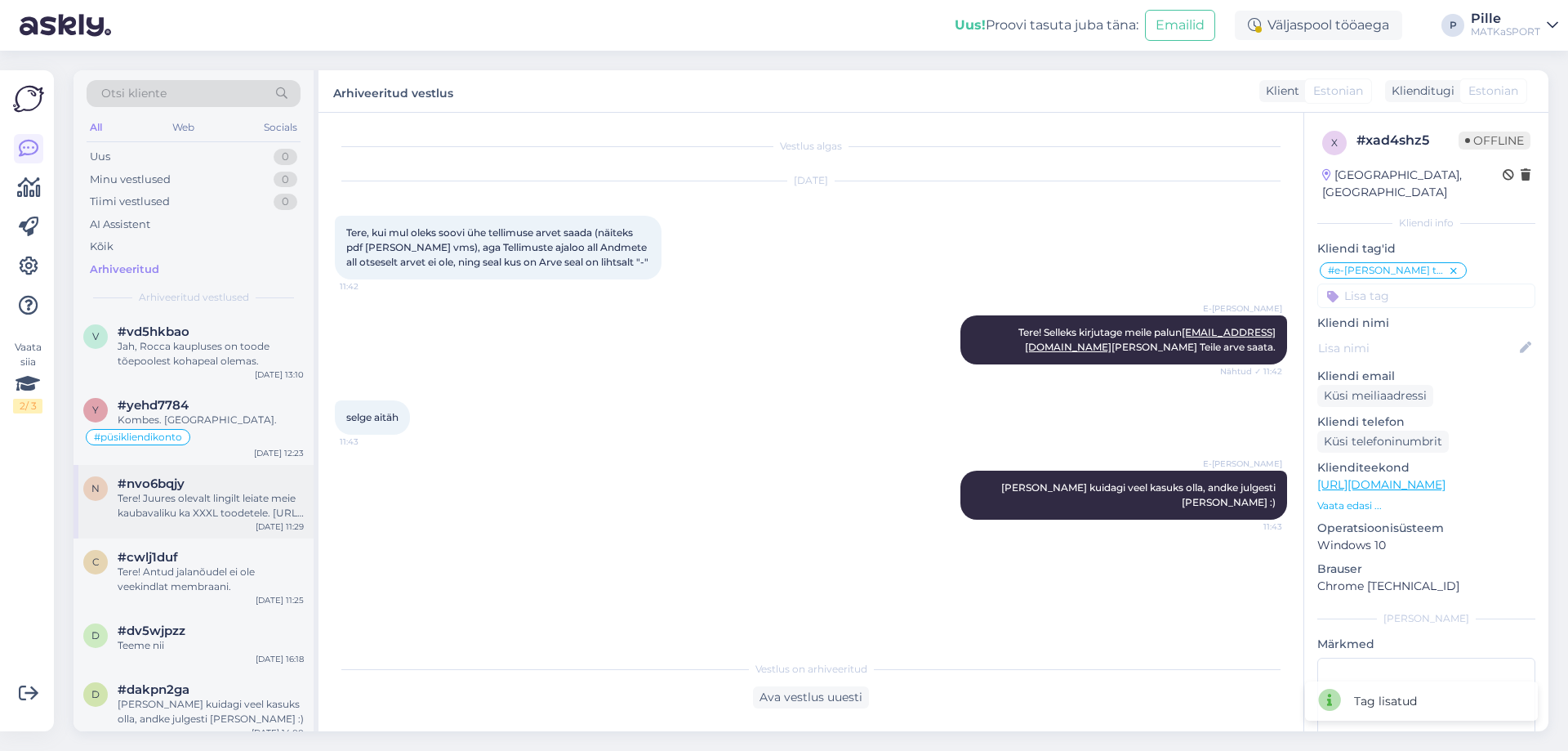
click at [232, 508] on div "Tere! Juures olevalt lingilt leiate meie kaubavaliku ka XXXL toodetele. [URL][D…" at bounding box center [211, 506] width 186 height 30
type textarea "Otsinguga saab ka, aga konkreetsema valiku leiab kui Kategoori lehel näiteks "j…"
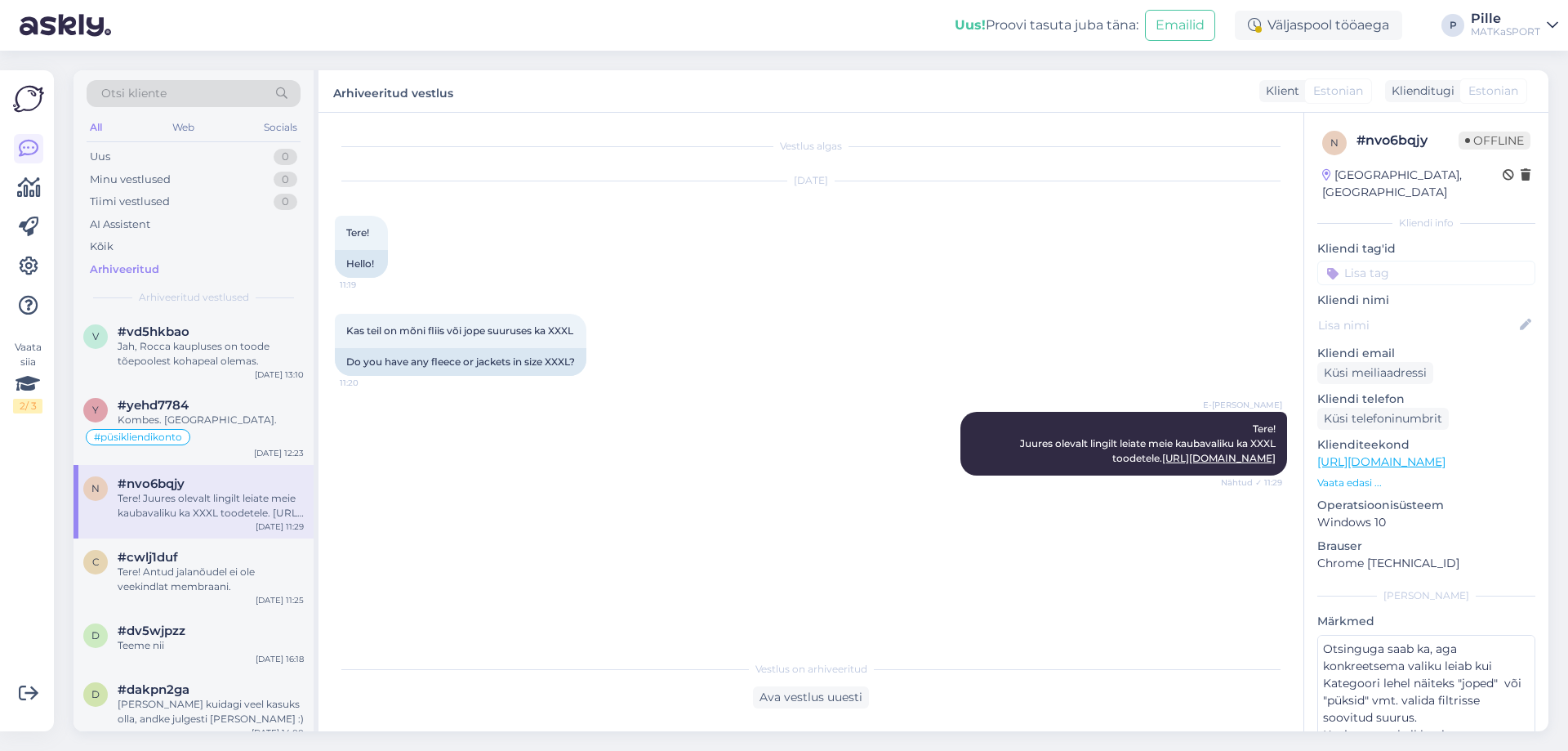
click at [1379, 260] on input at bounding box center [1426, 272] width 218 height 25
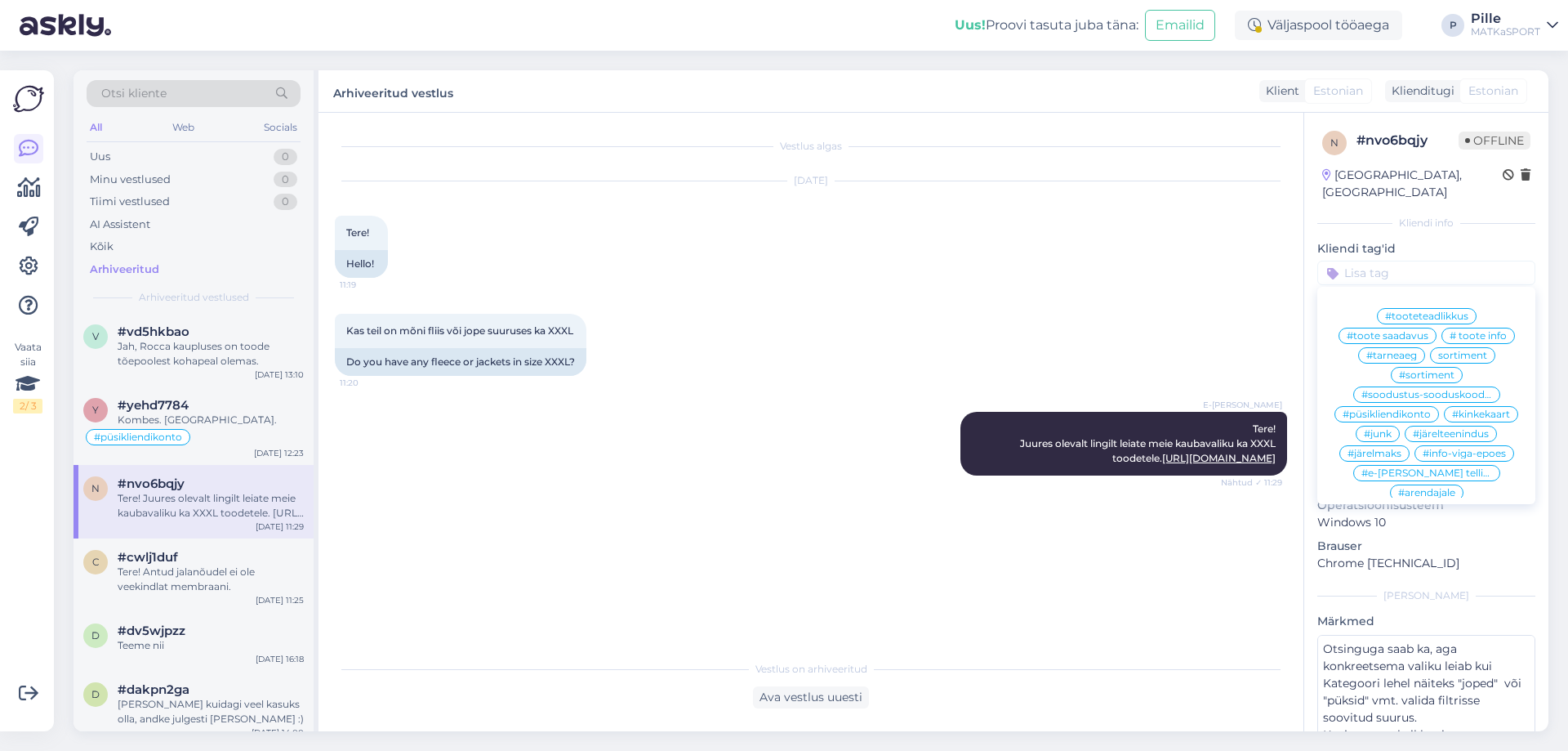
click at [1386, 330] on span "#toote saadavus" at bounding box center [1387, 335] width 82 height 10
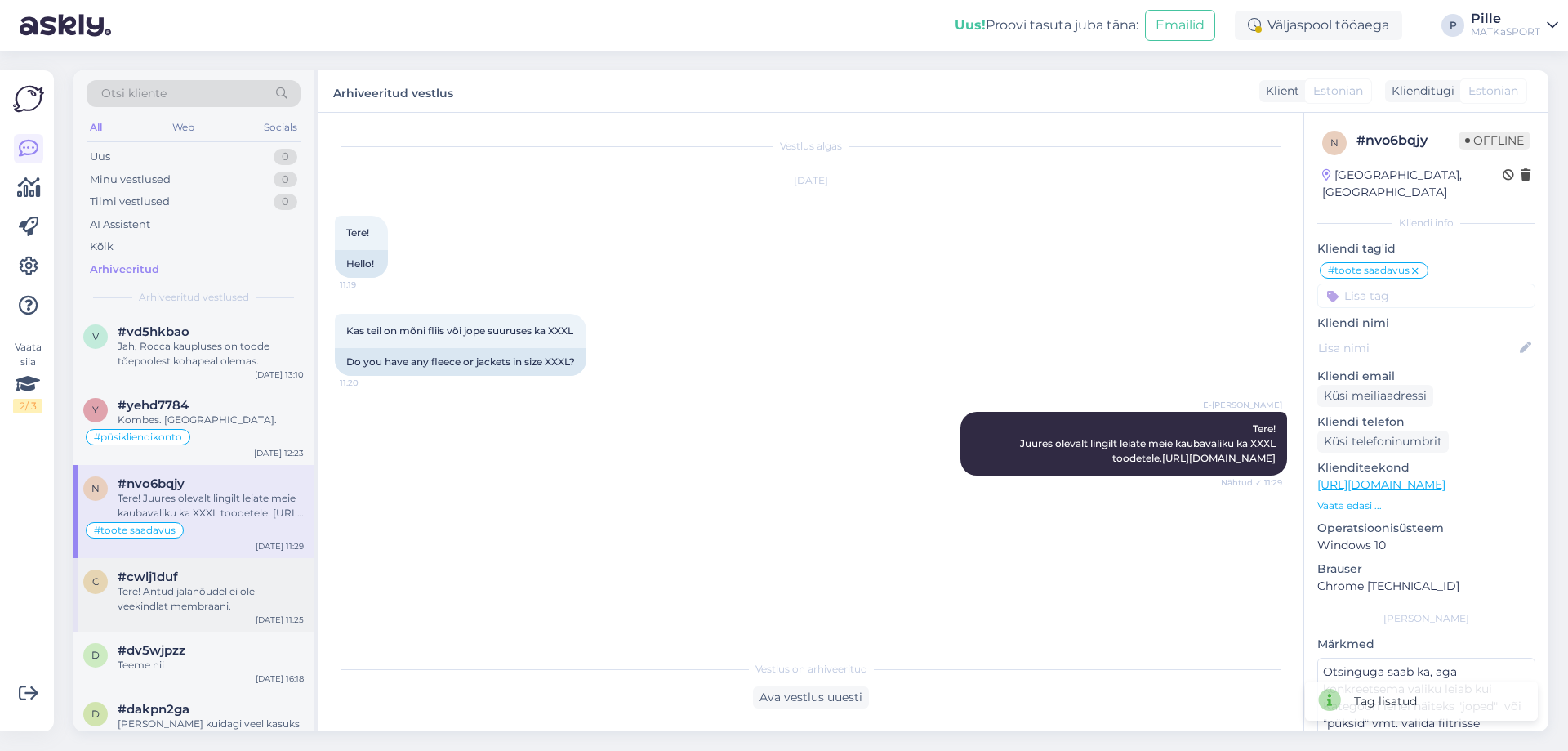
click at [227, 588] on div "Tere! Antud jalanõudel ei ole veekindlat membraani." at bounding box center [211, 599] width 186 height 30
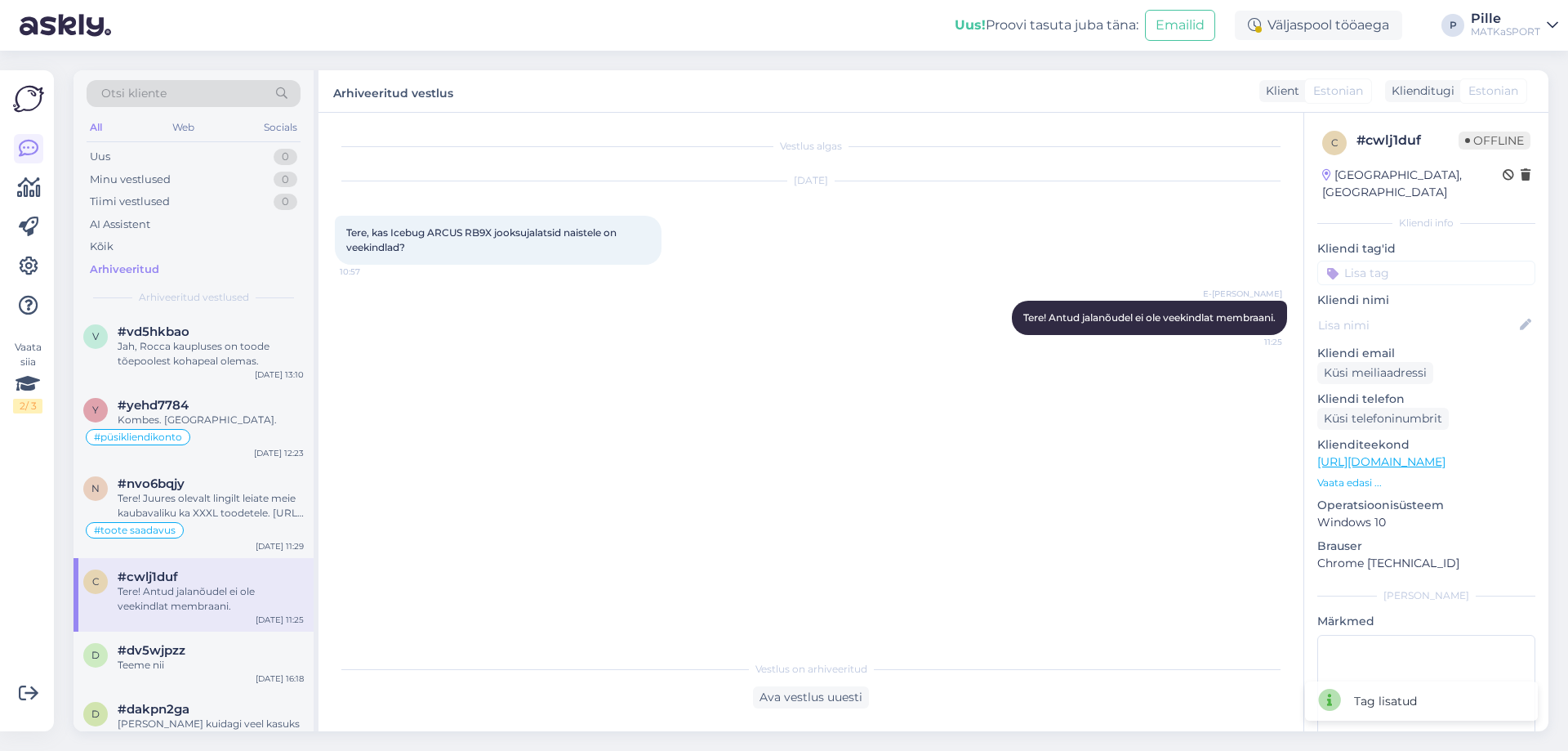
click at [1395, 260] on input at bounding box center [1426, 272] width 218 height 25
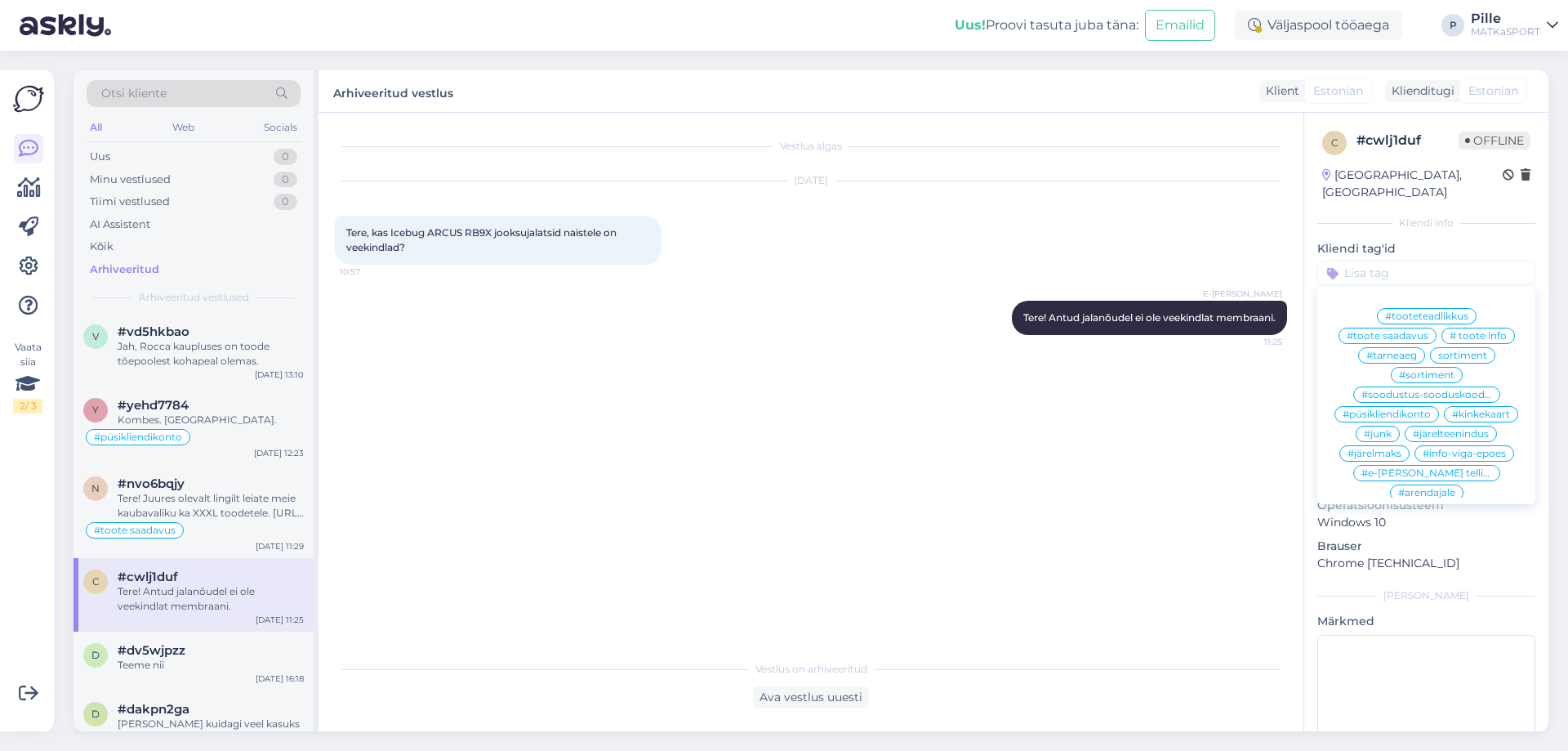
click at [1497, 330] on span "# toote info" at bounding box center [1478, 335] width 57 height 10
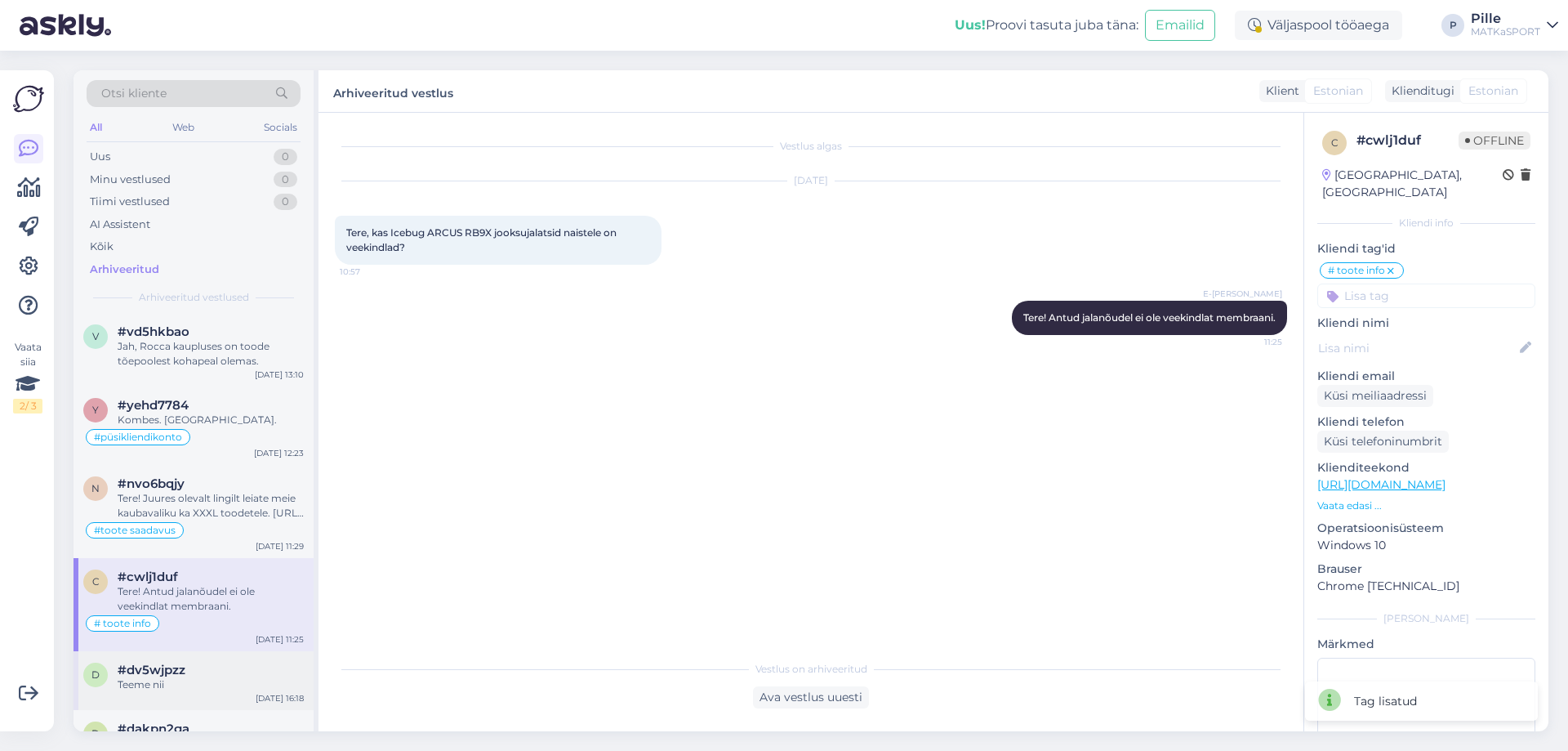
click at [138, 690] on div "Teeme nii" at bounding box center [211, 684] width 186 height 15
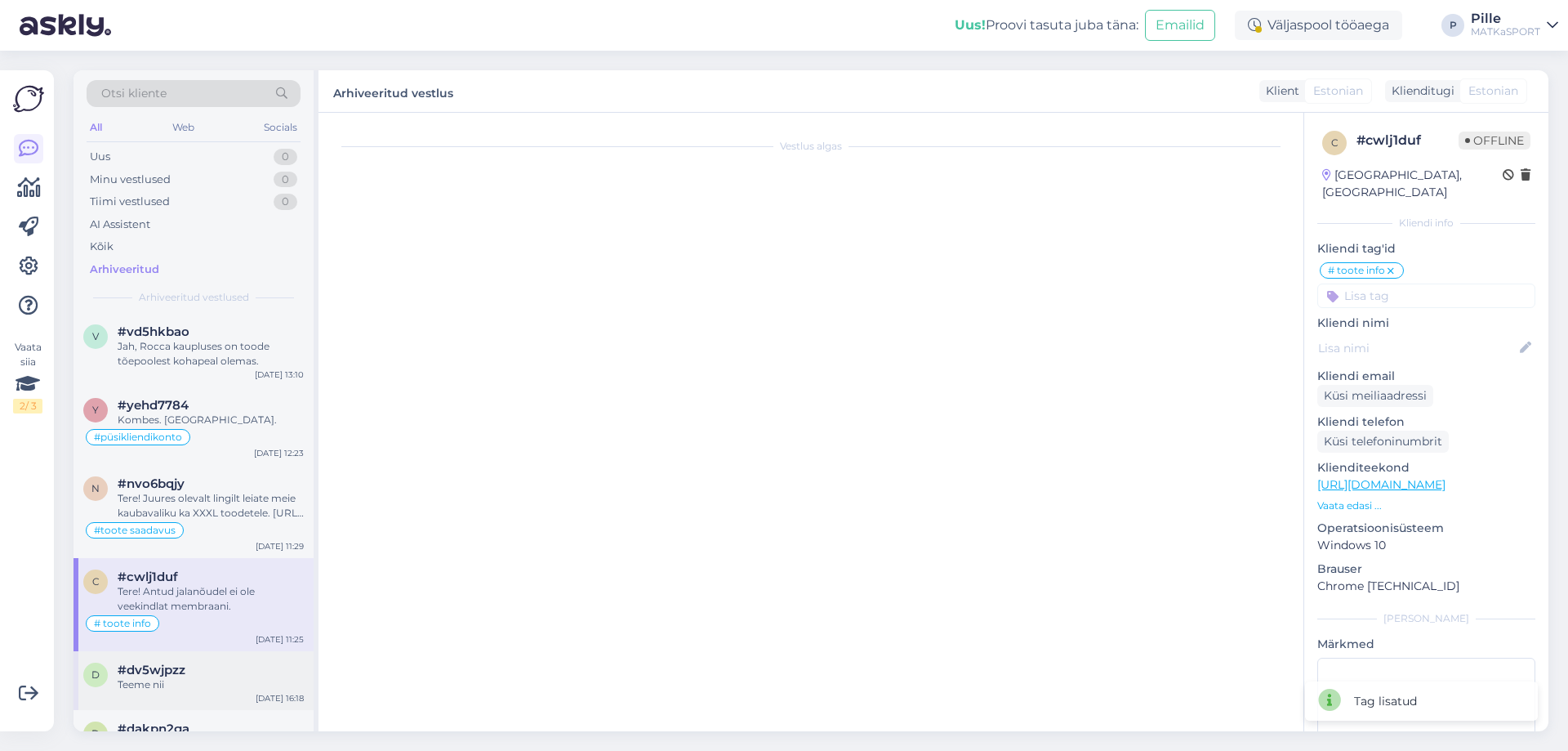
scroll to position [85, 0]
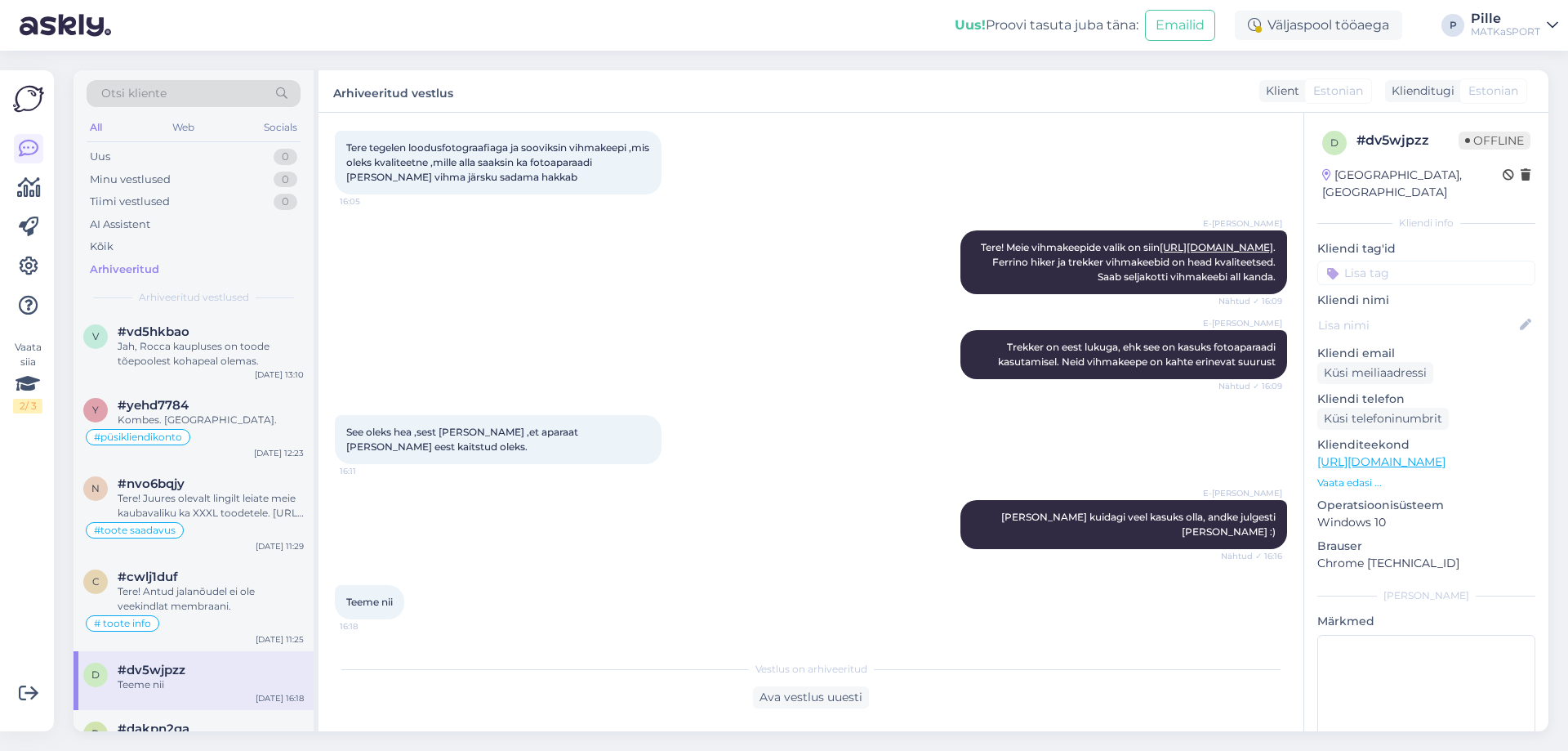
click at [1424, 260] on input at bounding box center [1426, 272] width 218 height 25
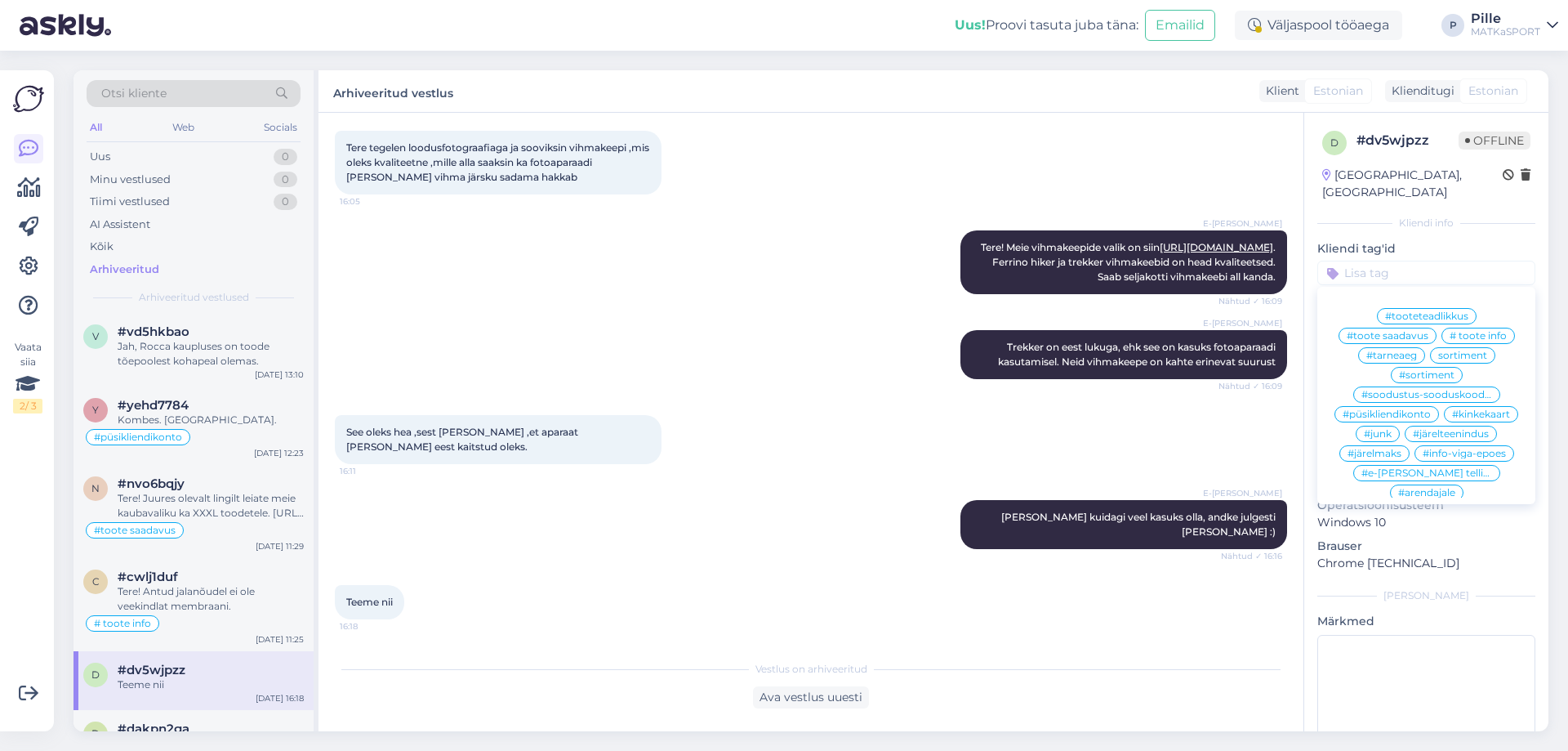
click at [1495, 330] on span "# toote info" at bounding box center [1478, 335] width 57 height 10
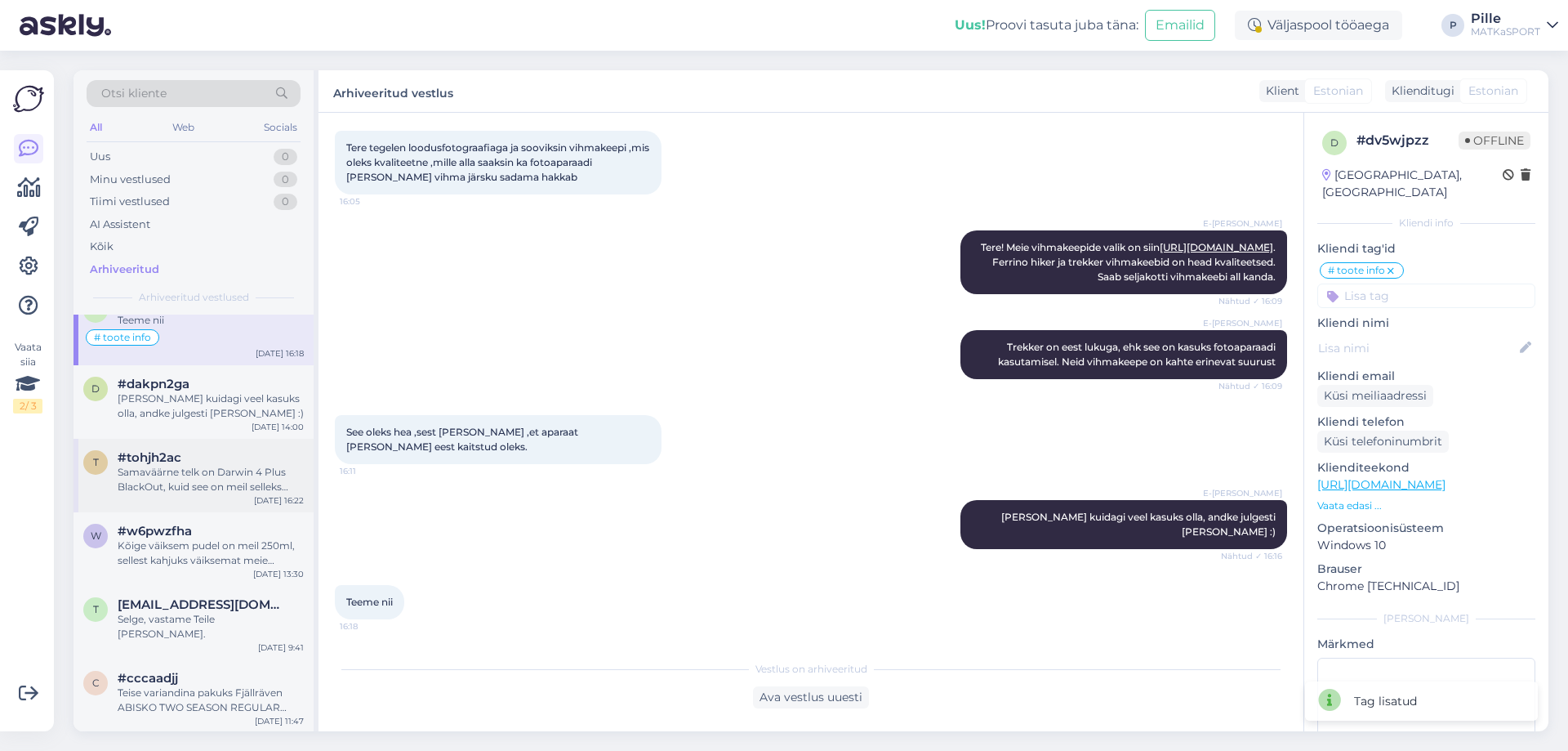
scroll to position [1715, 0]
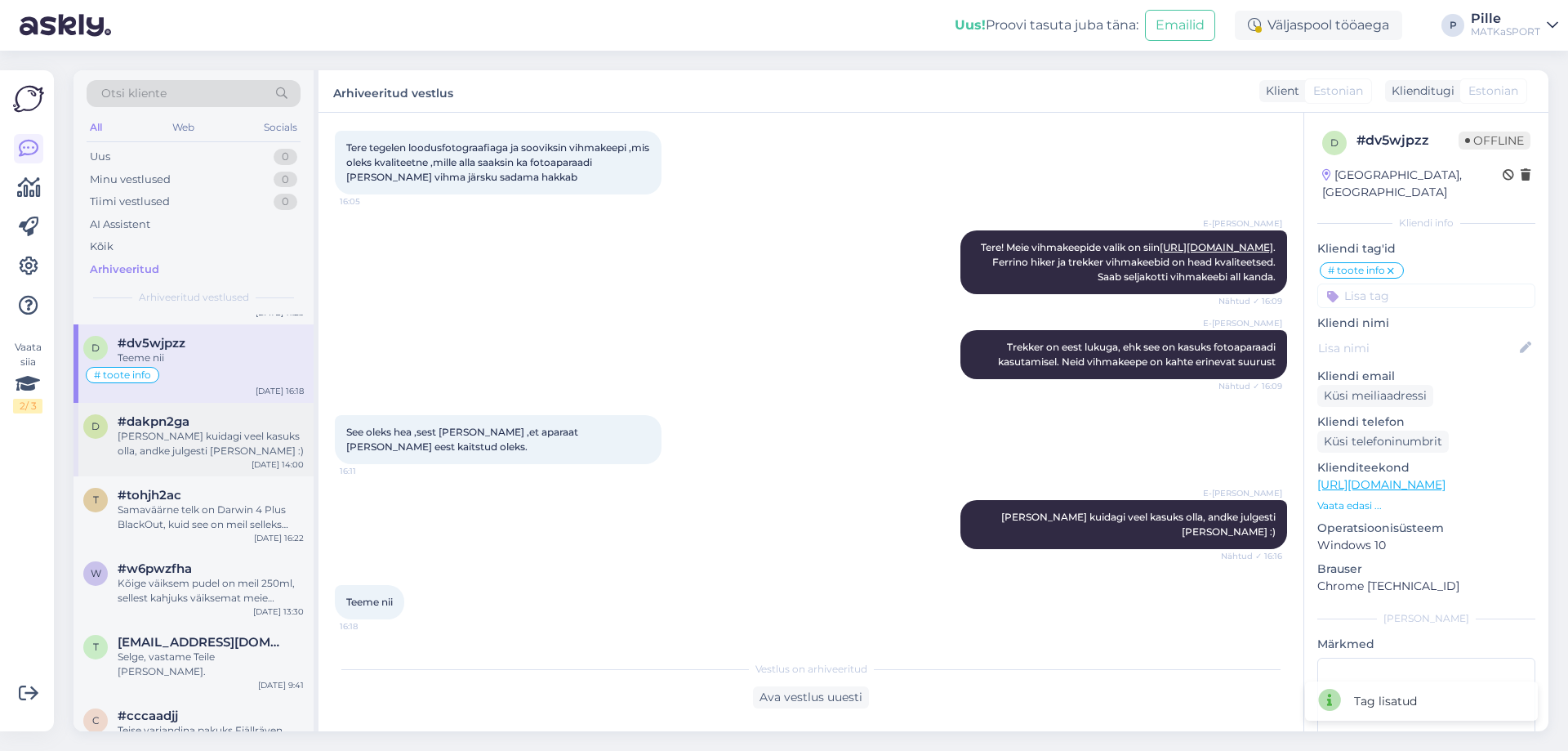
click at [213, 446] on div "[PERSON_NAME] kuidagi veel kasuks olla, andke julgesti [PERSON_NAME] :)" at bounding box center [211, 443] width 186 height 30
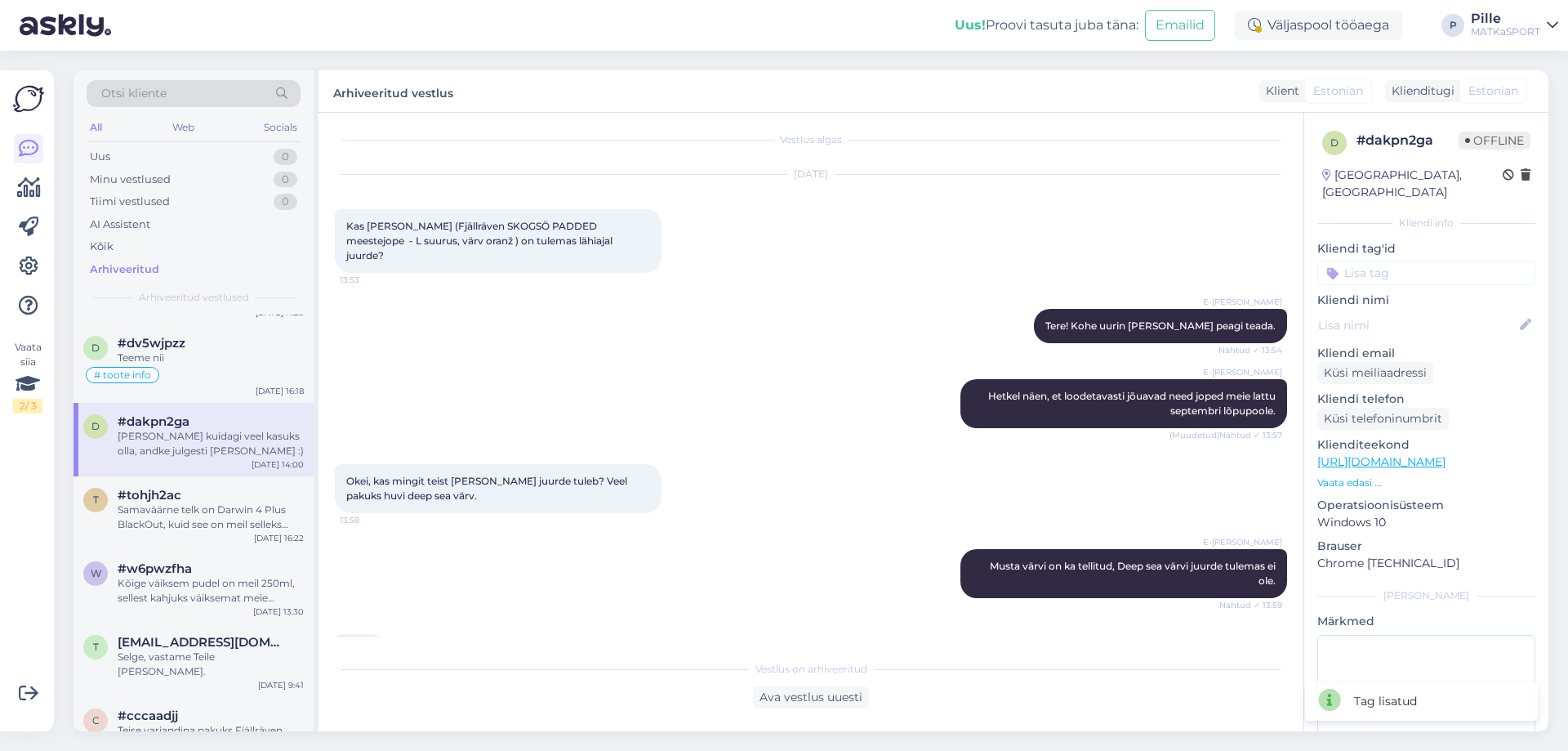
scroll to position [0, 0]
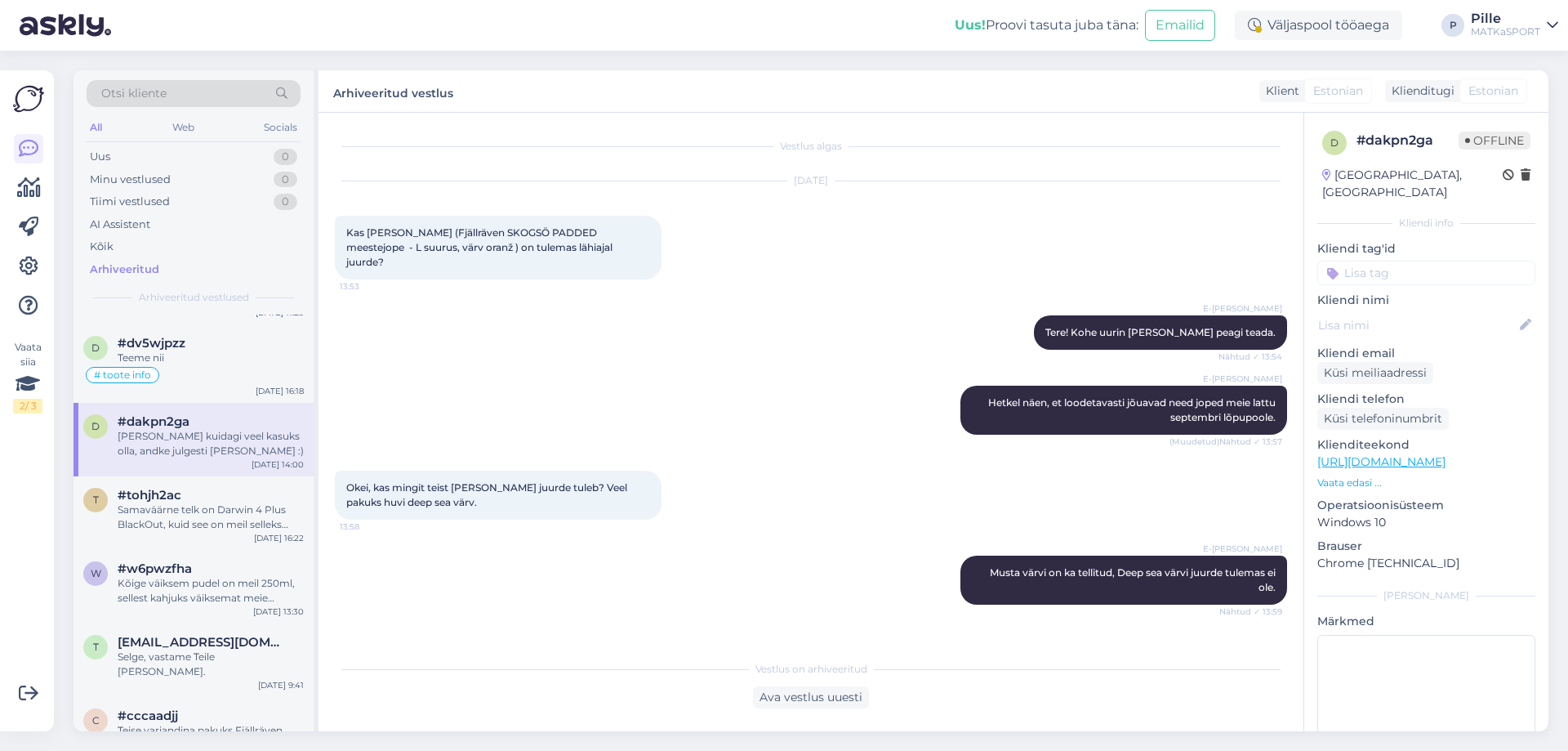
click at [1424, 260] on input at bounding box center [1426, 272] width 218 height 25
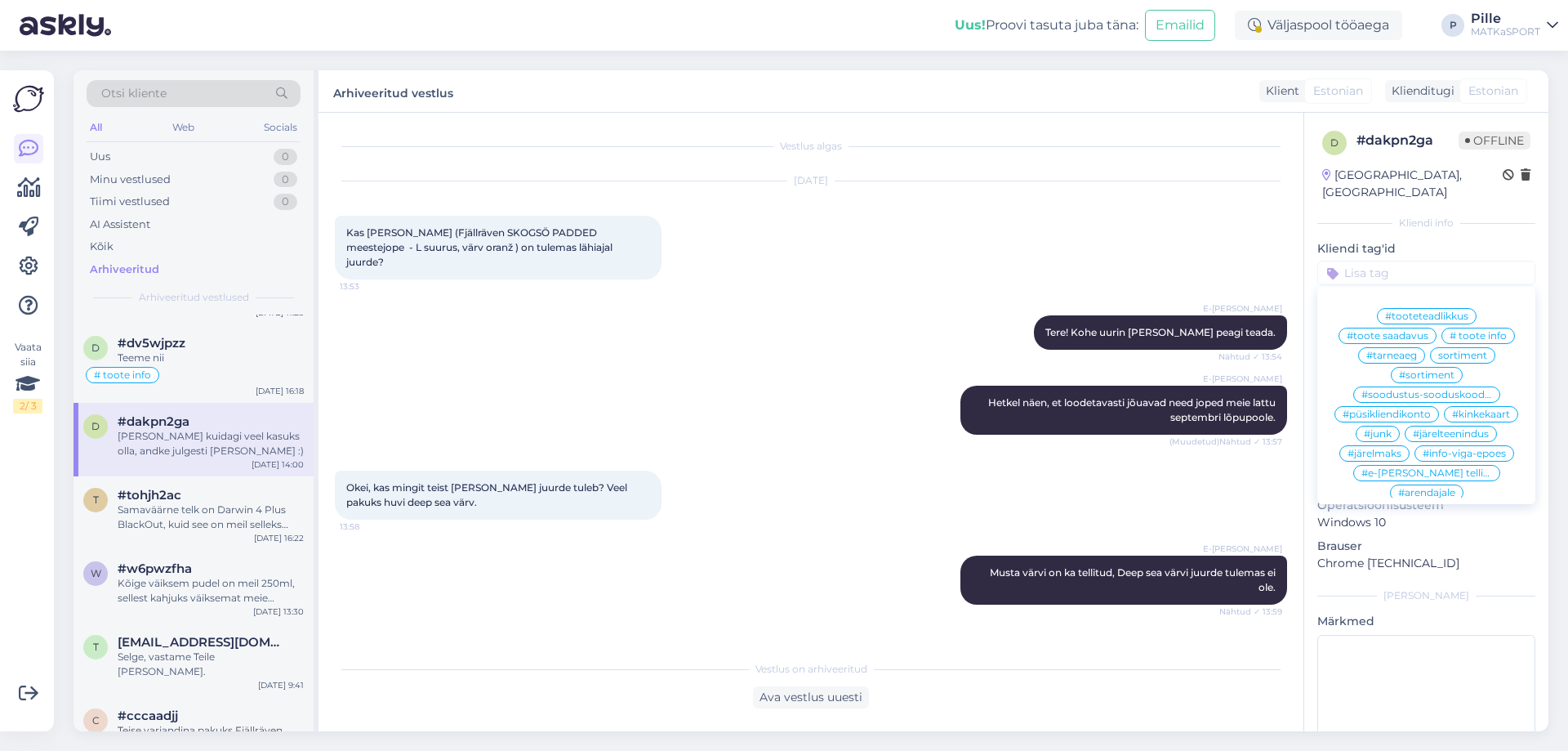
click at [1410, 330] on span "#toote saadavus" at bounding box center [1387, 335] width 82 height 10
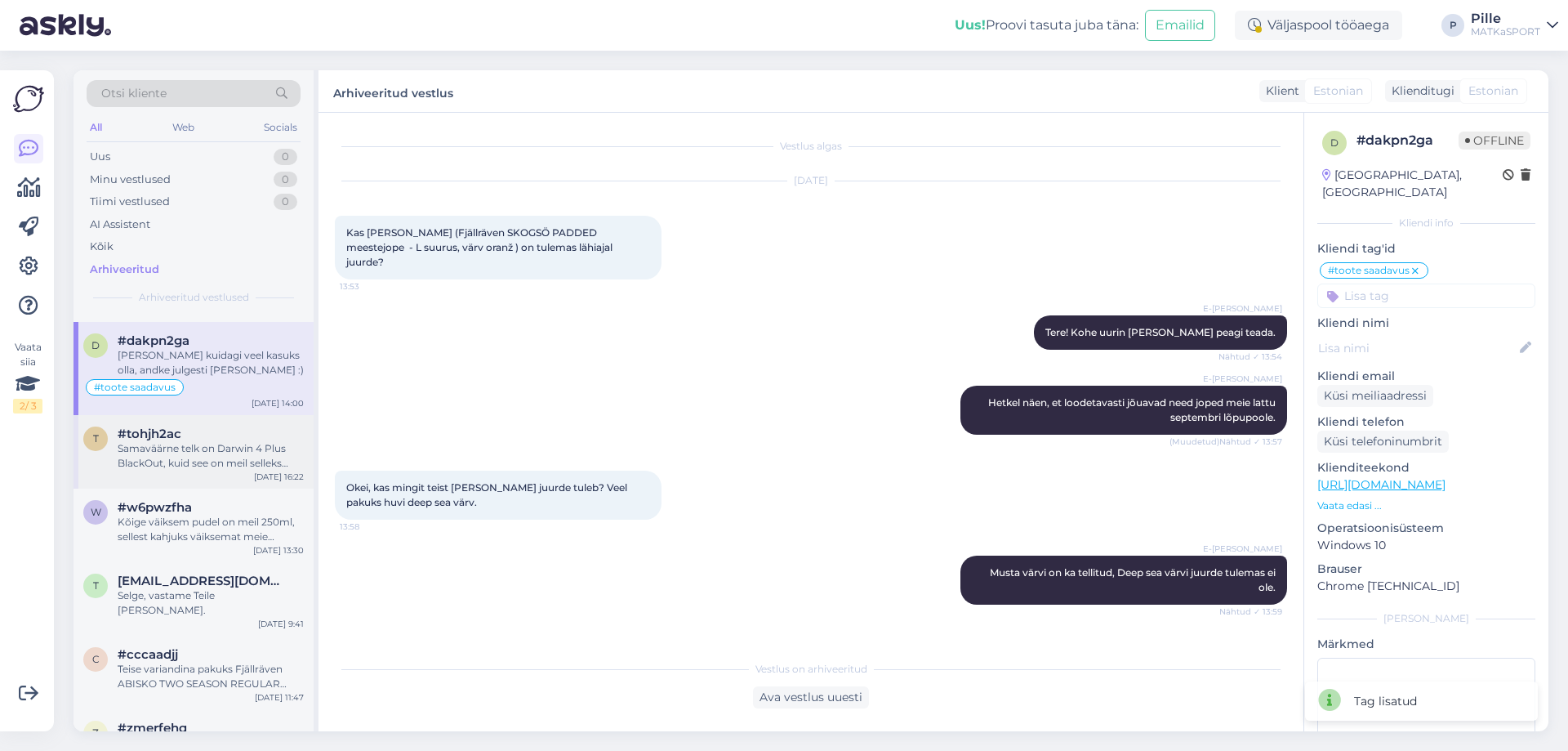
scroll to position [1797, 0]
click at [215, 456] on div "Samaväärne telk on Darwin 4 Plus BlackOut, kuid see on meil selleks aastaks jub…" at bounding box center [211, 455] width 186 height 30
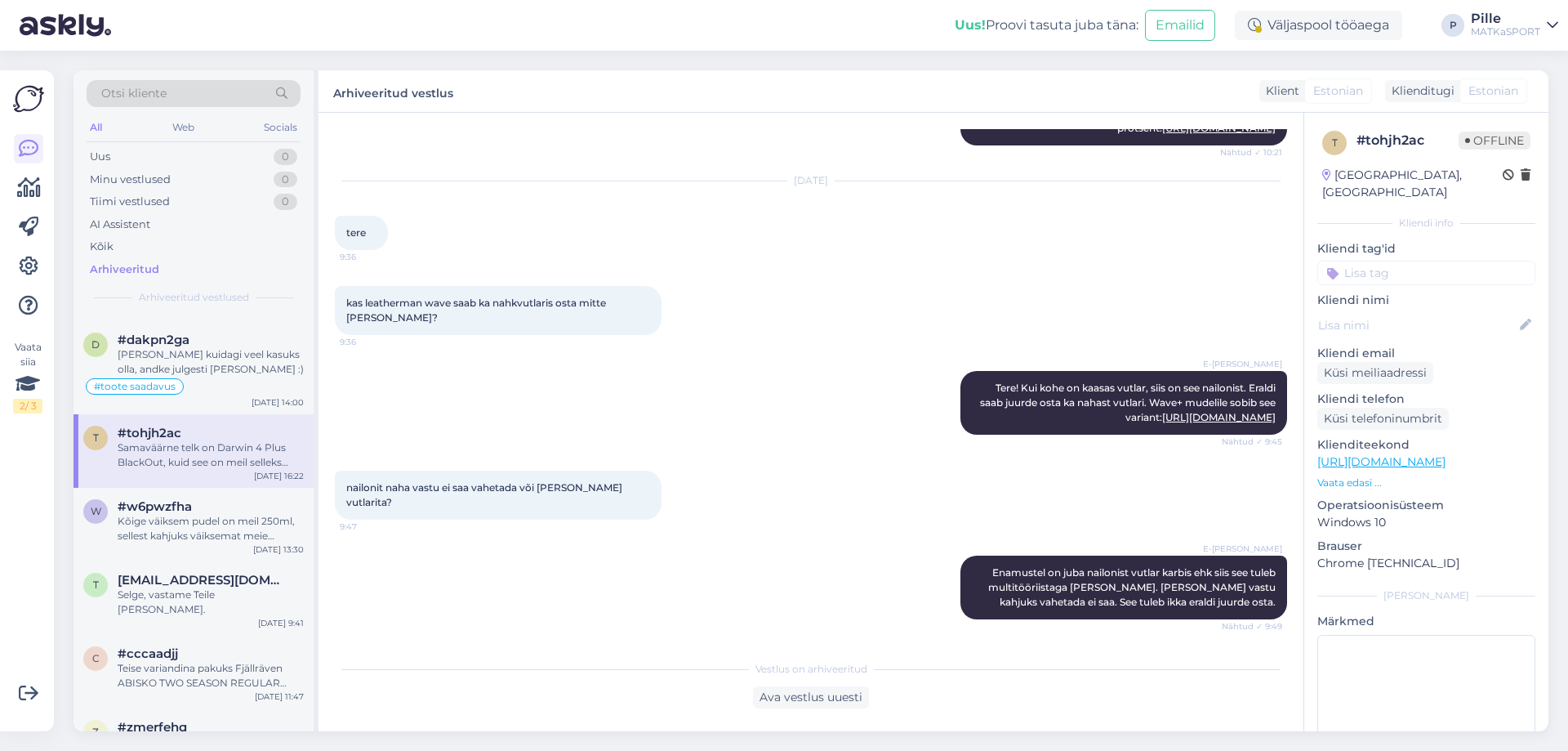
scroll to position [572, 0]
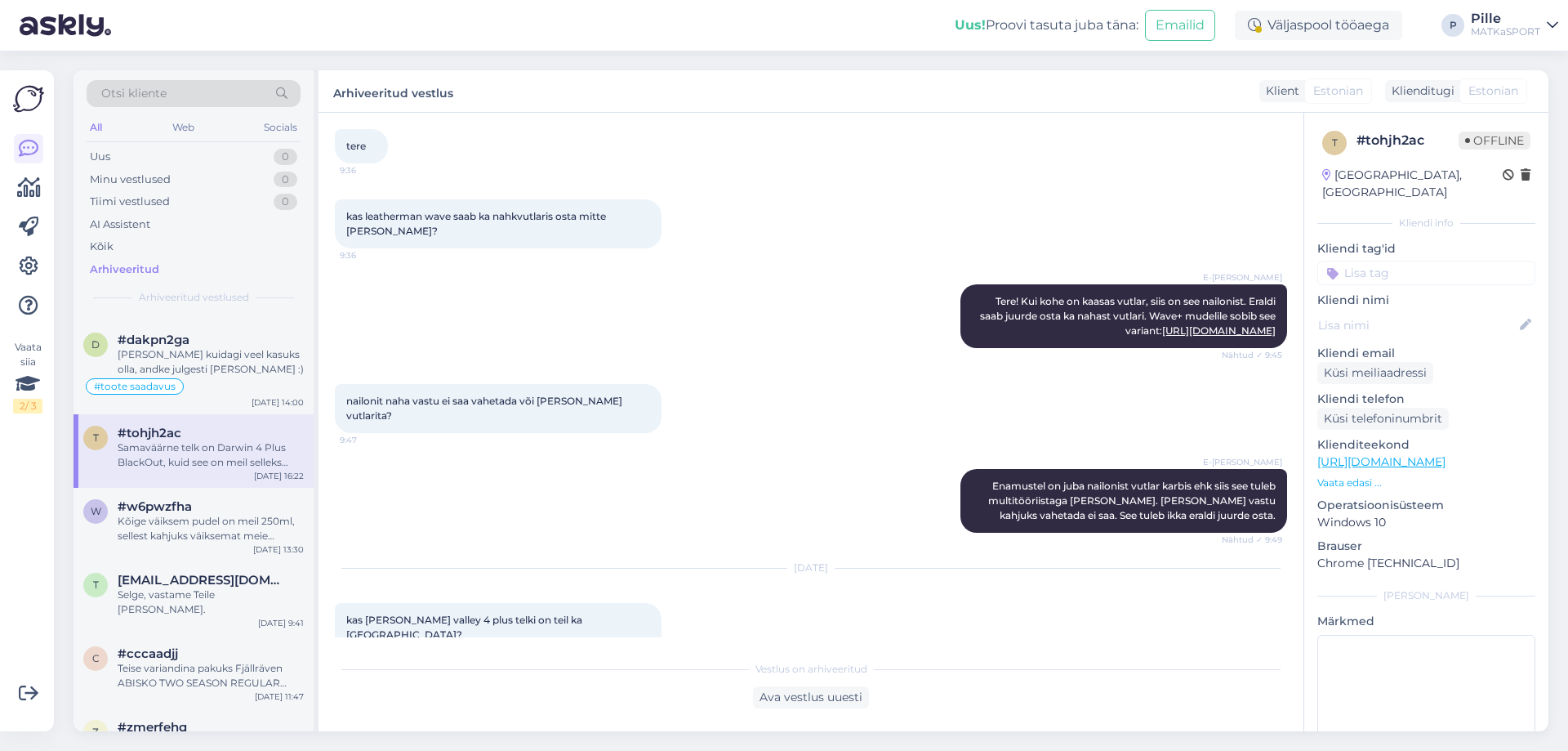
click at [1358, 261] on input at bounding box center [1426, 272] width 218 height 25
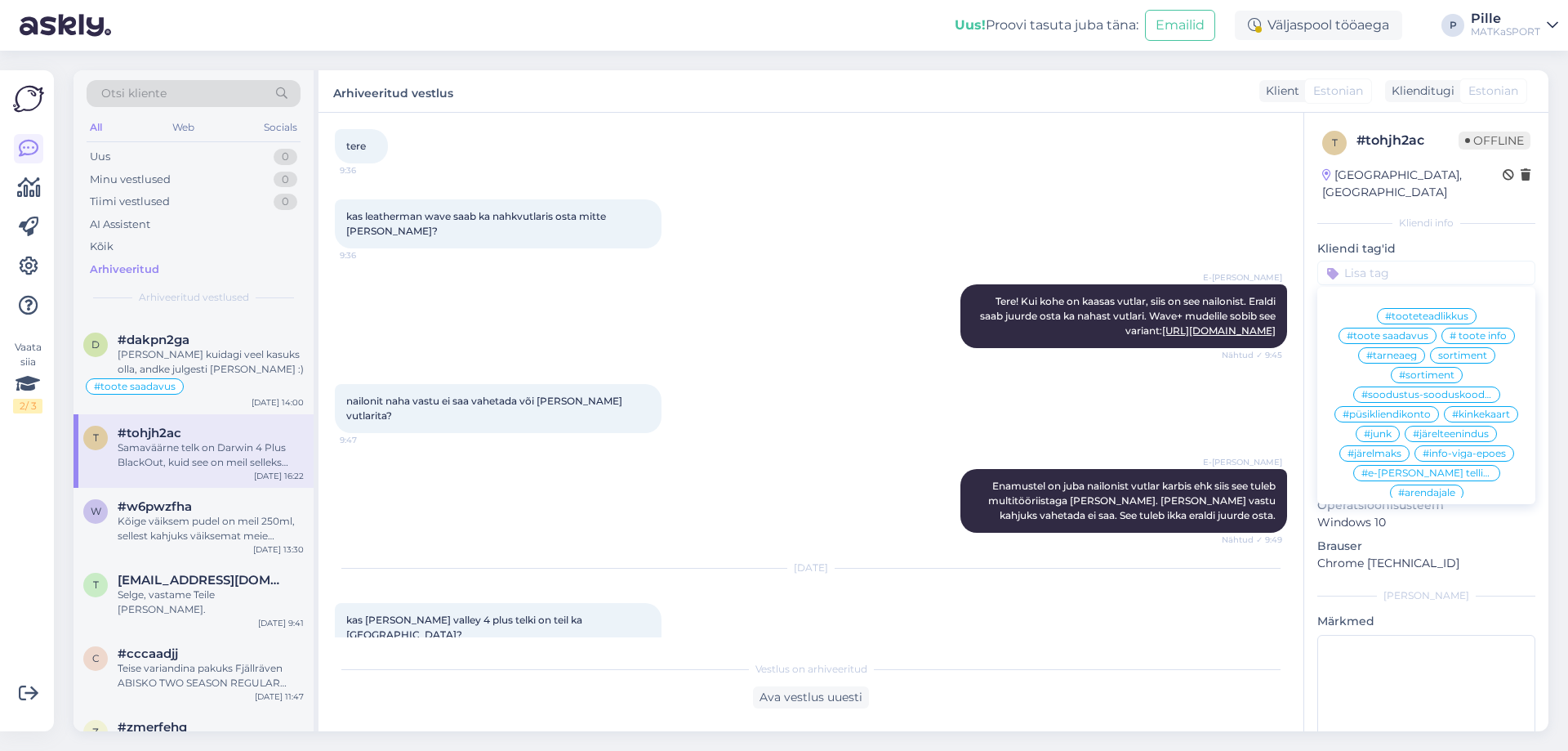
click at [1477, 328] on div "# toote info" at bounding box center [1478, 335] width 73 height 17
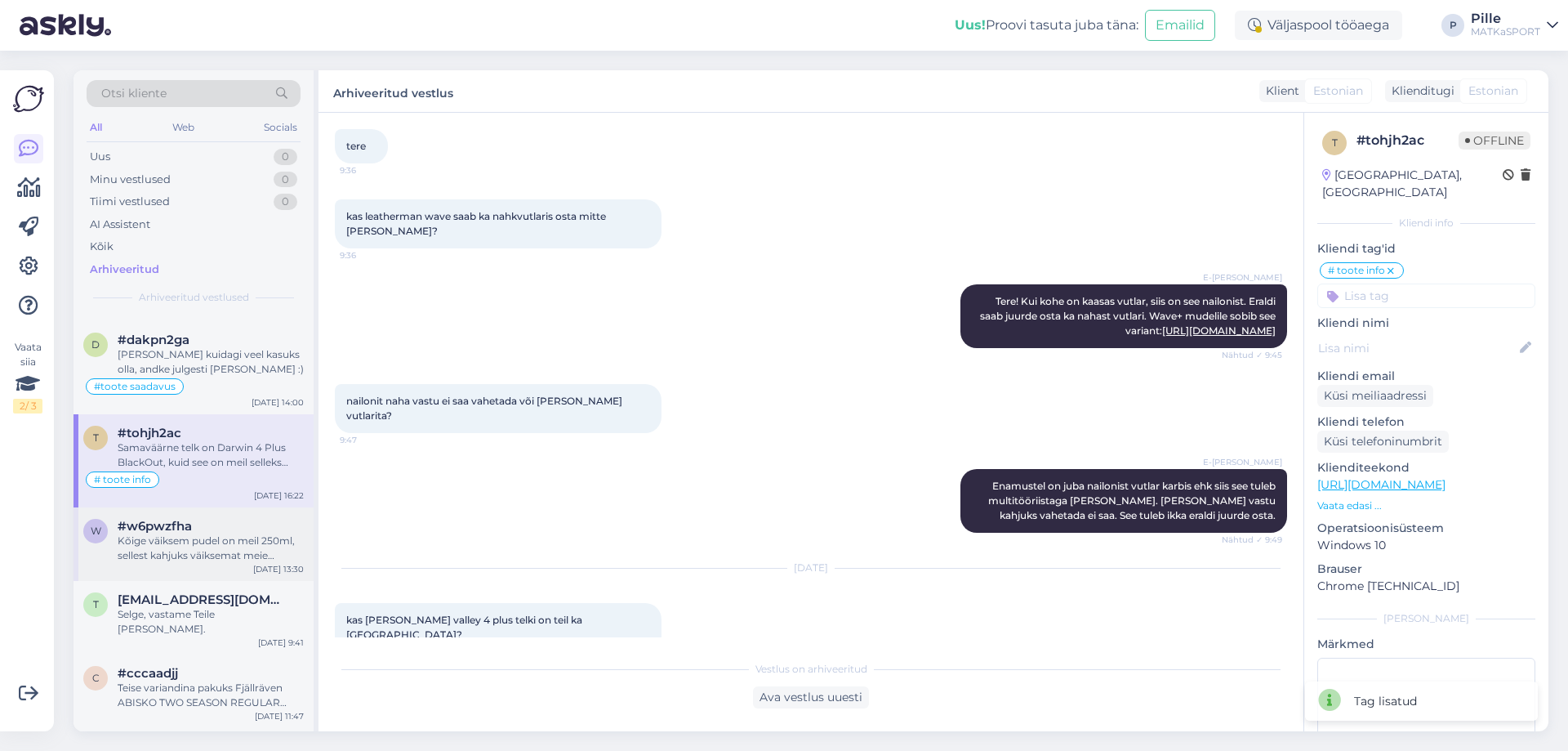
click at [202, 550] on div "Kõige väiksem pudel on meil 250ml, sellest kahjuks väiksemat meie tootevalikus …" at bounding box center [211, 548] width 186 height 30
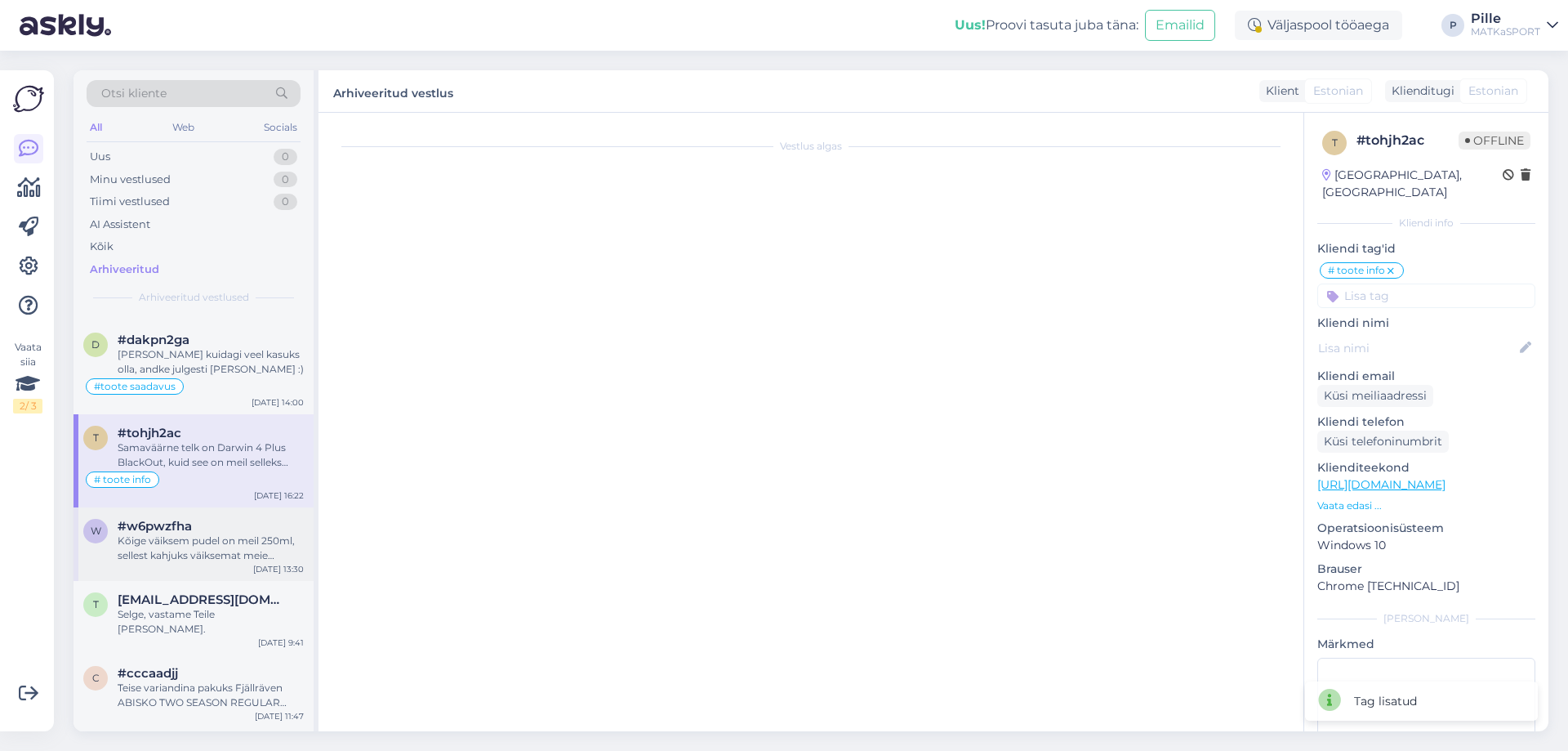
scroll to position [0, 0]
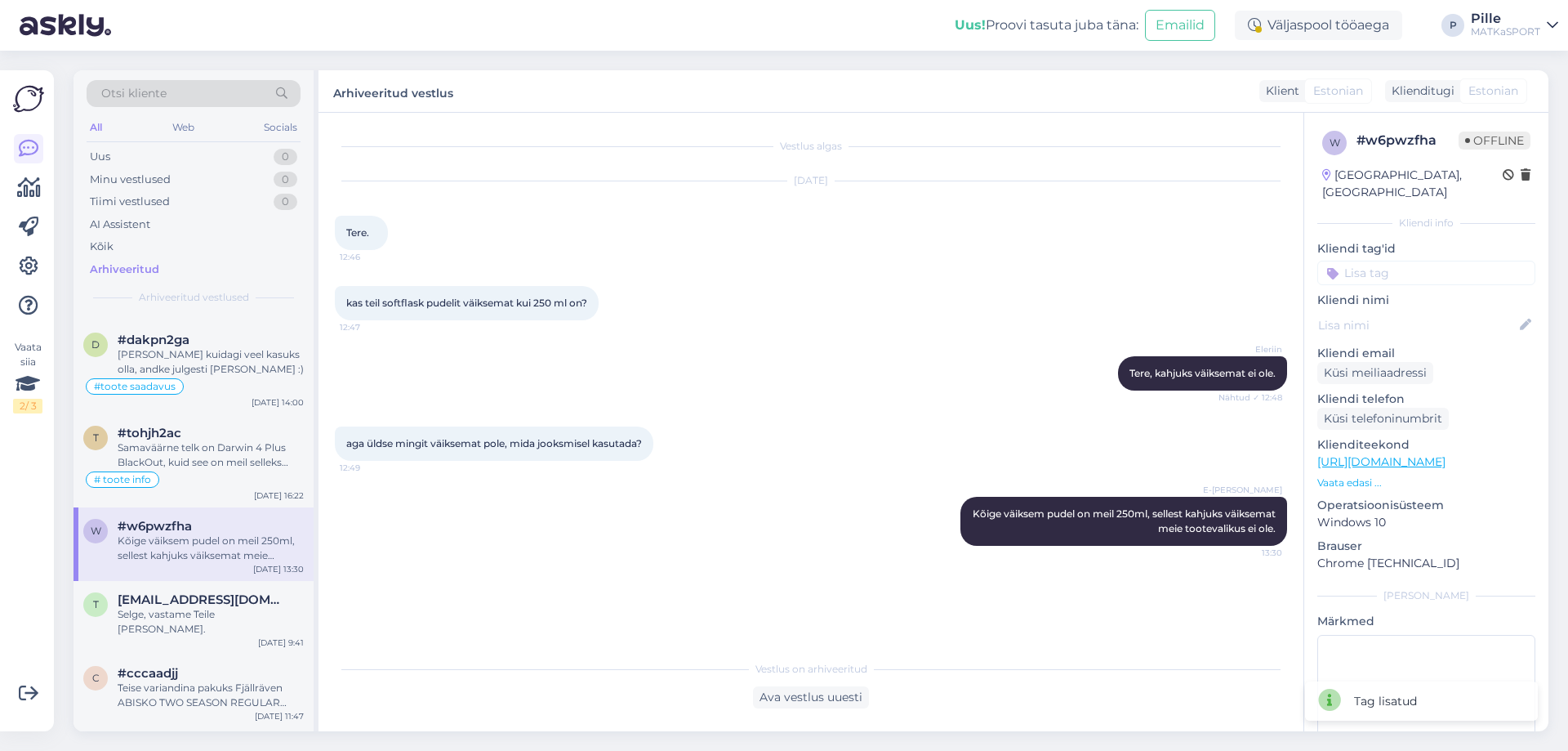
click at [1387, 260] on input at bounding box center [1426, 272] width 218 height 25
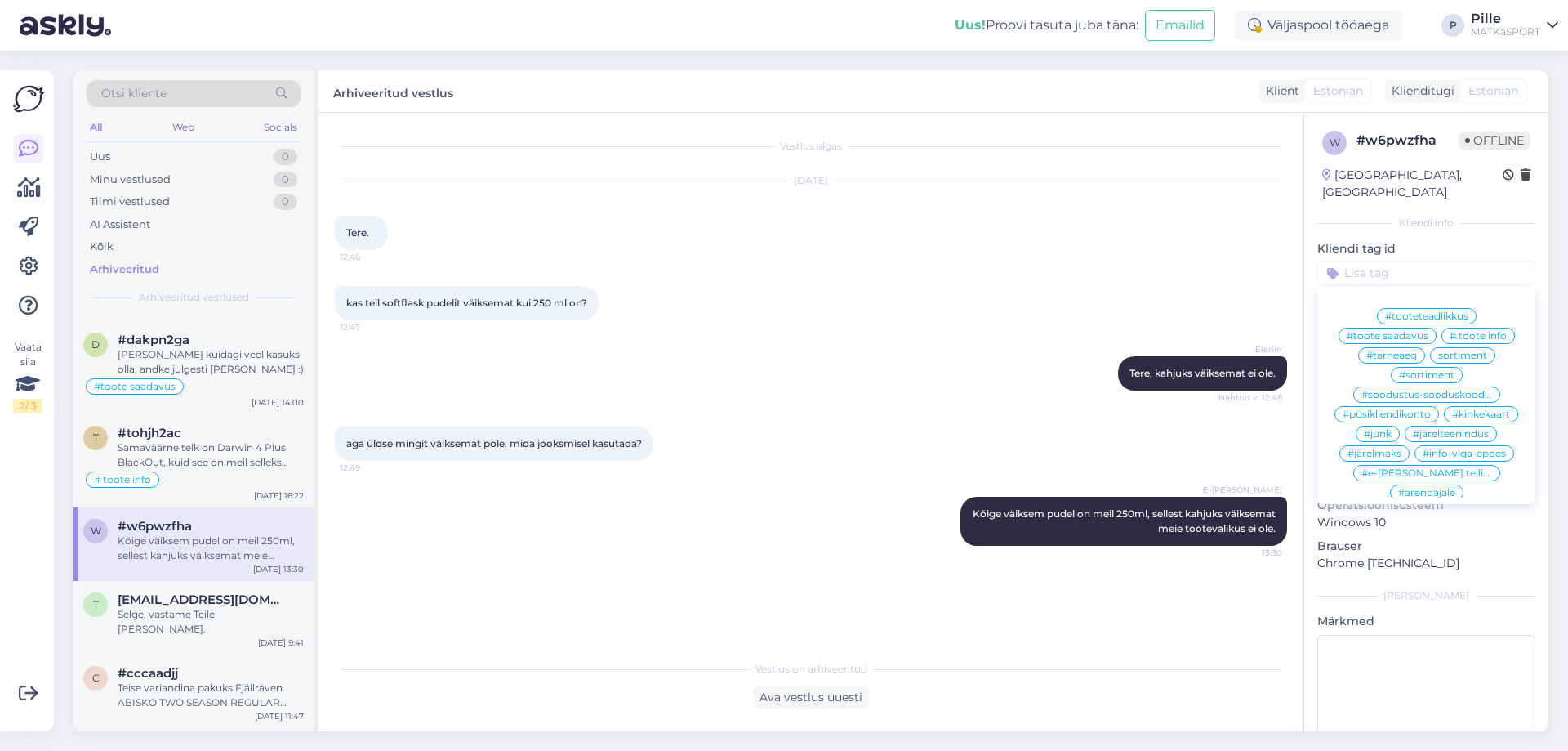
click at [1427, 370] on span "#sortiment" at bounding box center [1427, 375] width 55 height 10
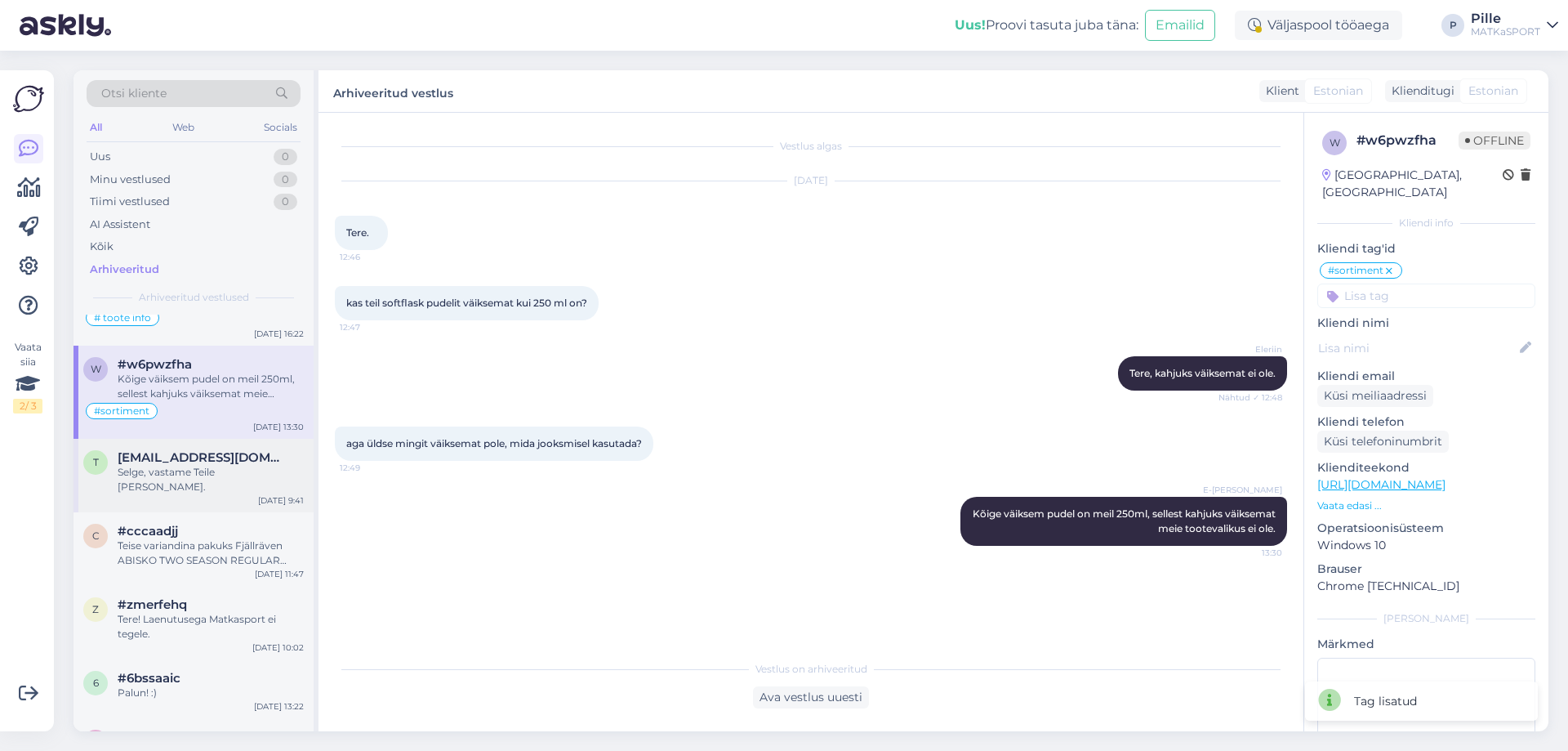
scroll to position [1960, 0]
click at [254, 461] on span "[EMAIL_ADDRESS][DOMAIN_NAME]" at bounding box center [203, 455] width 170 height 15
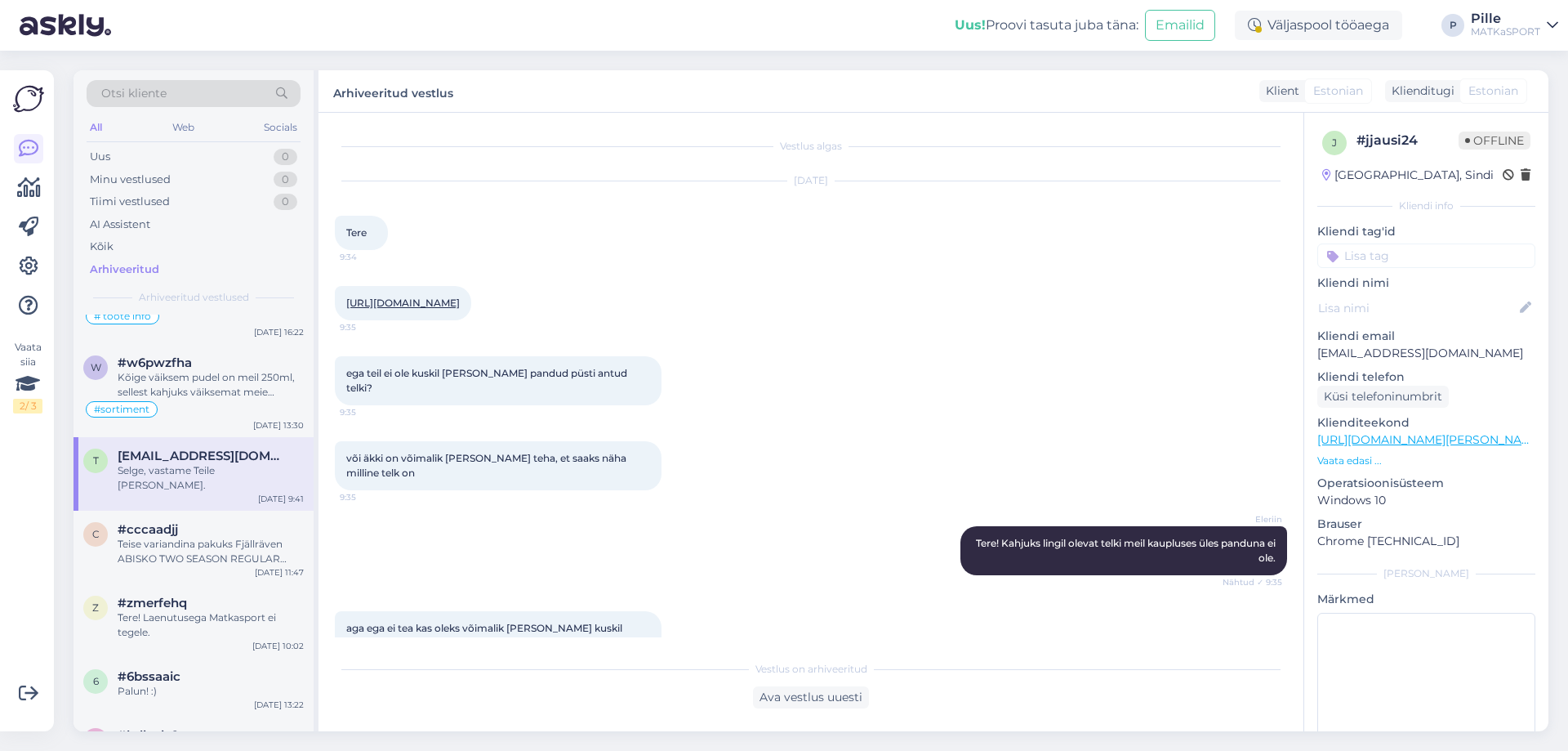
scroll to position [163, 0]
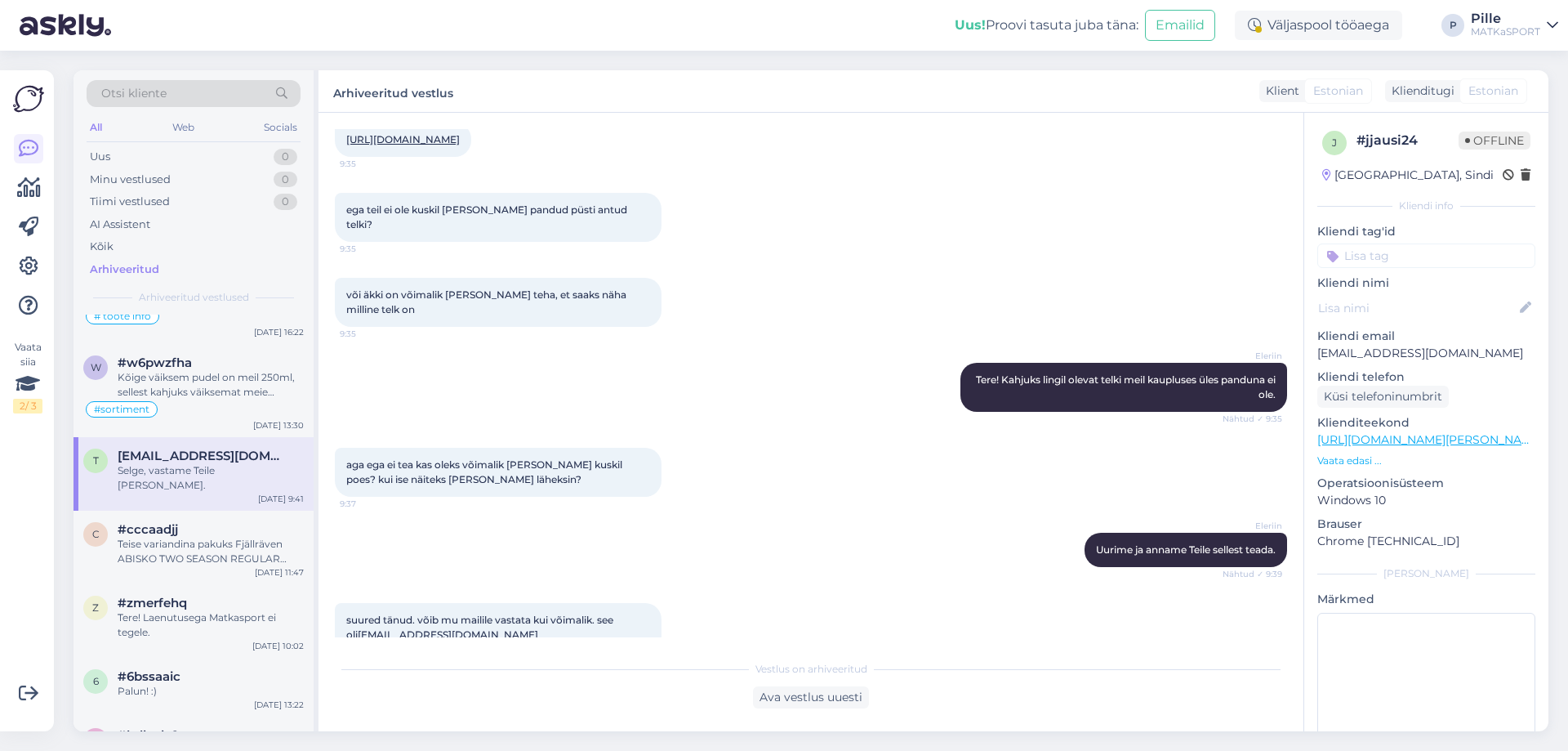
click at [1402, 256] on input at bounding box center [1426, 255] width 218 height 25
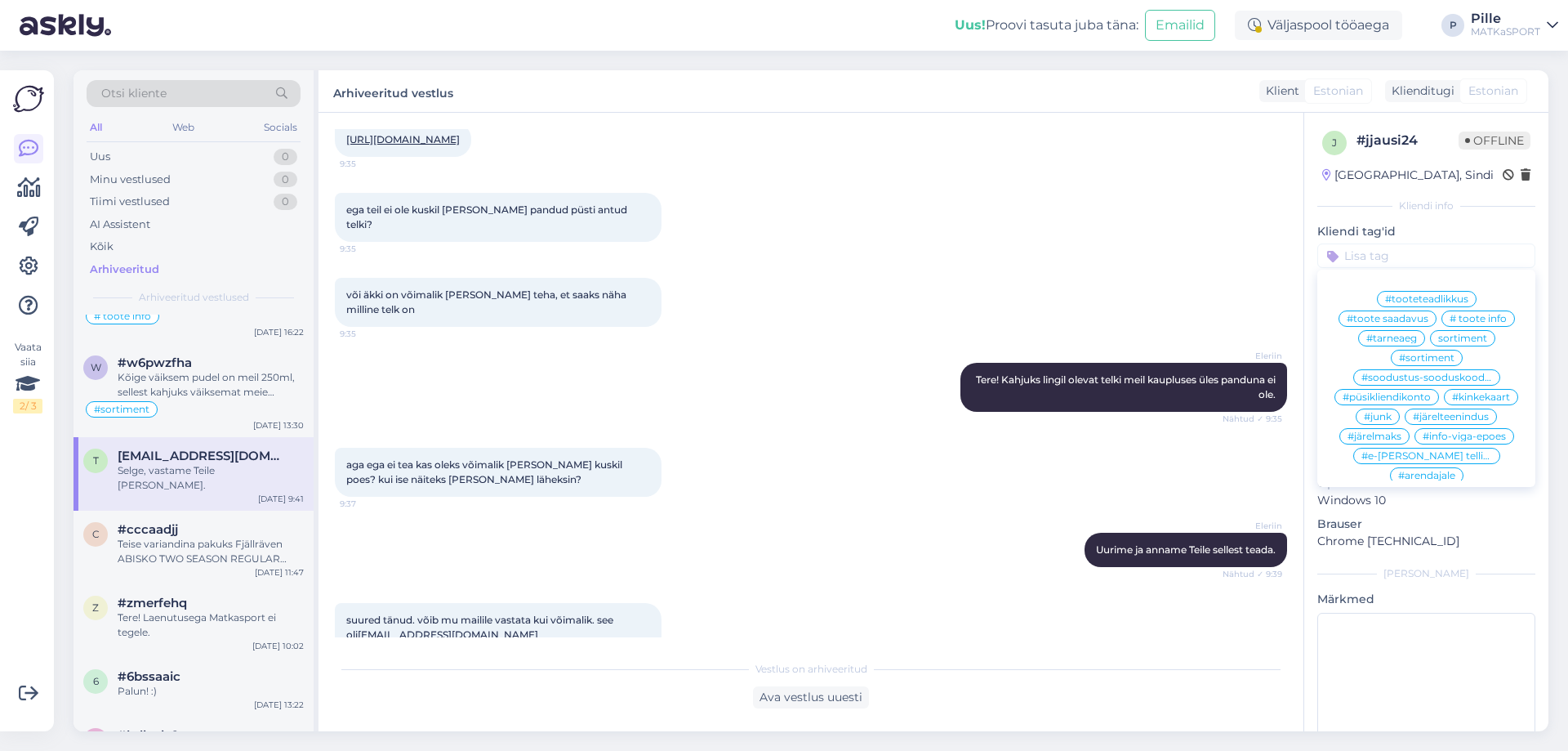
click at [1494, 317] on span "# toote info" at bounding box center [1478, 319] width 57 height 10
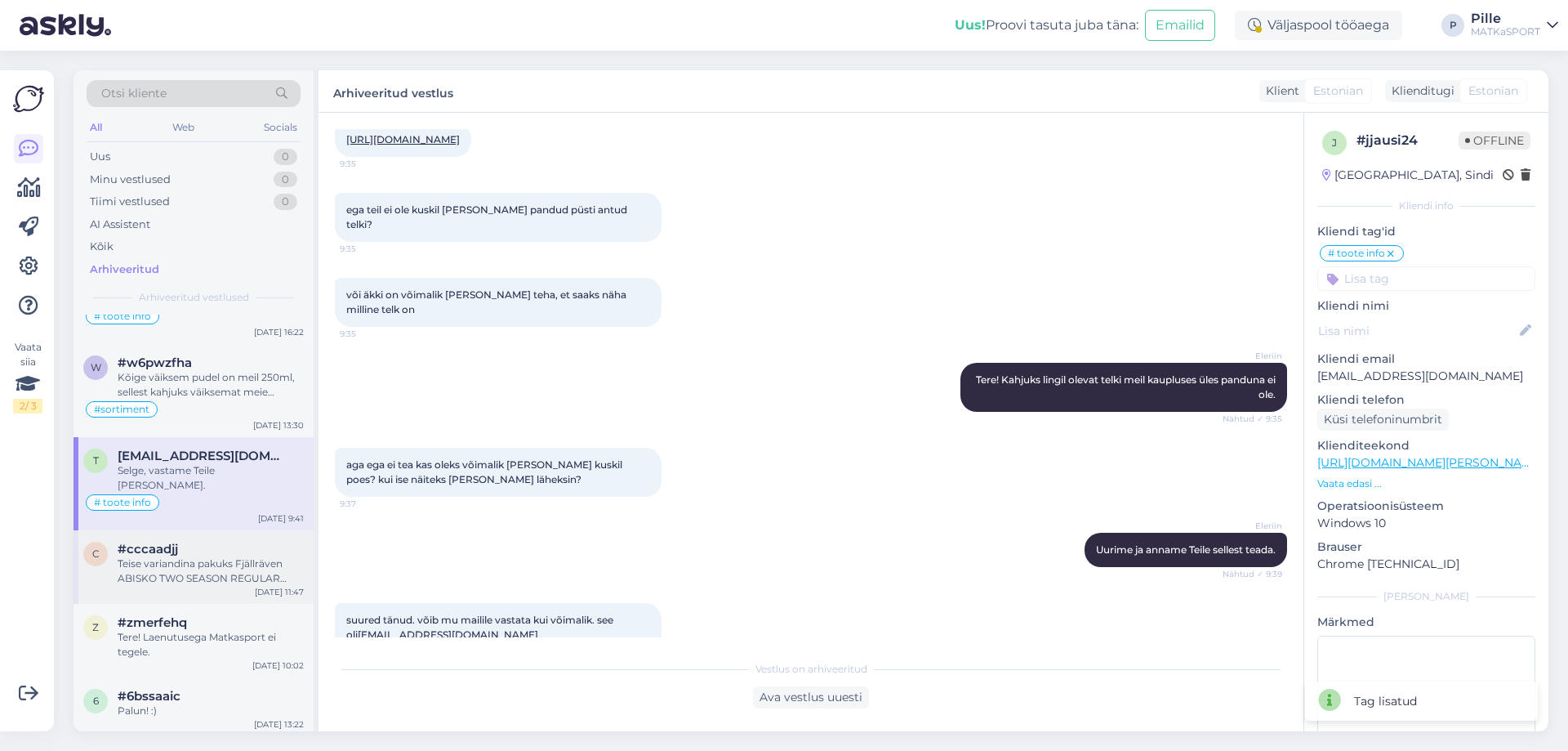
click at [223, 556] on div "Teise variandina pakuks Fjällräven ABISKO TWO SEASON REGULAR magamiskotti [URL]…" at bounding box center [211, 571] width 186 height 30
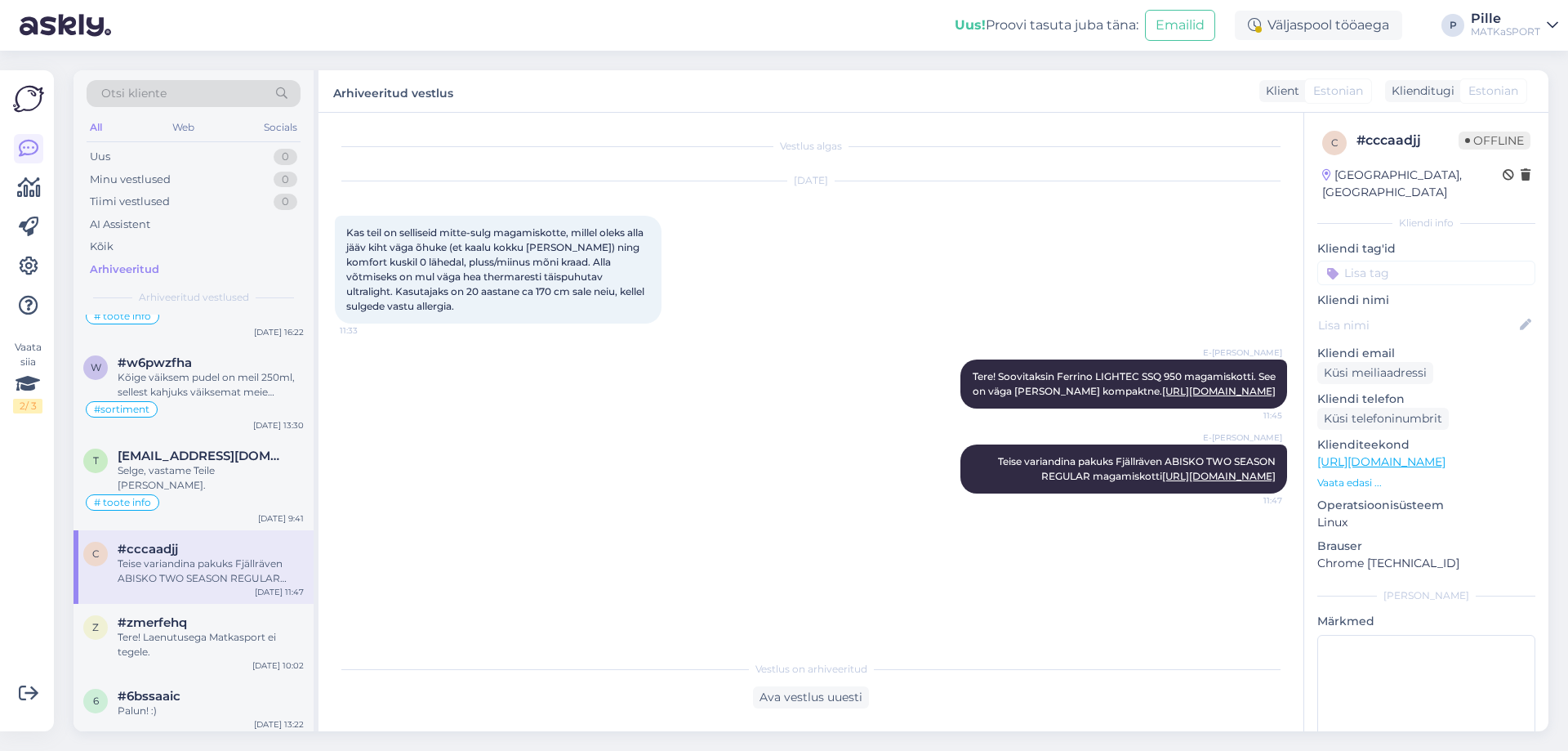
click at [1410, 261] on input at bounding box center [1426, 272] width 218 height 25
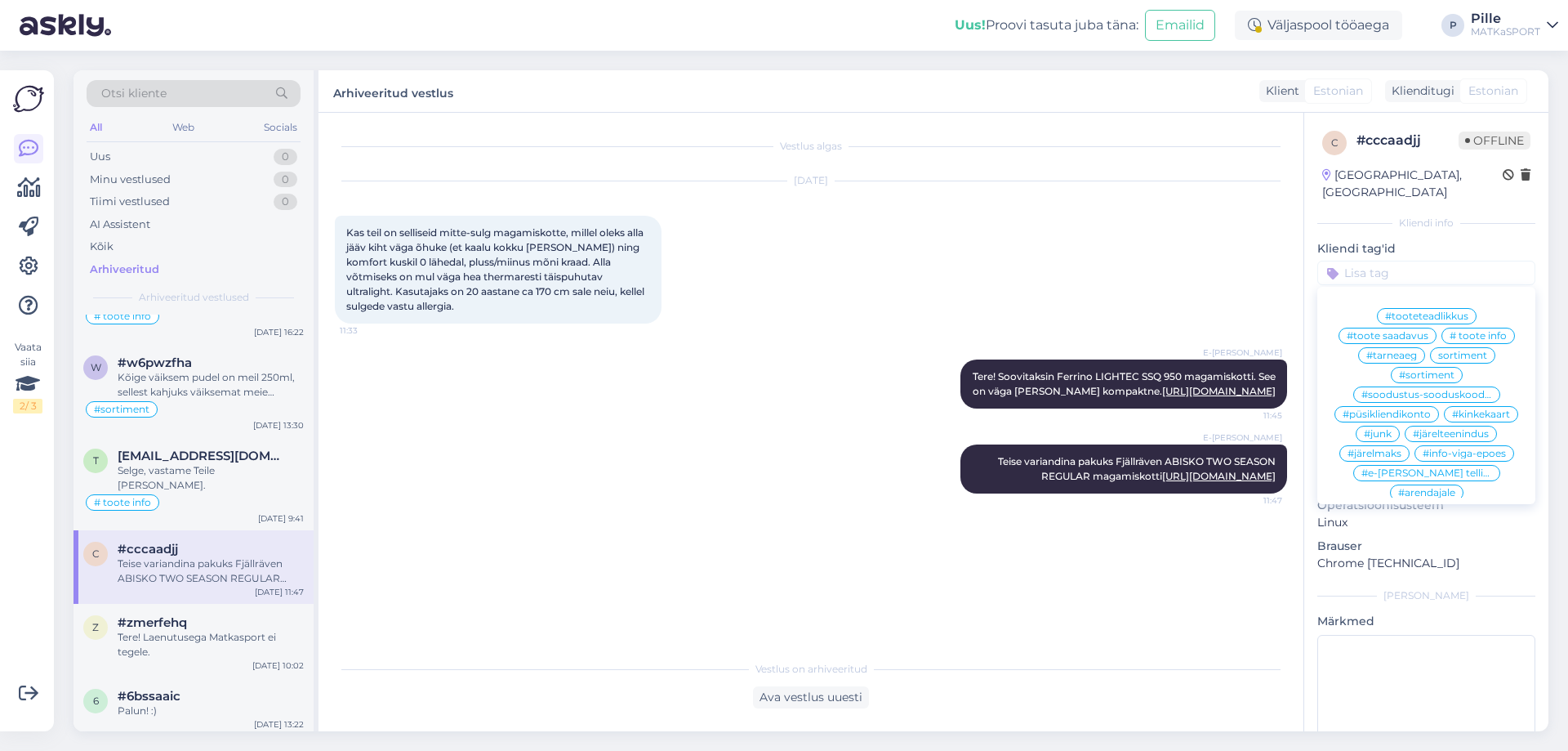
click at [1499, 328] on div "# toote info" at bounding box center [1478, 335] width 73 height 17
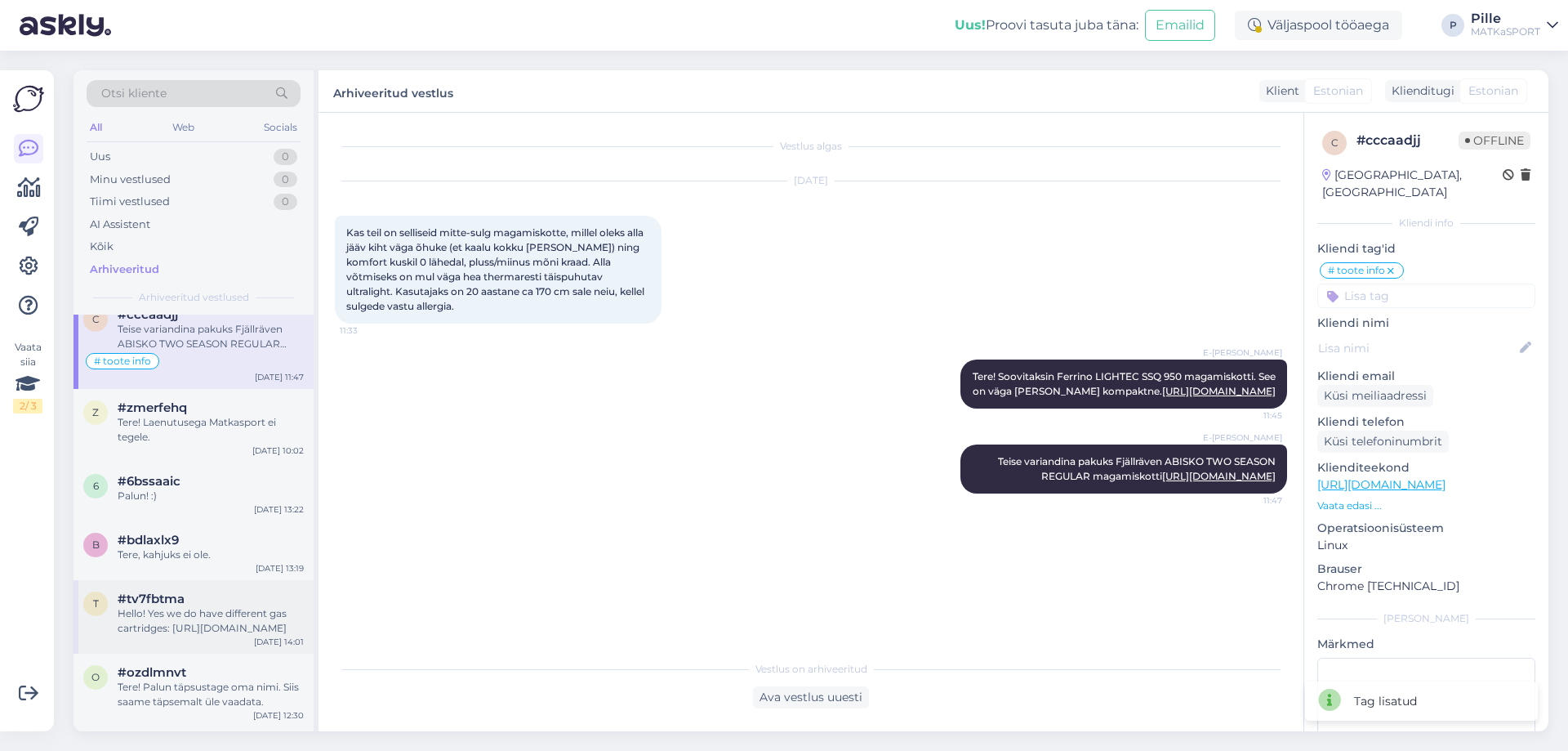
scroll to position [2206, 0]
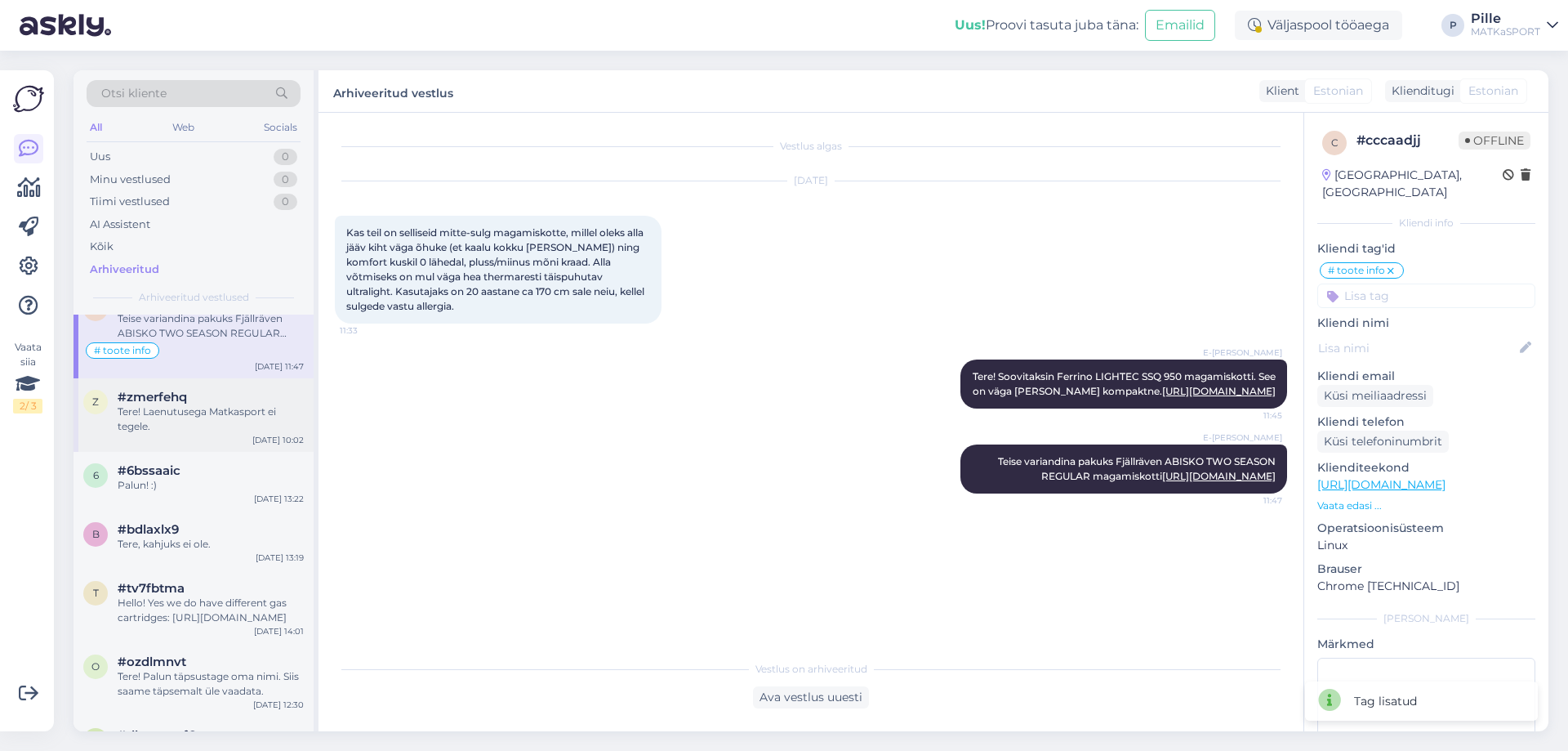
click at [219, 405] on div "Tere! Laenutusega Matkasport ei tegele." at bounding box center [211, 420] width 186 height 30
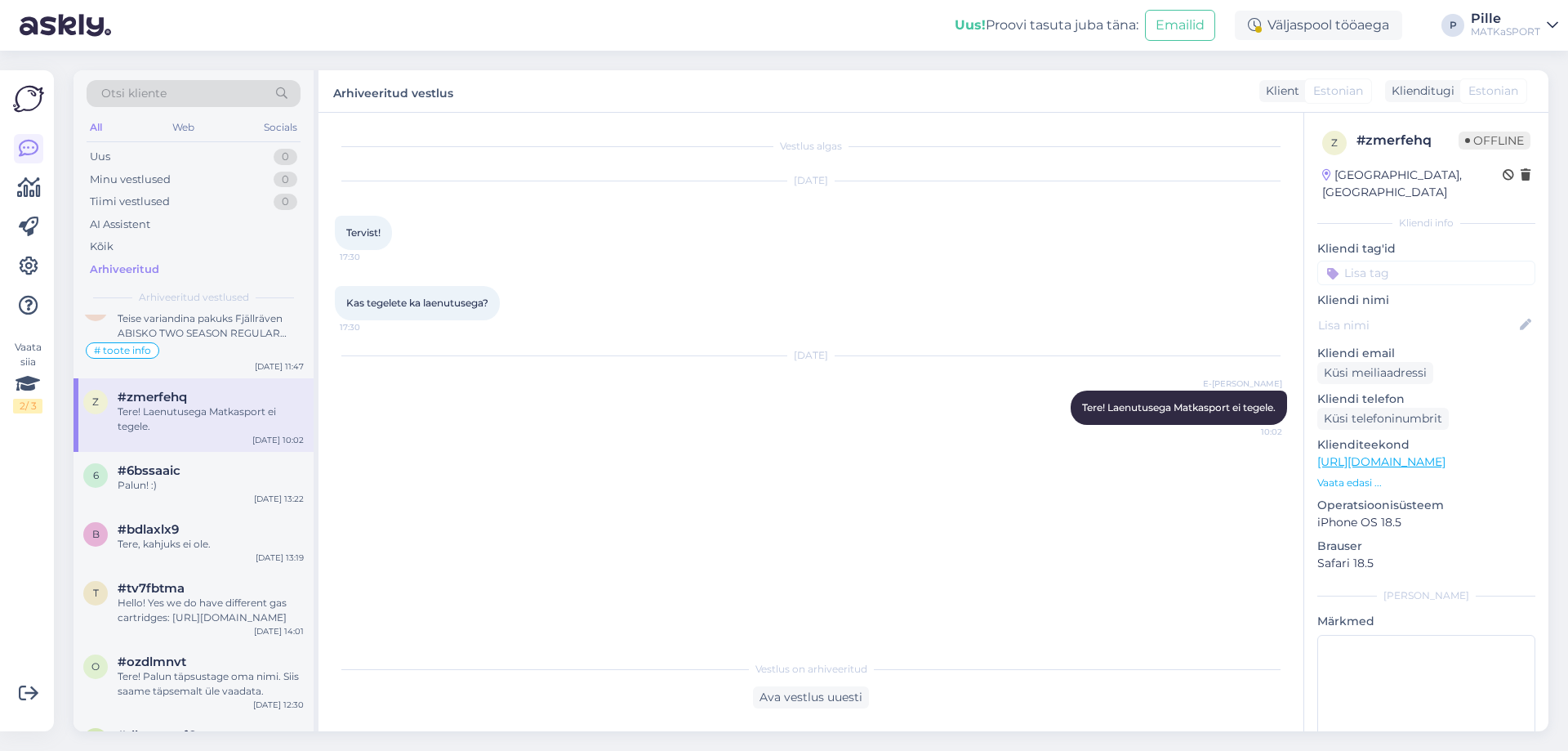
click at [1391, 261] on input at bounding box center [1426, 272] width 218 height 25
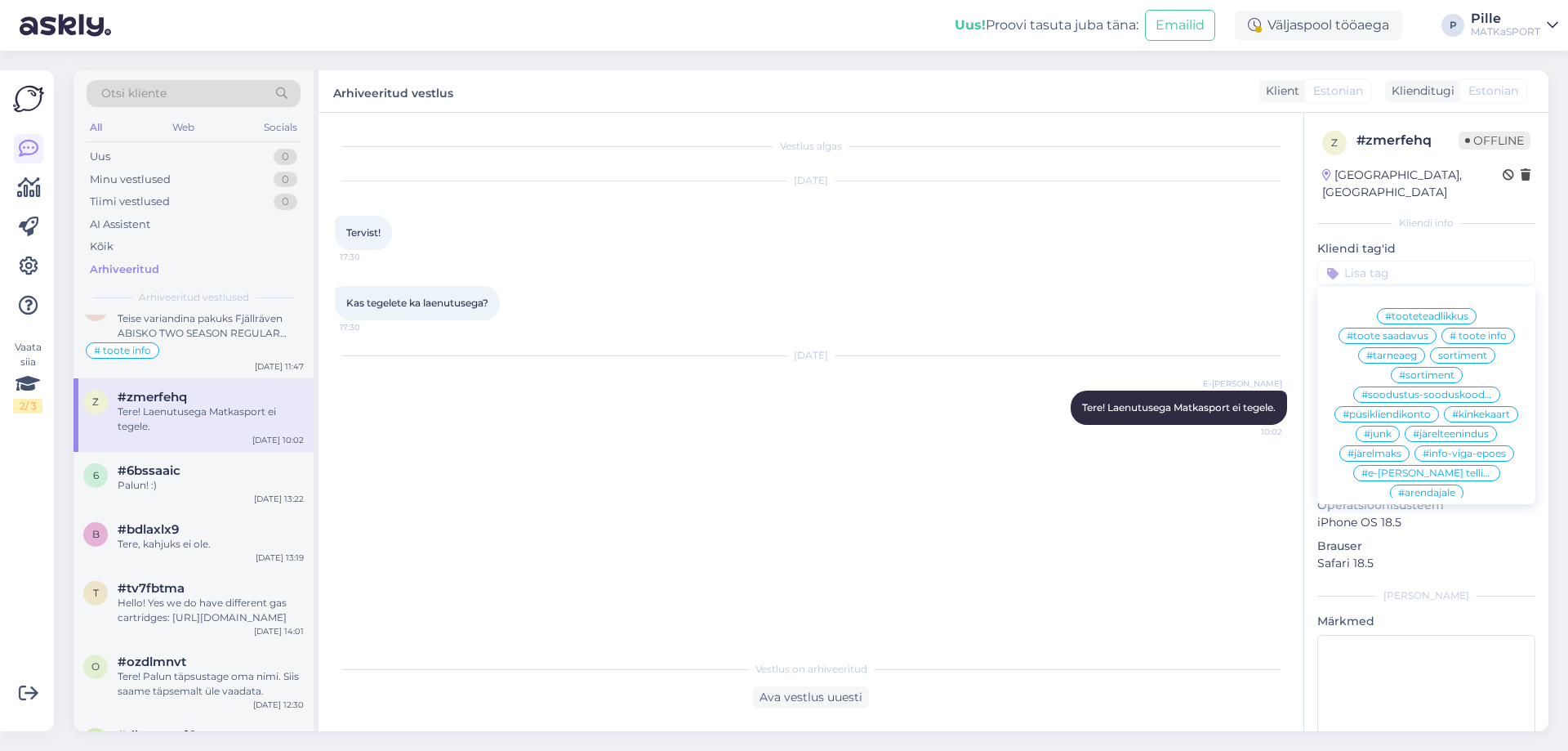
click at [1421, 370] on span "#sortiment" at bounding box center [1427, 375] width 55 height 10
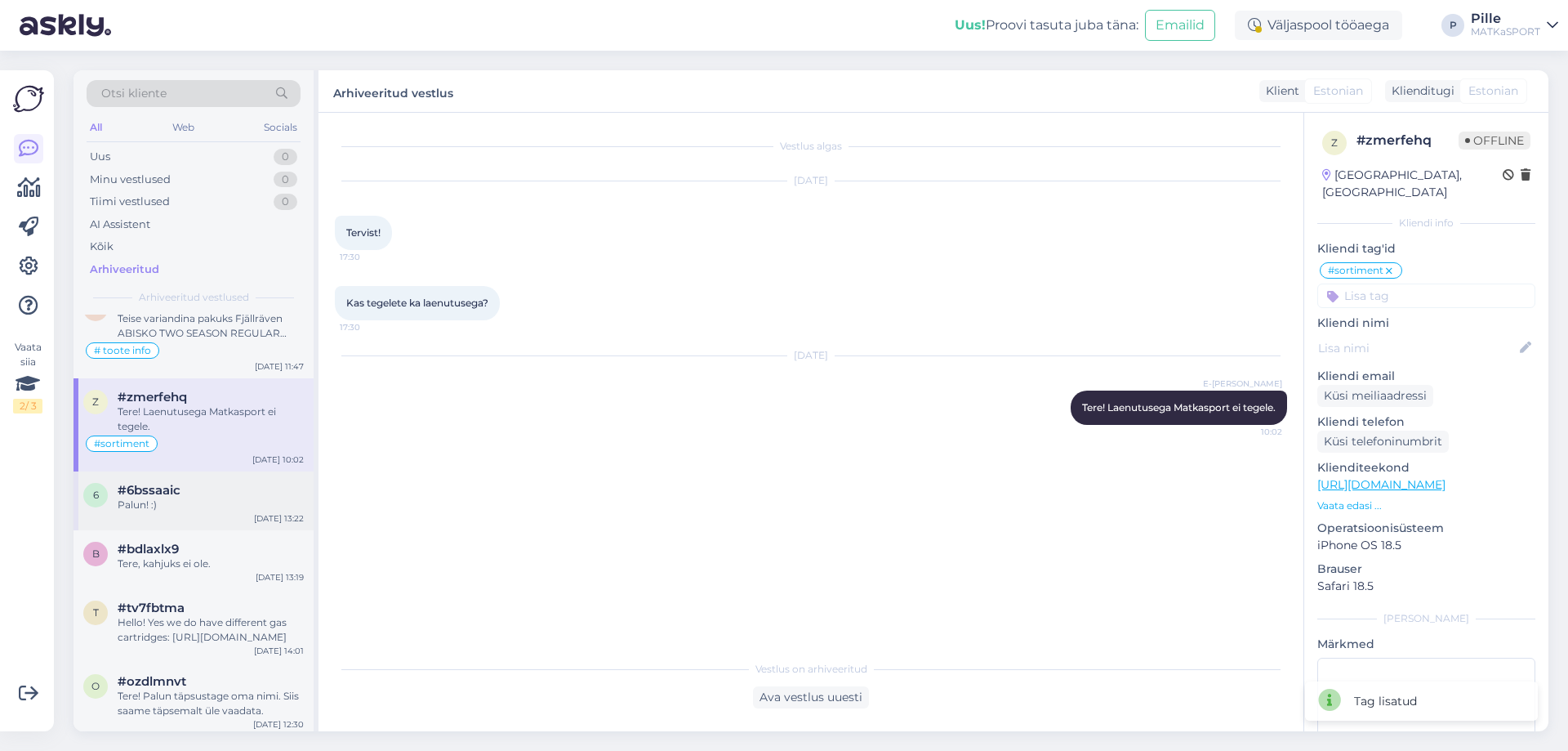
click at [204, 483] on div "#6bssaaic" at bounding box center [211, 490] width 186 height 15
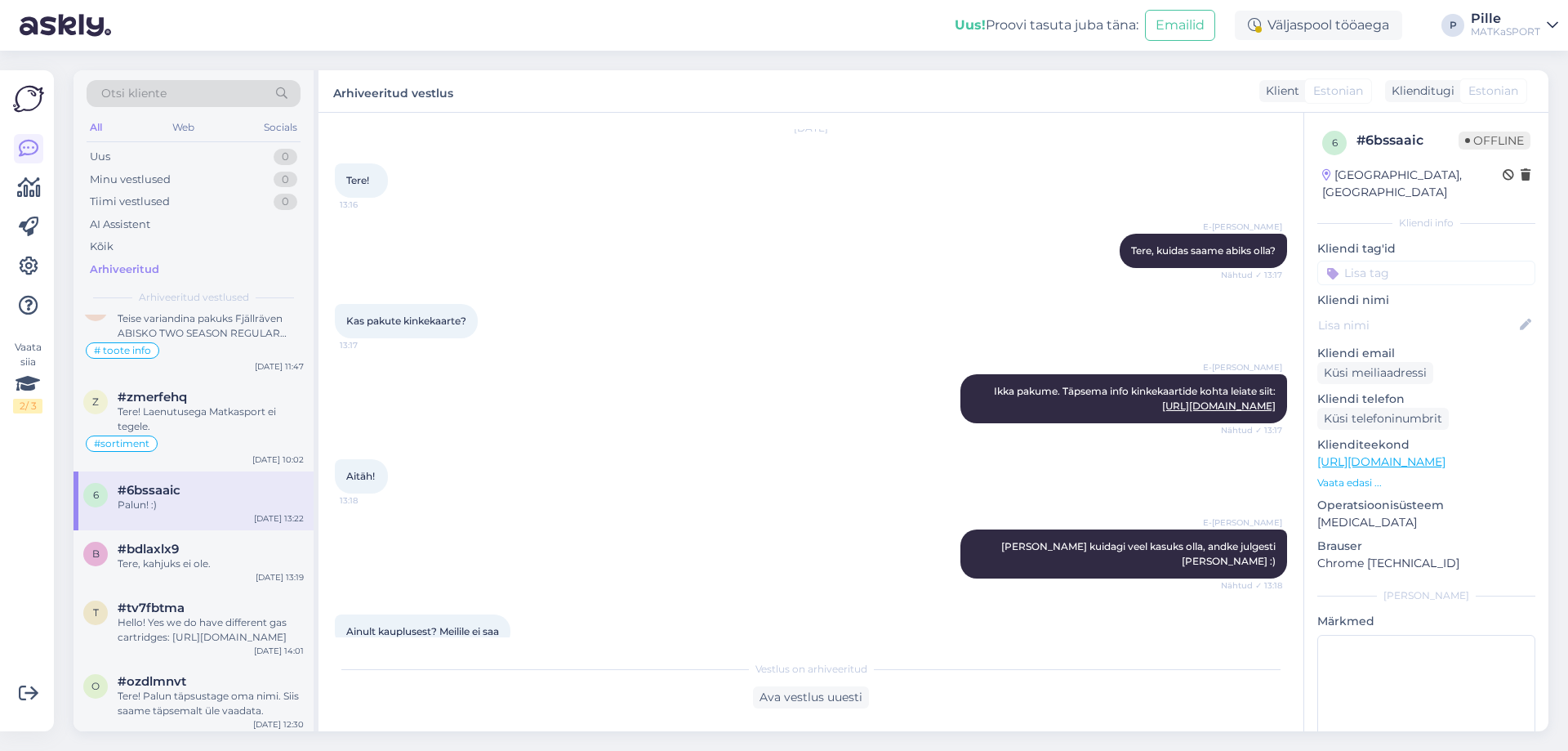
scroll to position [82, 0]
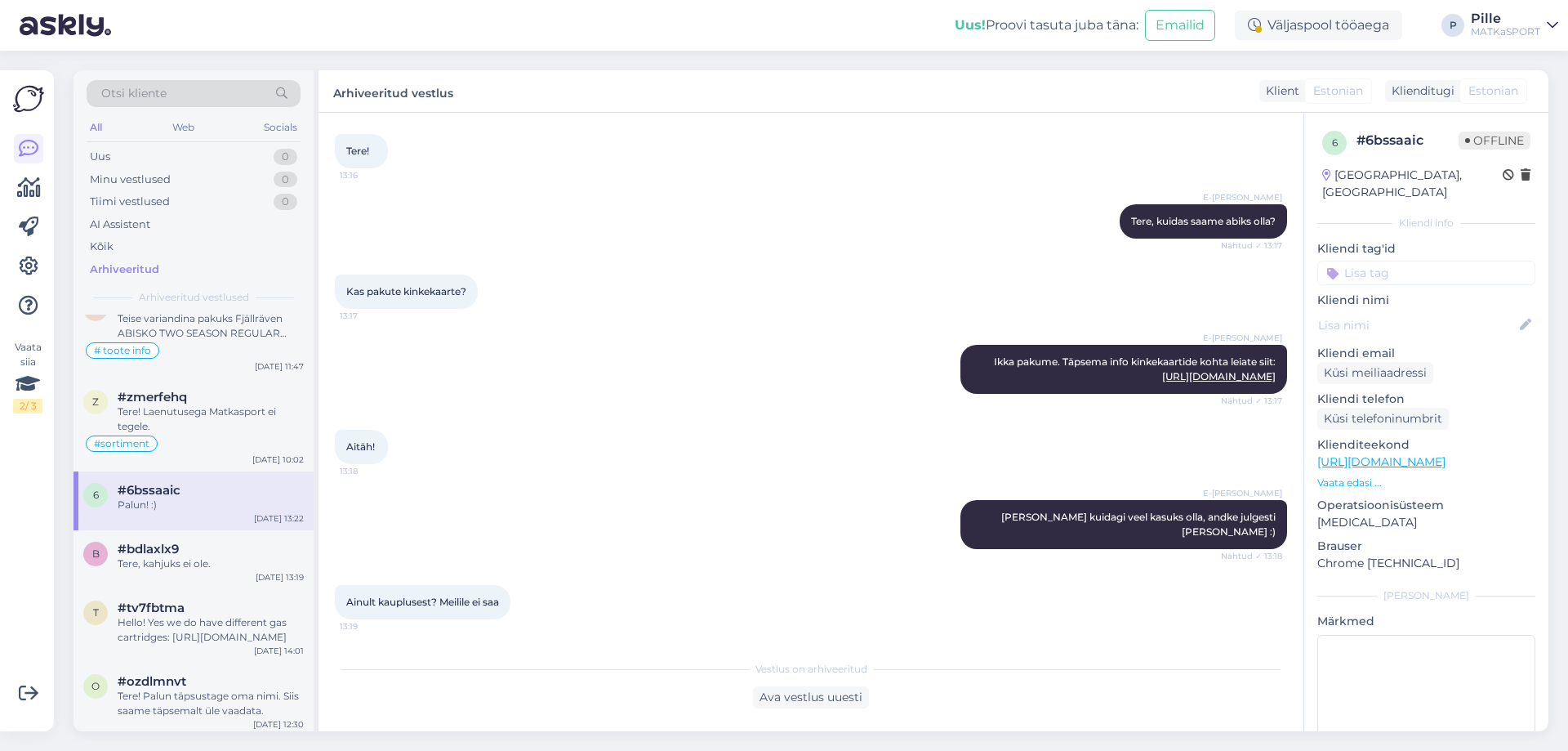
click at [1447, 260] on input at bounding box center [1426, 272] width 218 height 25
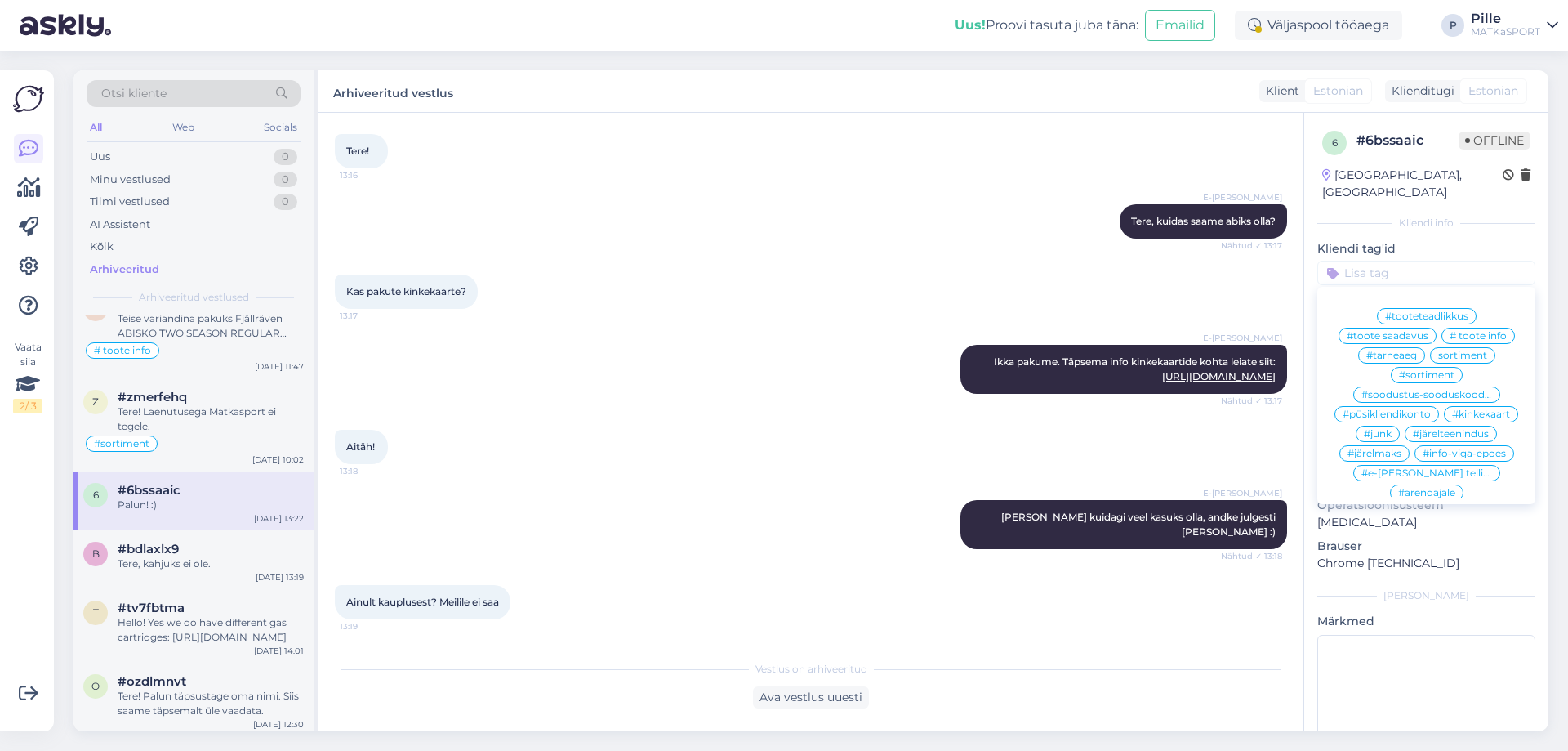
click at [1499, 410] on span "#kinkekaart" at bounding box center [1481, 415] width 58 height 10
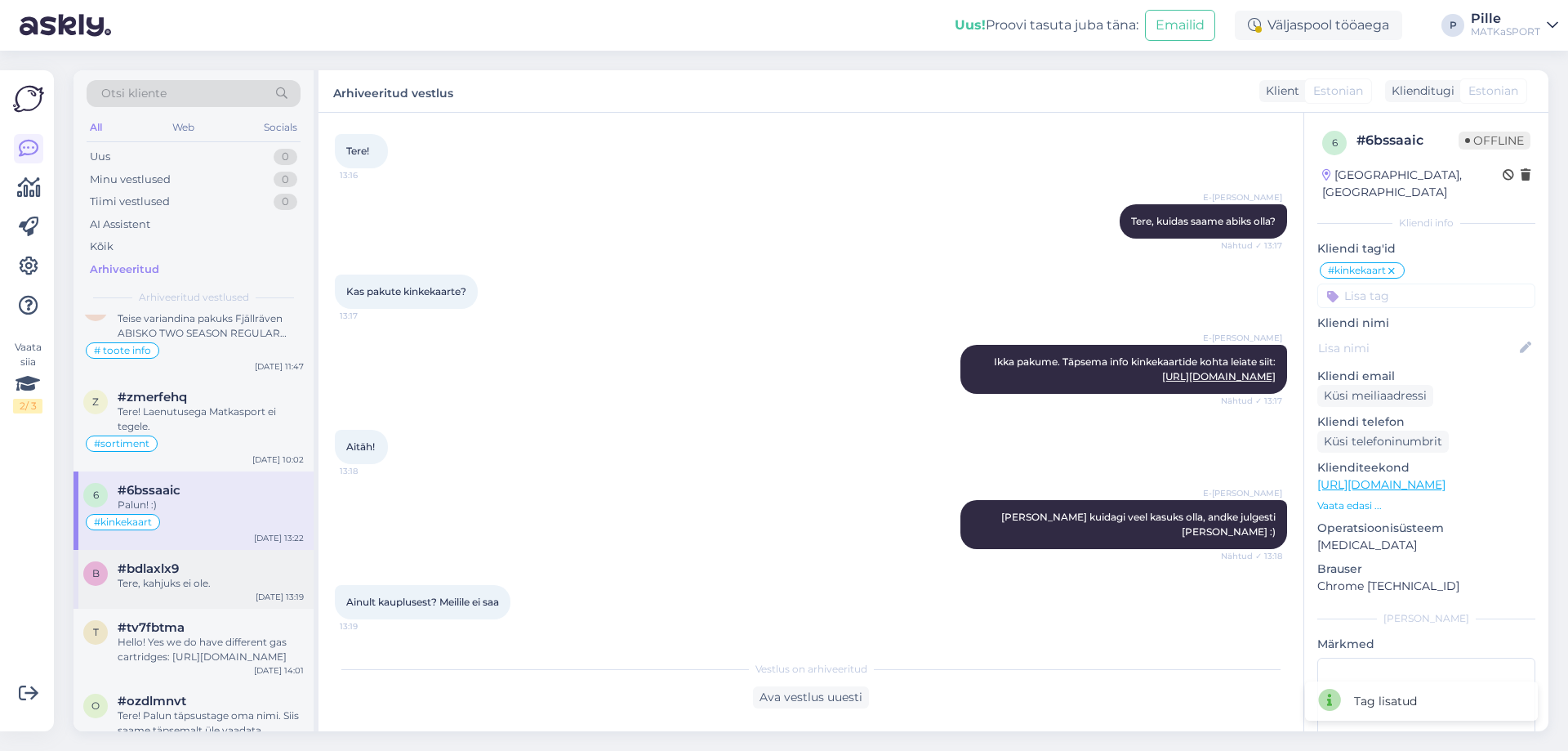
click at [193, 561] on div "#bdlaxlx9" at bounding box center [211, 568] width 186 height 15
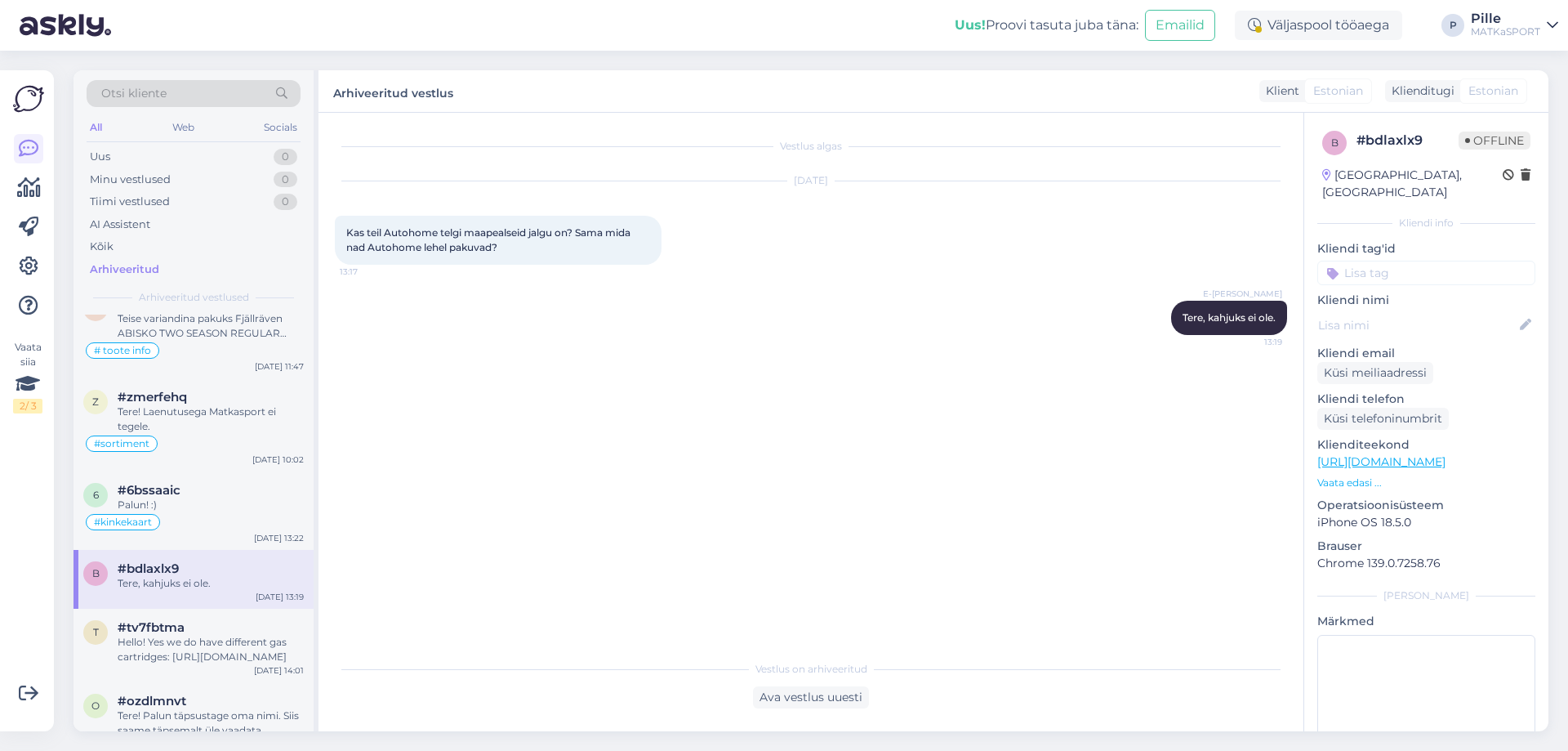
click at [1430, 264] on input at bounding box center [1426, 272] width 218 height 25
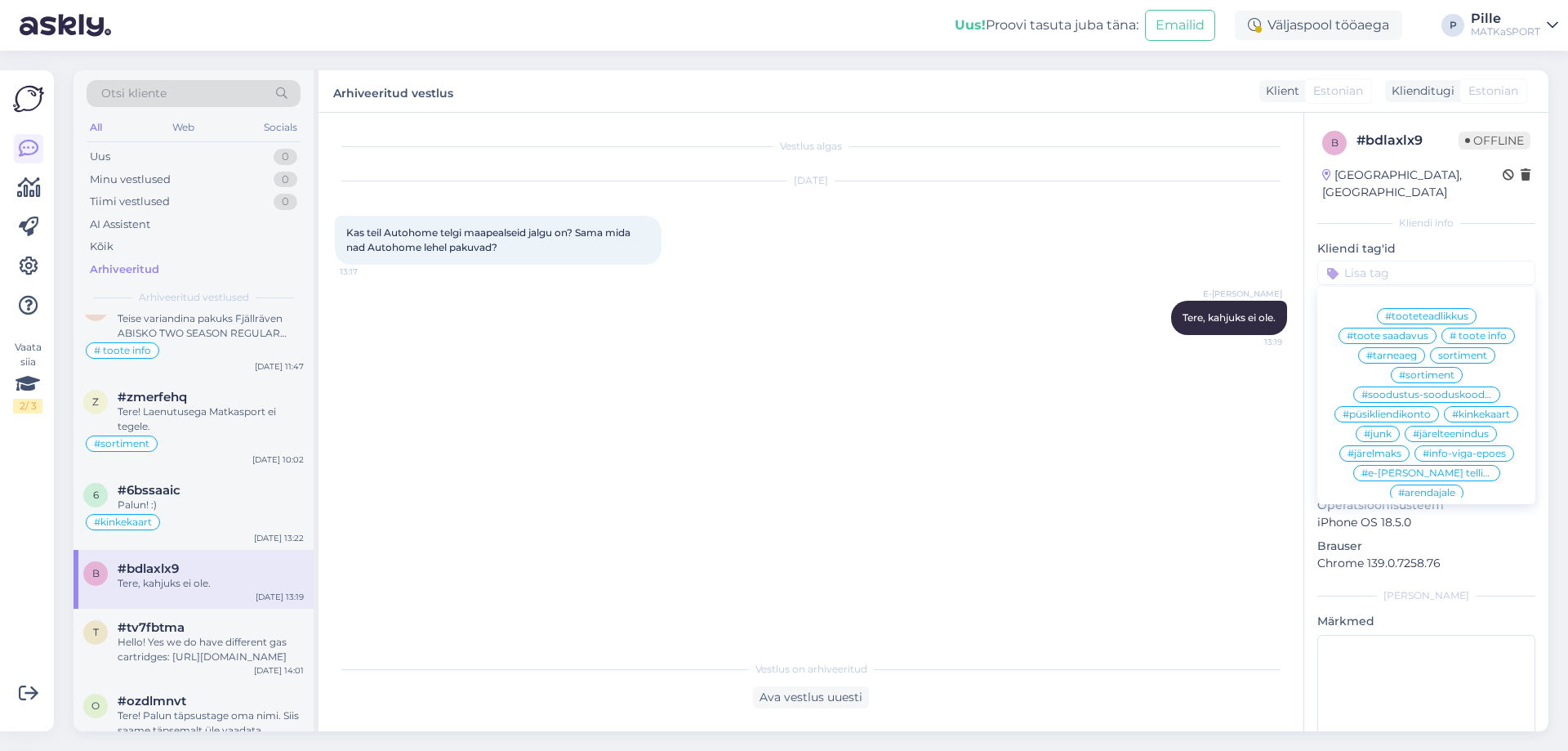
click at [1439, 370] on span "#sortiment" at bounding box center [1427, 375] width 55 height 10
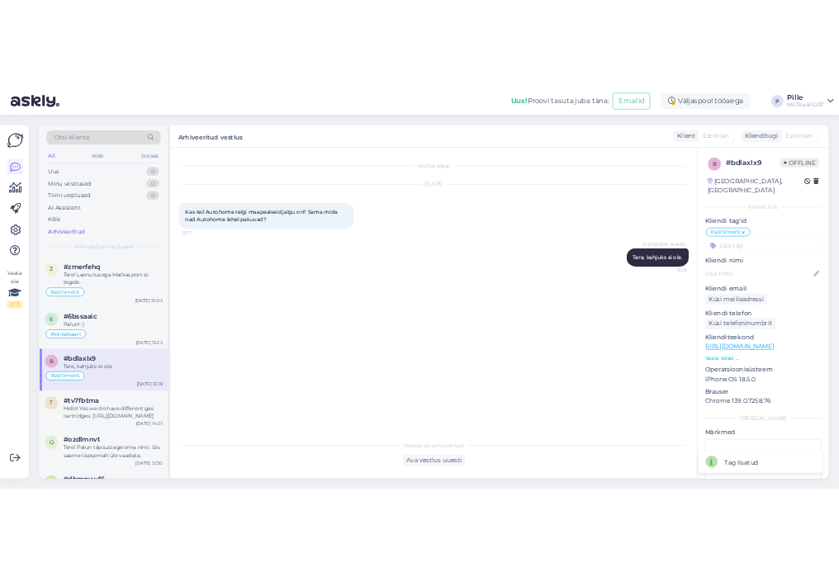
scroll to position [2394, 0]
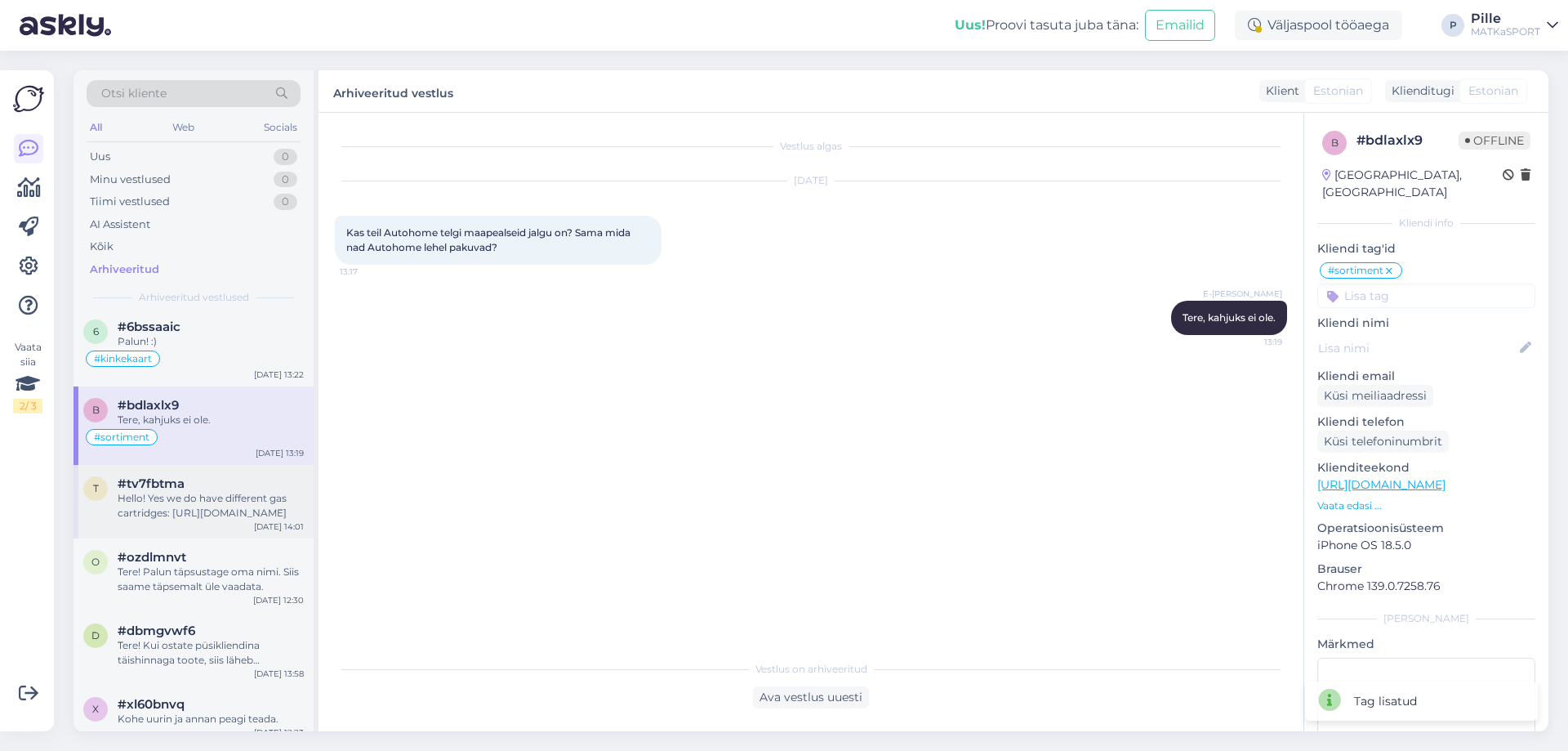
click at [195, 491] on div "Hello! Yes we do have different gas cartridges: [URL][DOMAIN_NAME]" at bounding box center [211, 506] width 186 height 30
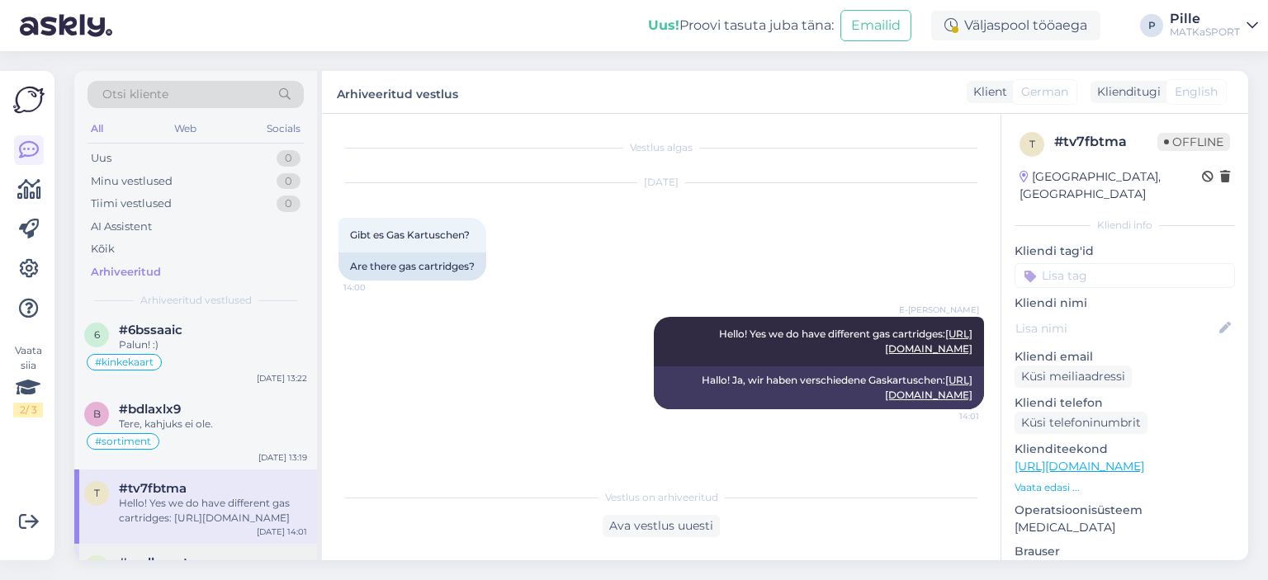
click at [198, 570] on div "Tere! Palun täpsustage oma nimi. Siis saame täpsemalt üle vaadata." at bounding box center [213, 585] width 188 height 30
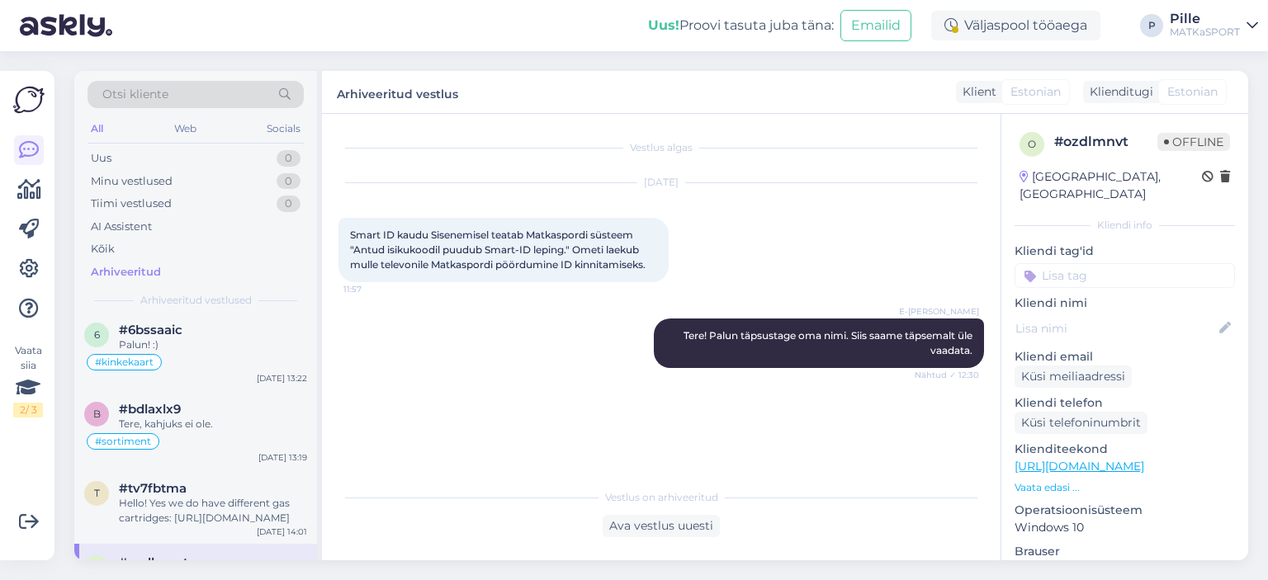
click at [1099, 263] on input at bounding box center [1124, 275] width 220 height 25
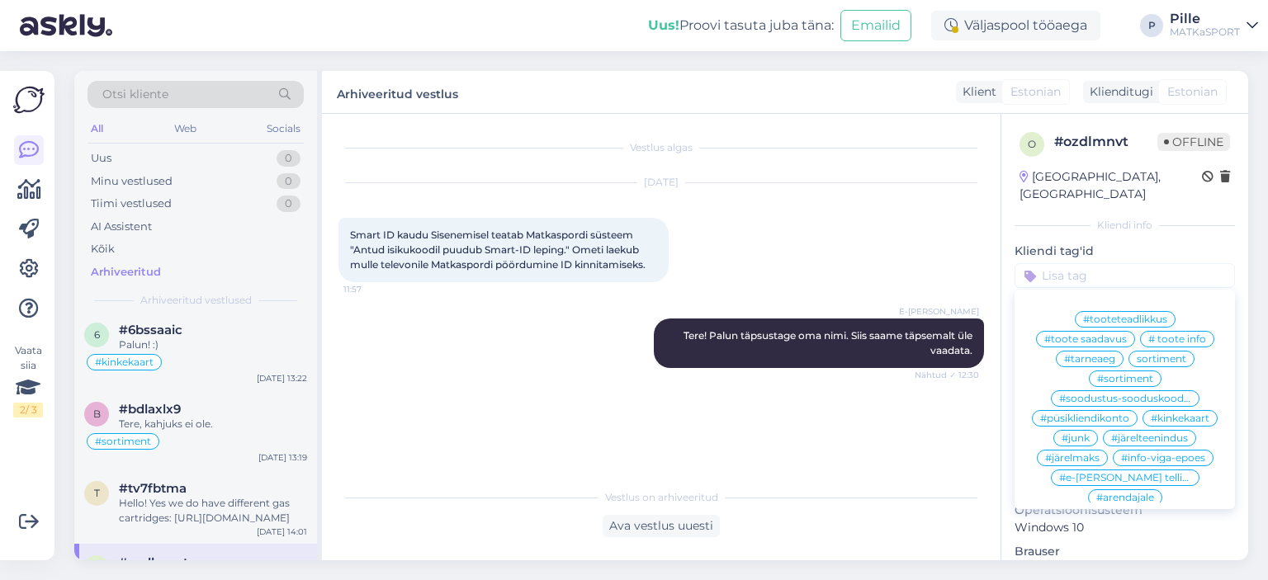
click at [1097, 414] on span "#püsikliendikonto" at bounding box center [1084, 419] width 89 height 10
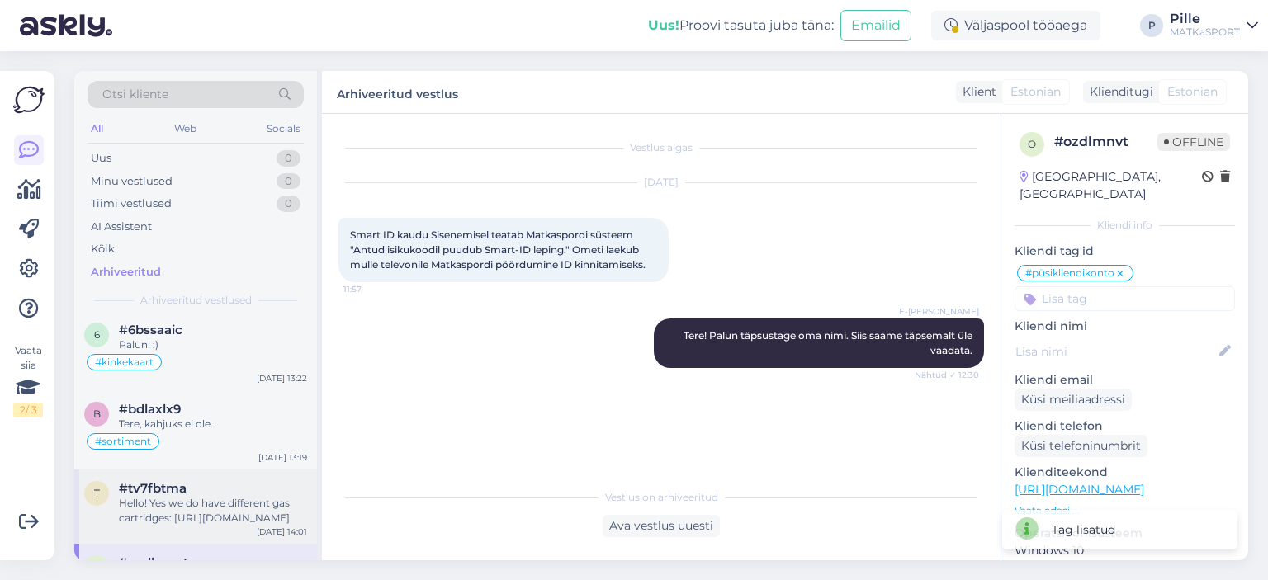
click at [172, 496] on div "Hello! Yes we do have different gas cartridges: [URL][DOMAIN_NAME]" at bounding box center [213, 511] width 188 height 30
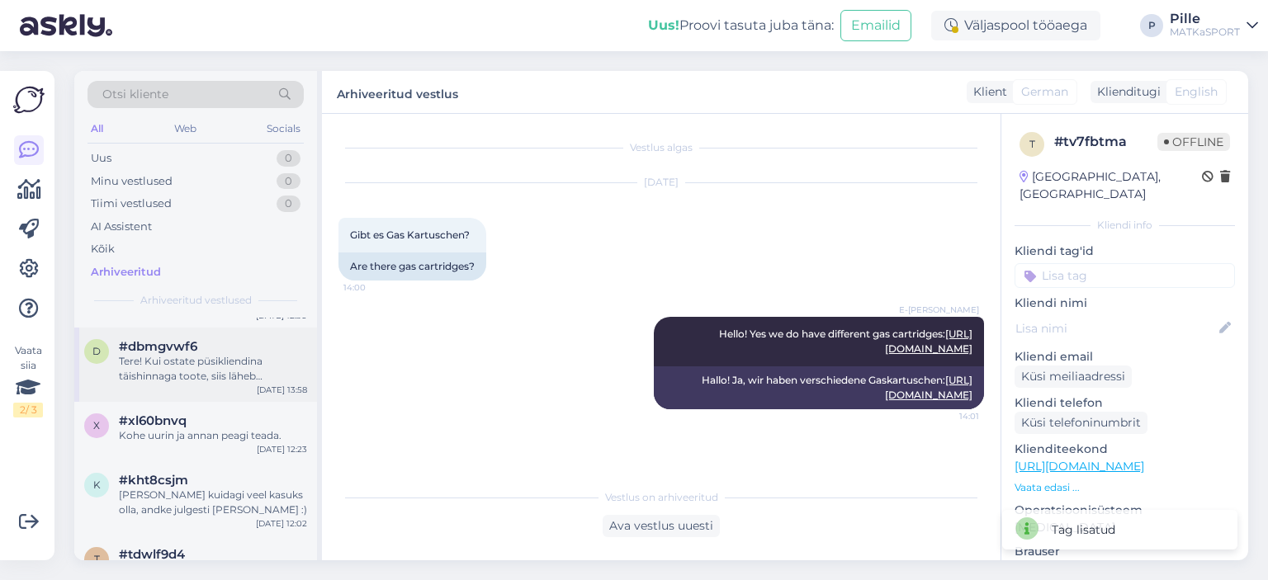
scroll to position [2724, 0]
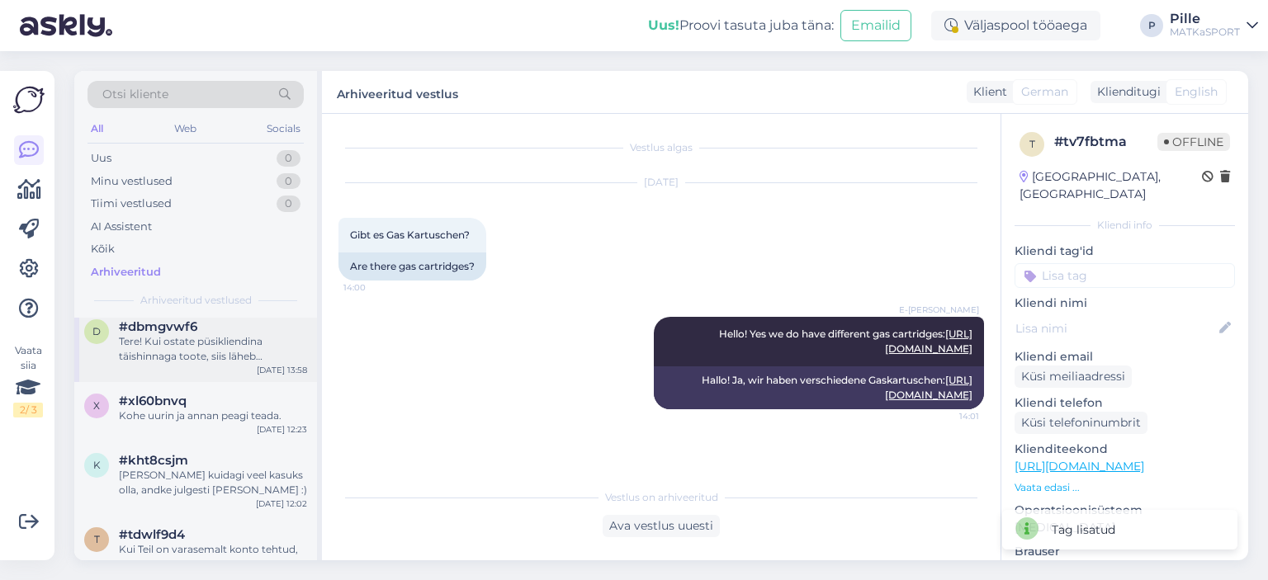
click at [243, 335] on div "Tere! Kui ostate püsikliendina täishinnaga toote, siis läheb täishinnast alla v…" at bounding box center [213, 349] width 188 height 30
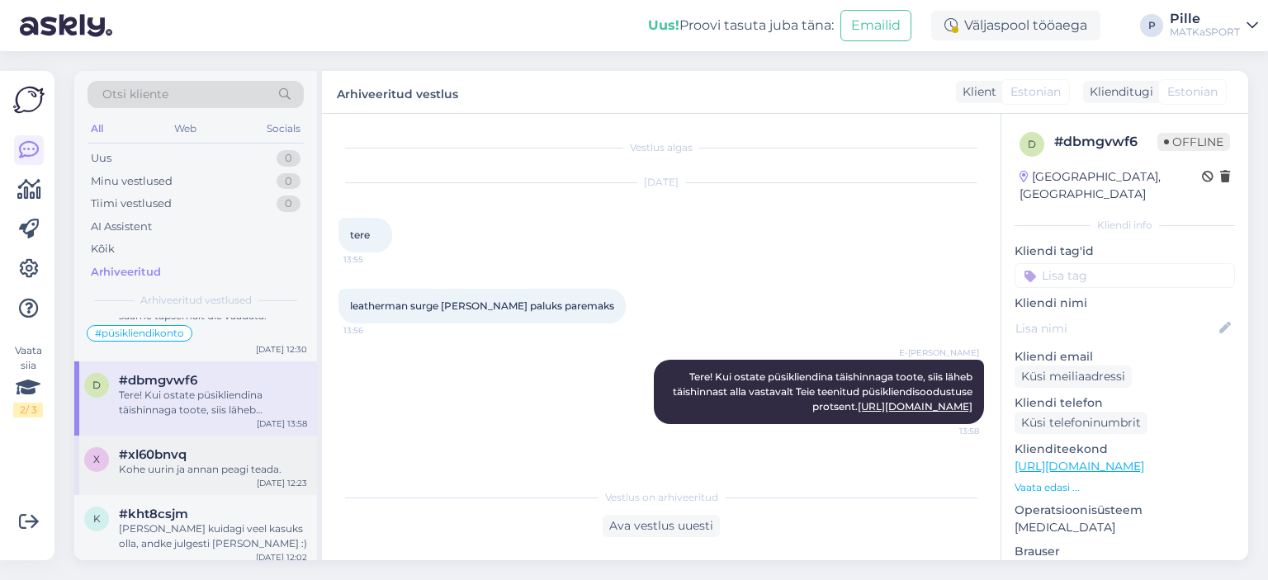
scroll to position [2641, 0]
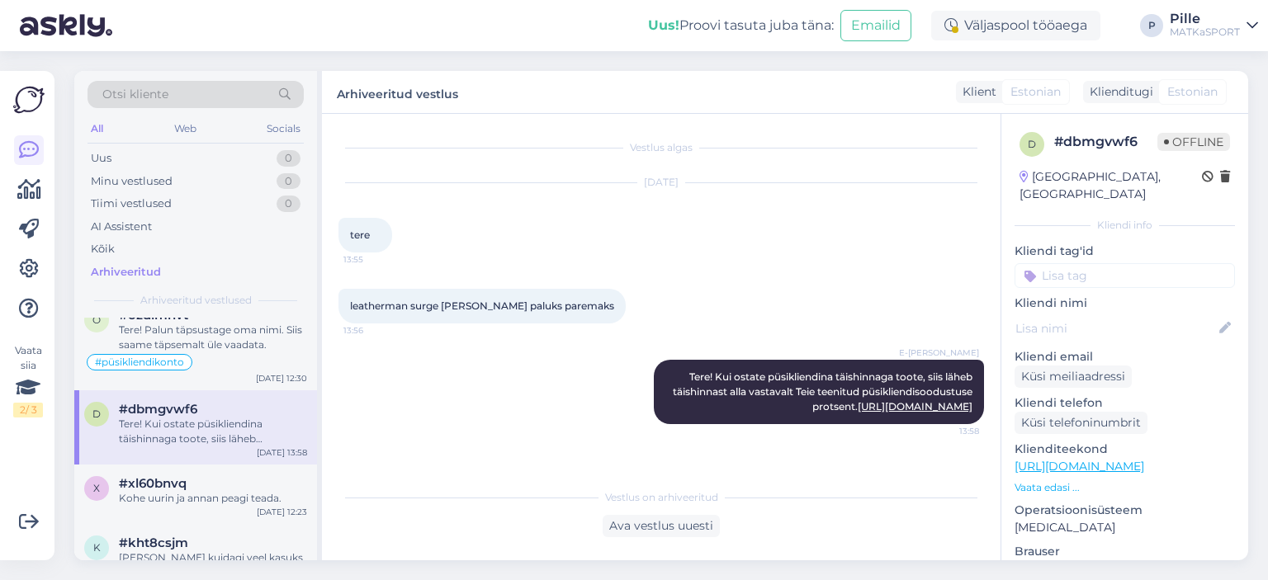
click at [210, 417] on div "Tere! Kui ostate püsikliendina täishinnaga toote, siis läheb täishinnast alla v…" at bounding box center [213, 432] width 188 height 30
click at [1099, 263] on input at bounding box center [1124, 275] width 220 height 25
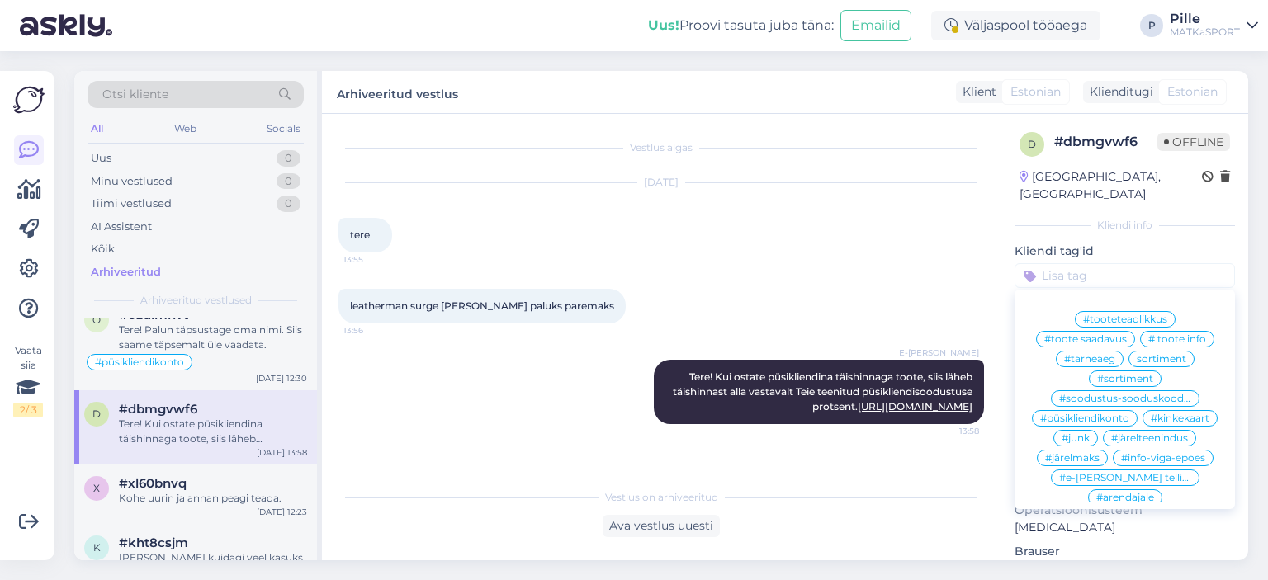
click at [1123, 394] on span "#soodustus-sooduskood-allahindlus" at bounding box center [1125, 399] width 132 height 10
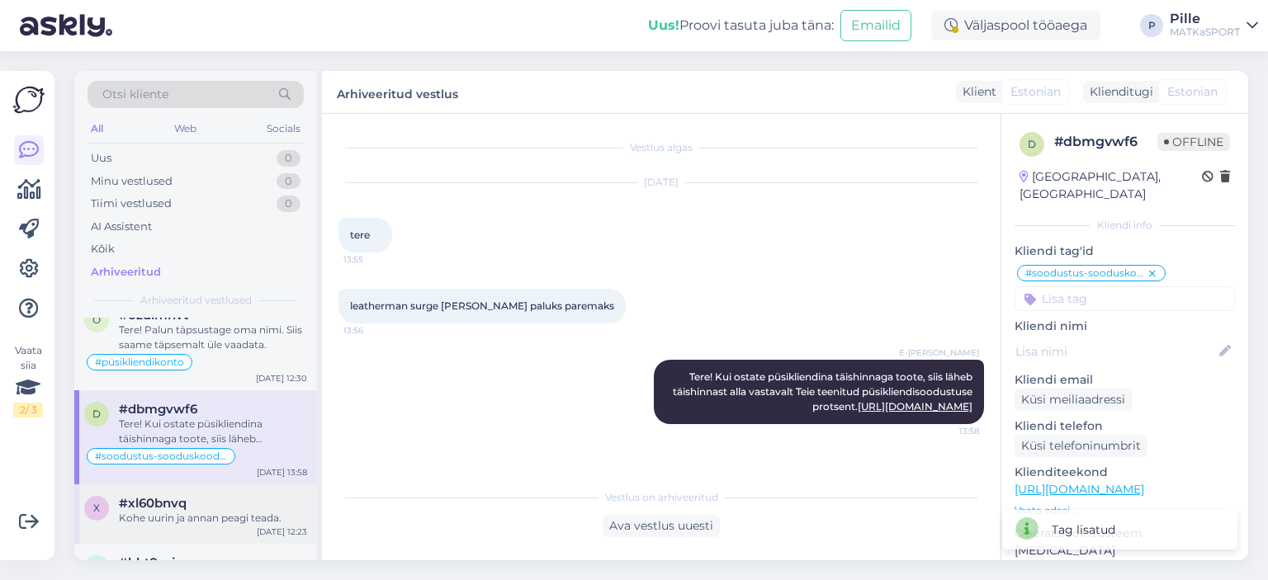
click at [142, 511] on div "Kohe uurin ja annan peagi teada." at bounding box center [213, 518] width 188 height 15
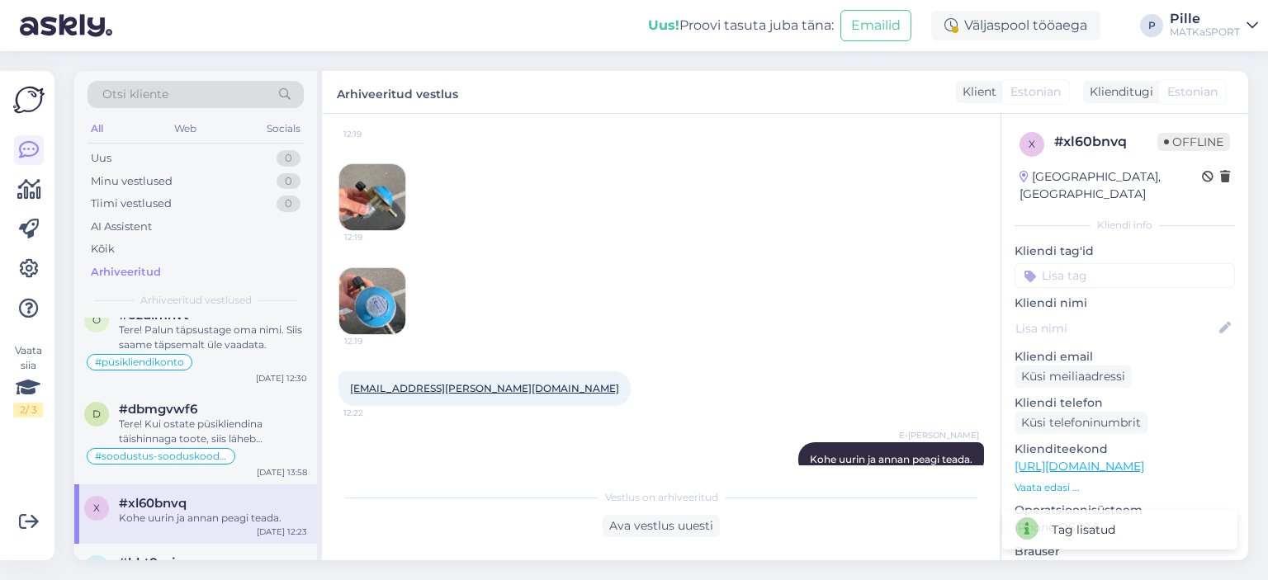
scroll to position [154, 0]
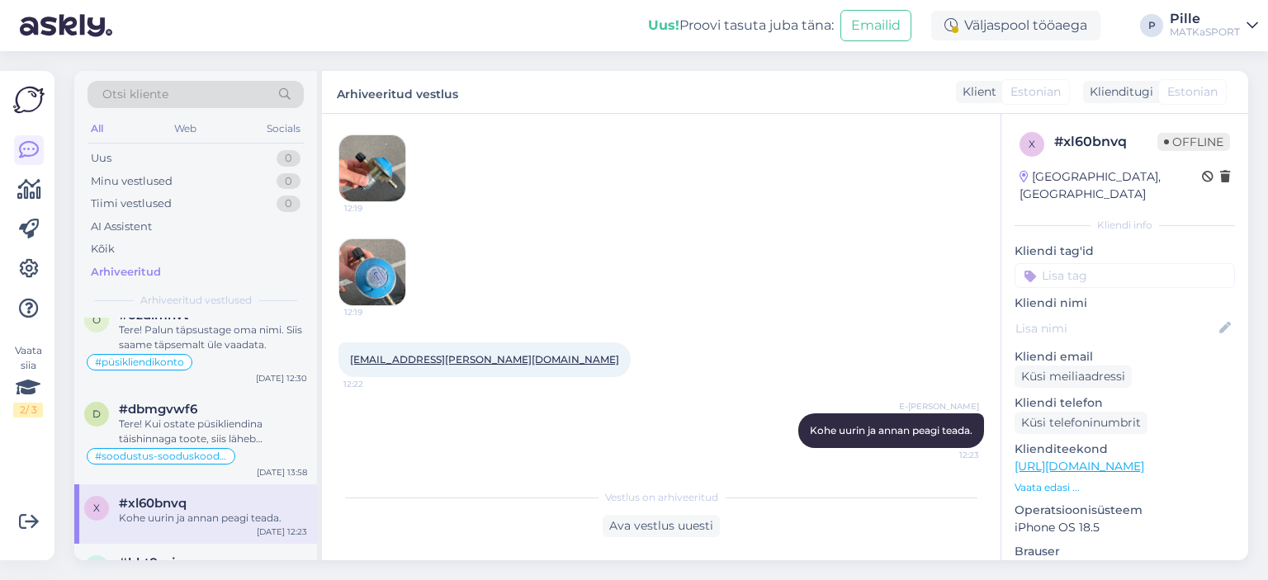
click at [1071, 263] on input at bounding box center [1124, 275] width 220 height 25
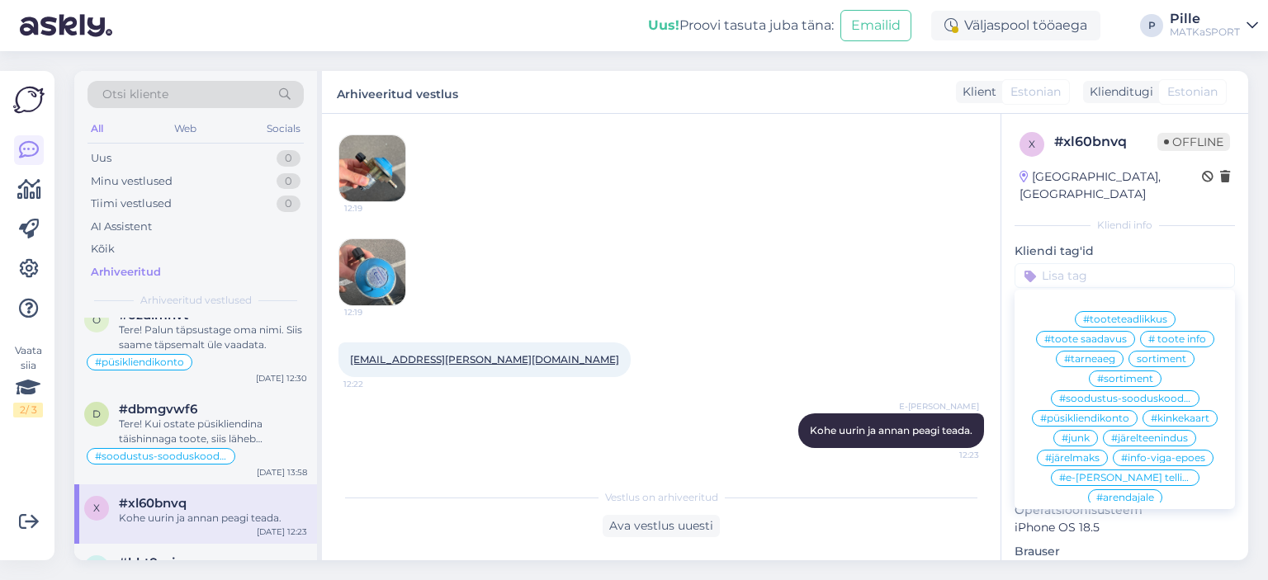
click at [1173, 354] on span "sortiment" at bounding box center [1162, 359] width 50 height 10
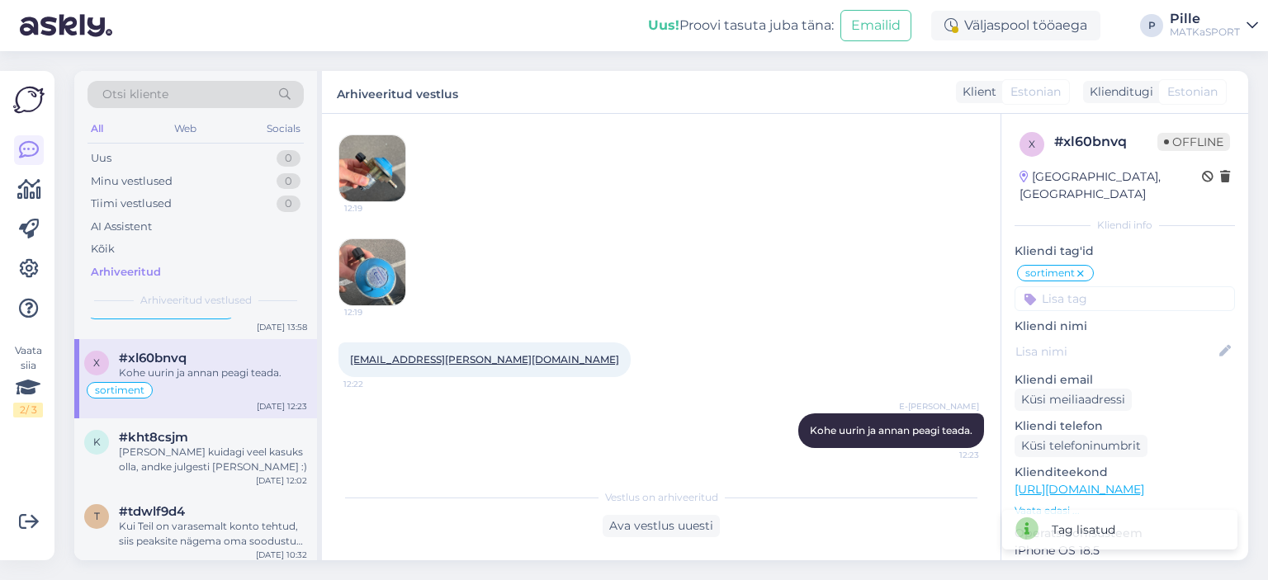
scroll to position [2806, 0]
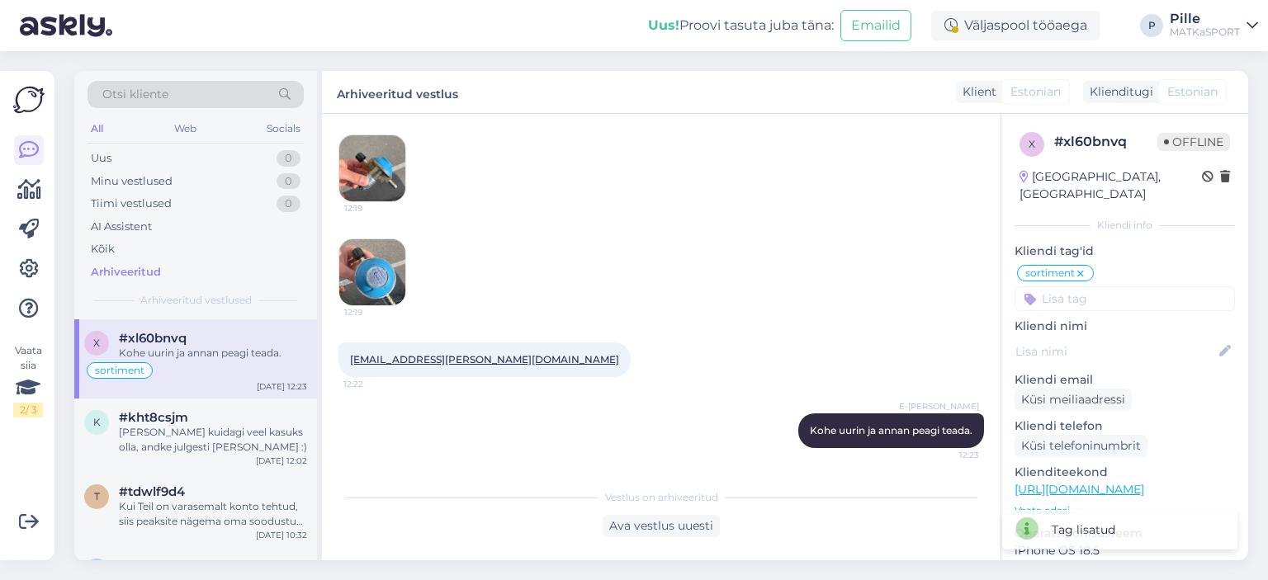
click at [1099, 286] on input at bounding box center [1124, 298] width 220 height 25
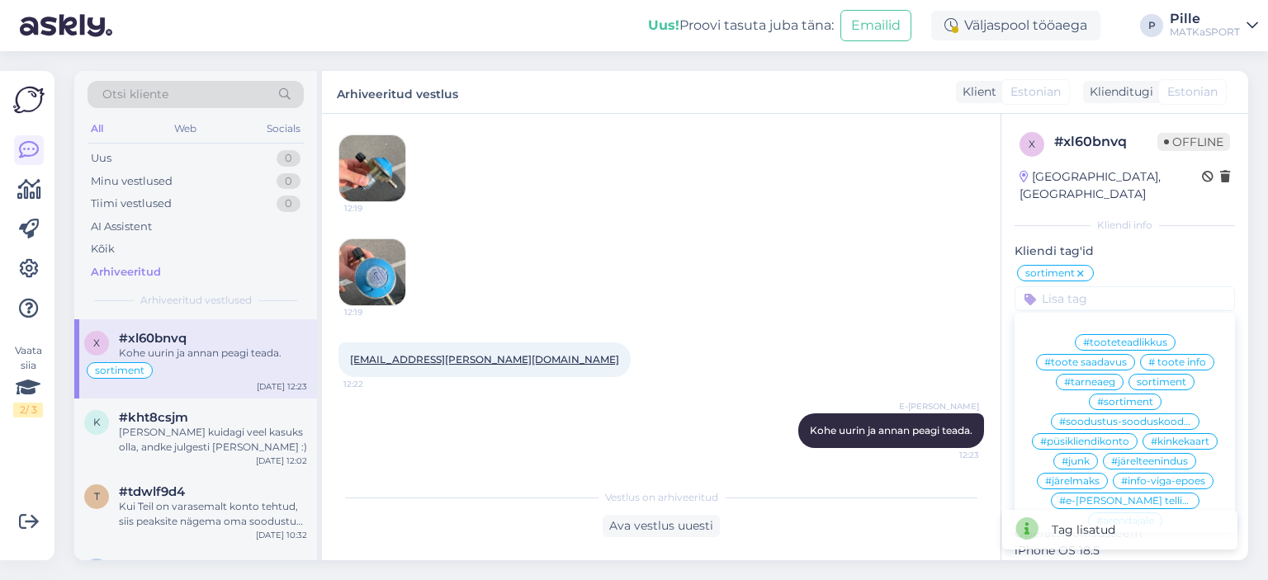
click at [1098, 357] on span "#toote saadavus" at bounding box center [1085, 362] width 83 height 10
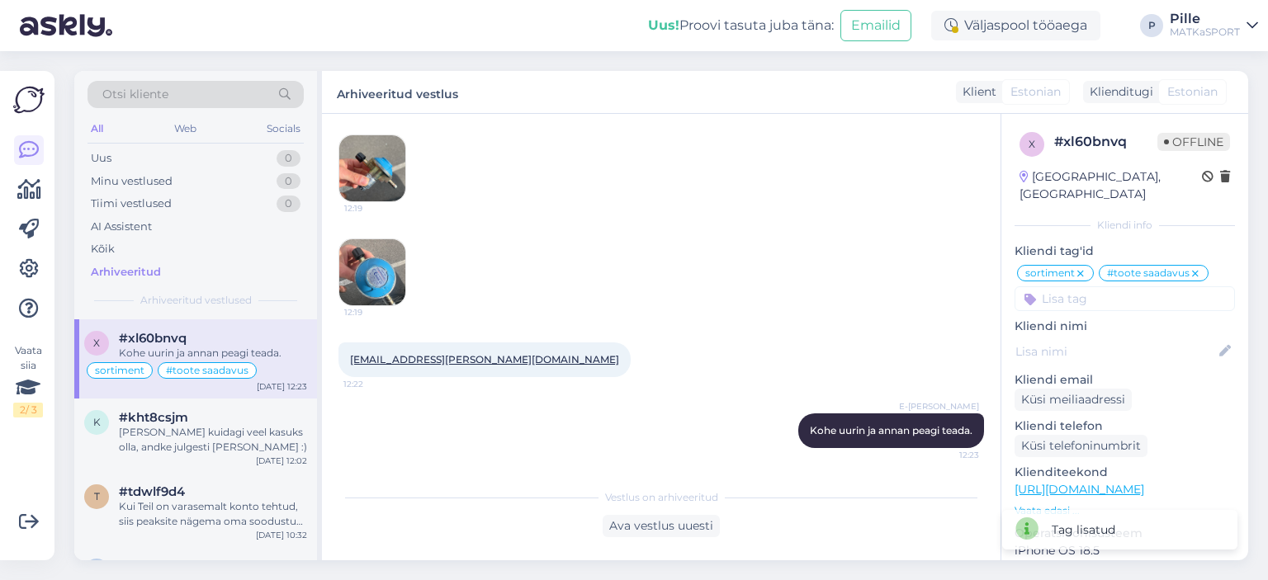
click at [1079, 267] on icon at bounding box center [1080, 273] width 10 height 13
click at [173, 425] on div "[PERSON_NAME] kuidagi veel kasuks olla, andke julgesti [PERSON_NAME] :)" at bounding box center [213, 440] width 188 height 30
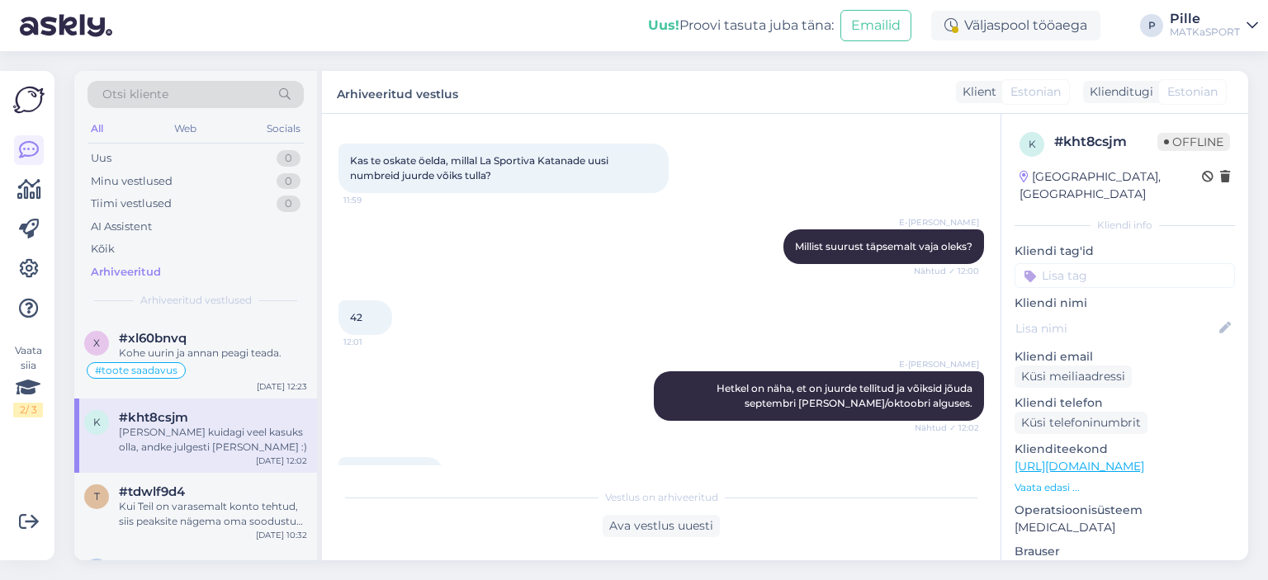
scroll to position [330, 0]
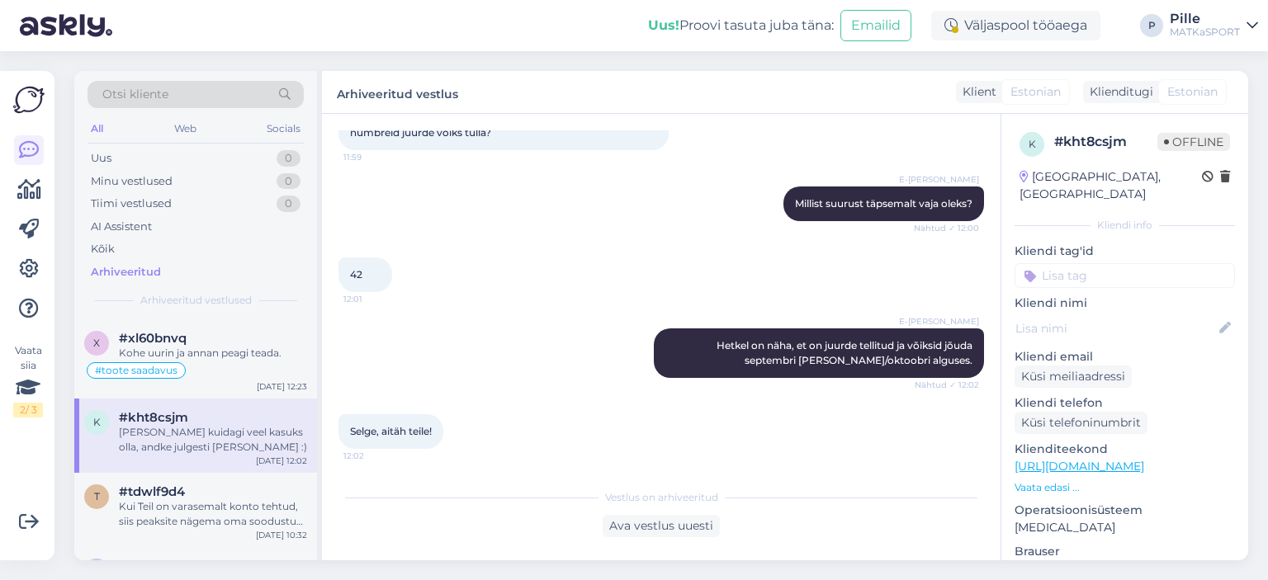
click at [1066, 263] on input at bounding box center [1124, 275] width 220 height 25
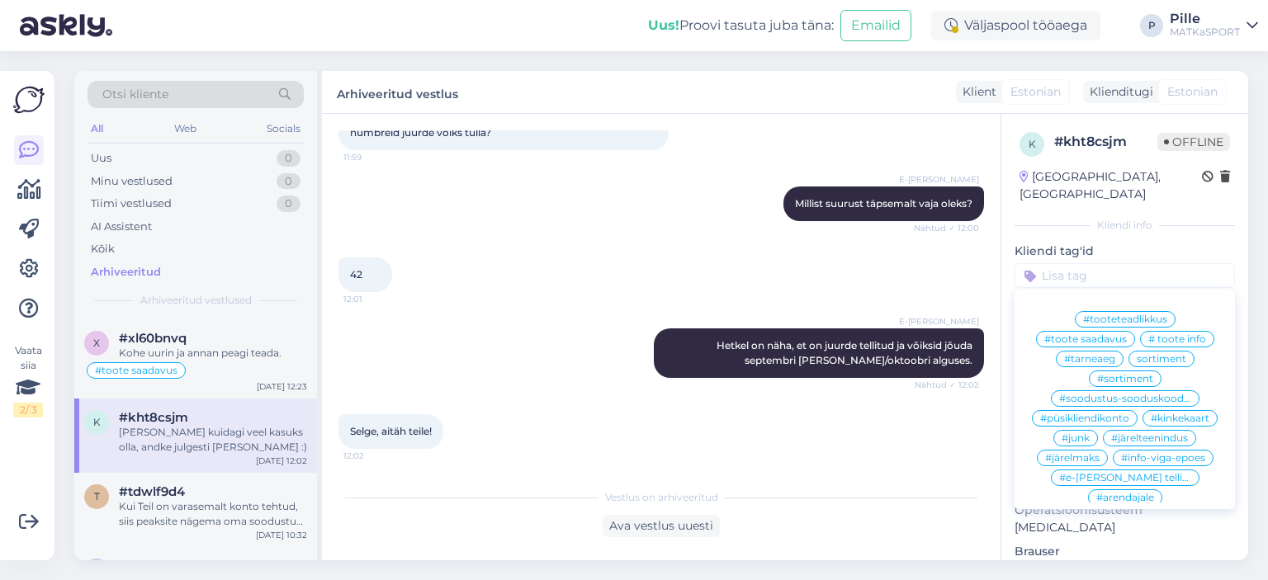
click at [1085, 334] on span "#toote saadavus" at bounding box center [1085, 339] width 83 height 10
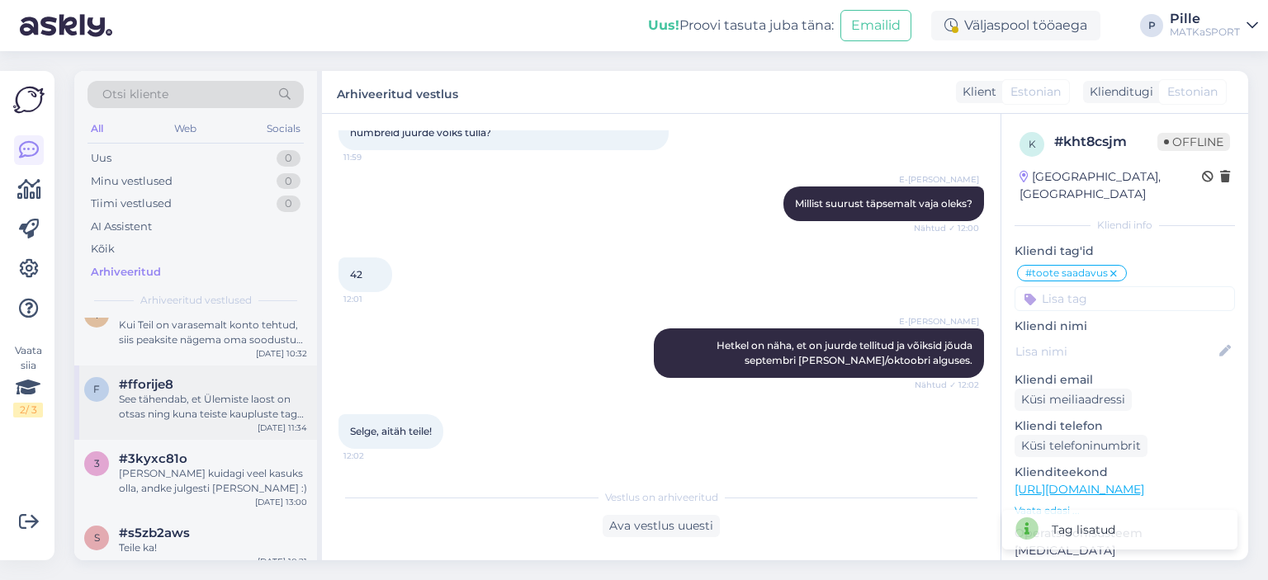
scroll to position [2889, 0]
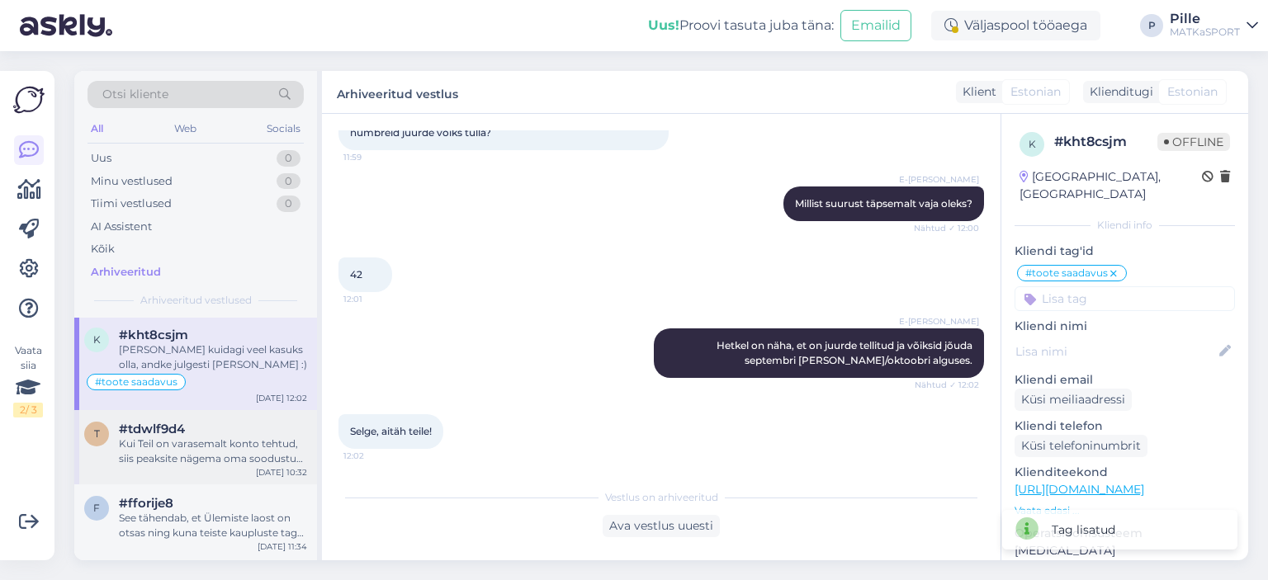
click at [185, 437] on div "Kui Teil on varasemalt konto tehtud, siis peaksite nägema oma soodustuse taset.…" at bounding box center [213, 452] width 188 height 30
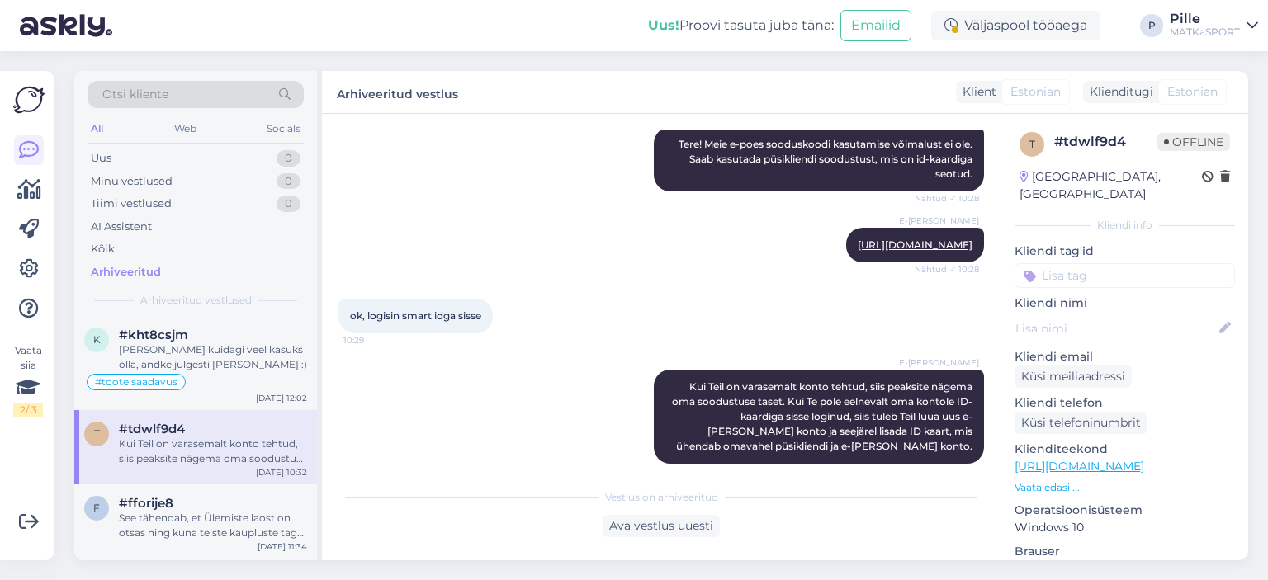
scroll to position [264, 0]
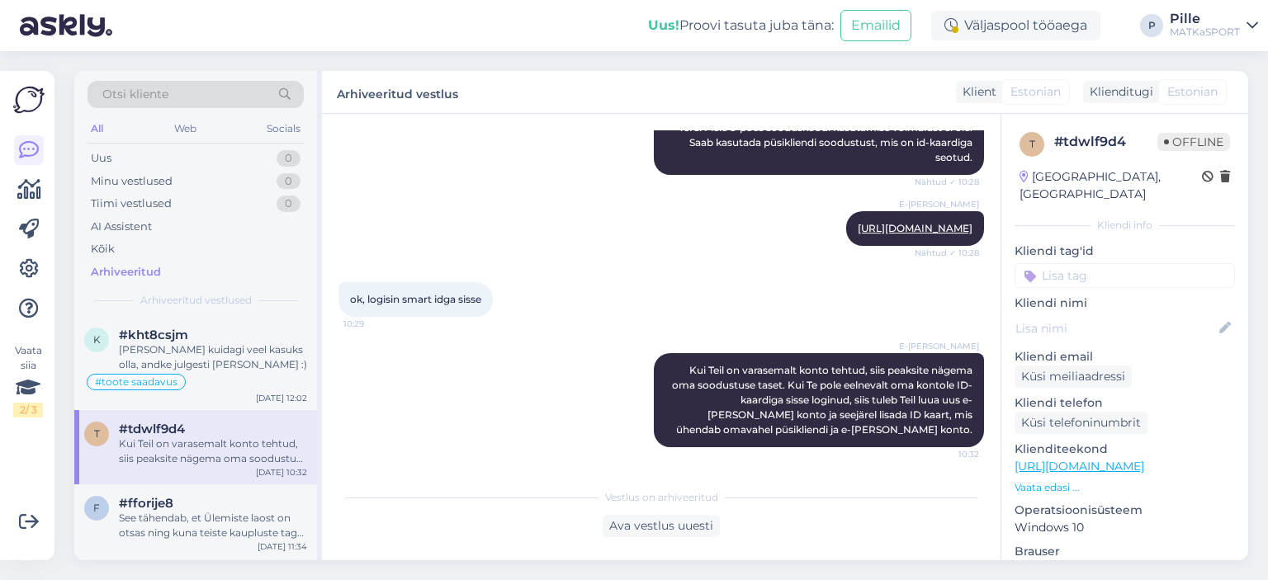
click at [1080, 265] on input at bounding box center [1124, 275] width 220 height 25
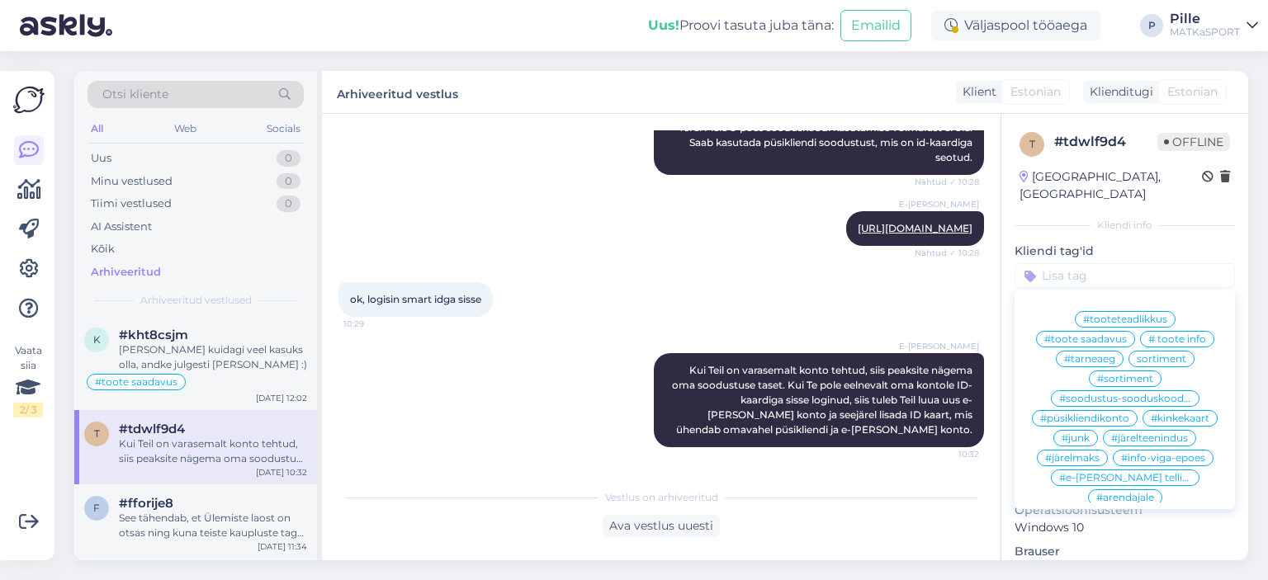
click at [1090, 414] on span "#püsikliendikonto" at bounding box center [1084, 419] width 89 height 10
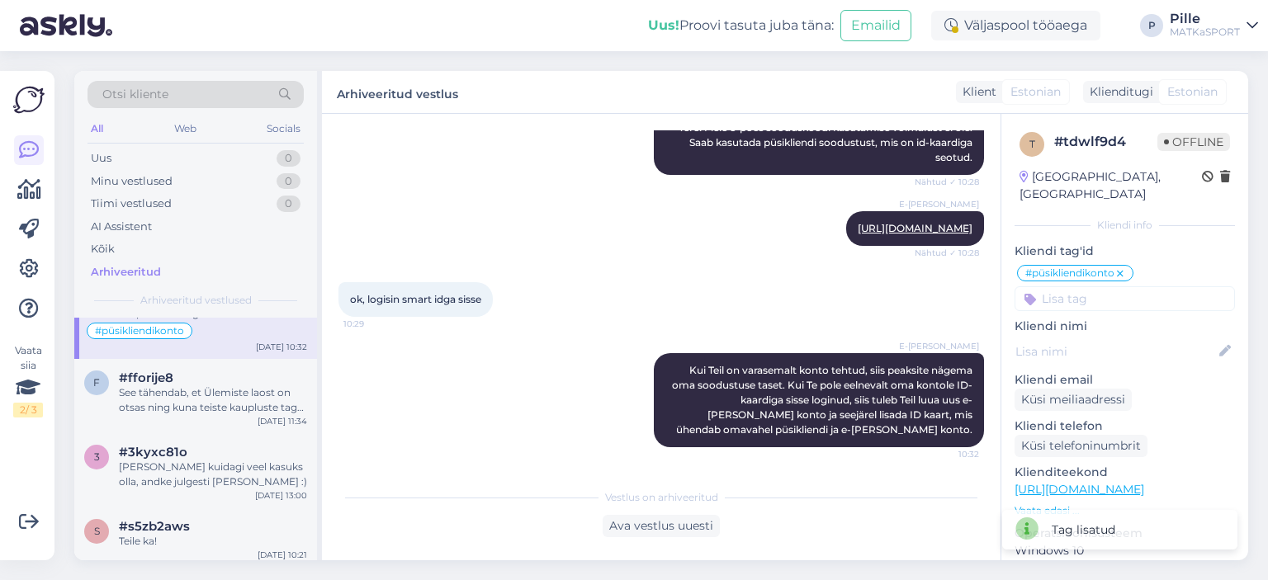
scroll to position [3054, 0]
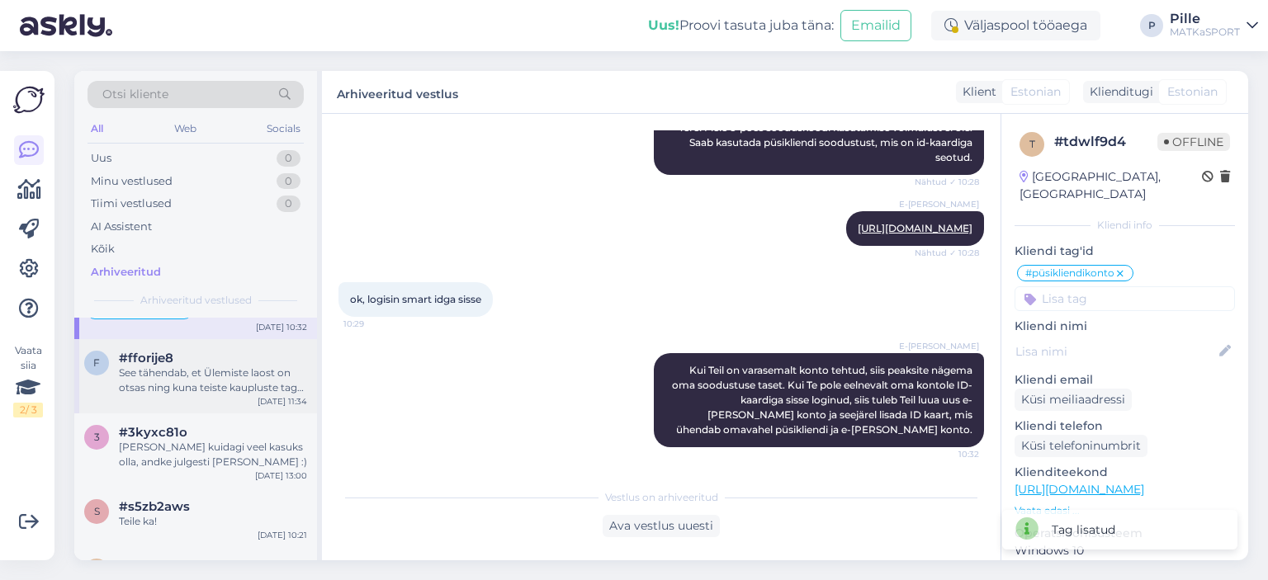
click at [196, 366] on div "See tähendab, et Ülemiste laost on otsas ning kuna teiste kaupluste taga on sam…" at bounding box center [213, 381] width 188 height 30
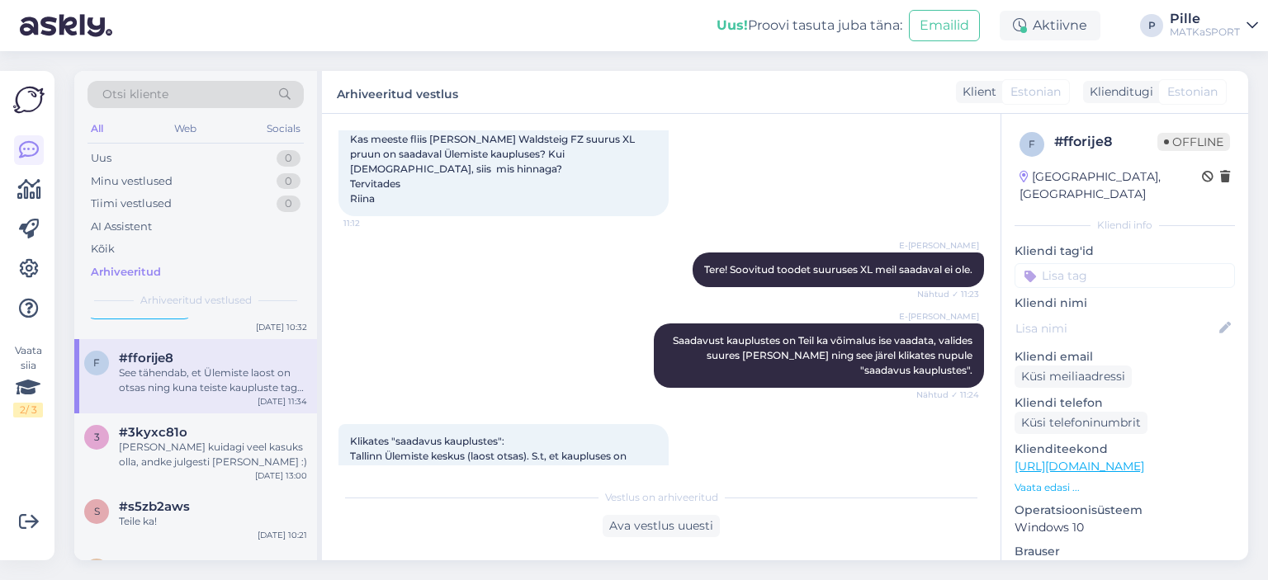
scroll to position [0, 0]
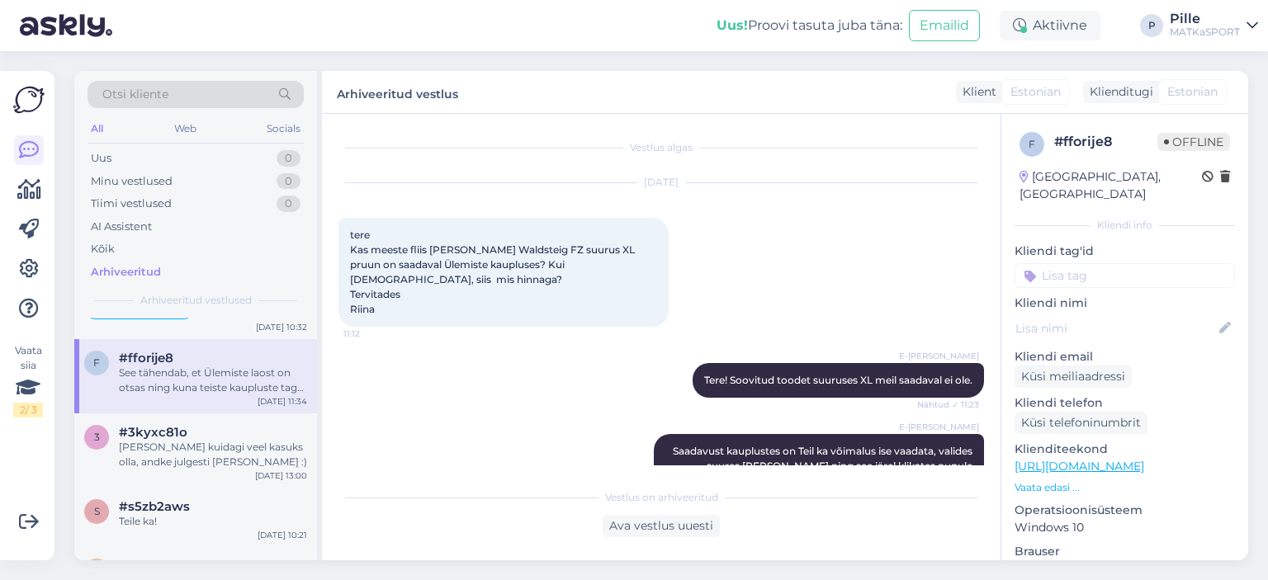
click at [1076, 263] on input at bounding box center [1124, 275] width 220 height 25
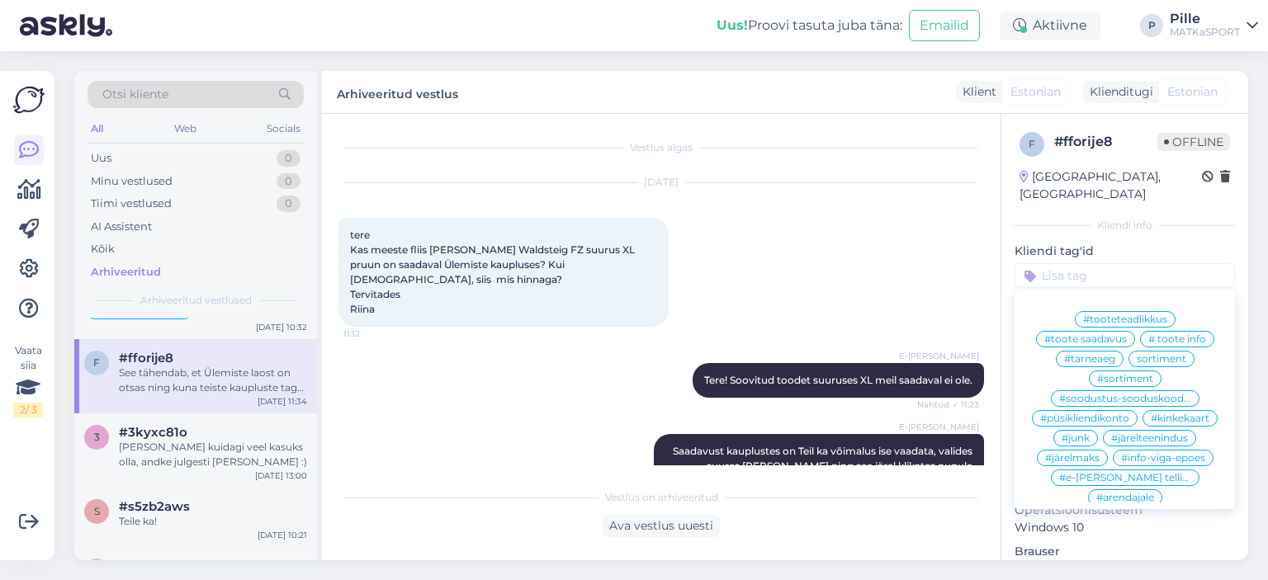
click at [1106, 334] on span "#toote saadavus" at bounding box center [1085, 339] width 83 height 10
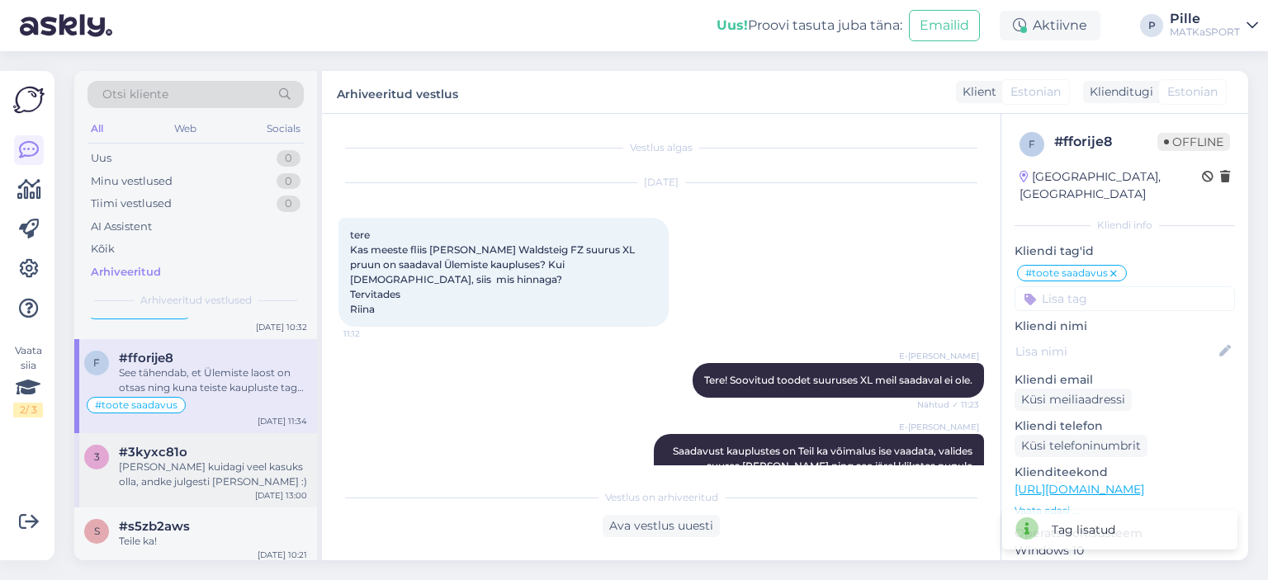
click at [221, 460] on div "[PERSON_NAME] kuidagi veel kasuks olla, andke julgesti [PERSON_NAME] :)" at bounding box center [213, 475] width 188 height 30
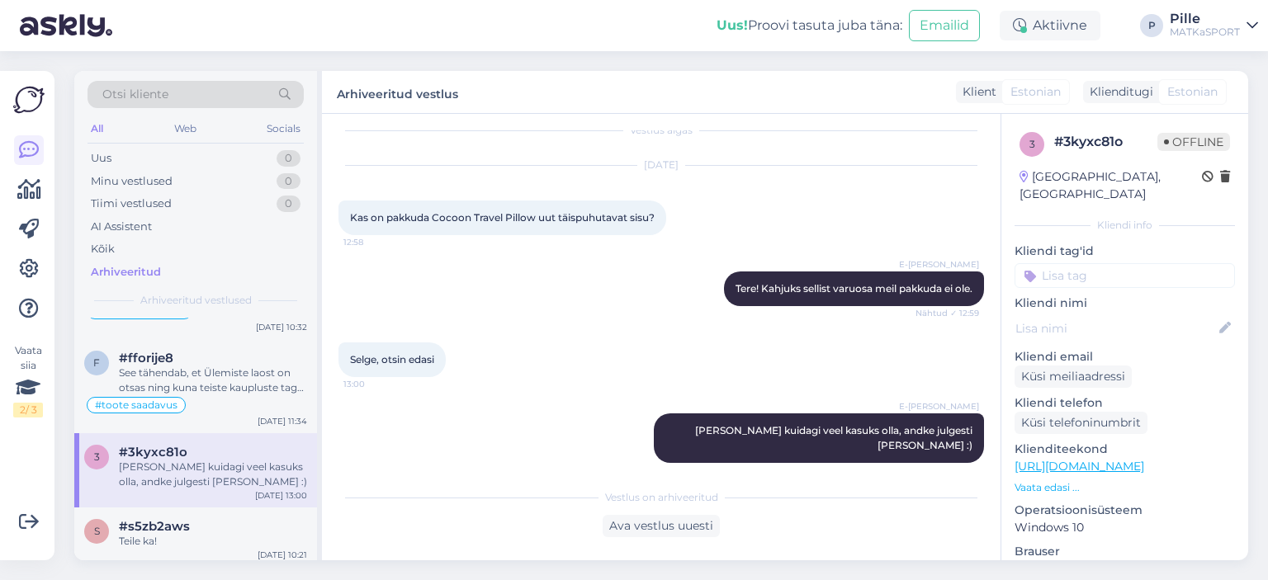
click at [1063, 267] on input at bounding box center [1124, 275] width 220 height 25
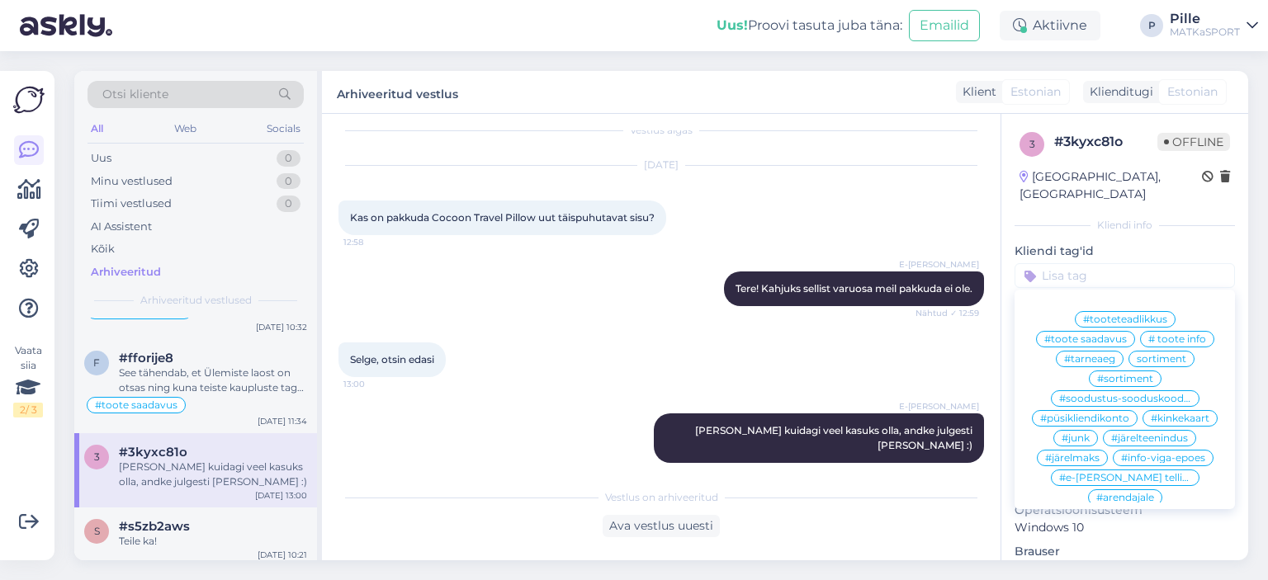
click at [1168, 354] on span "sortiment" at bounding box center [1162, 359] width 50 height 10
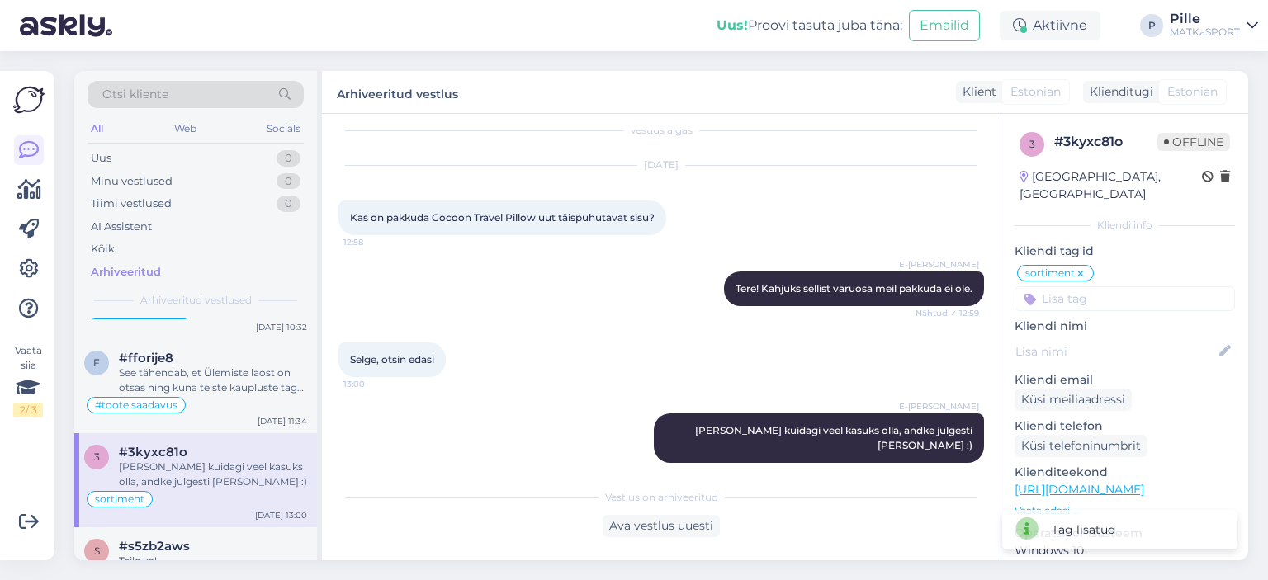
scroll to position [3136, 0]
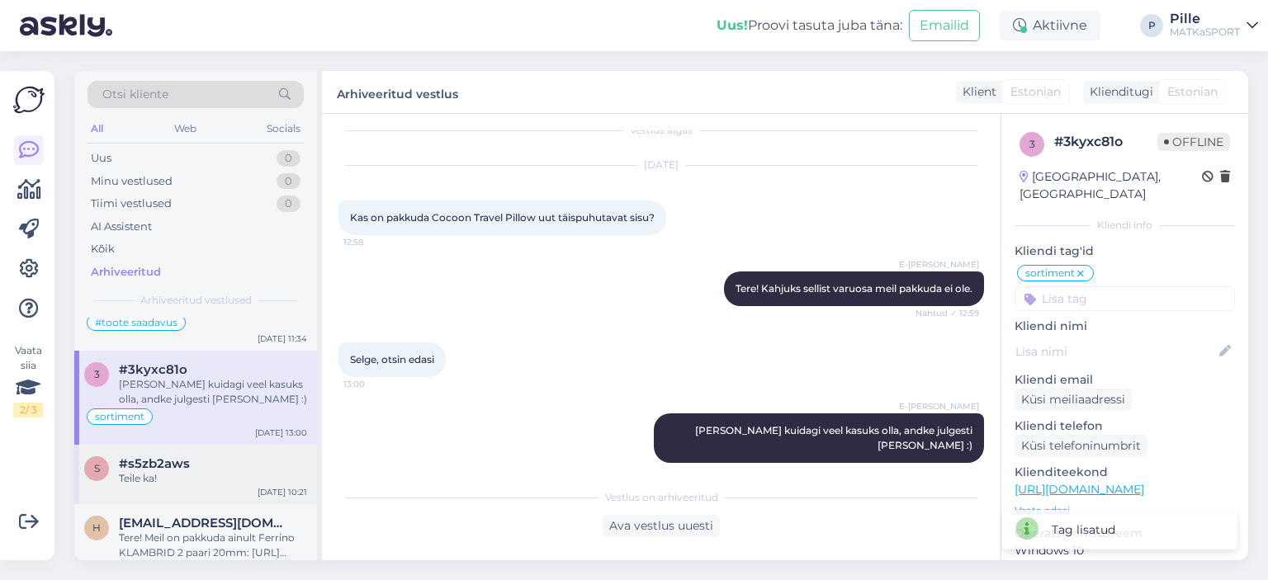
click at [198, 471] on div "Teile ka!" at bounding box center [213, 478] width 188 height 15
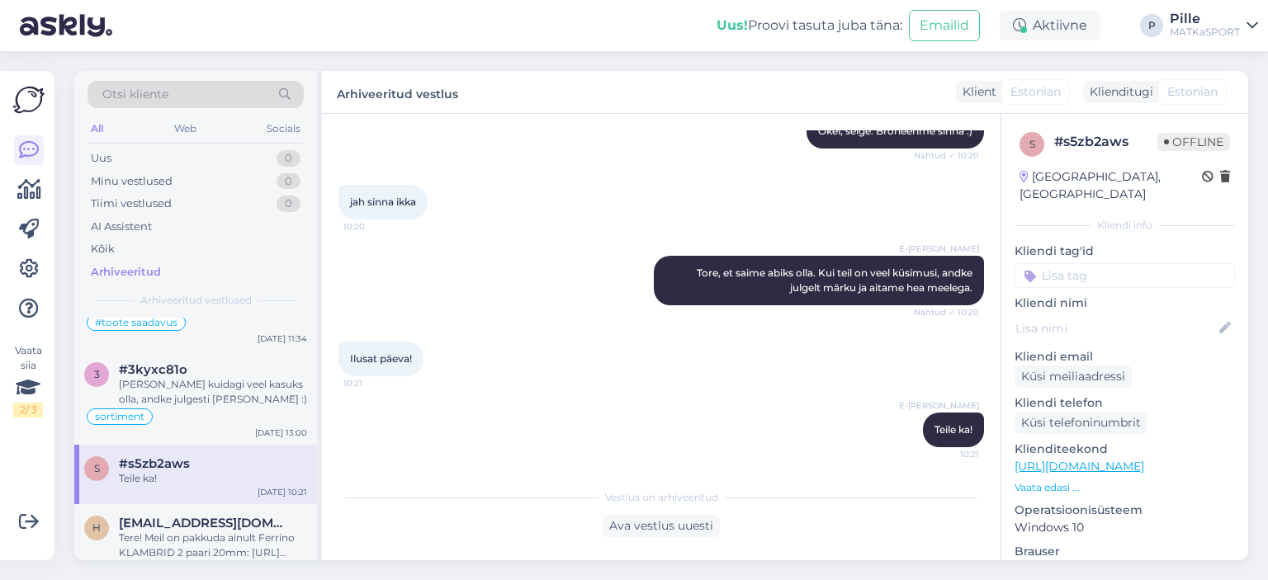
scroll to position [825, 0]
click at [1093, 263] on input at bounding box center [1124, 275] width 220 height 25
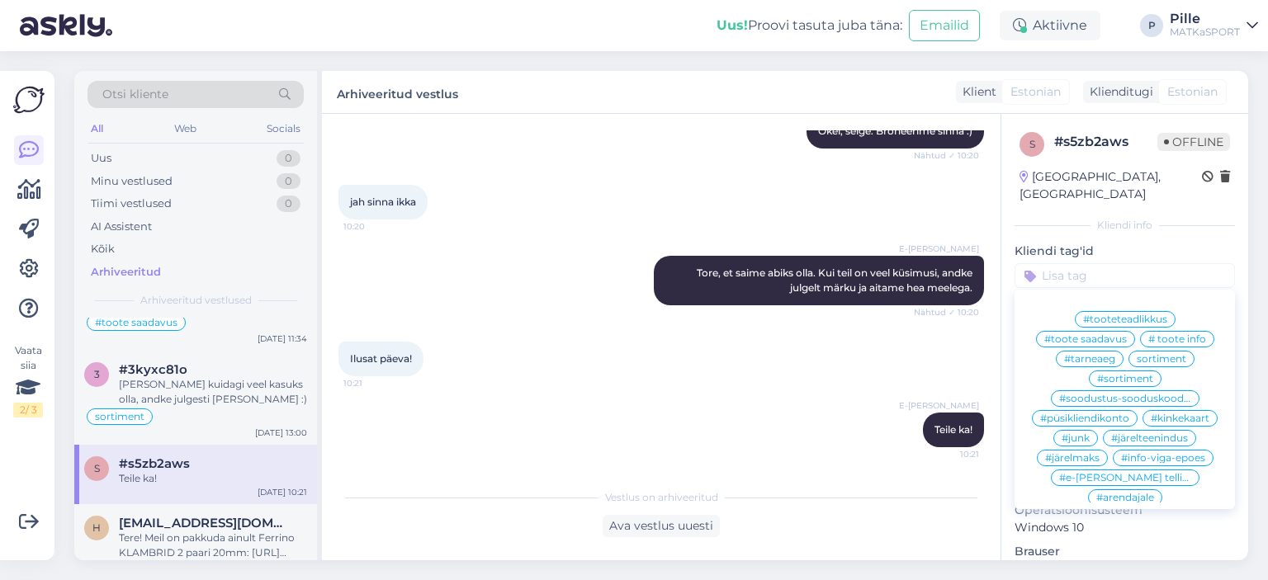
click at [1090, 470] on div "#e-[PERSON_NAME] tellimus" at bounding box center [1125, 478] width 149 height 17
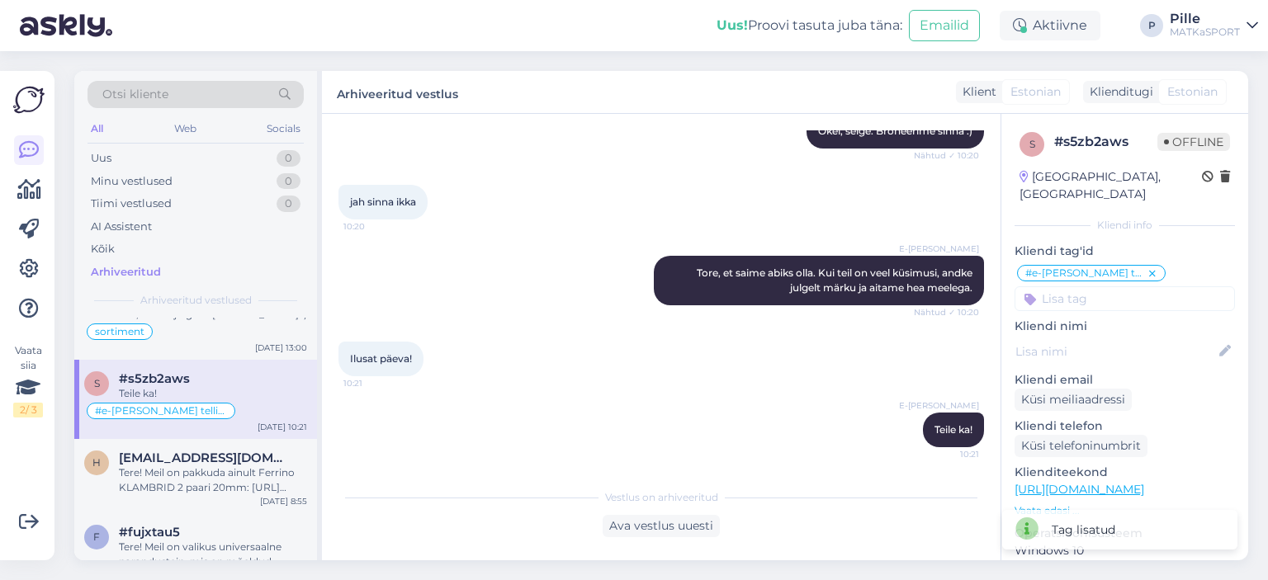
scroll to position [3219, 0]
click at [155, 468] on div "Tere! Meil on pakkuda ainult Ferrino KLAMBRID 2 paari 20mm: [URL][DOMAIN_NAME]" at bounding box center [213, 483] width 188 height 30
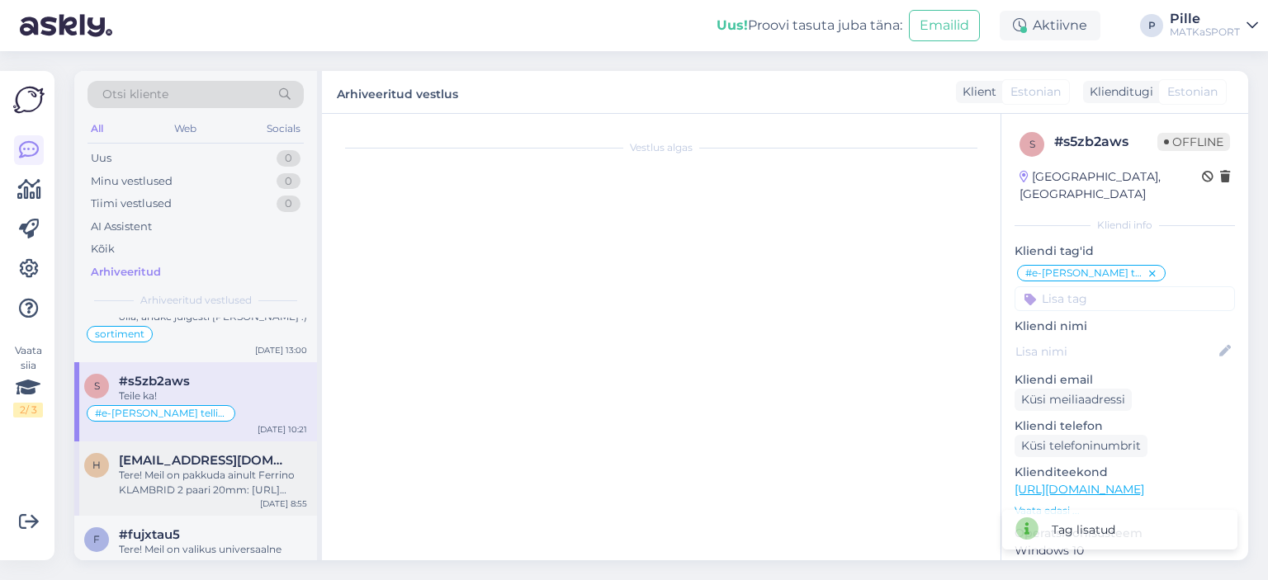
scroll to position [0, 0]
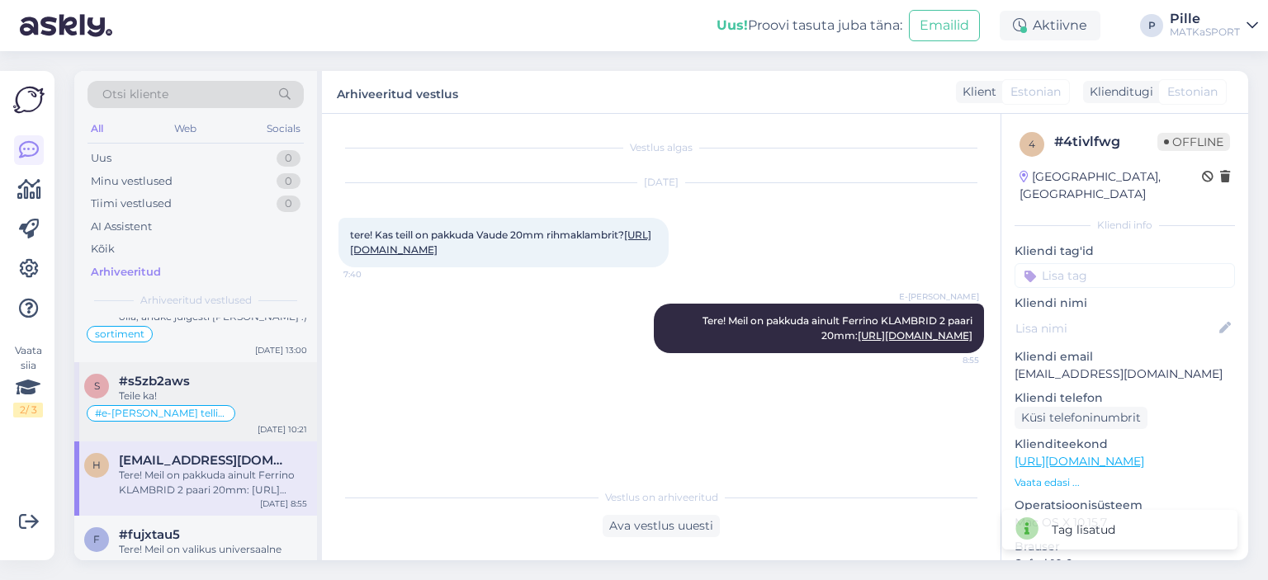
click at [195, 404] on div "#e-[PERSON_NAME] tellimus" at bounding box center [195, 414] width 223 height 20
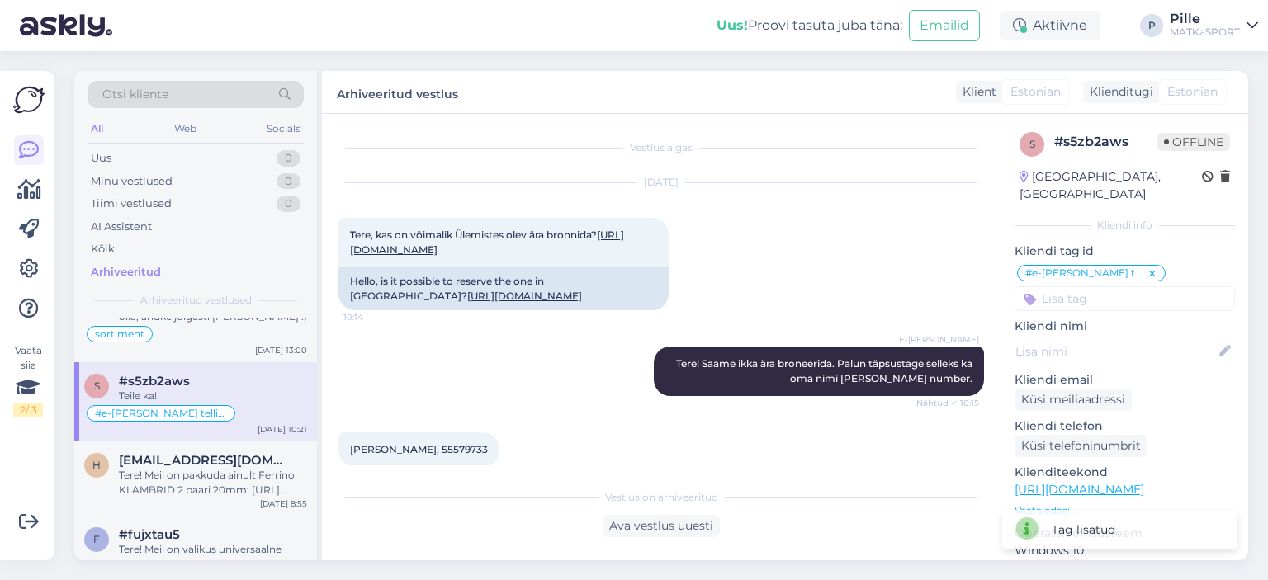
scroll to position [849, 0]
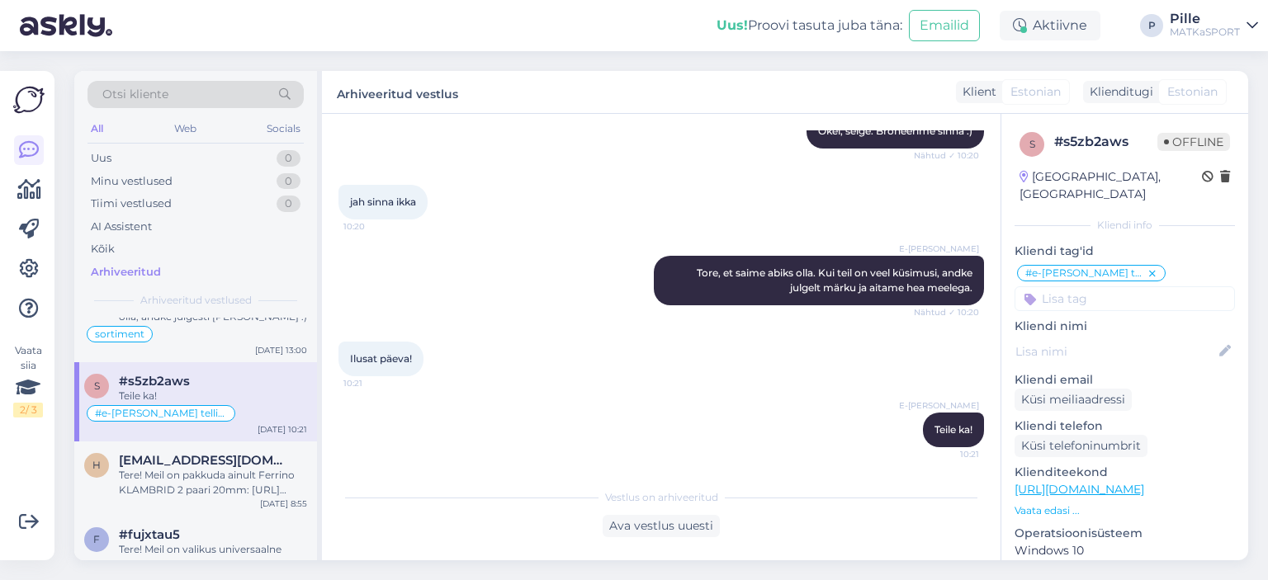
click at [1147, 267] on icon at bounding box center [1152, 273] width 10 height 13
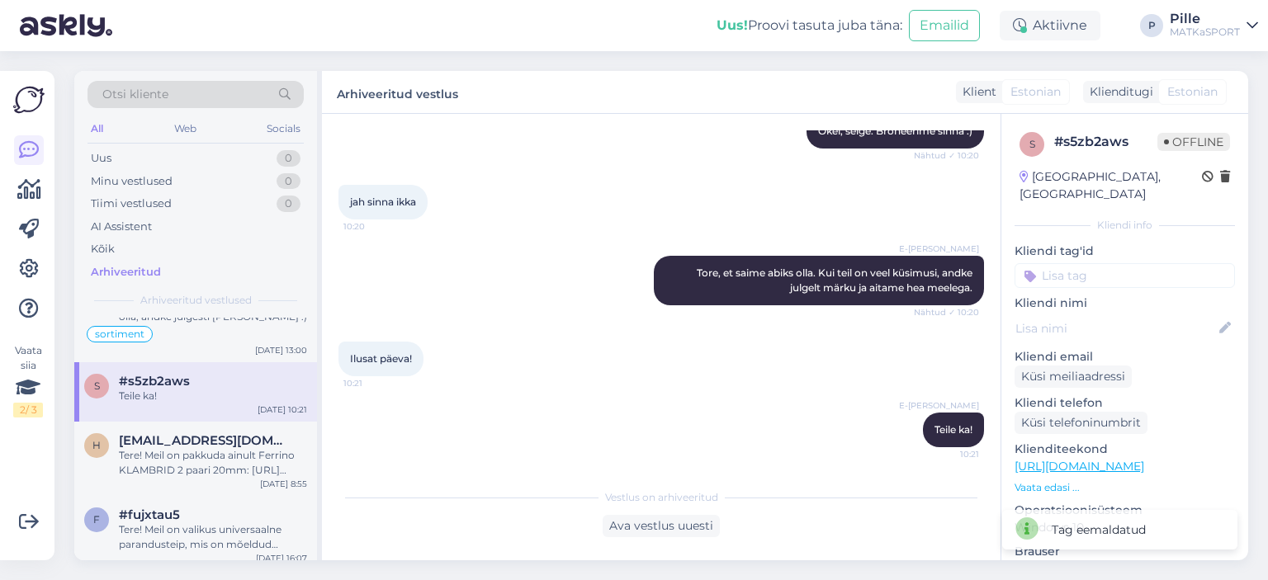
click at [1068, 263] on input at bounding box center [1124, 275] width 220 height 25
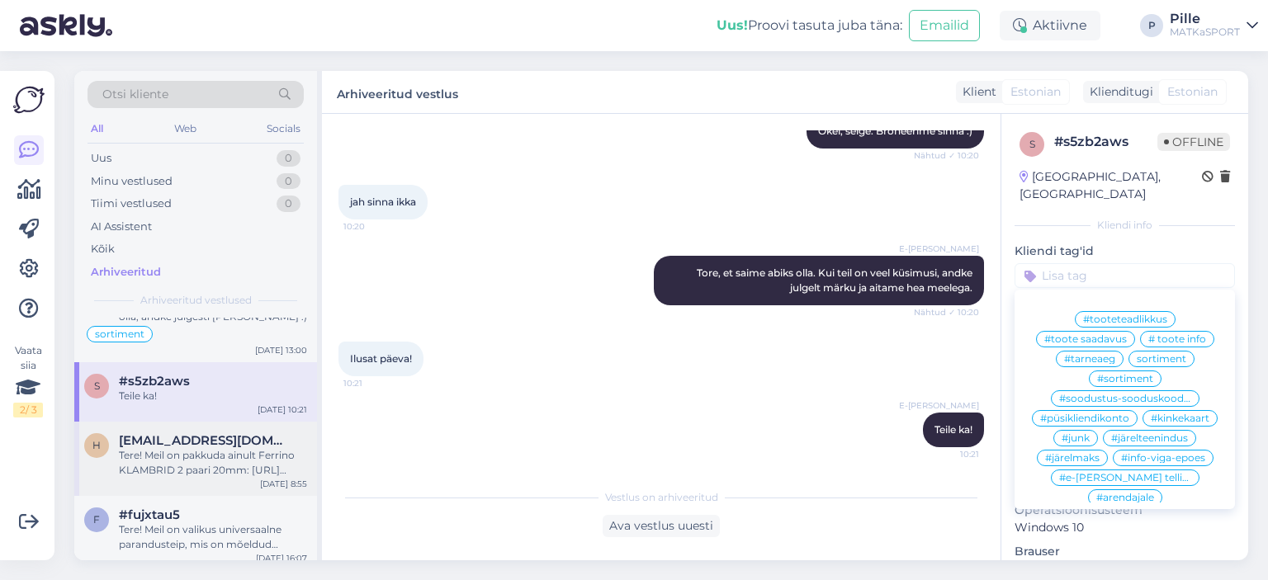
click at [283, 448] on div "Tere! Meil on pakkuda ainult Ferrino KLAMBRID 2 paari 20mm: [URL][DOMAIN_NAME]" at bounding box center [213, 463] width 188 height 30
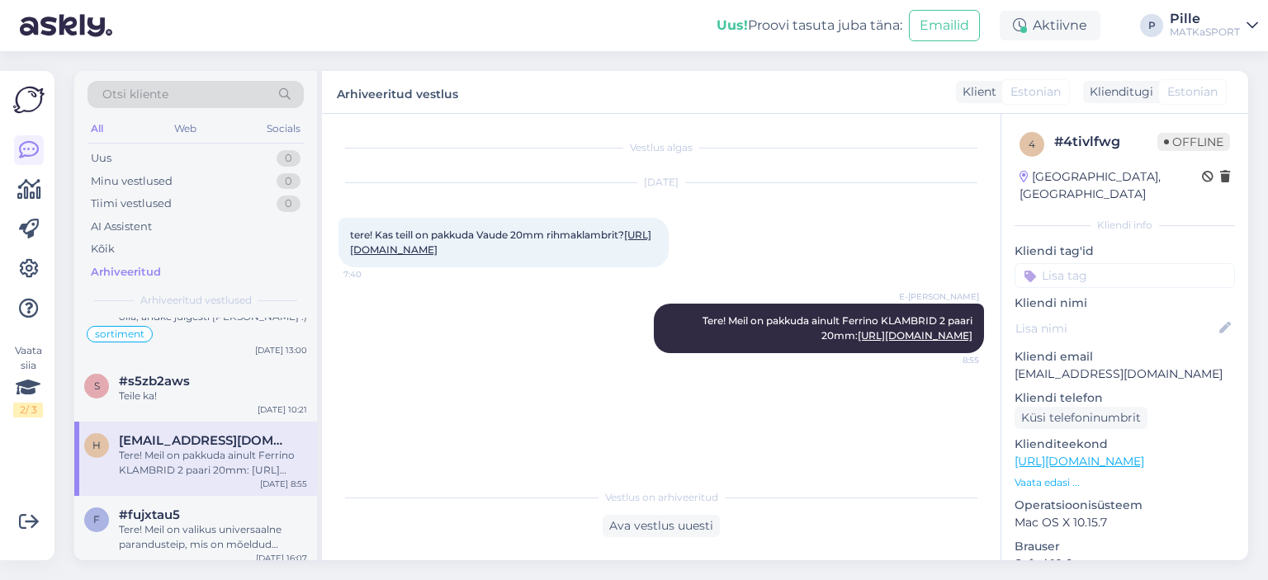
scroll to position [0, 0]
click at [1051, 263] on input at bounding box center [1124, 275] width 220 height 25
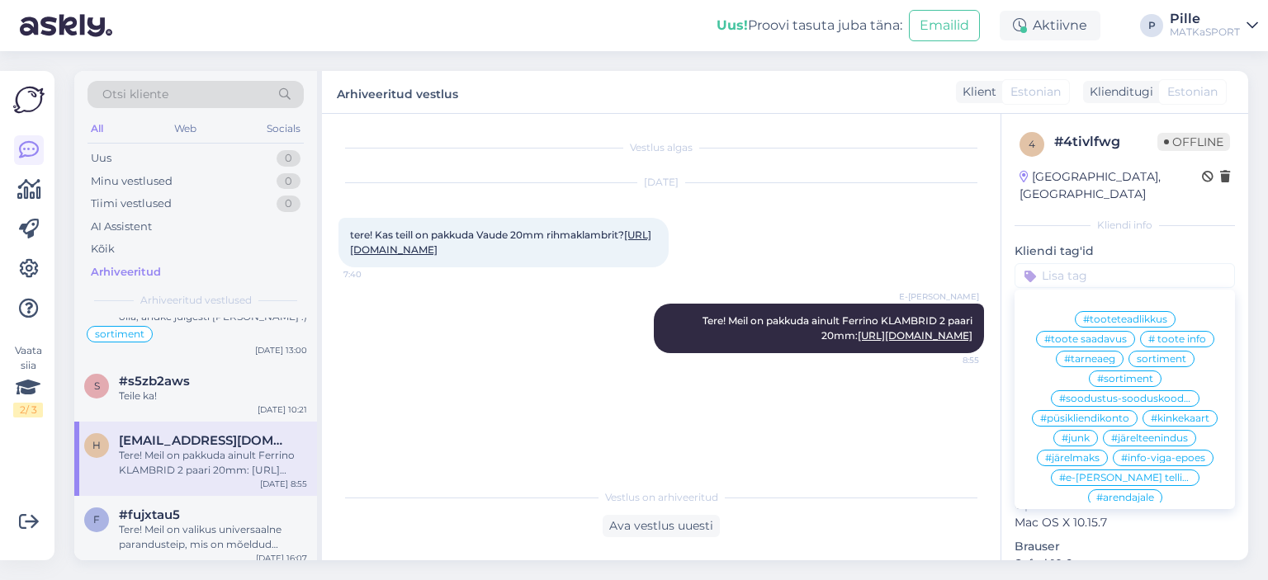
click at [1169, 354] on span "sortiment" at bounding box center [1162, 359] width 50 height 10
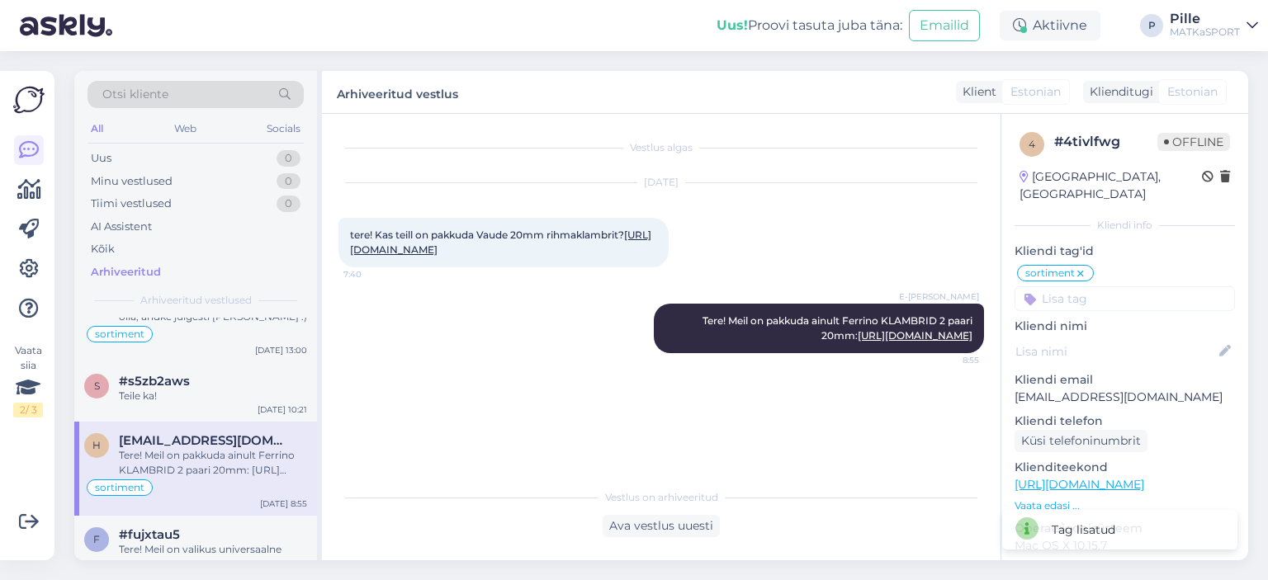
click at [1075, 267] on icon at bounding box center [1080, 273] width 10 height 13
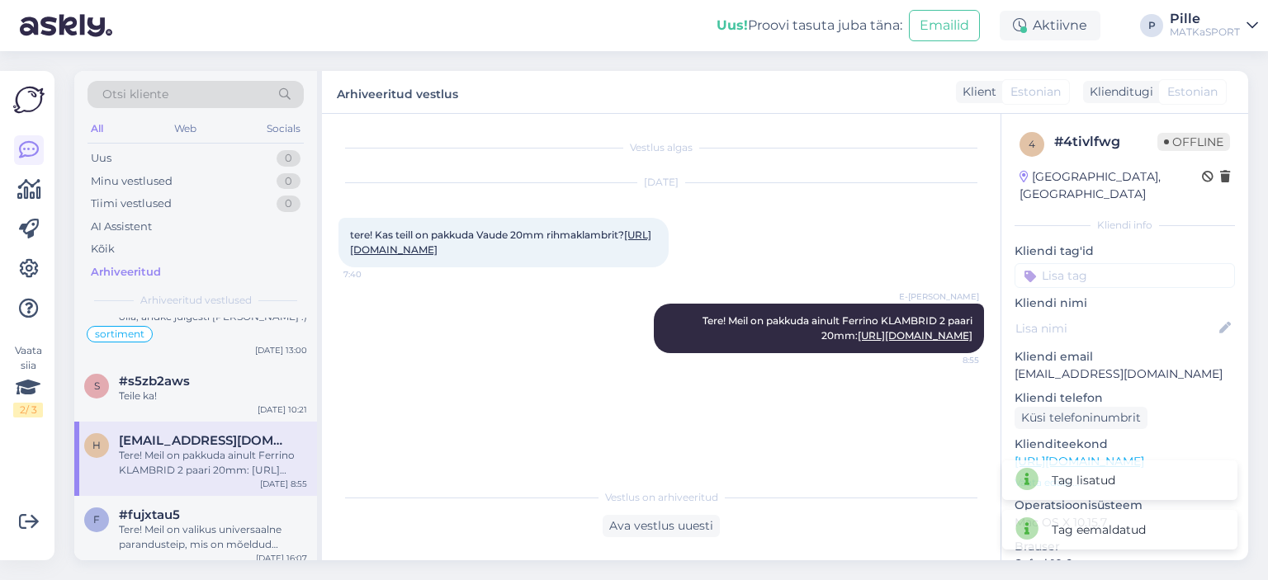
click at [1094, 263] on input at bounding box center [1124, 275] width 220 height 25
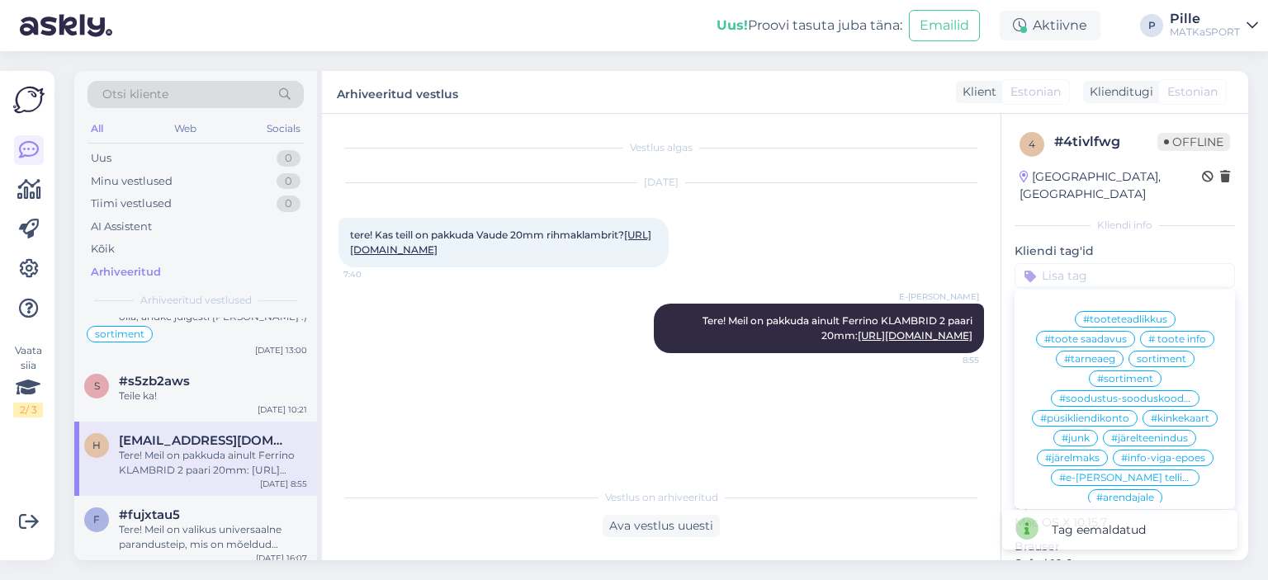
click at [1099, 374] on span "#sortiment" at bounding box center [1125, 379] width 56 height 10
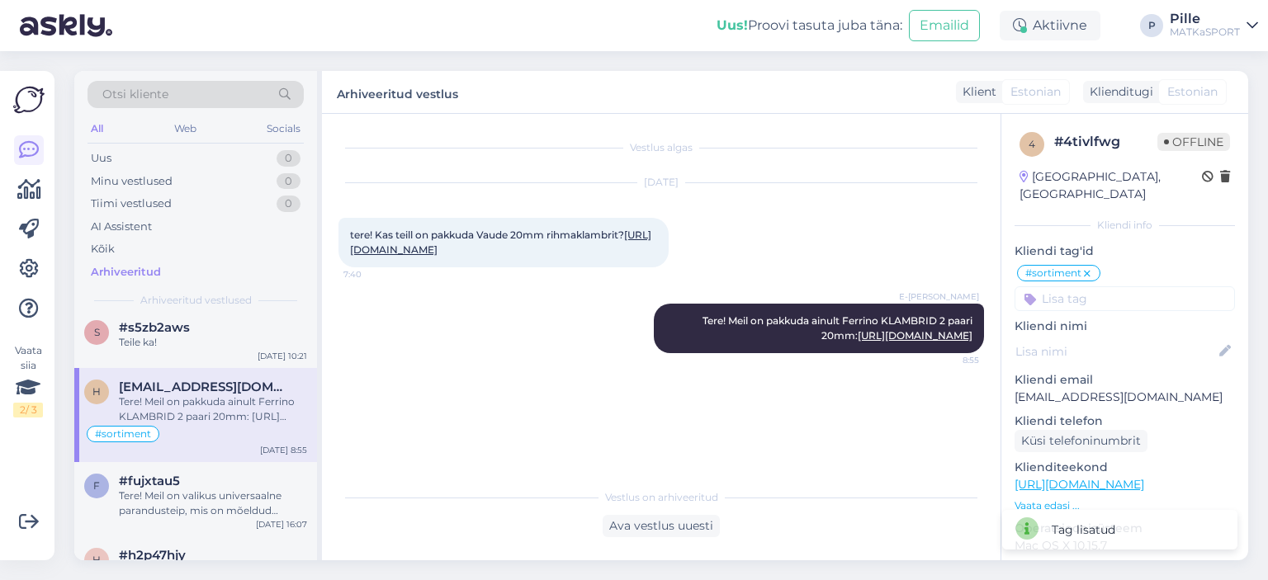
scroll to position [3302, 0]
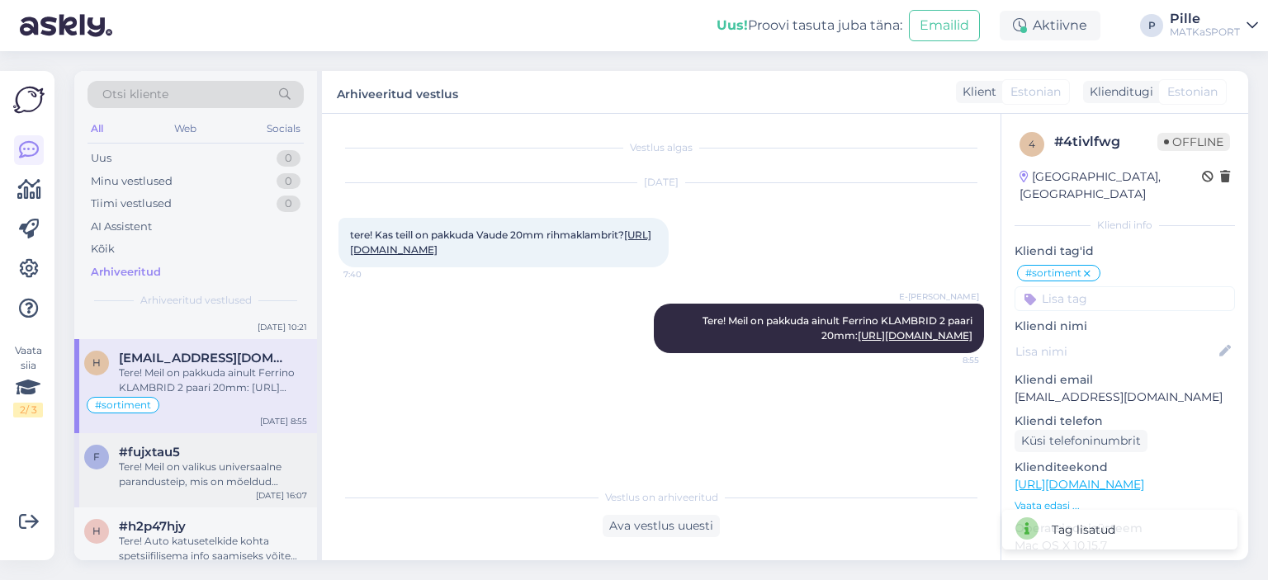
click at [176, 460] on div "Tere! Meil on valikus universaalne parandusteip, mis on mõeldud erinevate pinda…" at bounding box center [213, 475] width 188 height 30
